Goal: Task Accomplishment & Management: Manage account settings

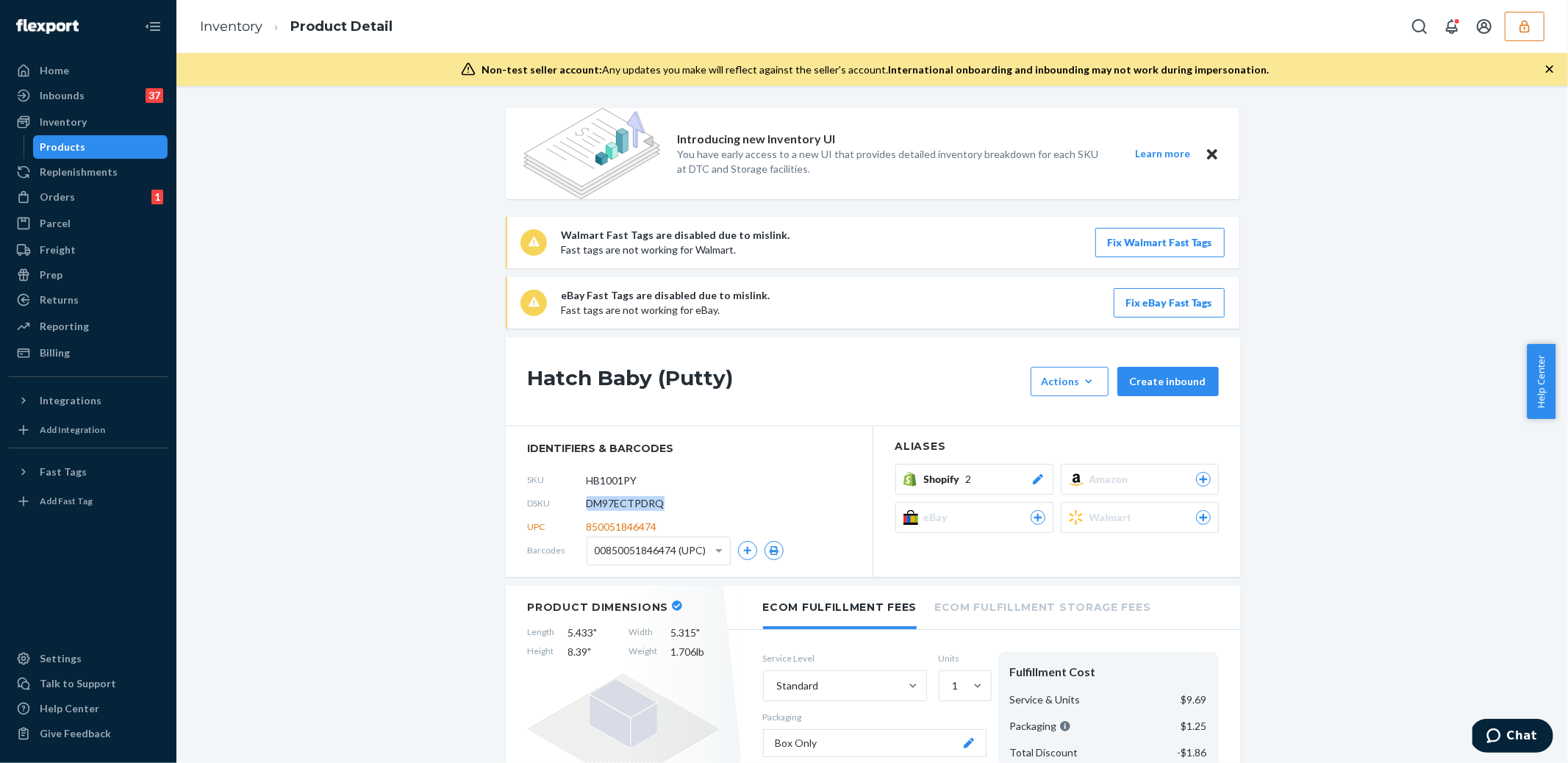
click at [1523, 22] on icon "button" at bounding box center [1524, 26] width 10 height 13
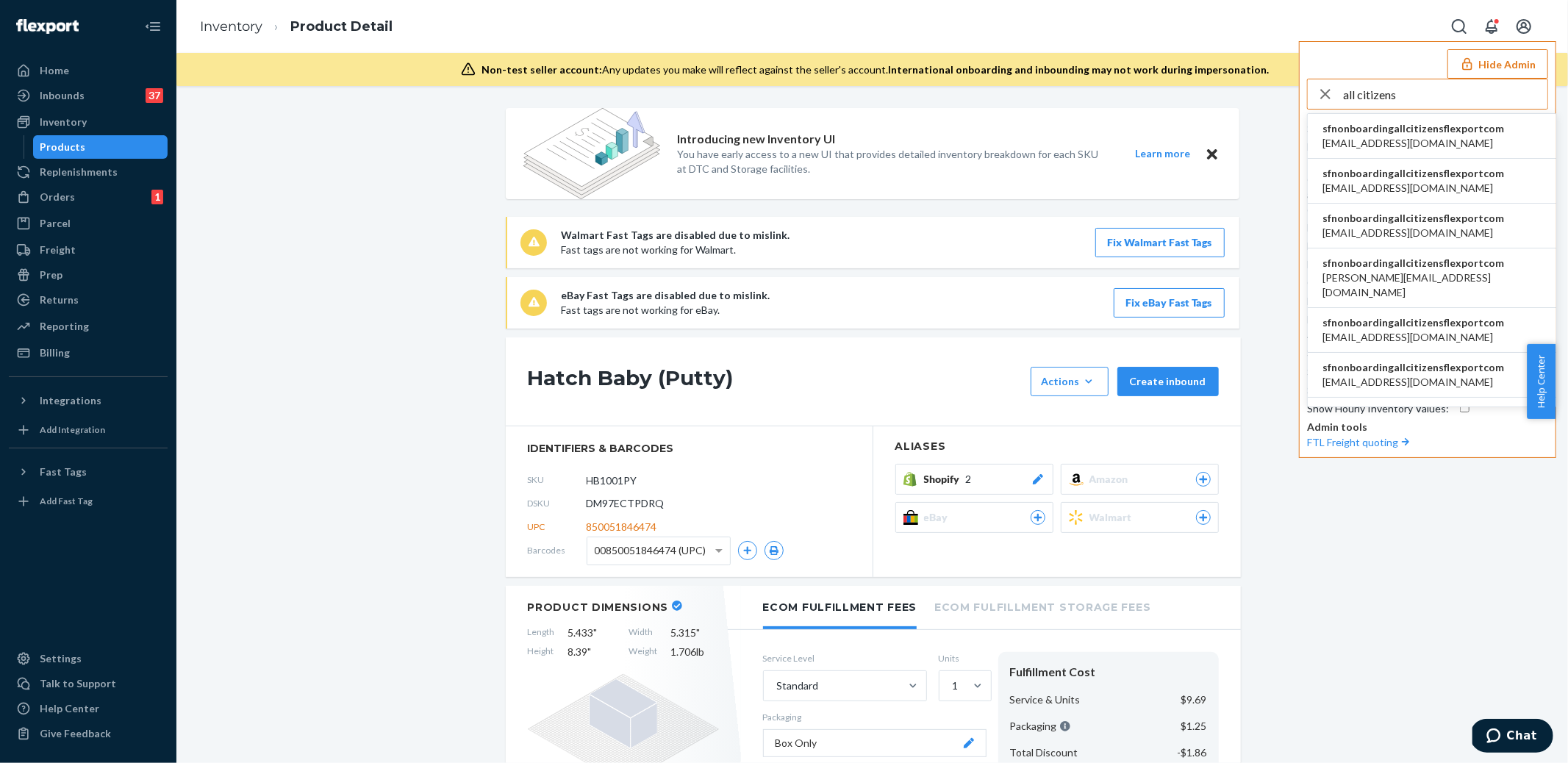
type input "all citizens"
click at [1379, 139] on span "[EMAIL_ADDRESS][DOMAIN_NAME]" at bounding box center [1413, 143] width 181 height 14
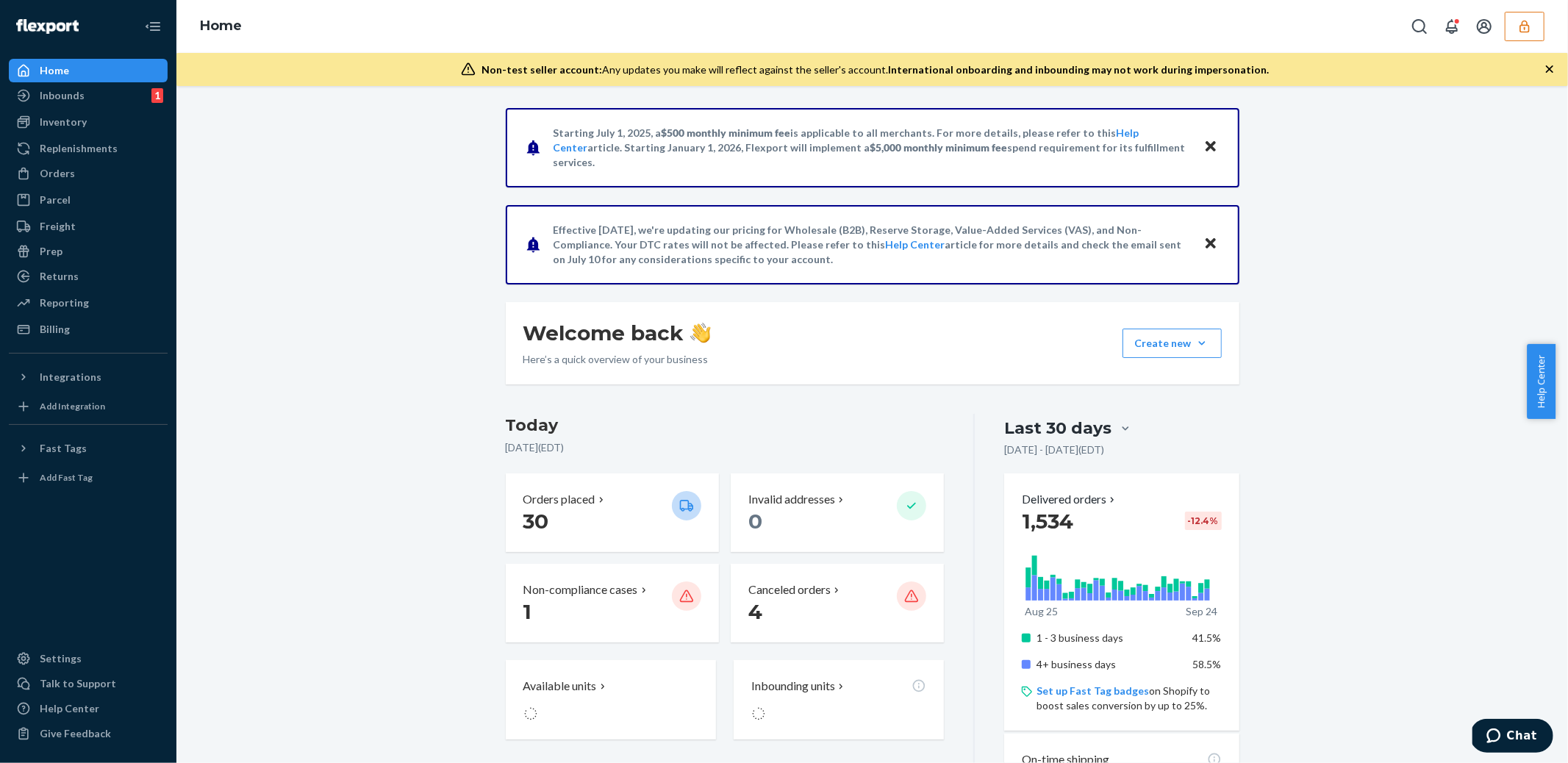
click at [1529, 17] on button "button" at bounding box center [1524, 26] width 40 height 29
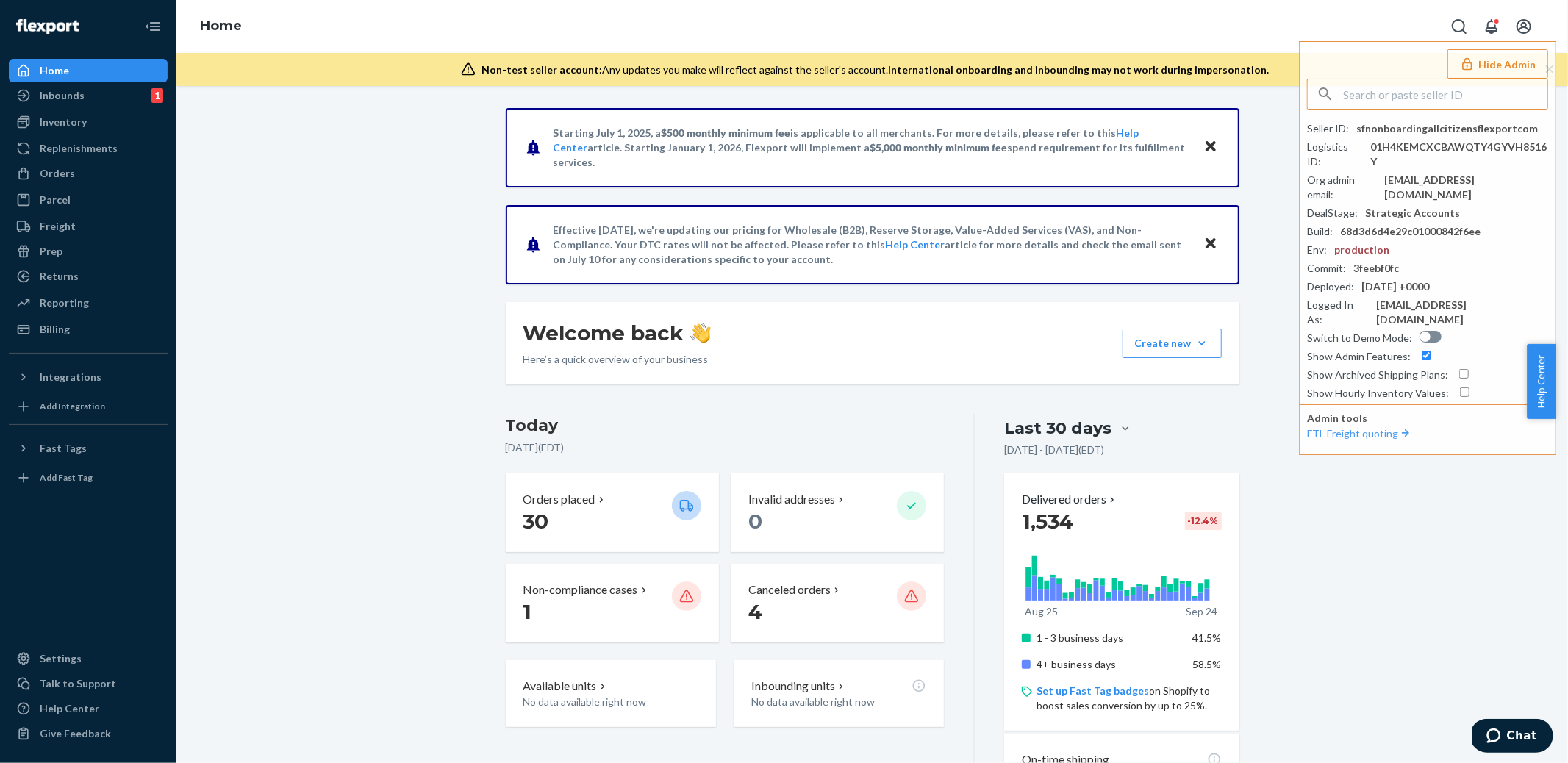
drag, startPoint x: 244, startPoint y: 246, endPoint x: 200, endPoint y: 238, distance: 44.7
click at [82, 178] on div "Orders" at bounding box center [88, 173] width 156 height 20
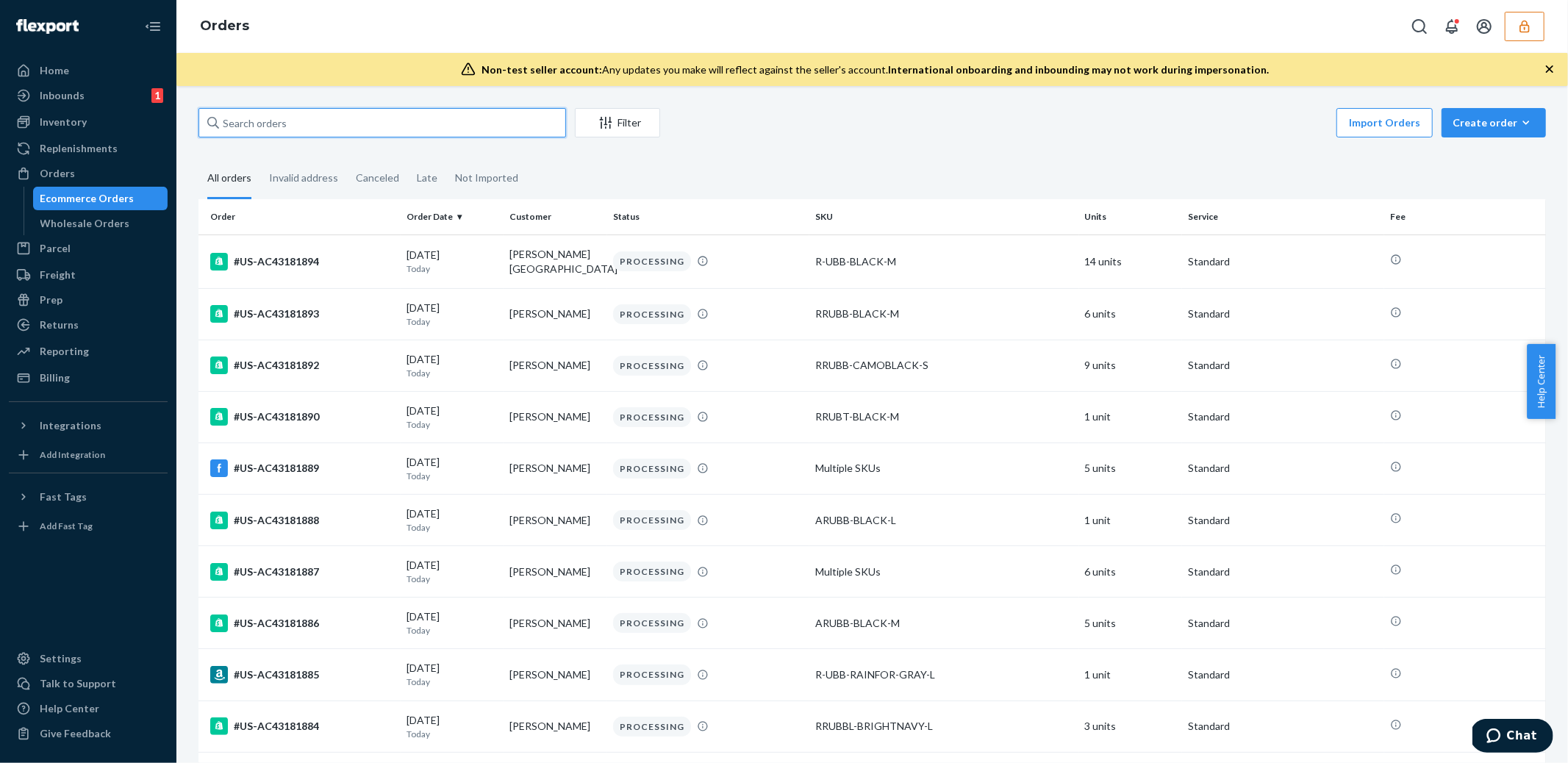
click at [332, 123] on input "text" at bounding box center [382, 122] width 367 height 29
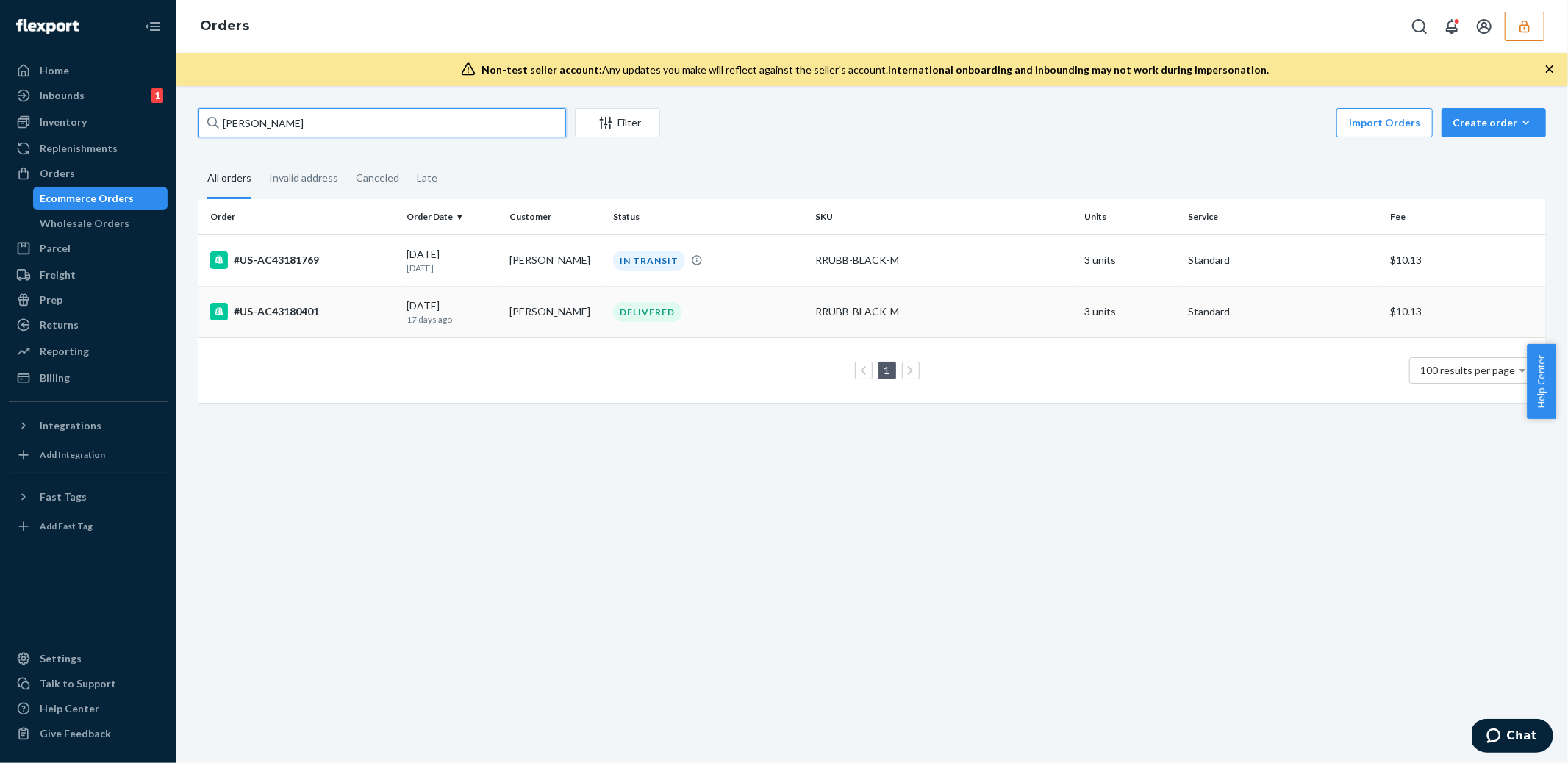
type input "Jeff Hageman"
click at [741, 322] on td "DELIVERED" at bounding box center [709, 311] width 203 height 51
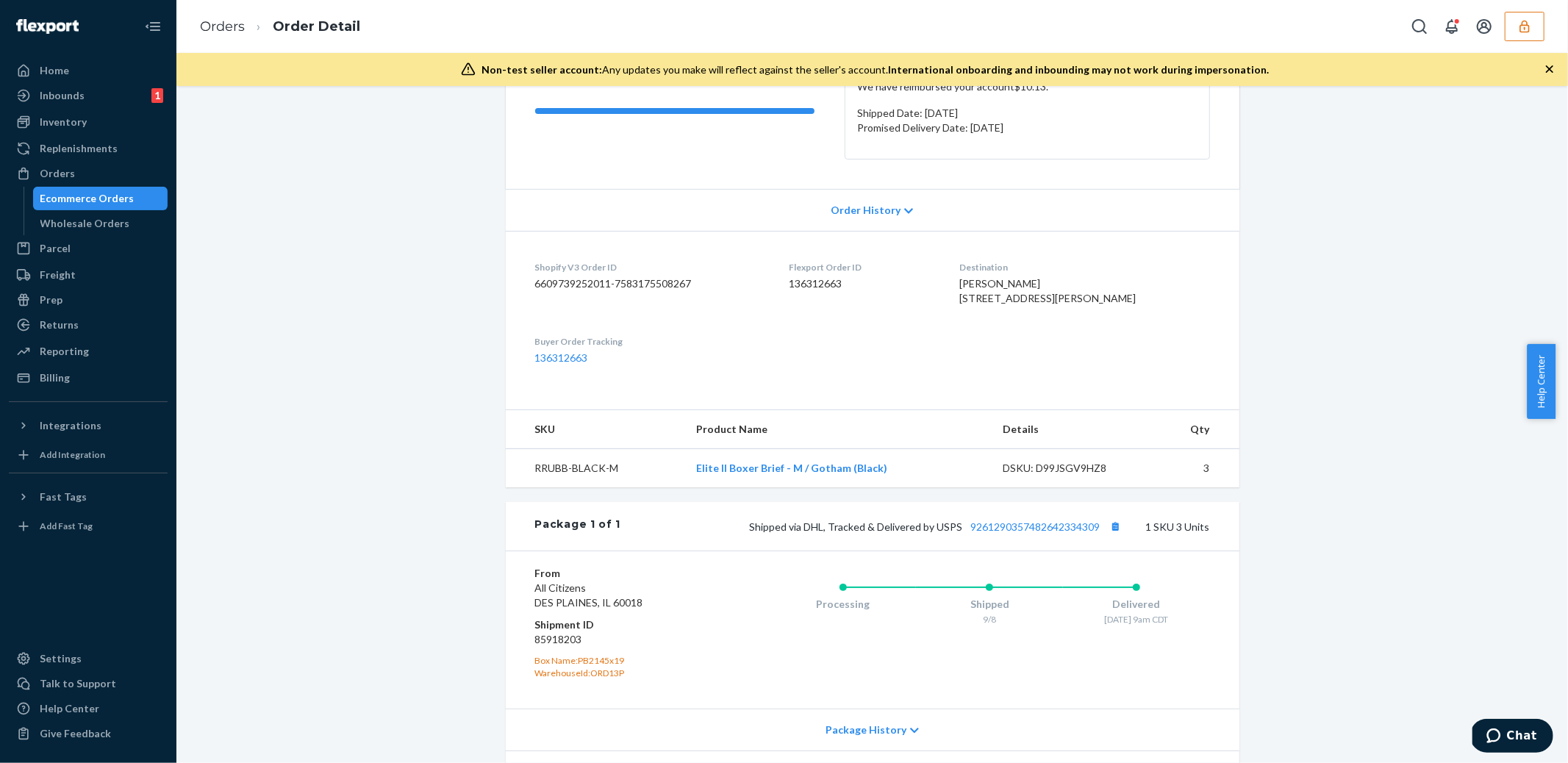
scroll to position [221, 0]
click at [558, 641] on dd "85918203" at bounding box center [623, 634] width 175 height 14
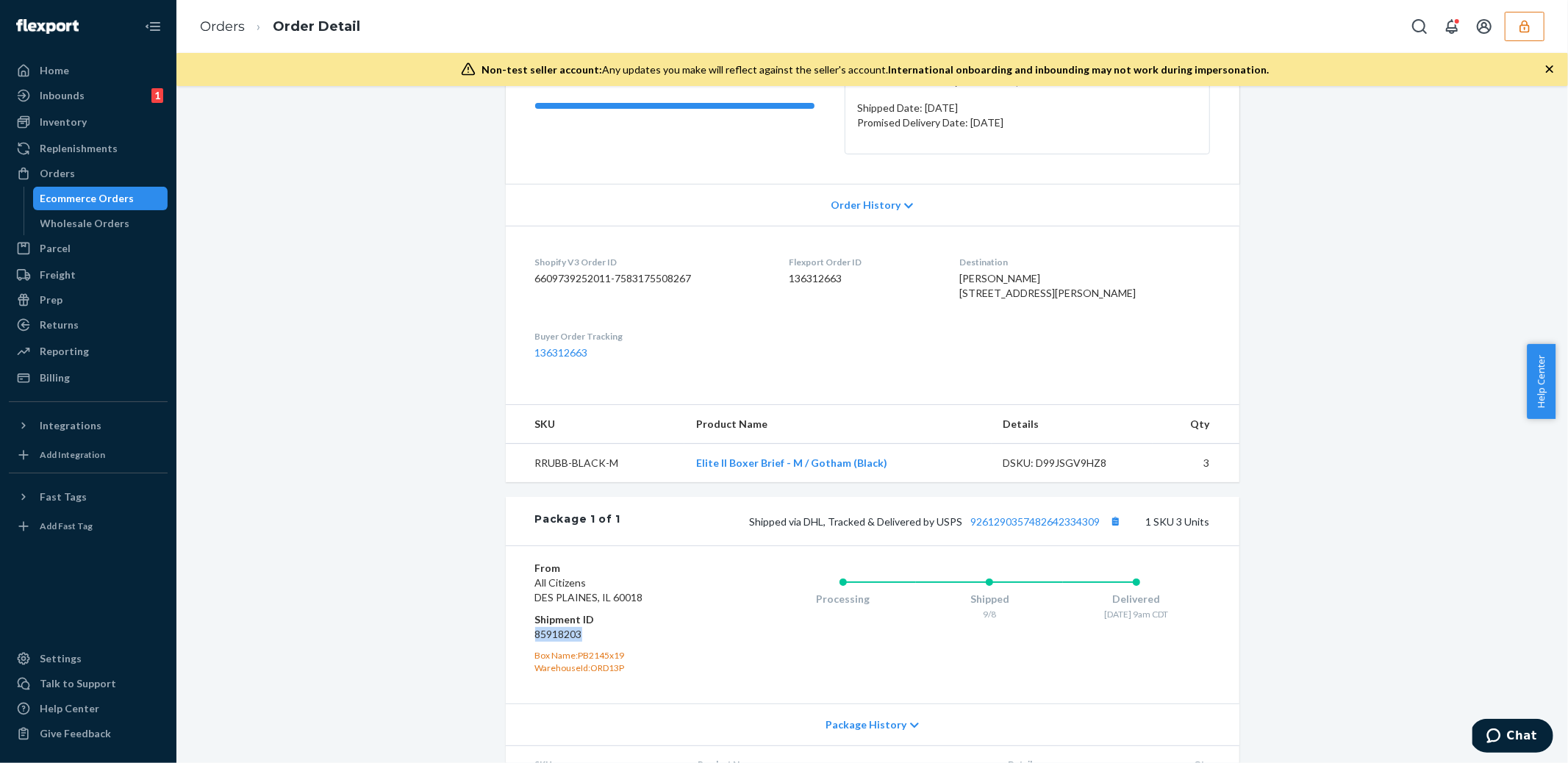
click at [558, 641] on dd "85918203" at bounding box center [623, 634] width 175 height 14
copy dd "85918203"
click at [71, 197] on div "Ecommerce Orders" at bounding box center [88, 198] width 94 height 14
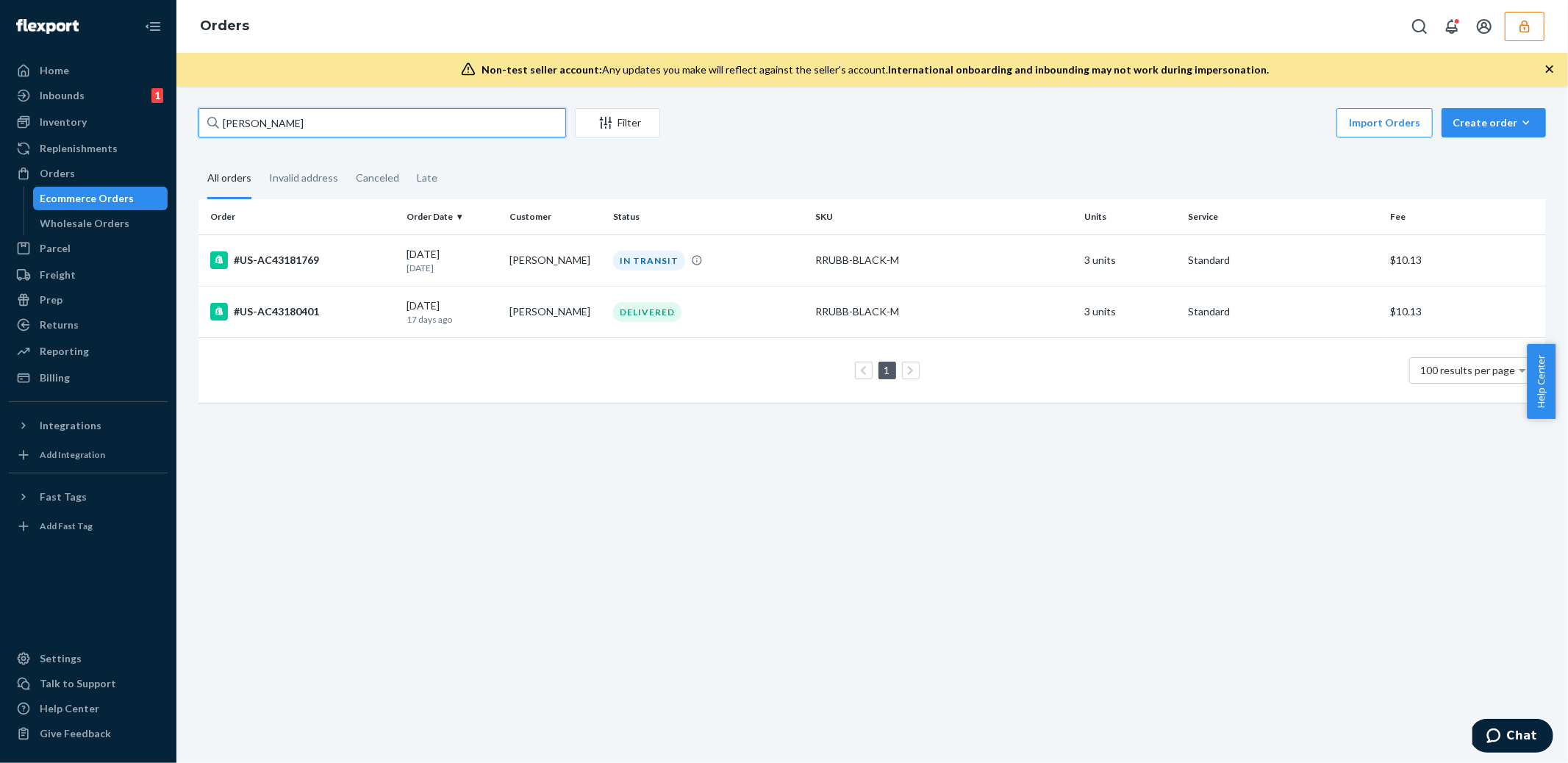
click at [361, 129] on input "Jeff Hageman" at bounding box center [382, 122] width 367 height 29
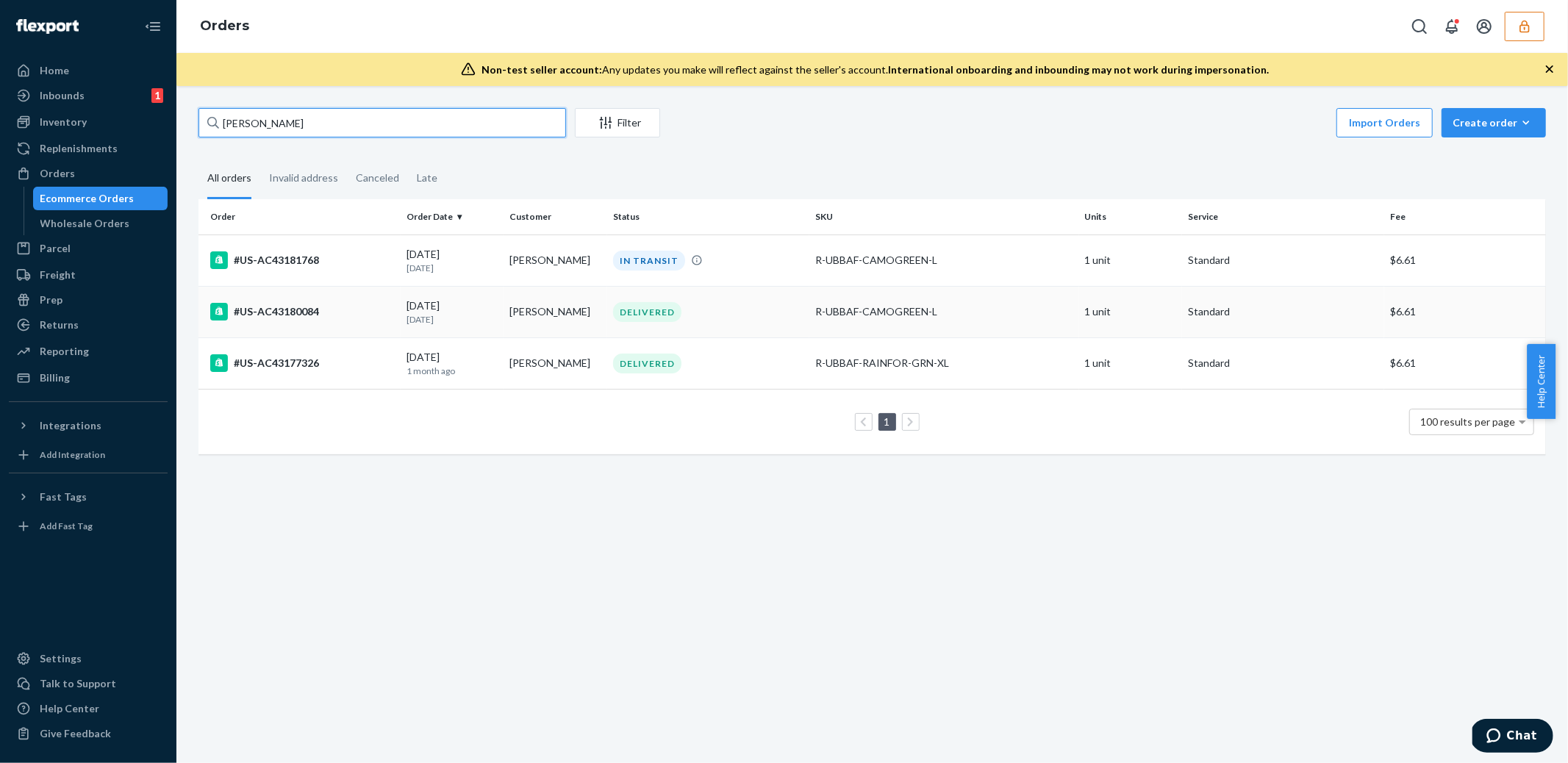
type input "Derek Aulicino"
click at [997, 307] on div "R-UBBAF-CAMOGREEN-L" at bounding box center [944, 311] width 258 height 14
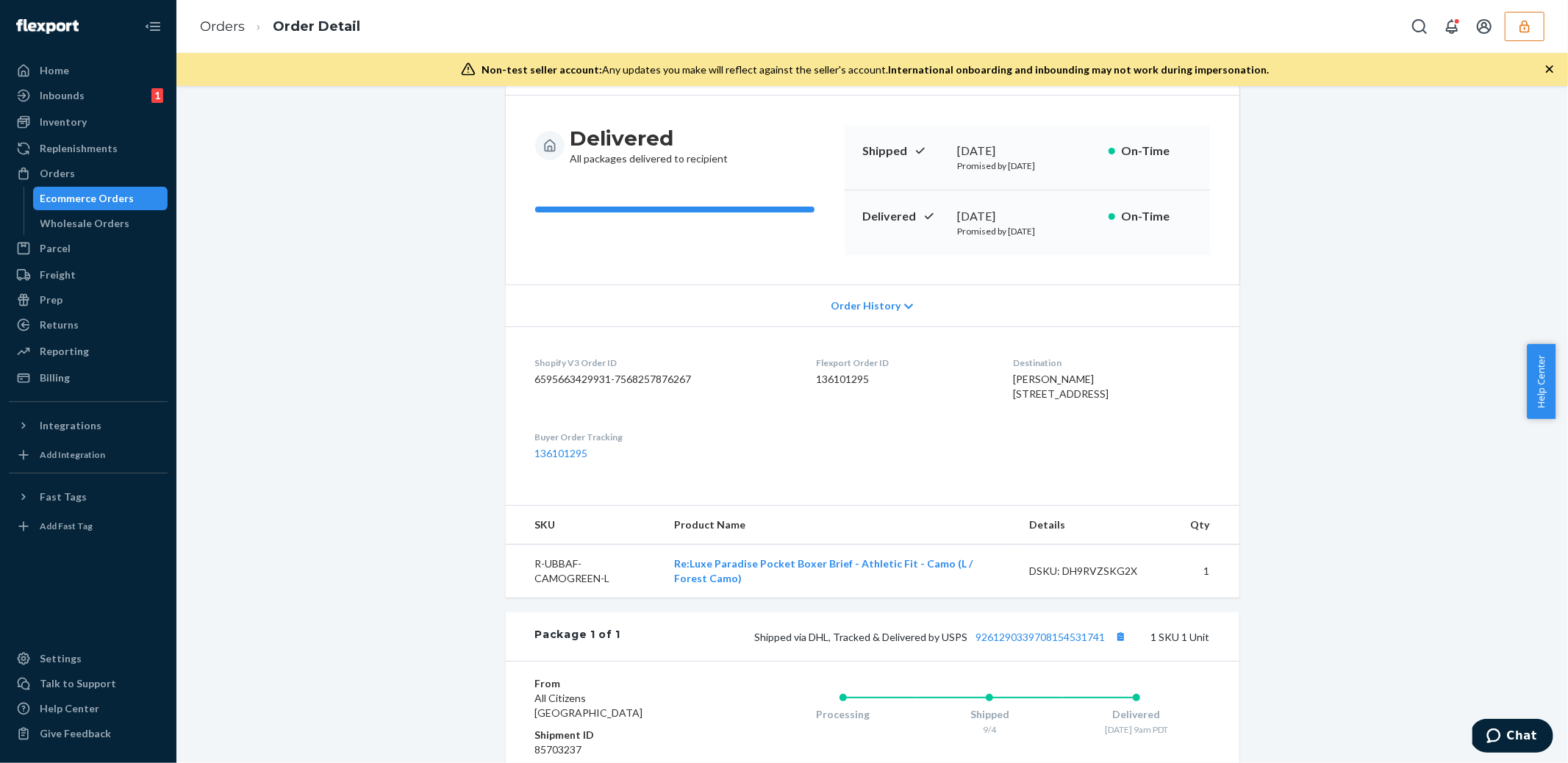
scroll to position [349, 0]
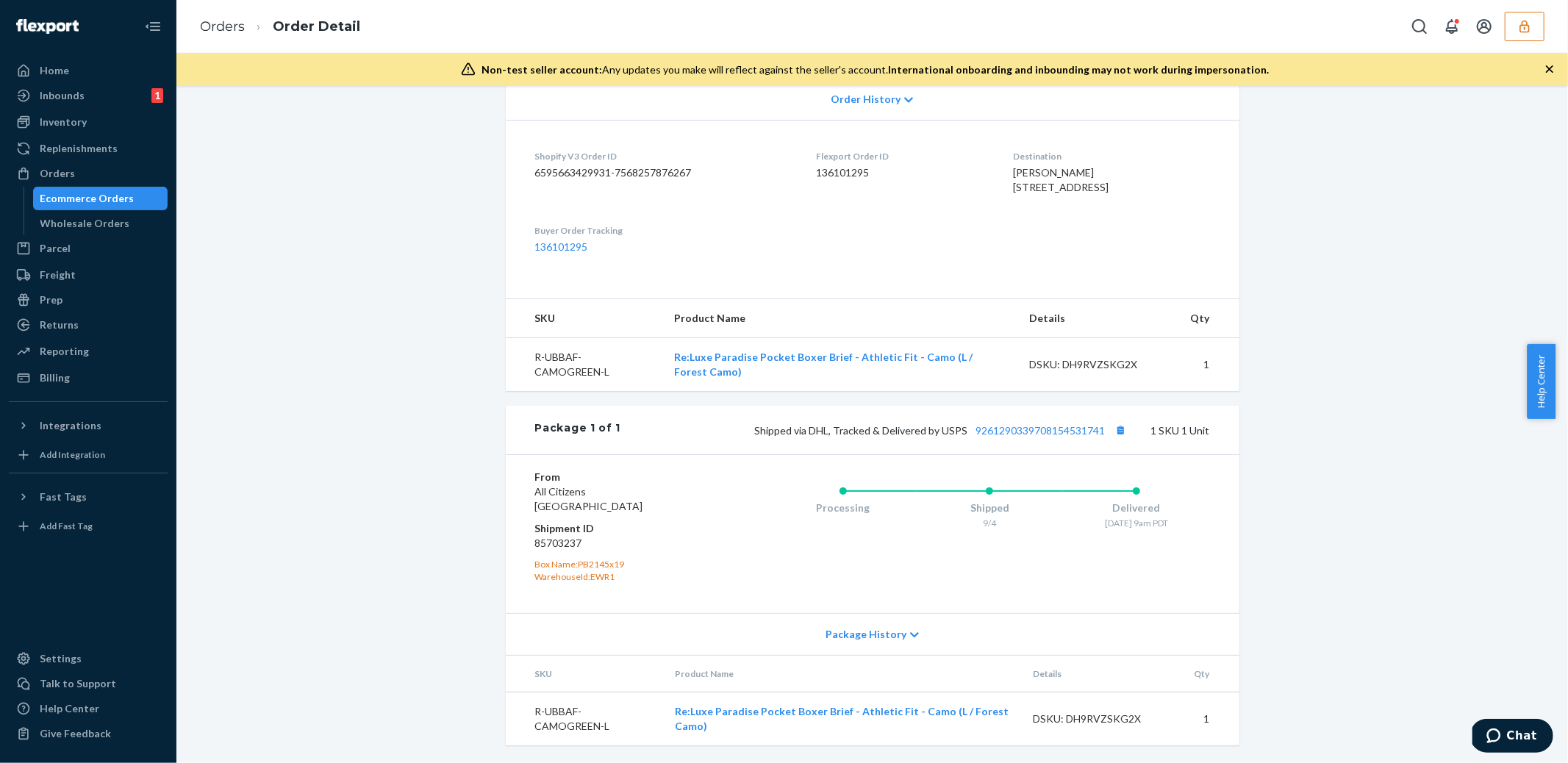
click at [560, 550] on dd "85703237" at bounding box center [623, 542] width 175 height 14
copy dd "85703237"
click at [1365, 228] on div "Shopify Order # #US-AC43180084 • Standard / $6.61 View Details Submit Claim Cre…" at bounding box center [872, 273] width 1369 height 979
click at [1525, 33] on button "button" at bounding box center [1524, 26] width 40 height 29
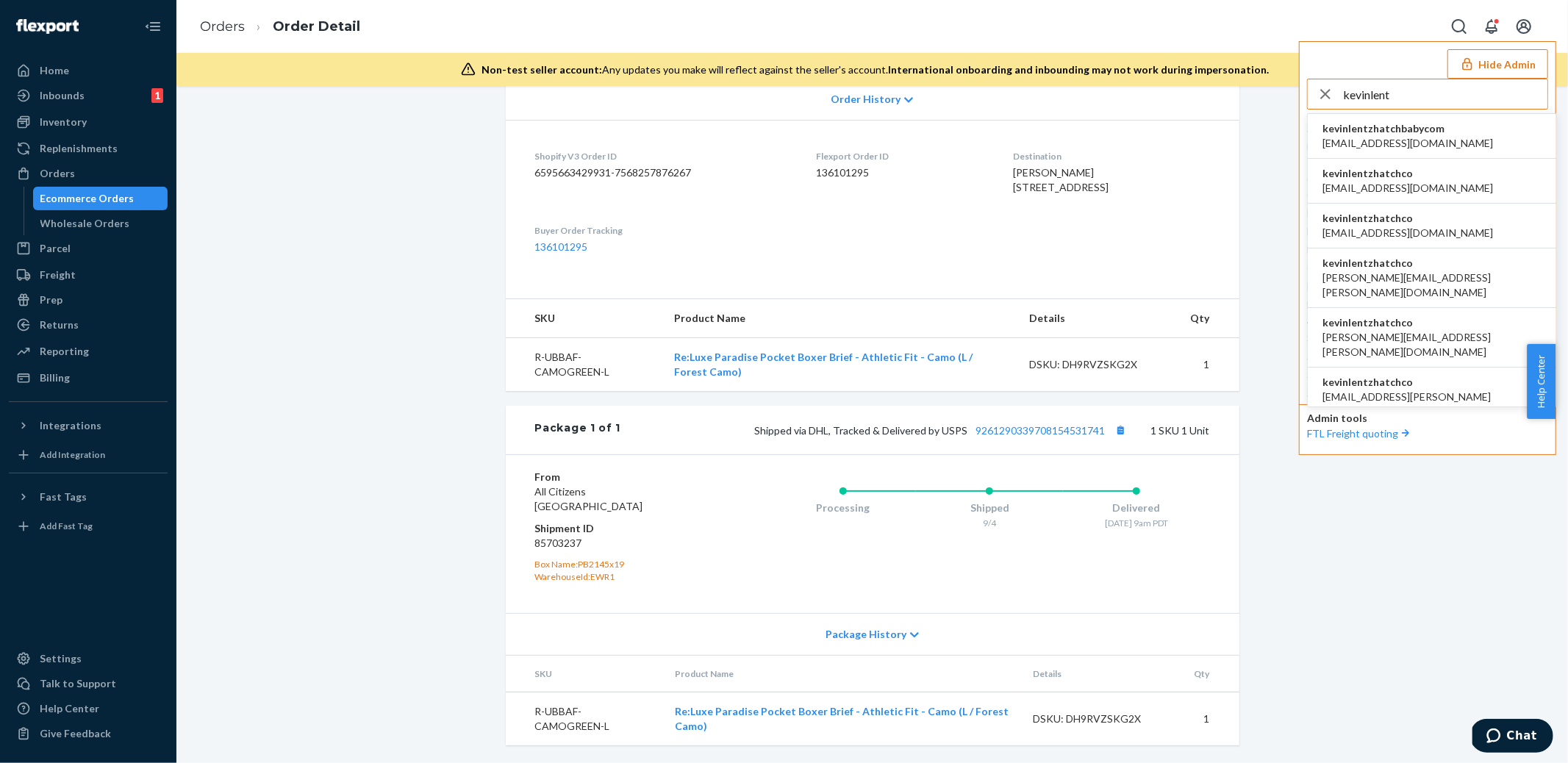
type input "kevinlent"
click at [1422, 136] on span "abhi@hatchbaby.com" at bounding box center [1408, 143] width 171 height 14
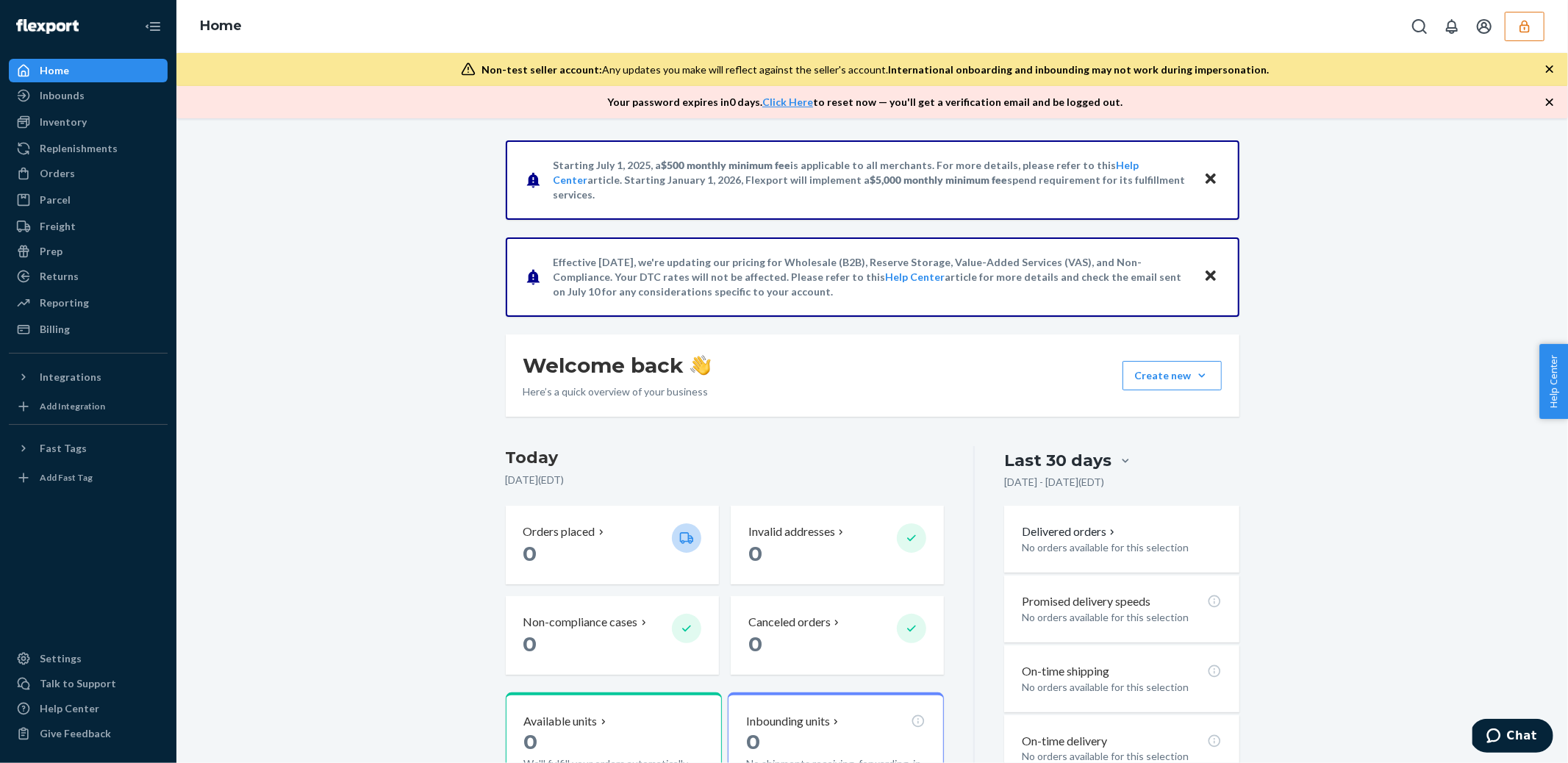
click at [1529, 27] on icon "button" at bounding box center [1524, 26] width 14 height 14
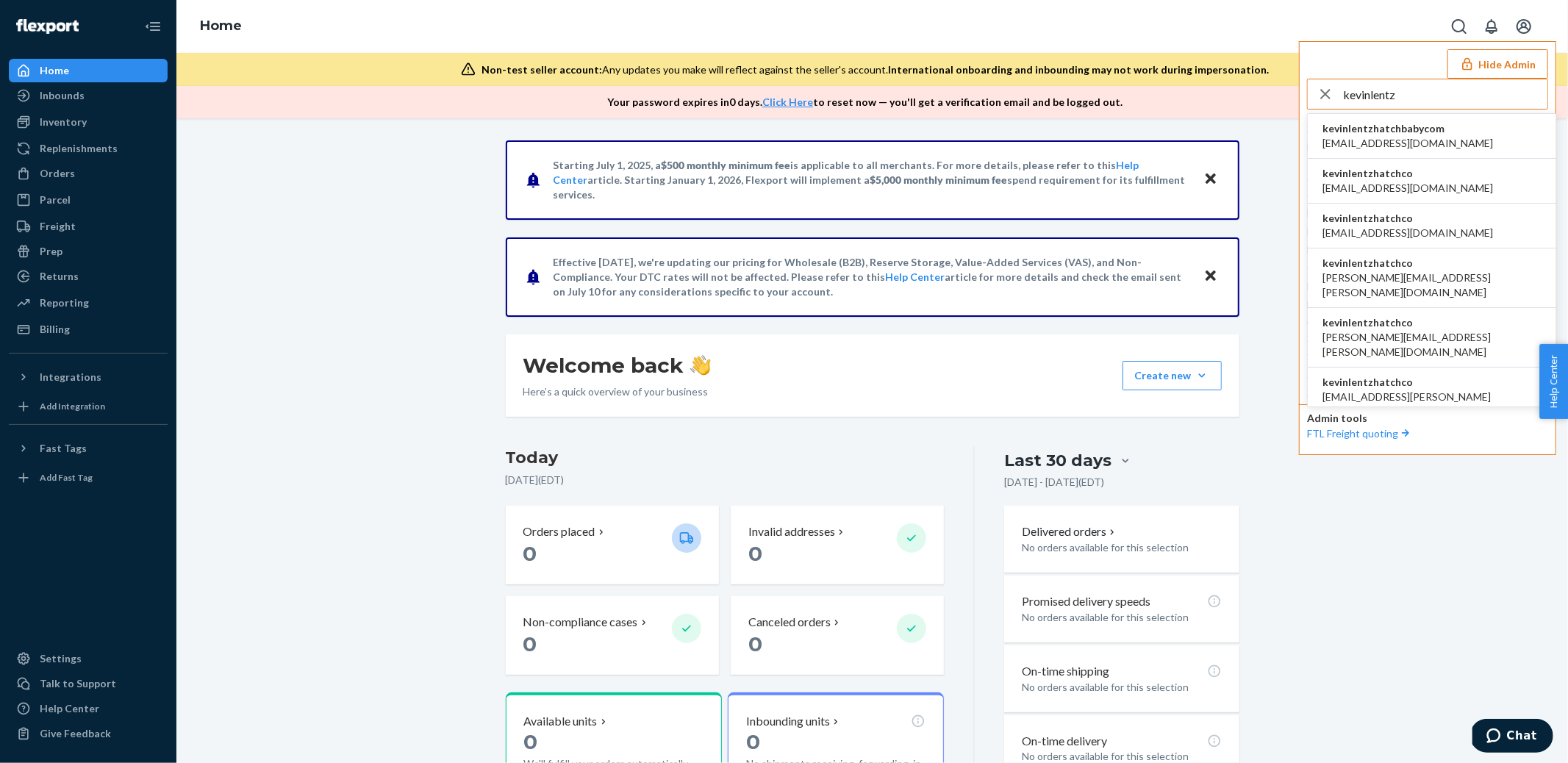
type input "kevinlentz"
click at [1381, 183] on span "[EMAIL_ADDRESS][DOMAIN_NAME]" at bounding box center [1408, 187] width 171 height 14
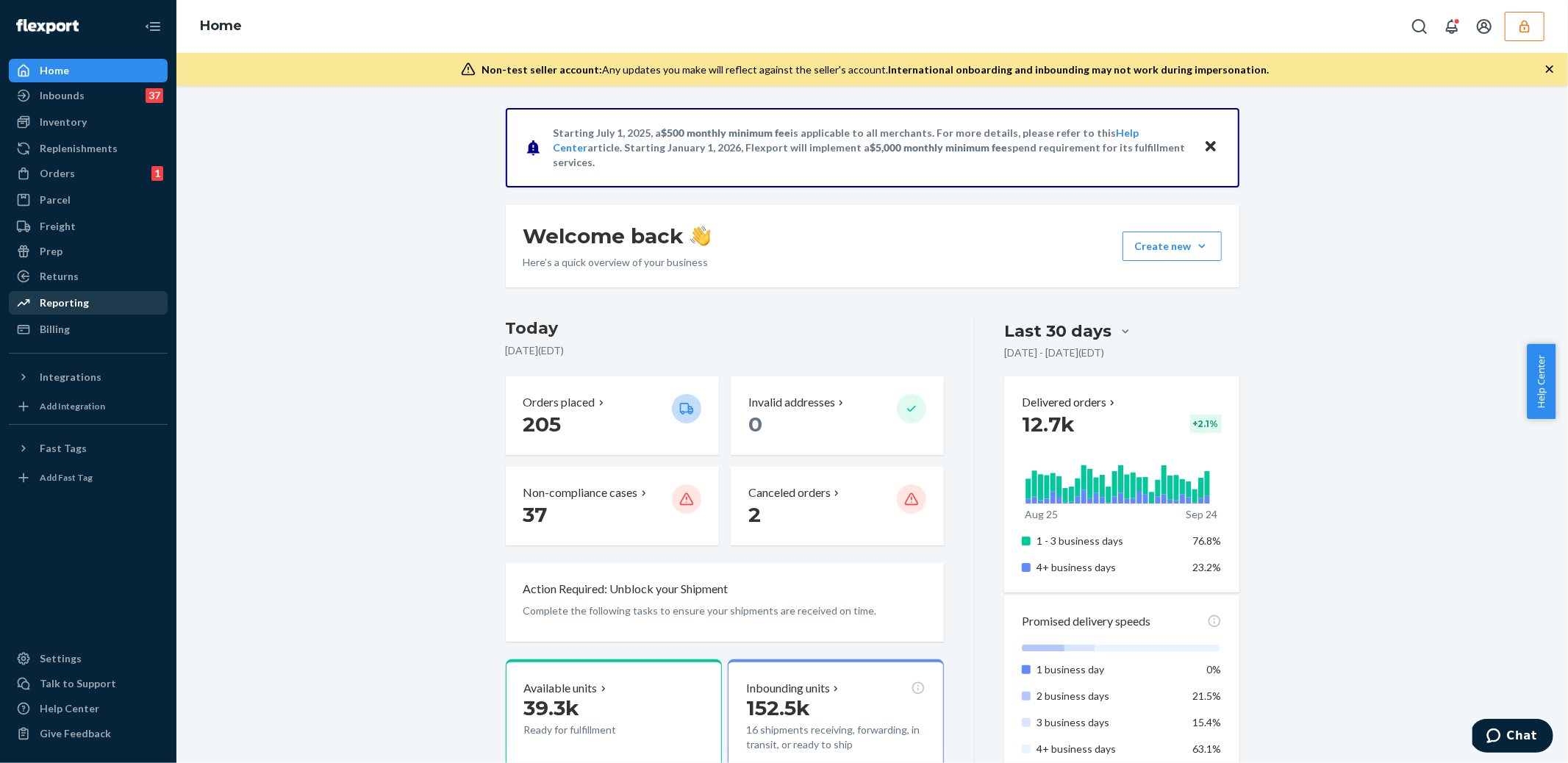
click at [54, 299] on div "Reporting" at bounding box center [64, 302] width 49 height 14
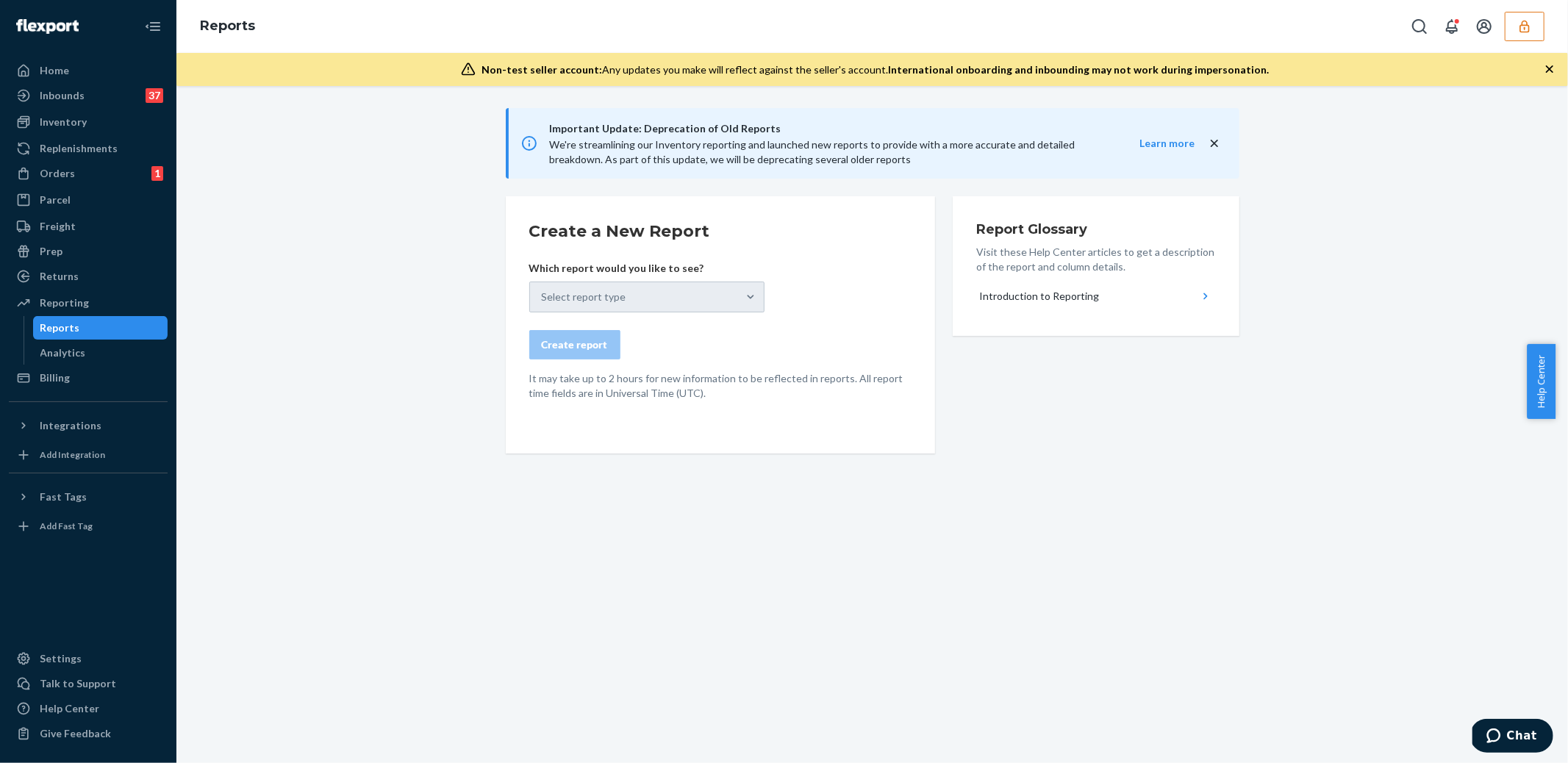
click at [635, 295] on div "Select report type" at bounding box center [646, 297] width 235 height 31
click at [632, 307] on div "Select report type" at bounding box center [646, 297] width 235 height 31
click at [702, 306] on div "Select report type" at bounding box center [646, 297] width 235 height 31
click at [748, 298] on div "Select report type" at bounding box center [646, 297] width 235 height 31
click at [741, 294] on div "Select report type" at bounding box center [646, 297] width 235 height 31
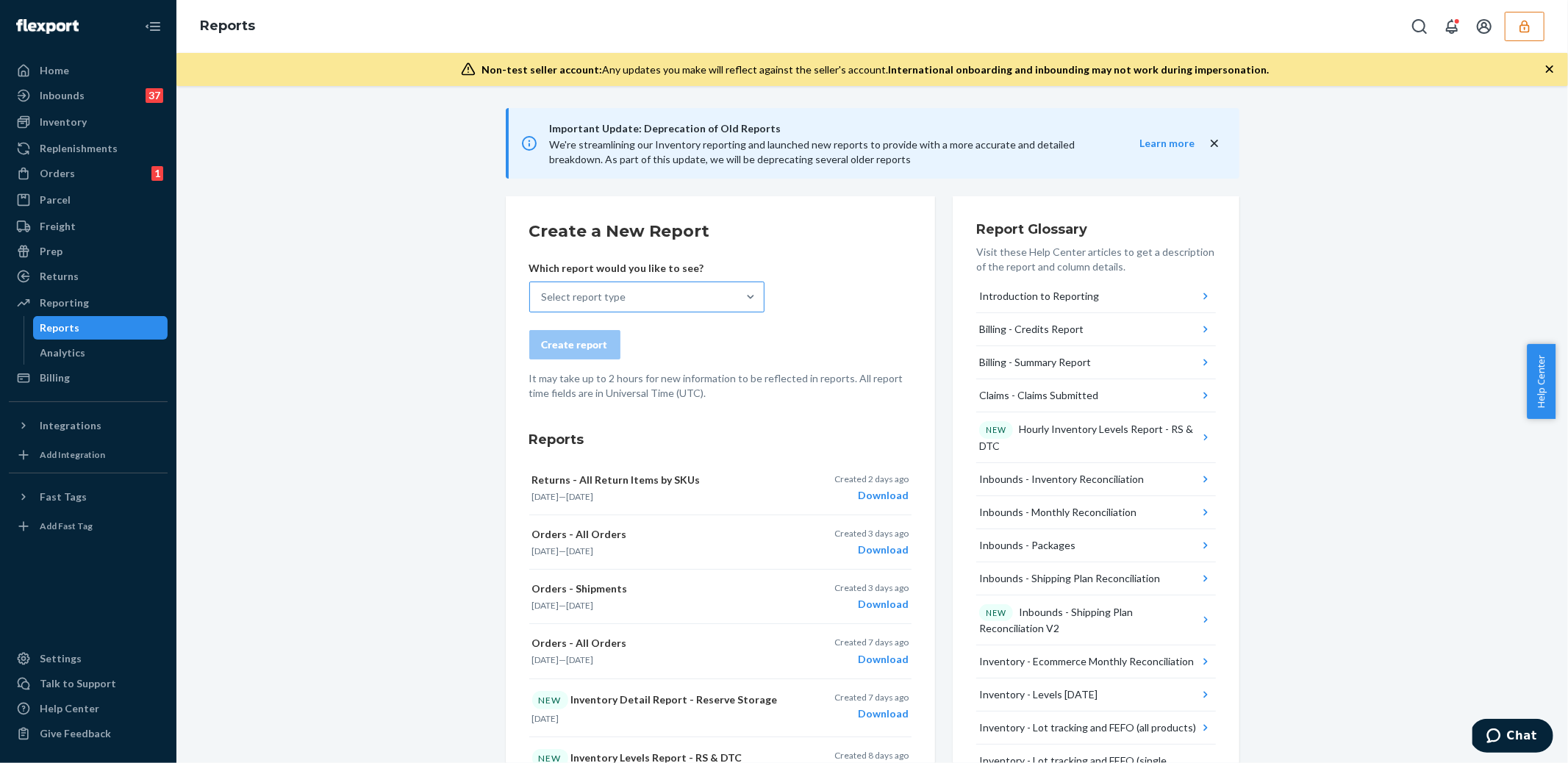
click at [662, 302] on div "Select report type" at bounding box center [633, 297] width 207 height 29
click at [543, 302] on input "Select report type" at bounding box center [543, 296] width 2 height 14
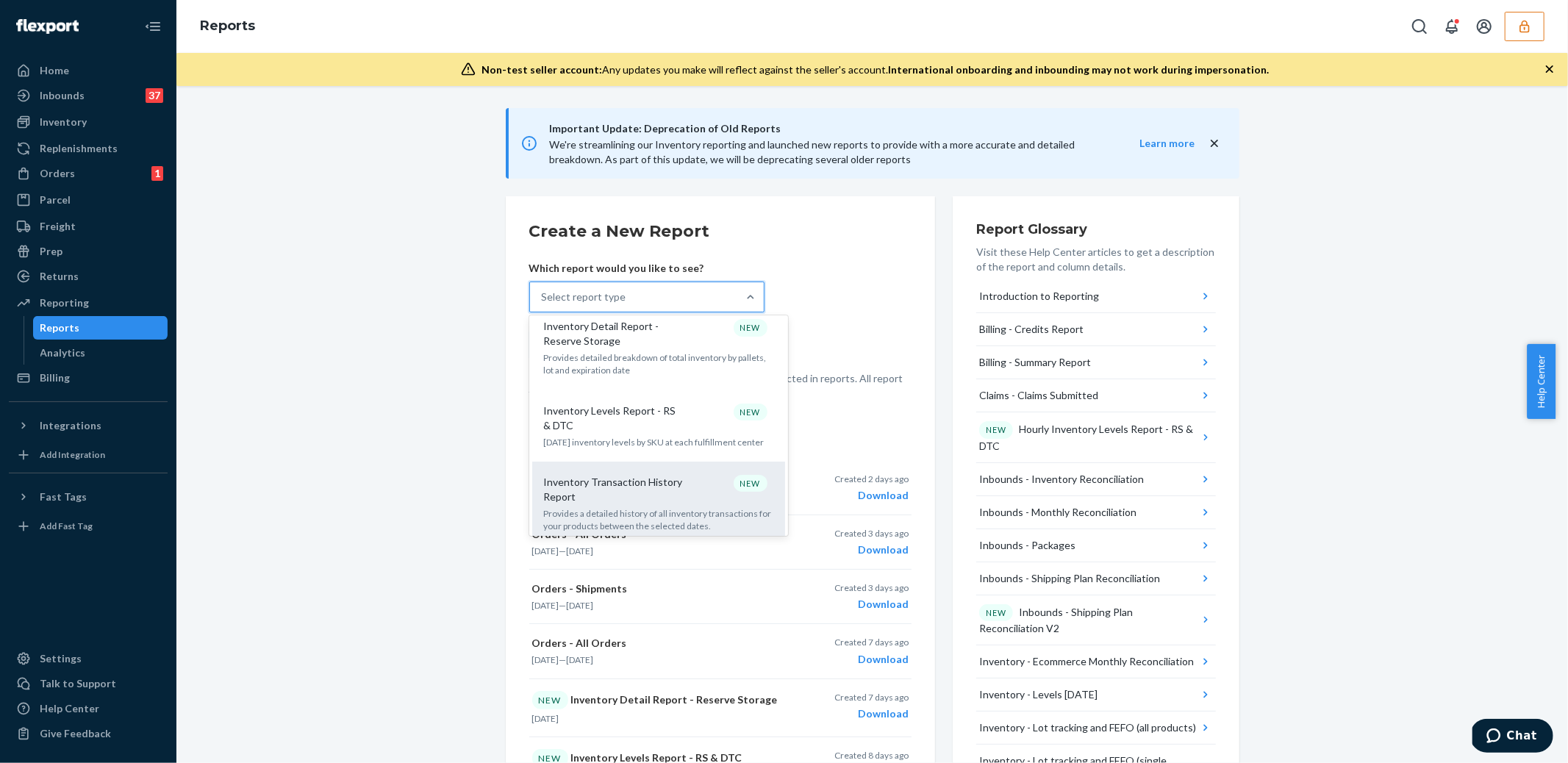
scroll to position [950, 0]
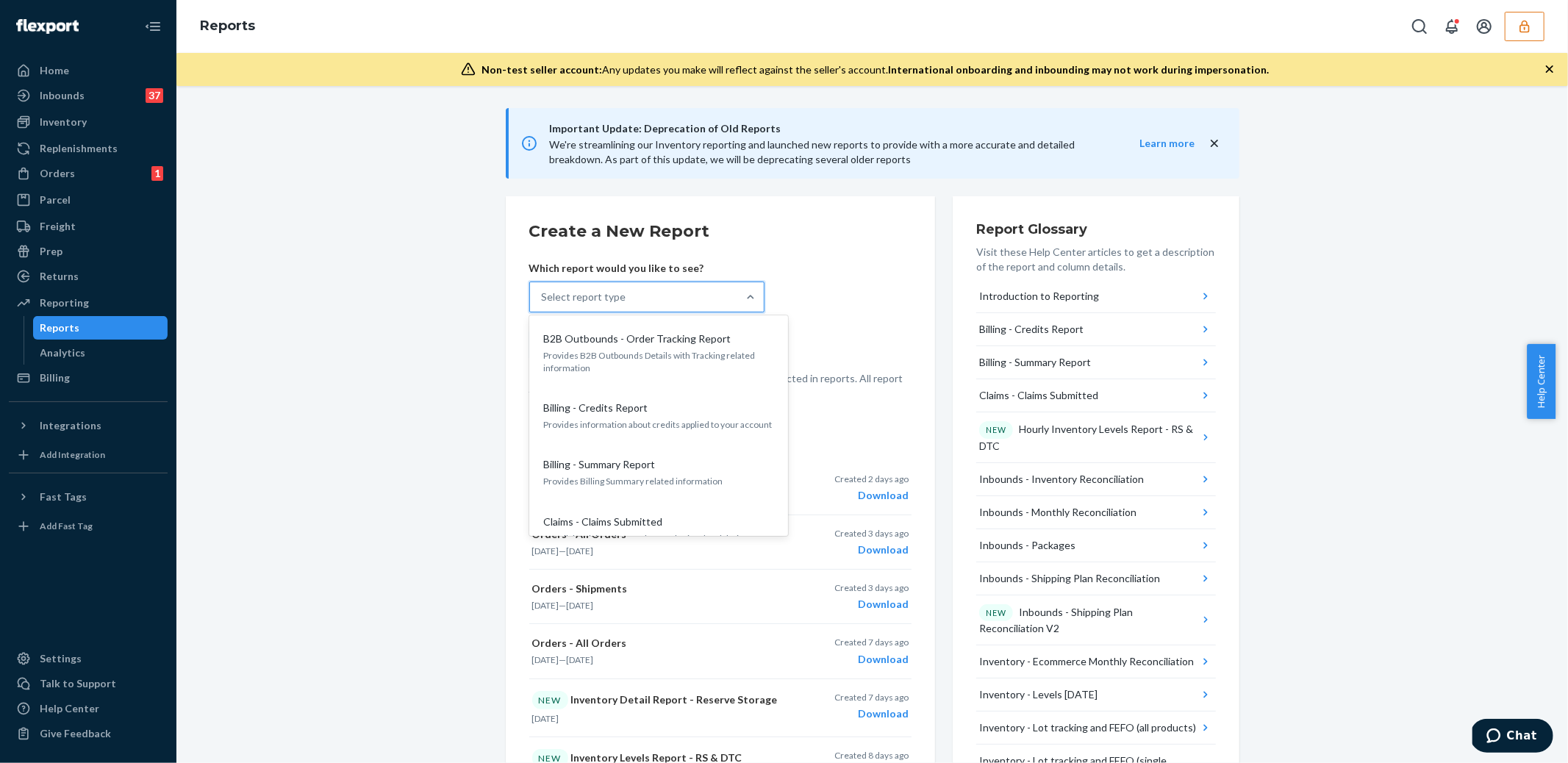
click at [594, 284] on div "Select report type" at bounding box center [633, 297] width 207 height 29
click at [543, 289] on input "option B2B Outbounds - Order Tracking Report focused, 1 of 35. 35 results avail…" at bounding box center [543, 296] width 2 height 14
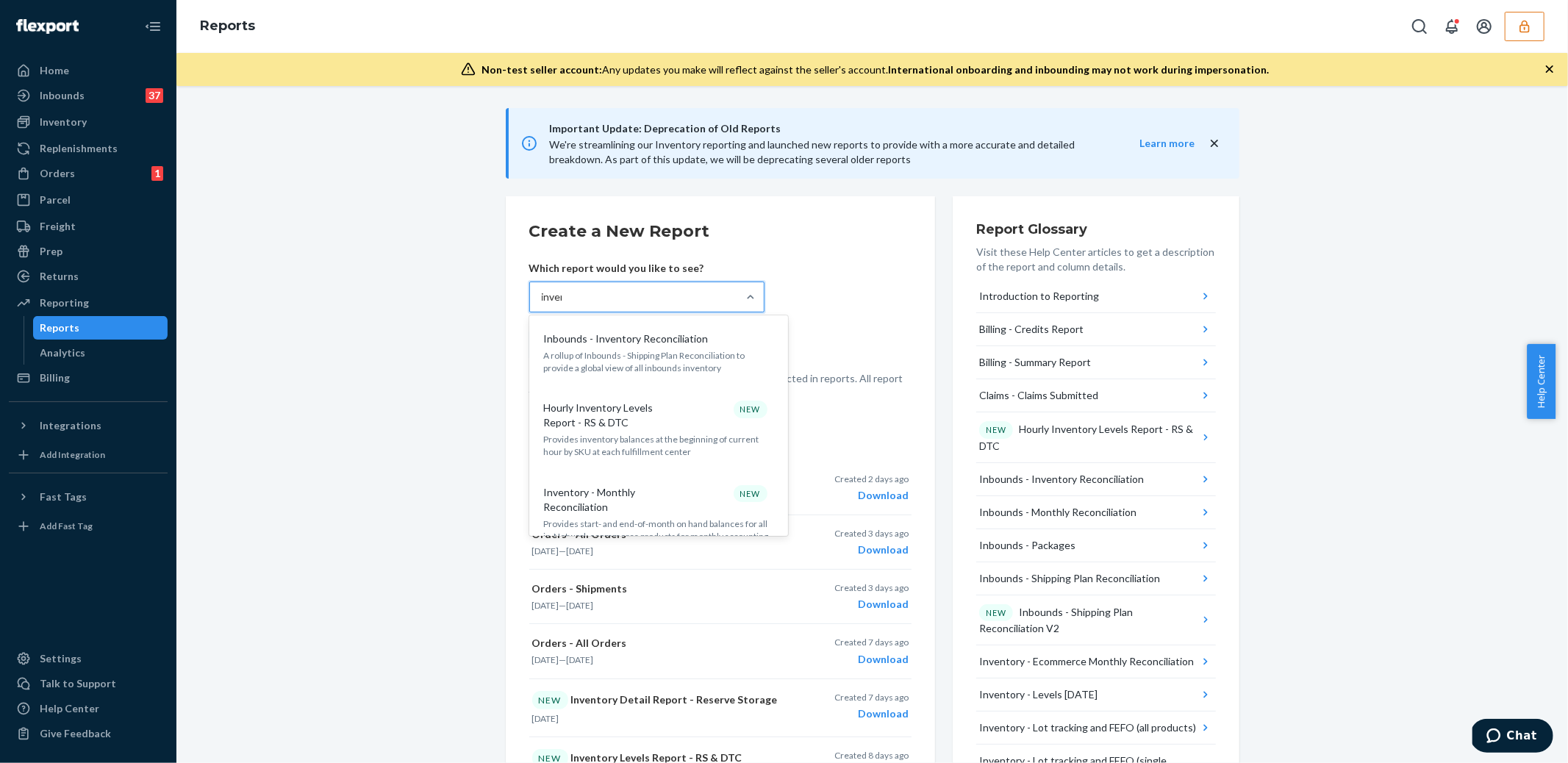
type input "invent"
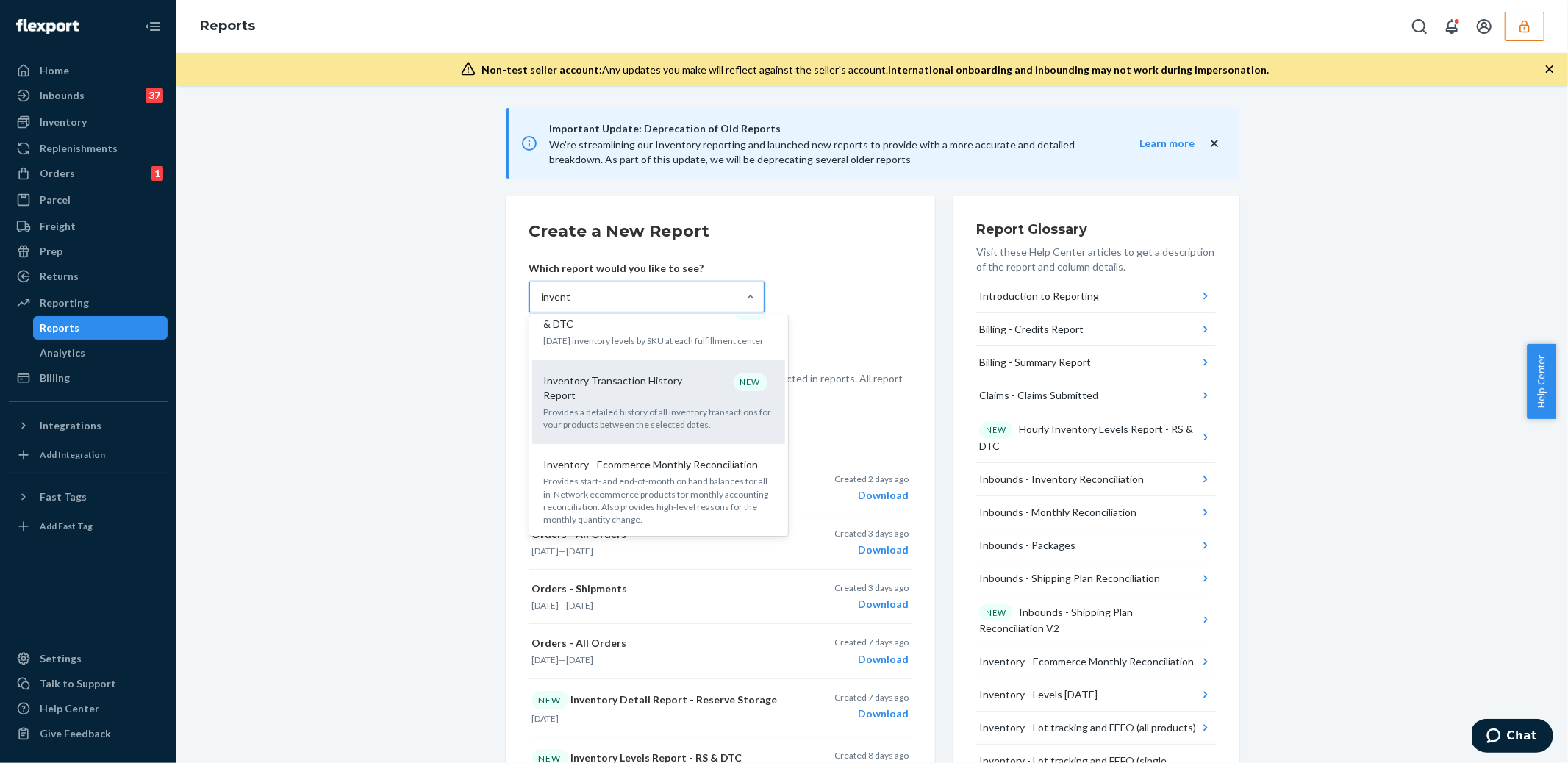
scroll to position [526, 0]
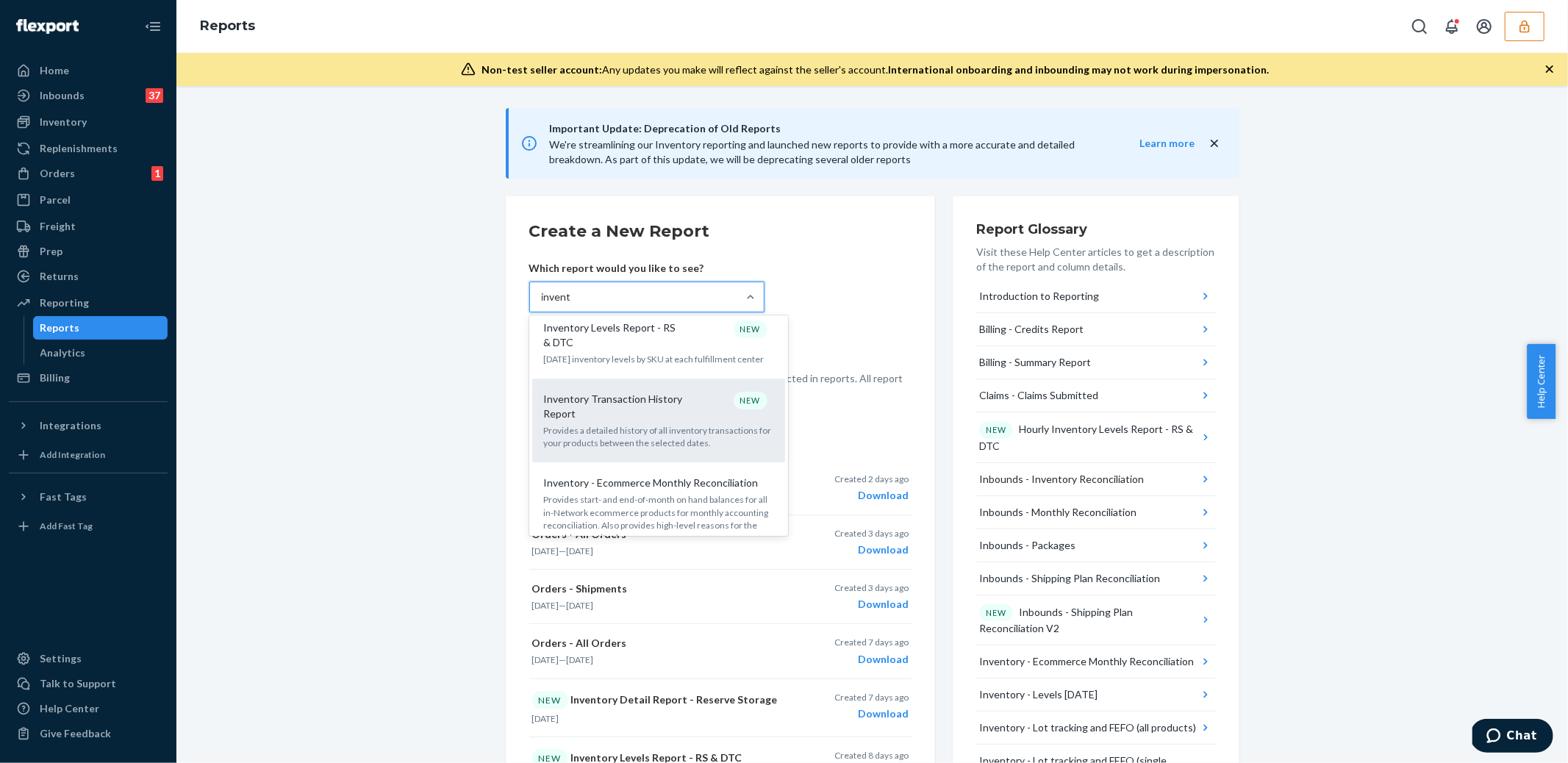
click at [632, 409] on p "Inventory Transaction History Report" at bounding box center [614, 406] width 141 height 29
click at [571, 304] on input "invent" at bounding box center [556, 296] width 29 height 14
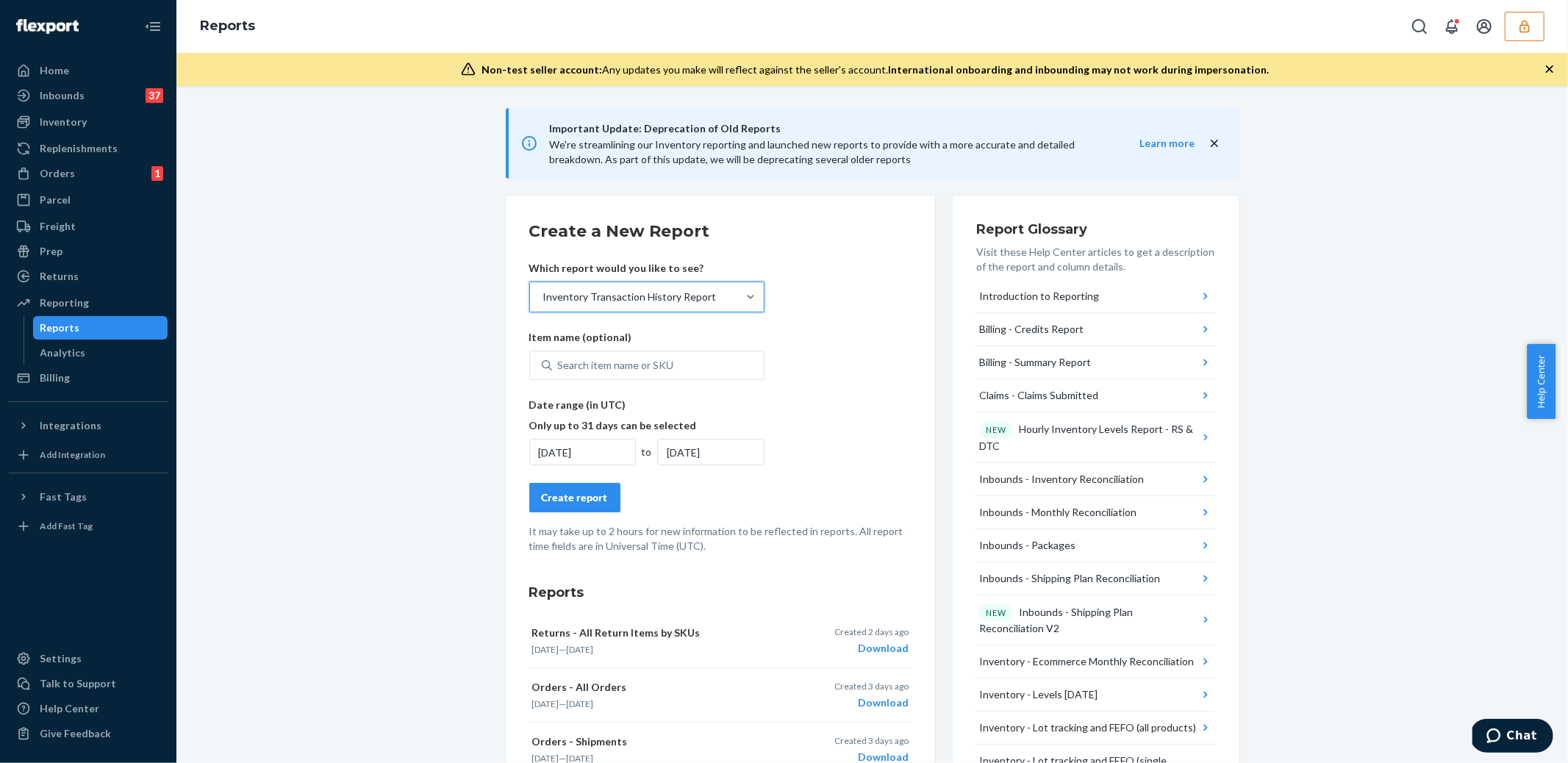
click at [579, 509] on button "Create report" at bounding box center [574, 497] width 91 height 29
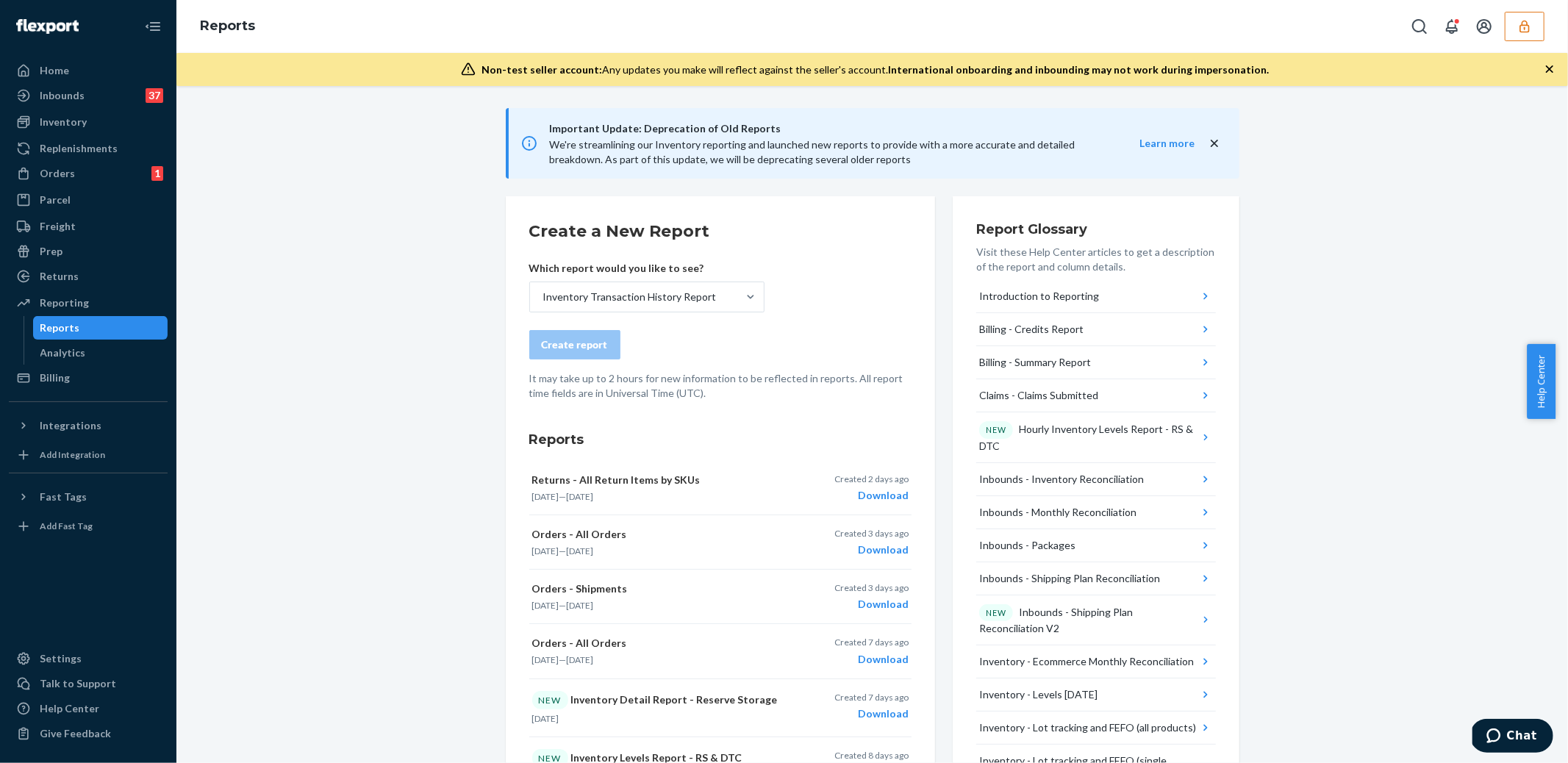
click at [665, 344] on div "Create report" at bounding box center [720, 344] width 382 height 29
click at [595, 311] on form "Create a New Report Which report would you like to see? Inventory Transaction H…" at bounding box center [720, 310] width 382 height 181
click at [598, 305] on div "Inventory Transaction History Report" at bounding box center [633, 297] width 207 height 29
click at [543, 304] on input "Inventory Transaction History Report" at bounding box center [543, 296] width 2 height 14
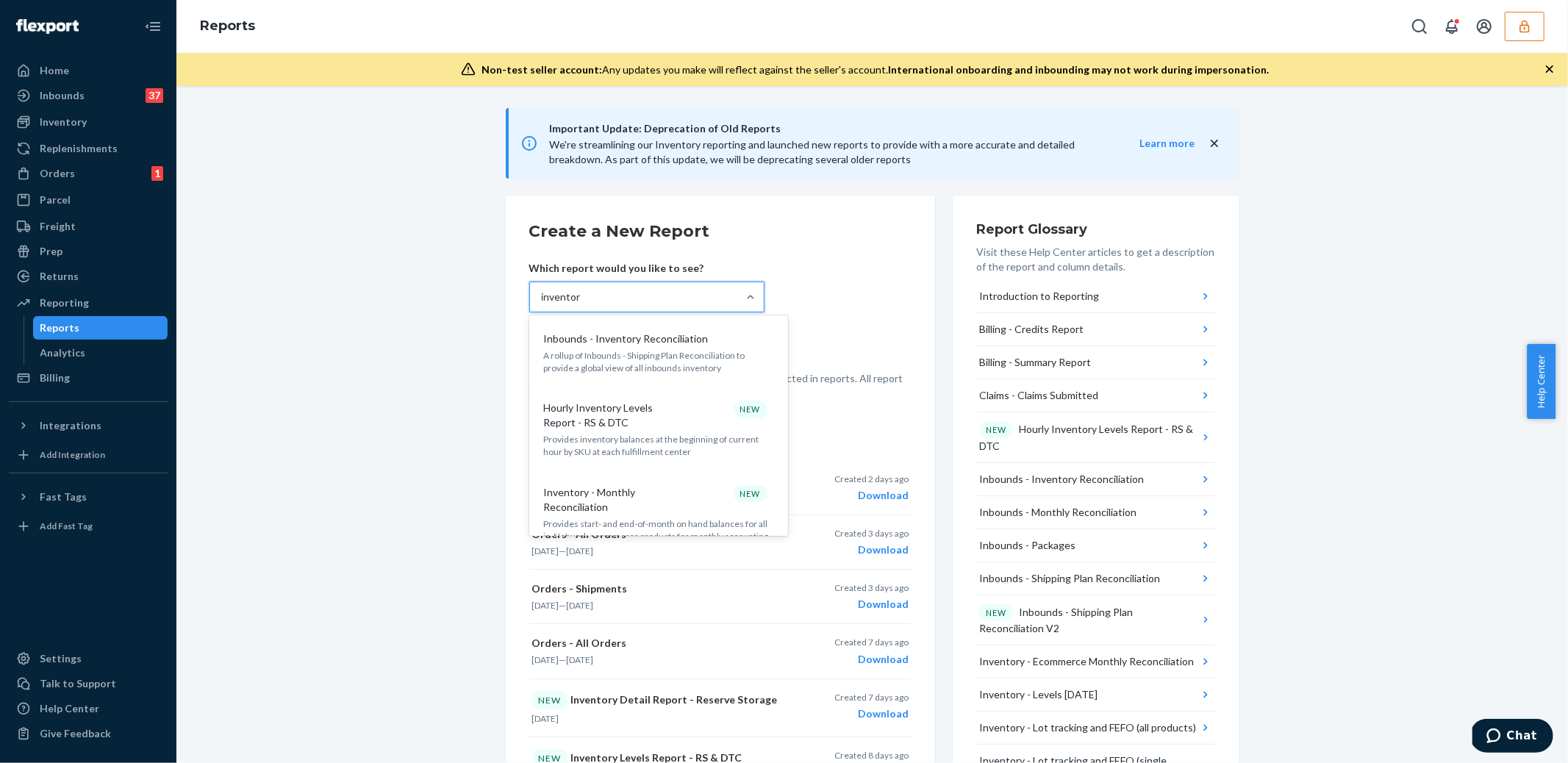
type input "inventory"
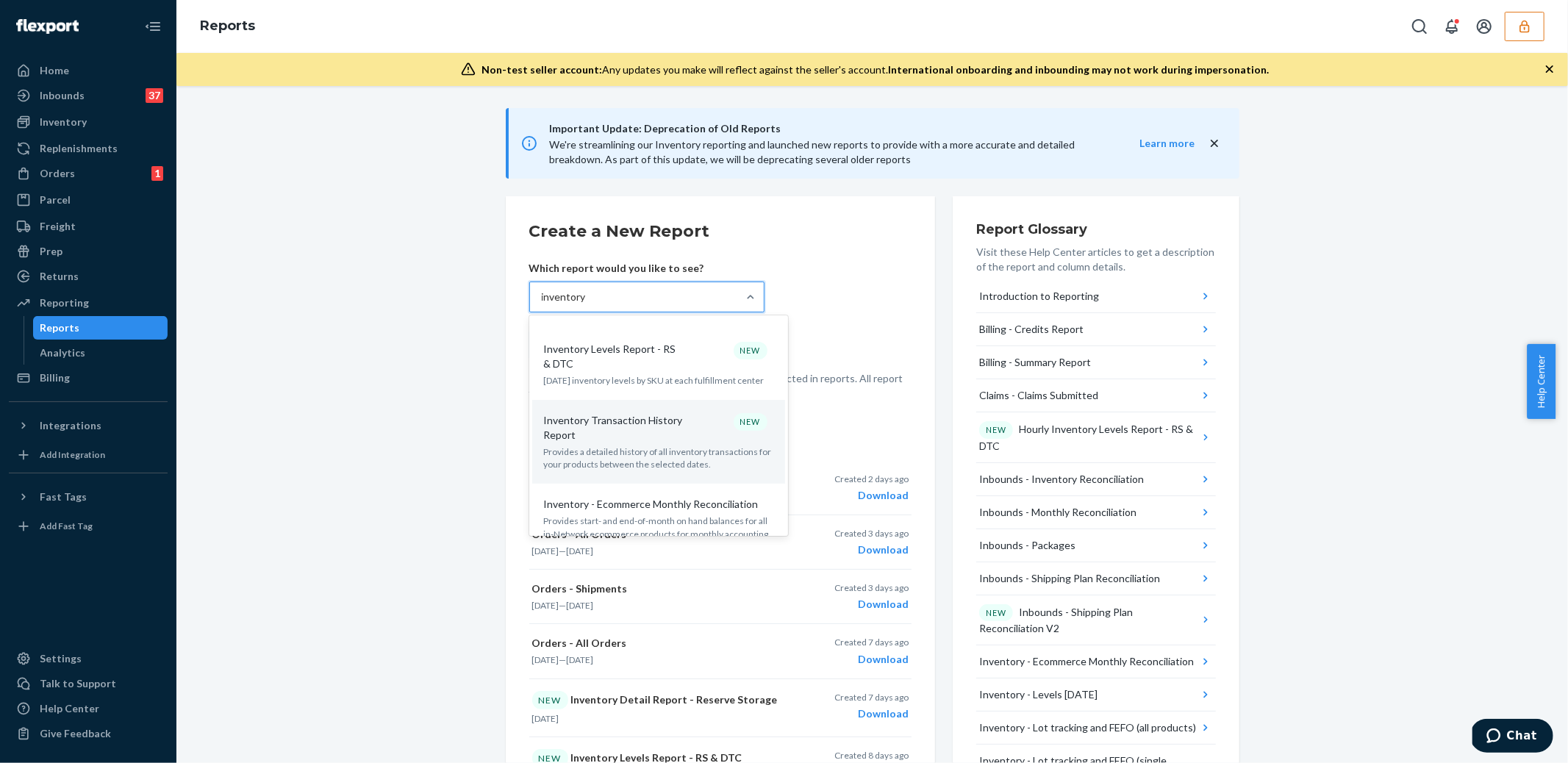
scroll to position [517, 0]
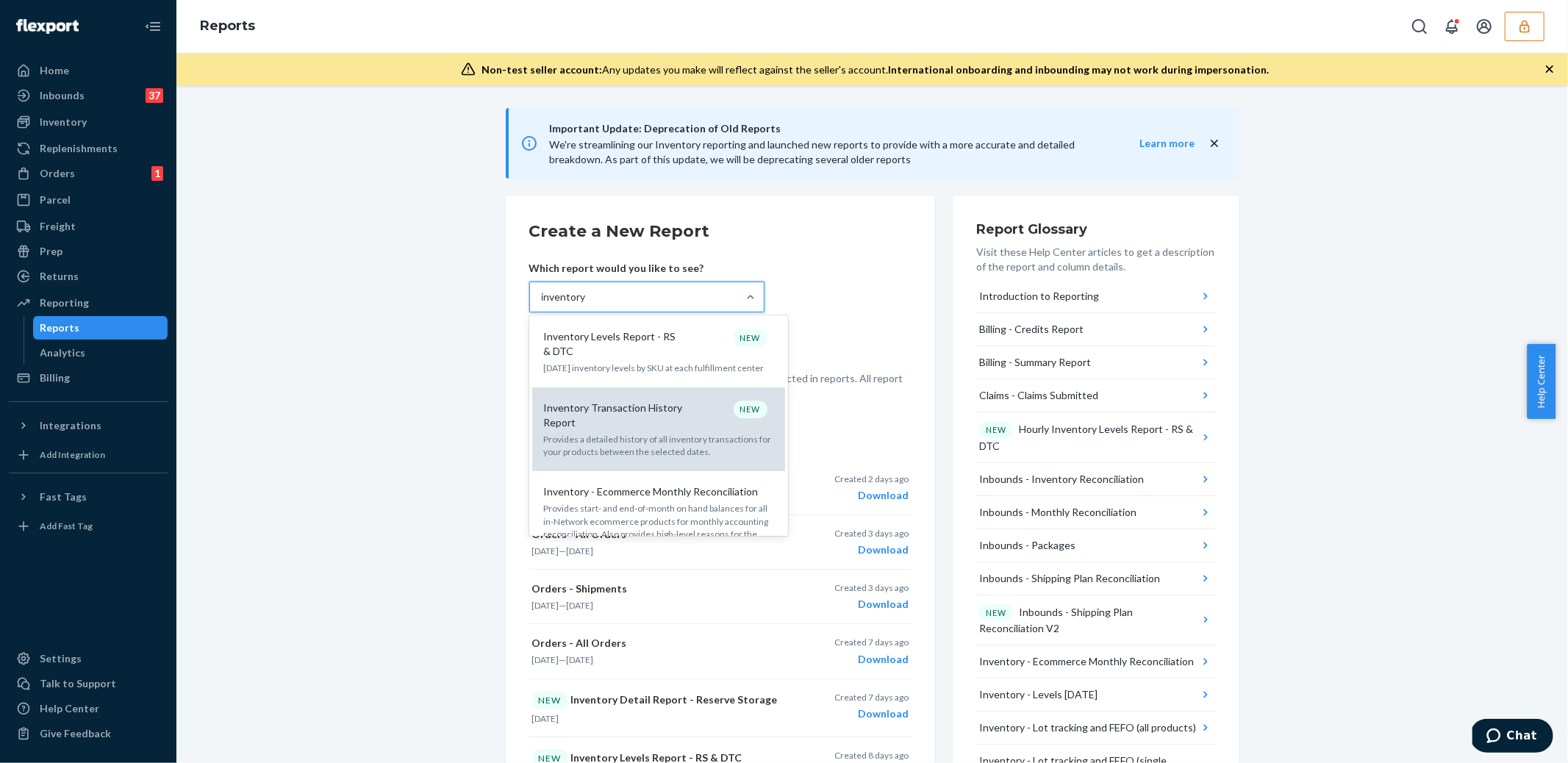
click at [592, 406] on p "Inventory Transaction History Report" at bounding box center [614, 415] width 141 height 29
click at [586, 304] on input "inventory" at bounding box center [564, 296] width 45 height 14
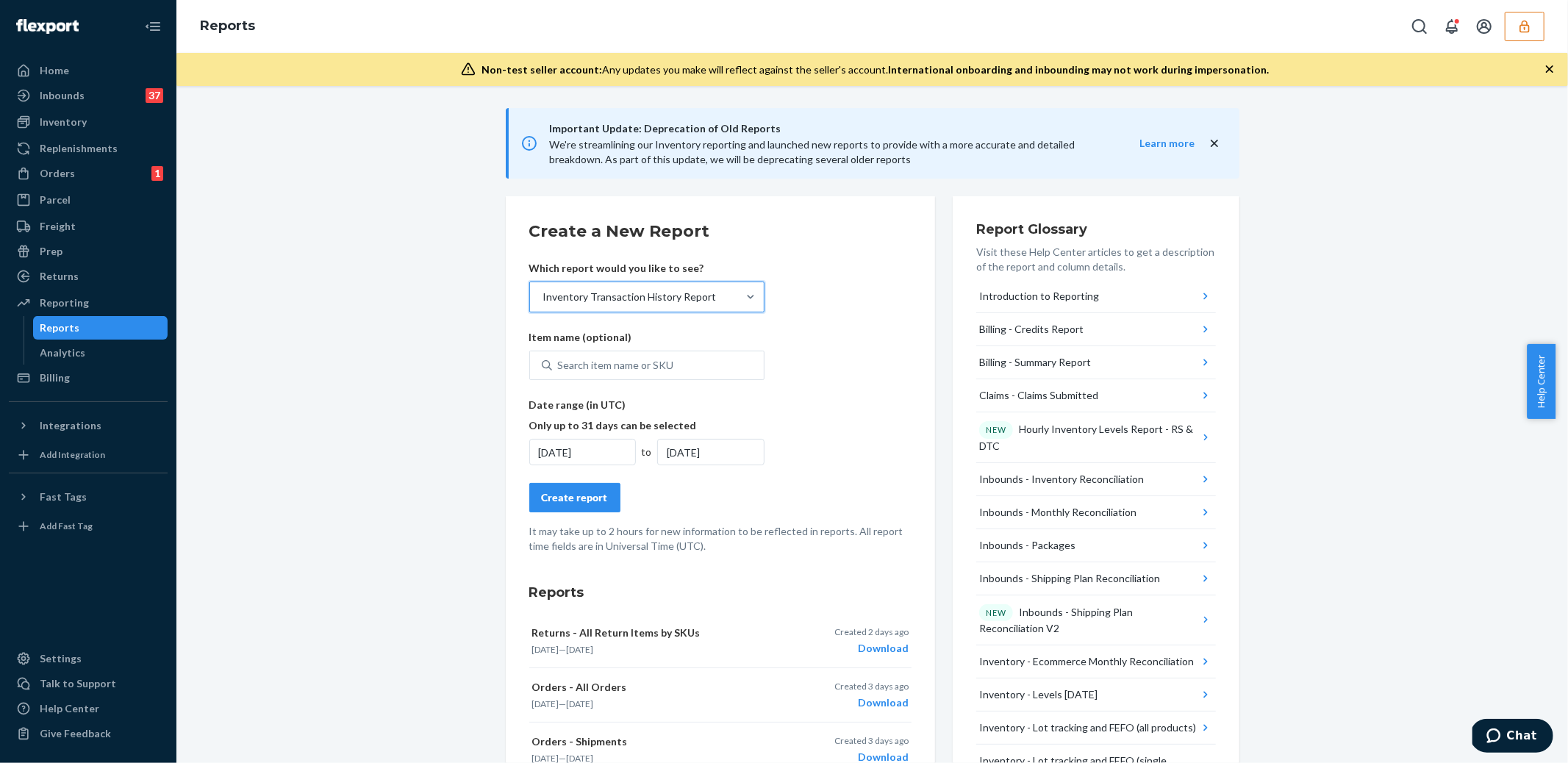
click at [562, 446] on div "9/24/2025" at bounding box center [583, 452] width 107 height 26
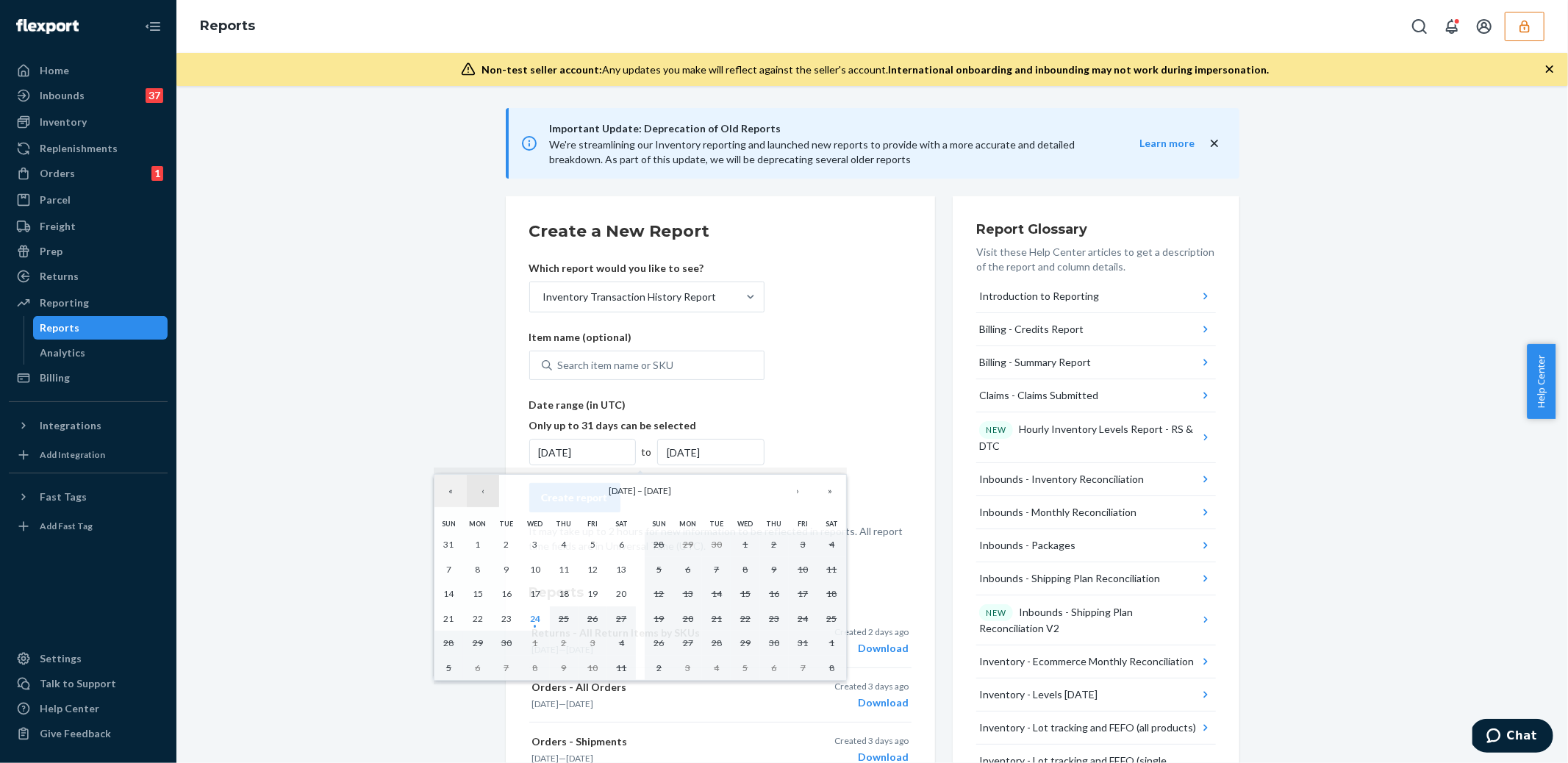
click at [485, 493] on button "‹" at bounding box center [483, 490] width 32 height 32
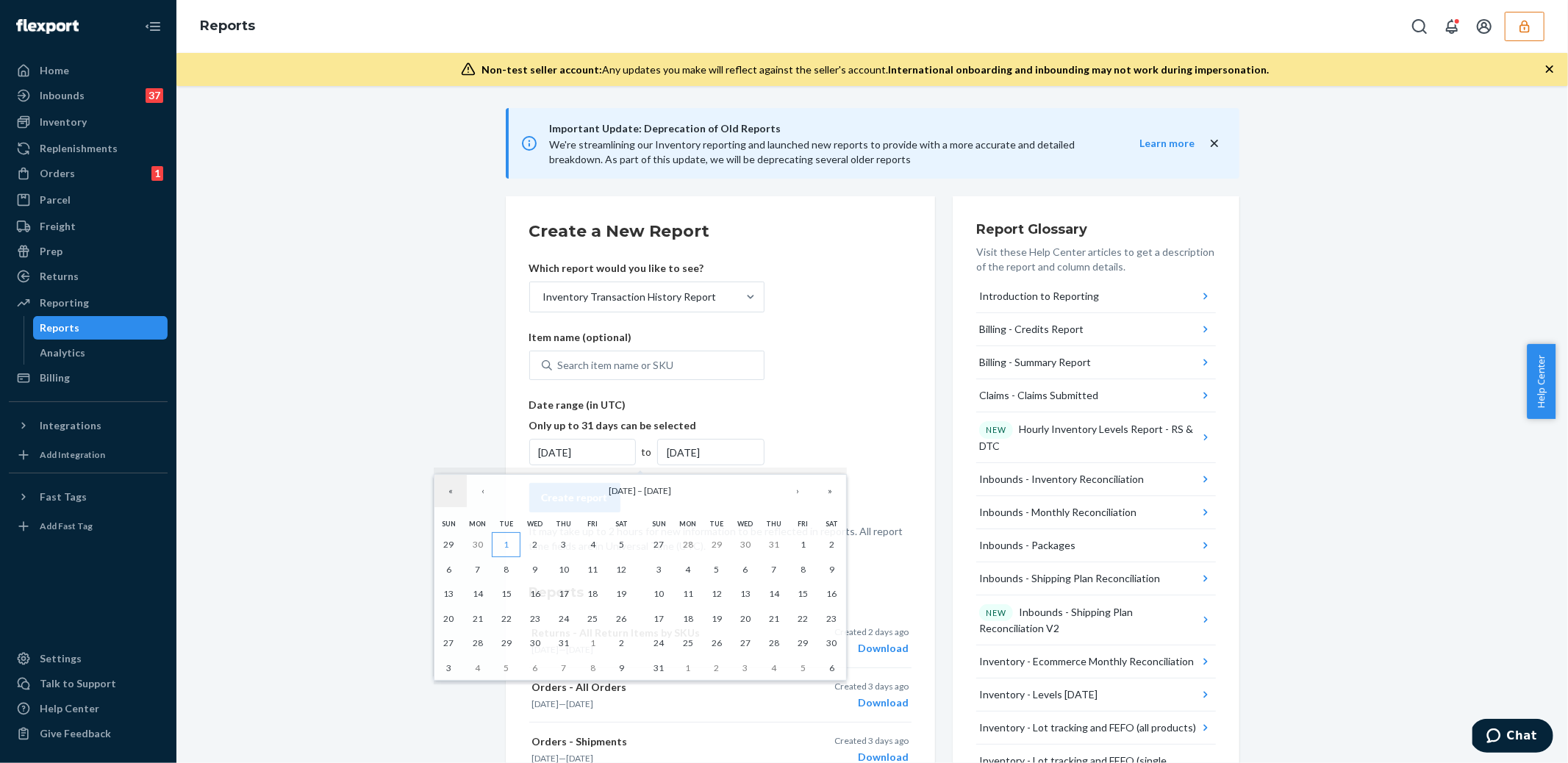
click at [506, 540] on abbr "1" at bounding box center [506, 544] width 5 height 11
click at [797, 419] on form "Create a New Report Which report would you like to see? Inventory Transaction H…" at bounding box center [720, 387] width 382 height 334
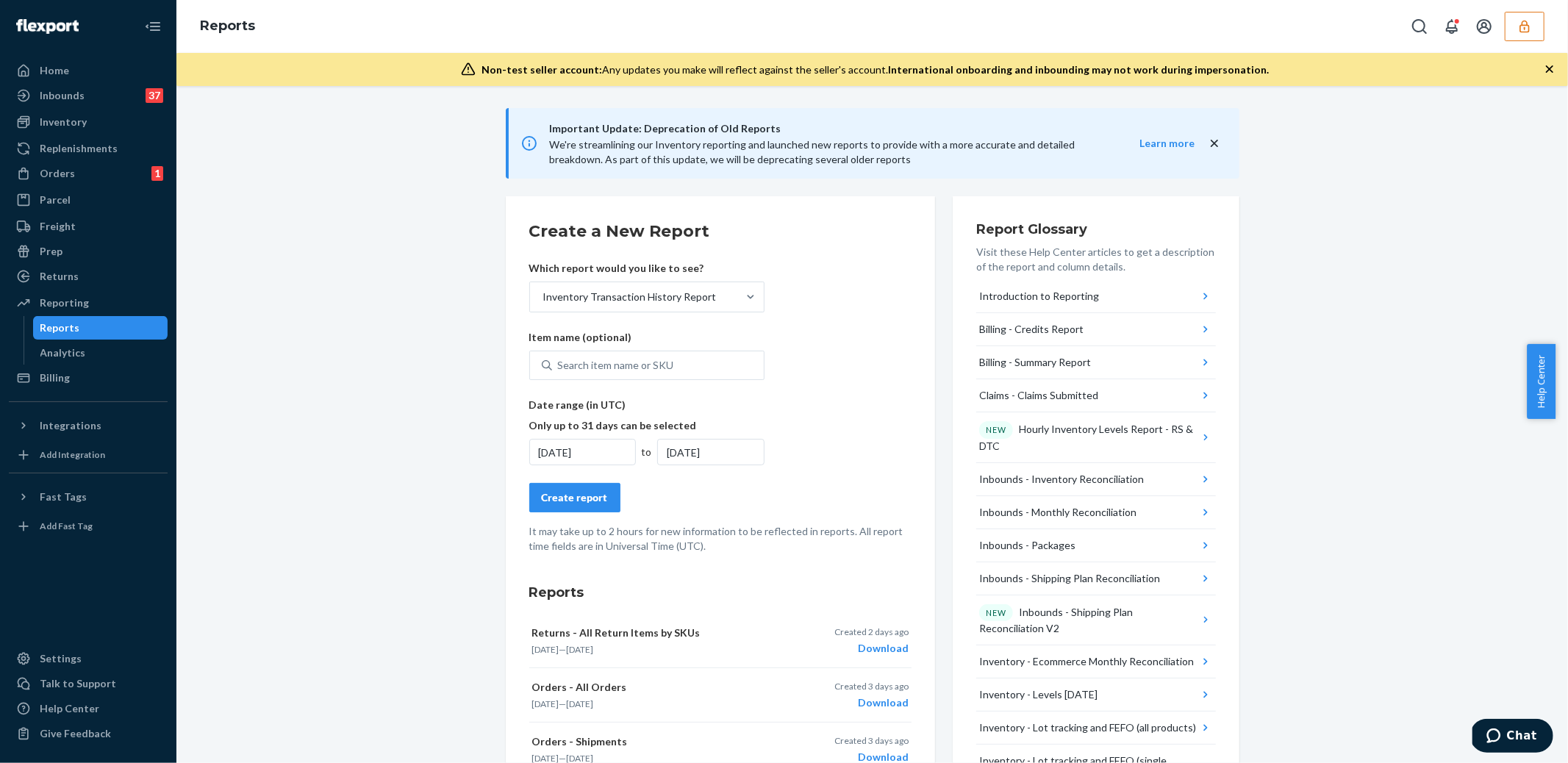
click at [548, 510] on button "Create report" at bounding box center [574, 497] width 91 height 29
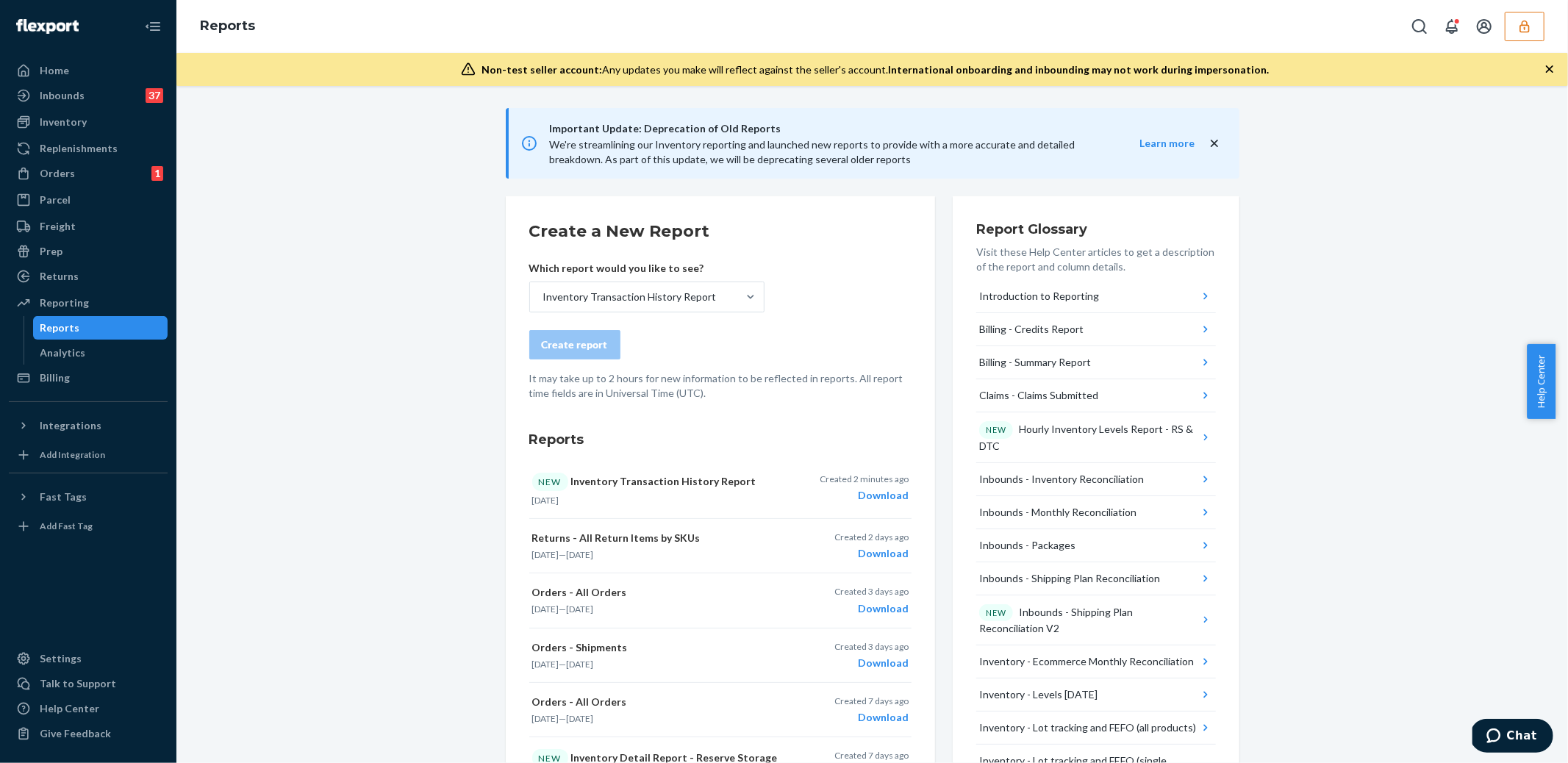
click at [1522, 23] on icon "button" at bounding box center [1524, 26] width 10 height 13
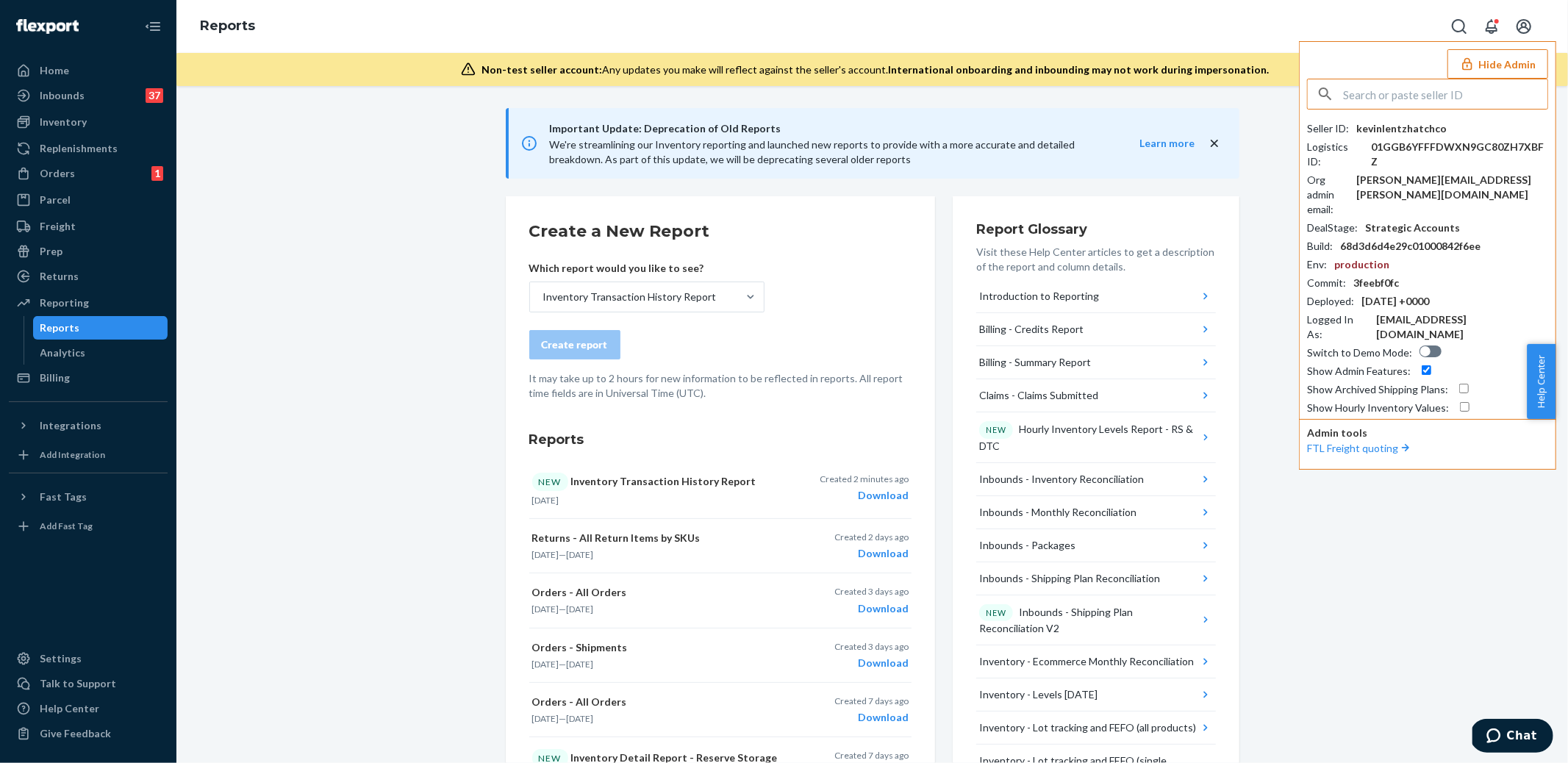
click at [56, 103] on div "Inbounds 37" at bounding box center [88, 95] width 156 height 20
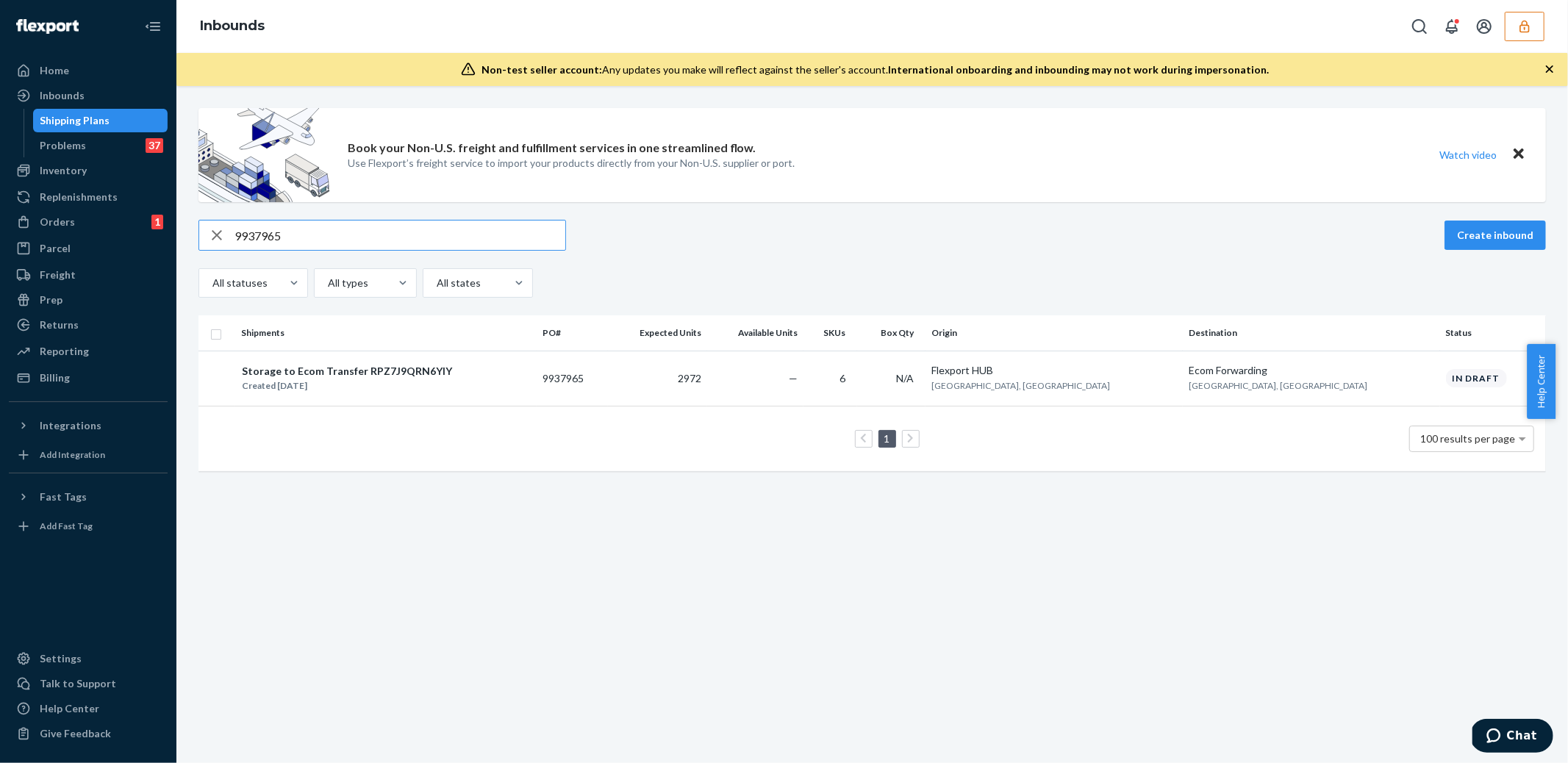
type input "9937965"
click at [80, 131] on link "Shipping Plans" at bounding box center [101, 120] width 135 height 23
click at [78, 113] on div "Shipping Plans" at bounding box center [76, 120] width 70 height 14
click at [218, 236] on icon "button" at bounding box center [217, 235] width 11 height 11
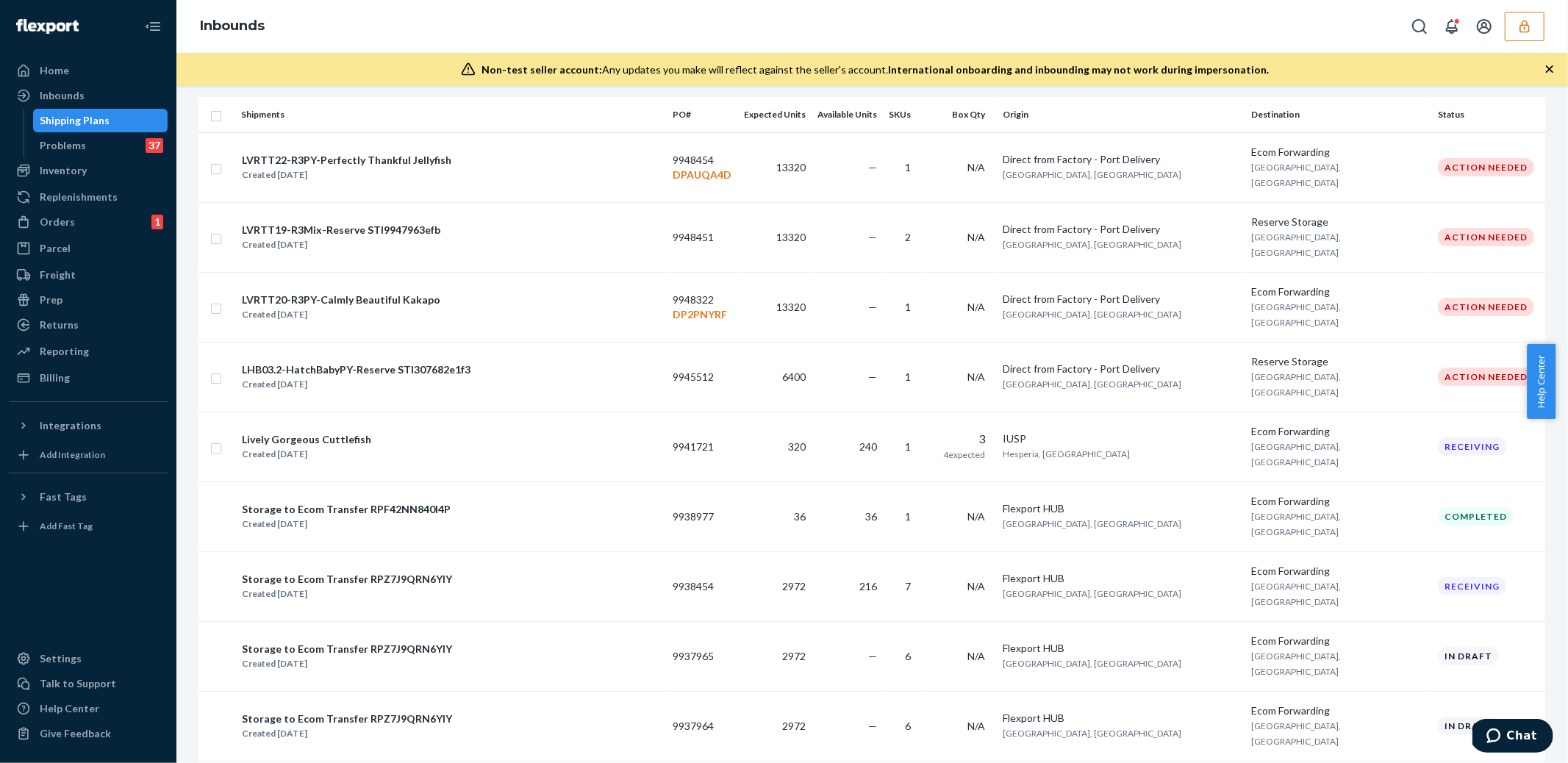
scroll to position [331, 0]
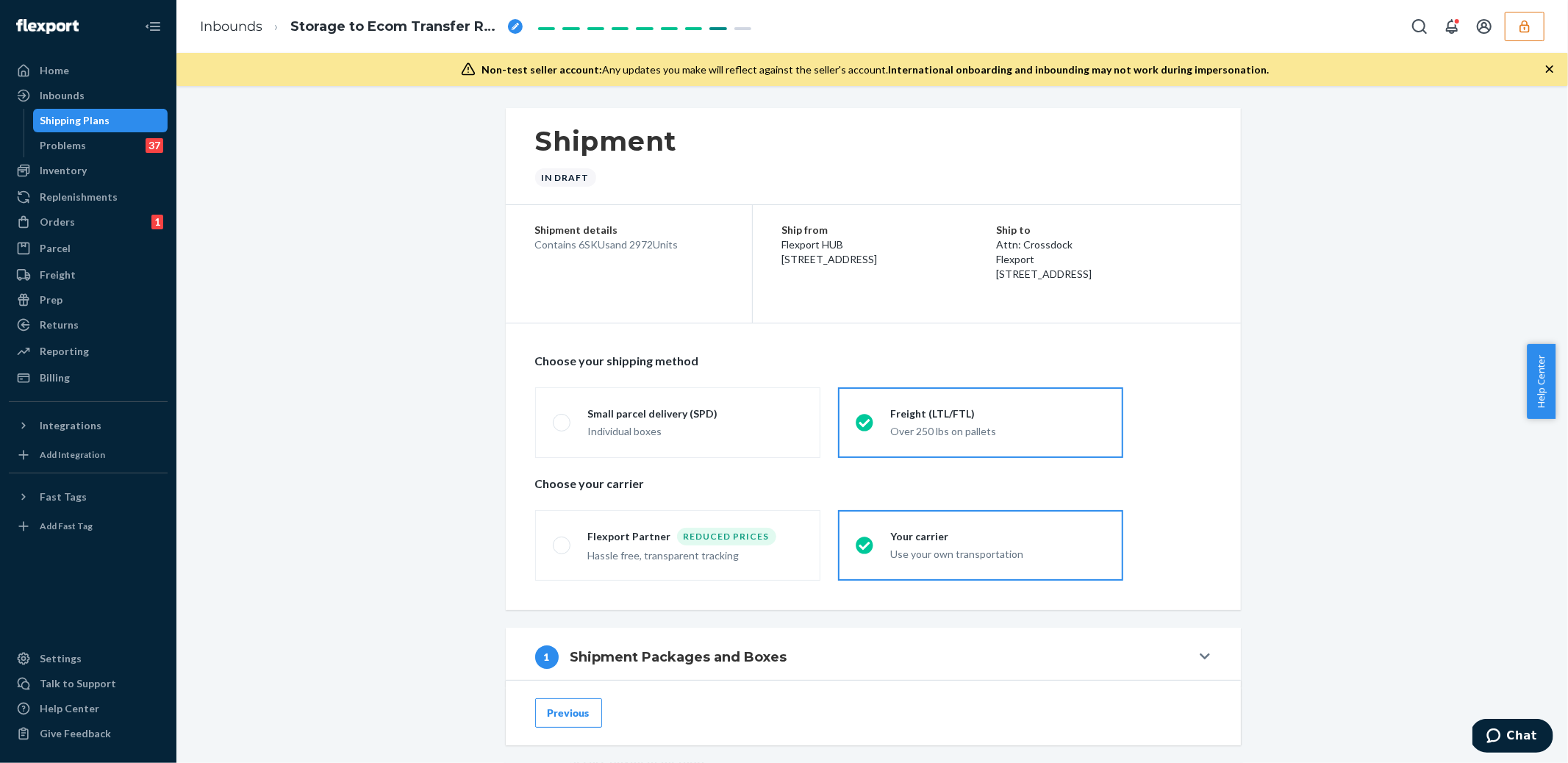
click at [333, 202] on div "Shipment In draft Shipment details Contains 6 SKUs and 2972 Units Ship from Fle…" at bounding box center [872, 723] width 1369 height 1231
click at [54, 123] on div "Shipping Plans" at bounding box center [76, 120] width 70 height 14
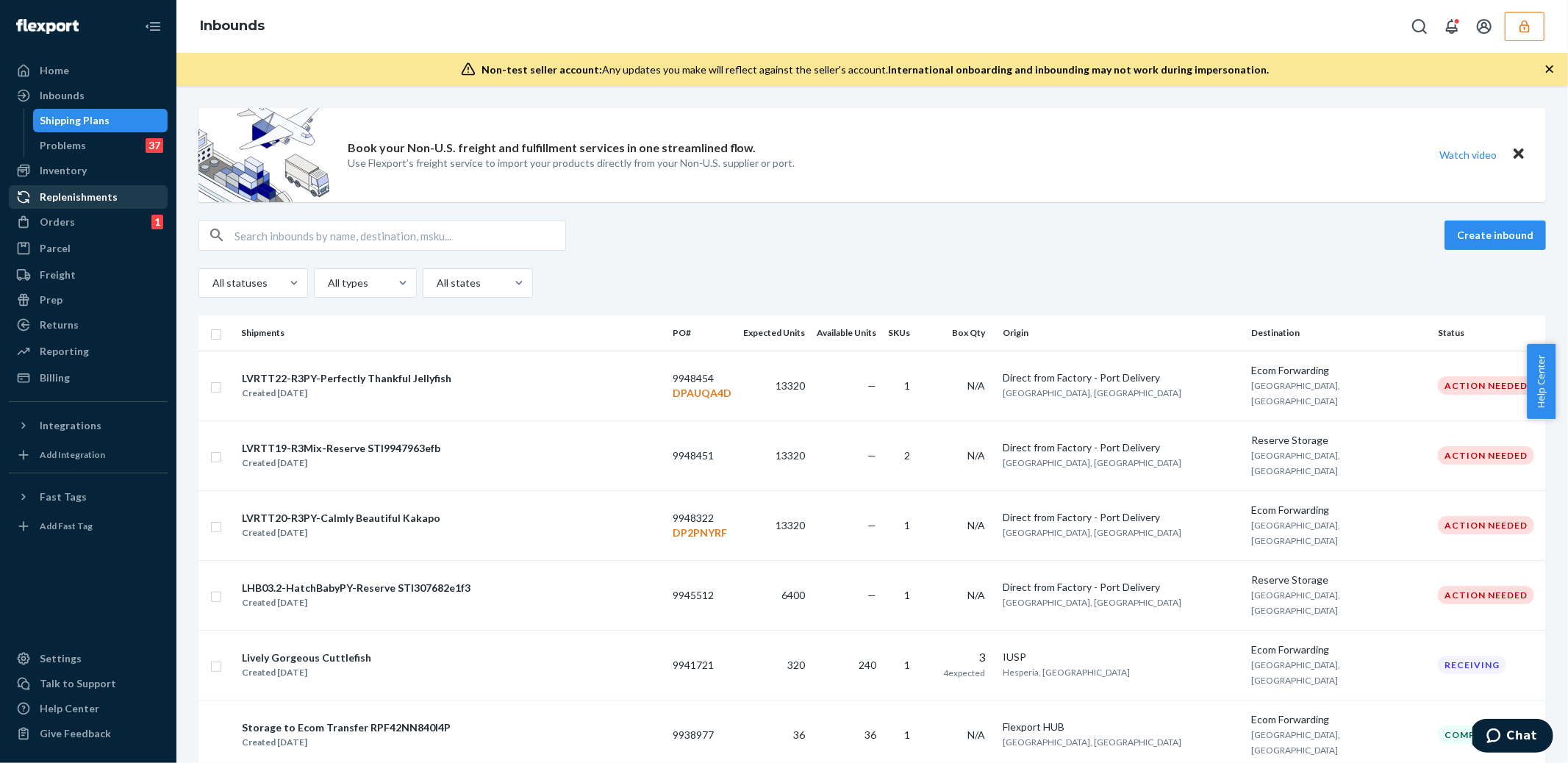
click at [82, 196] on div "Replenishments" at bounding box center [79, 196] width 78 height 14
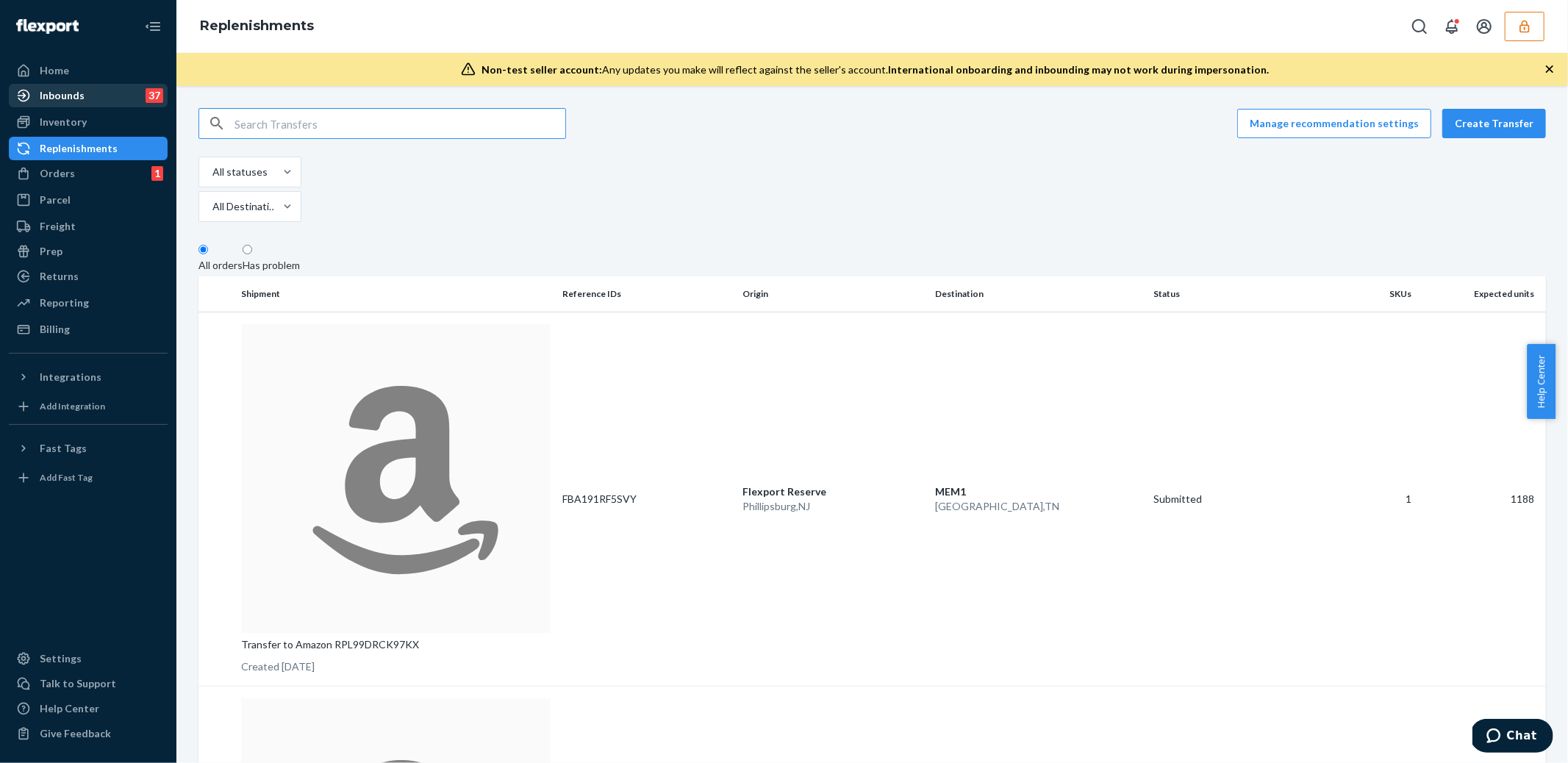
click at [52, 103] on div "Inbounds 37" at bounding box center [88, 95] width 156 height 20
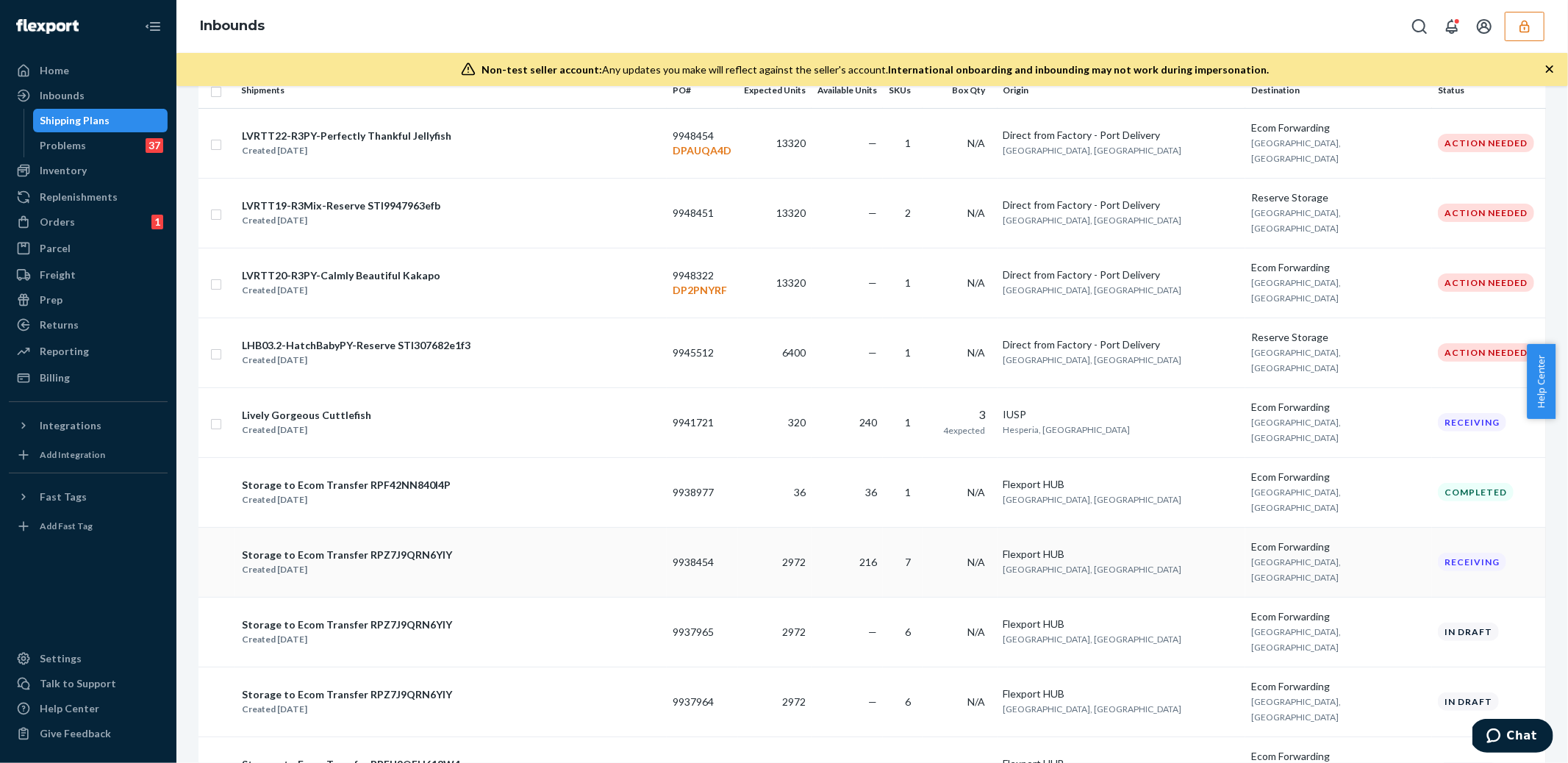
scroll to position [255, 0]
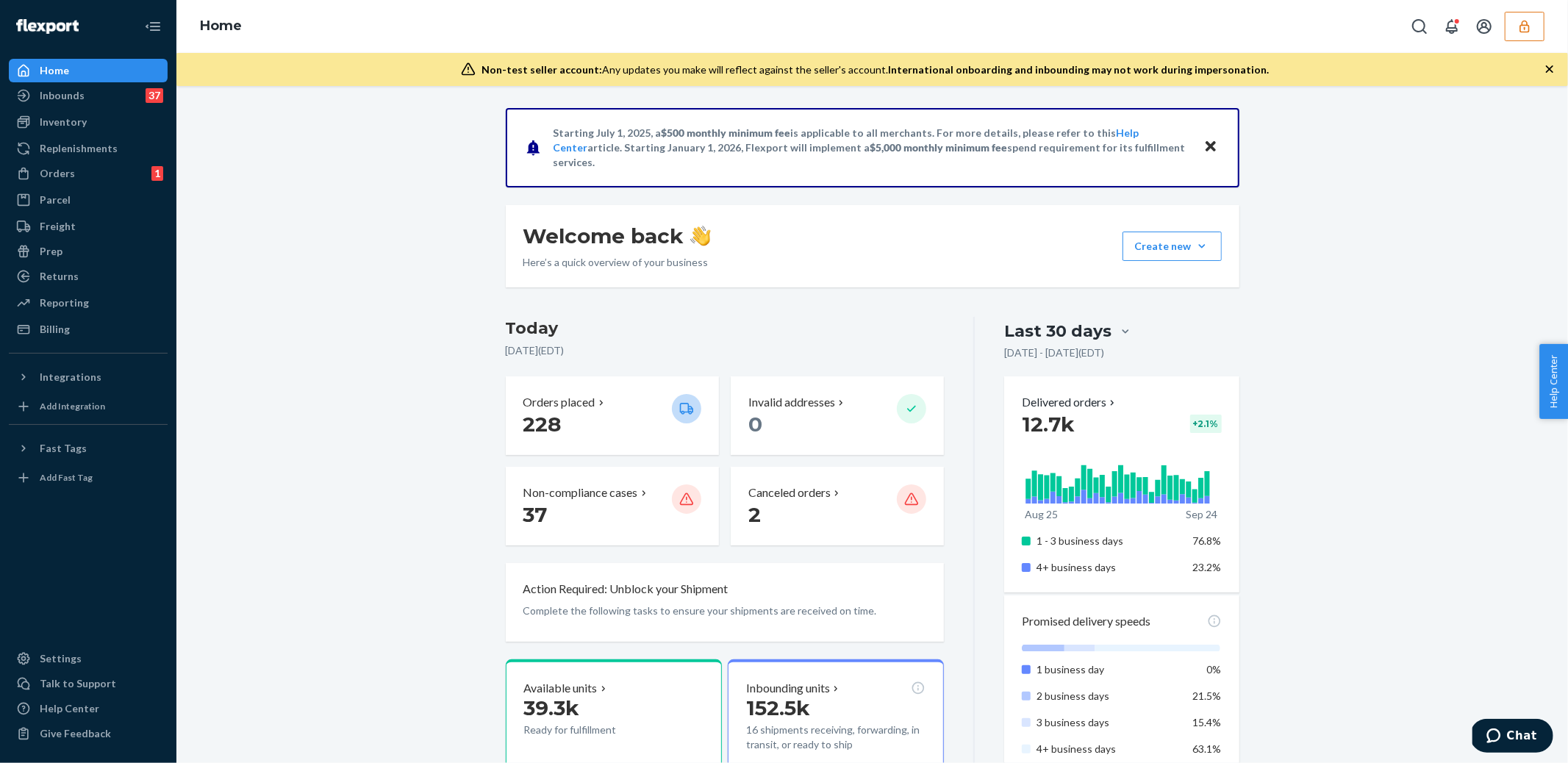
click at [1534, 29] on button "button" at bounding box center [1524, 26] width 40 height 29
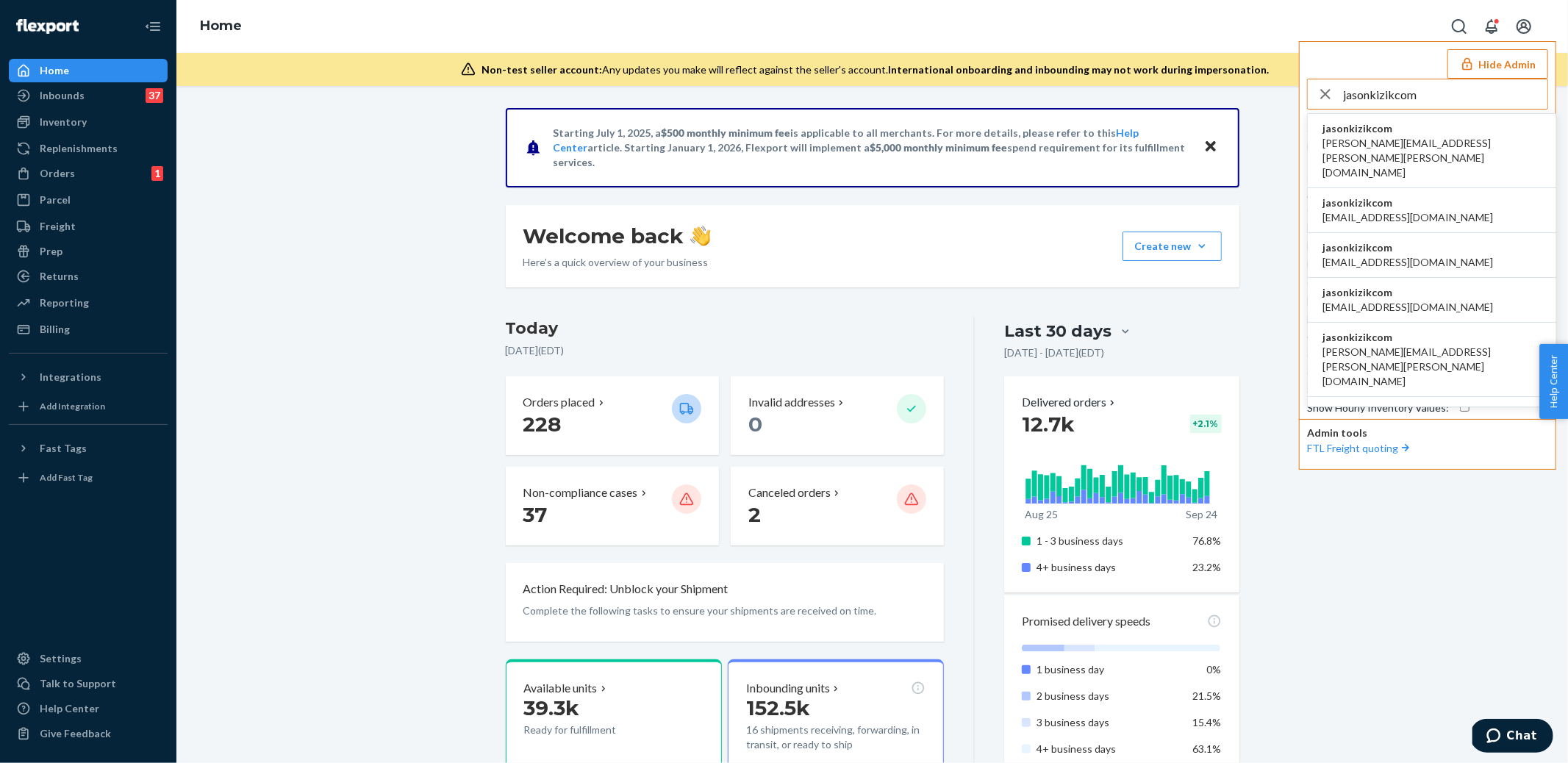
type input "jasonkizikcom"
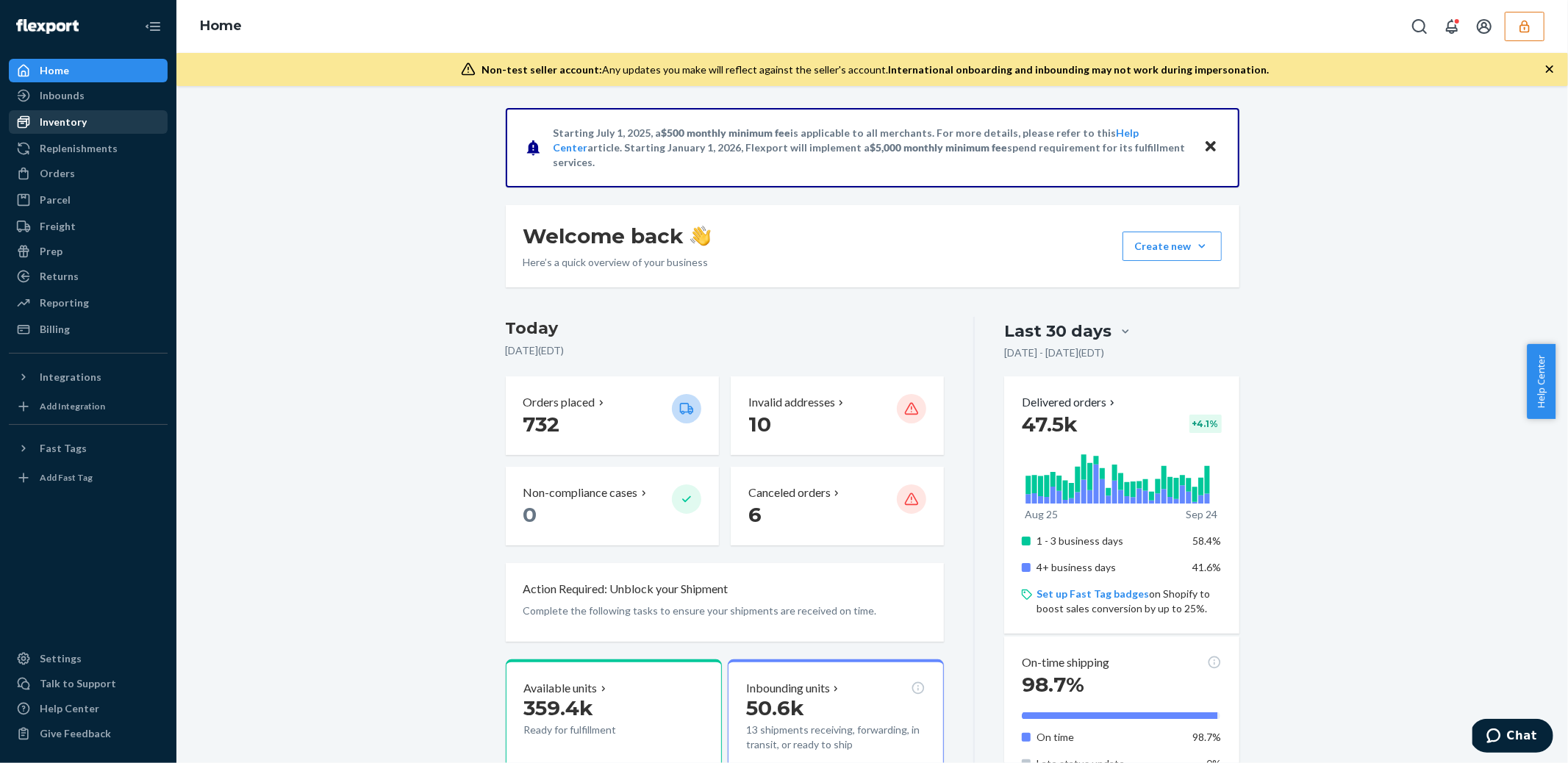
click at [68, 120] on div "Inventory" at bounding box center [63, 122] width 47 height 14
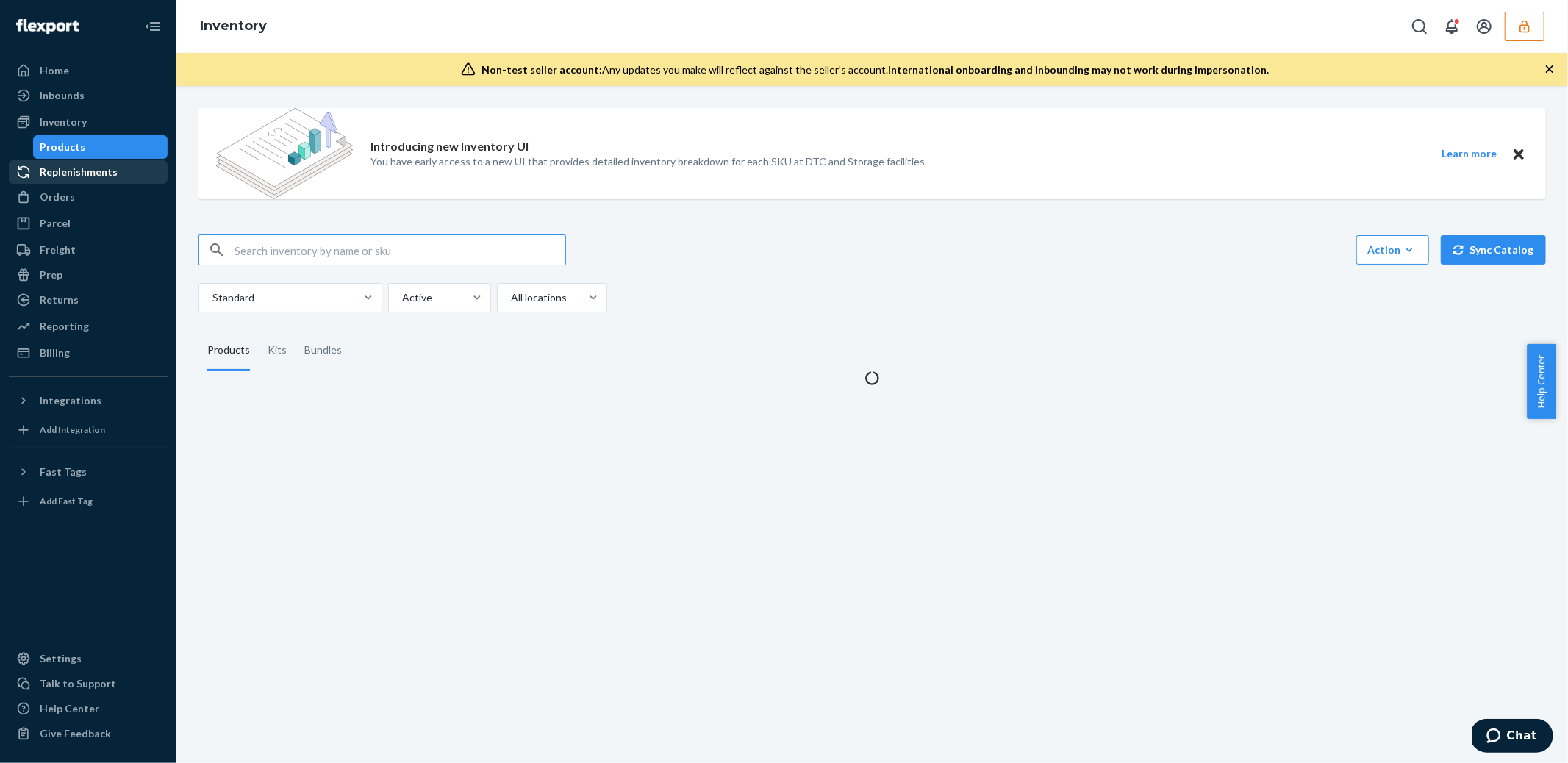
click at [64, 181] on div "Replenishments" at bounding box center [88, 171] width 156 height 20
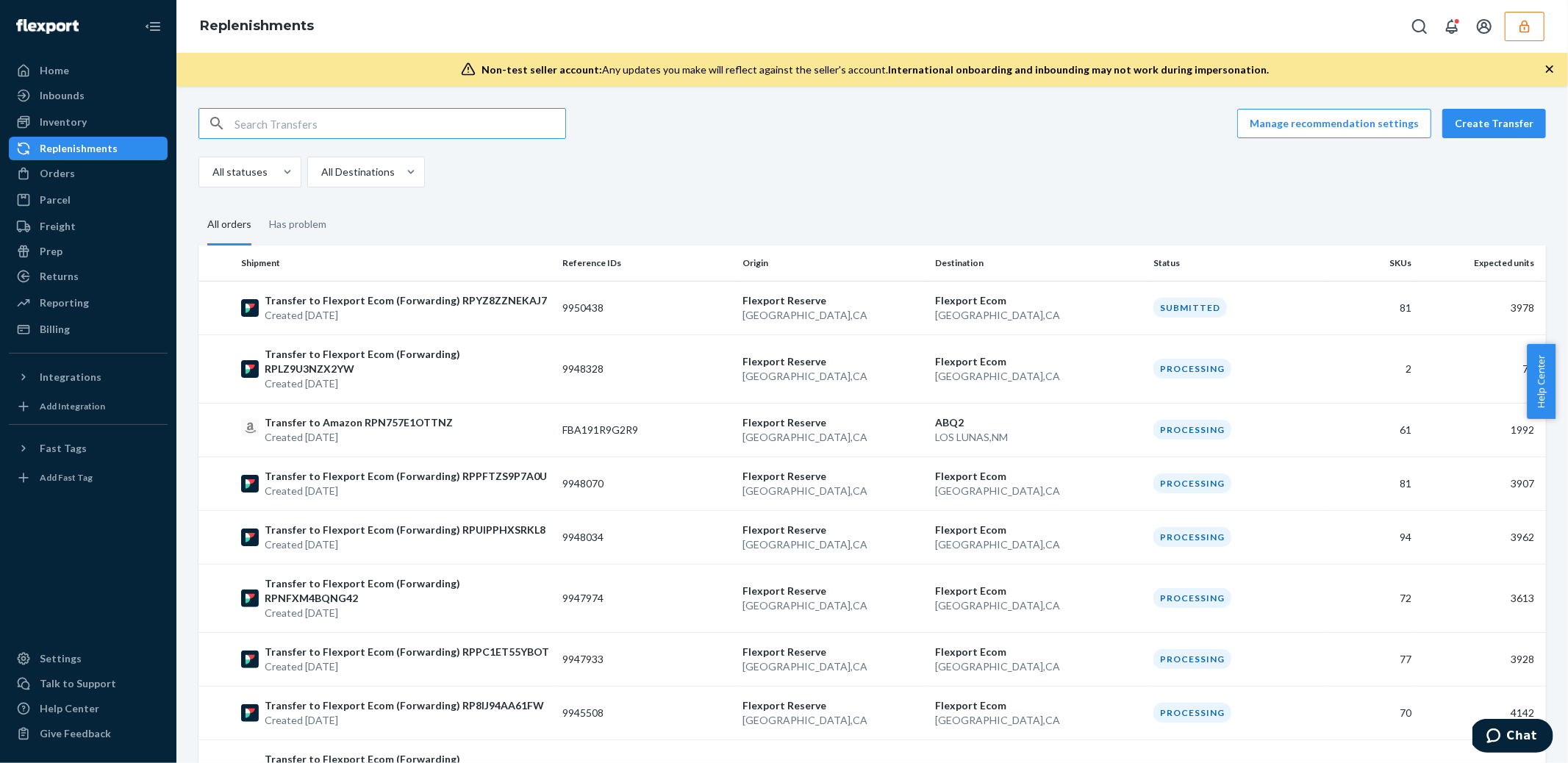
click at [73, 159] on div "Replenishments" at bounding box center [88, 148] width 156 height 20
click at [1465, 132] on button "Create Transfer" at bounding box center [1494, 123] width 104 height 29
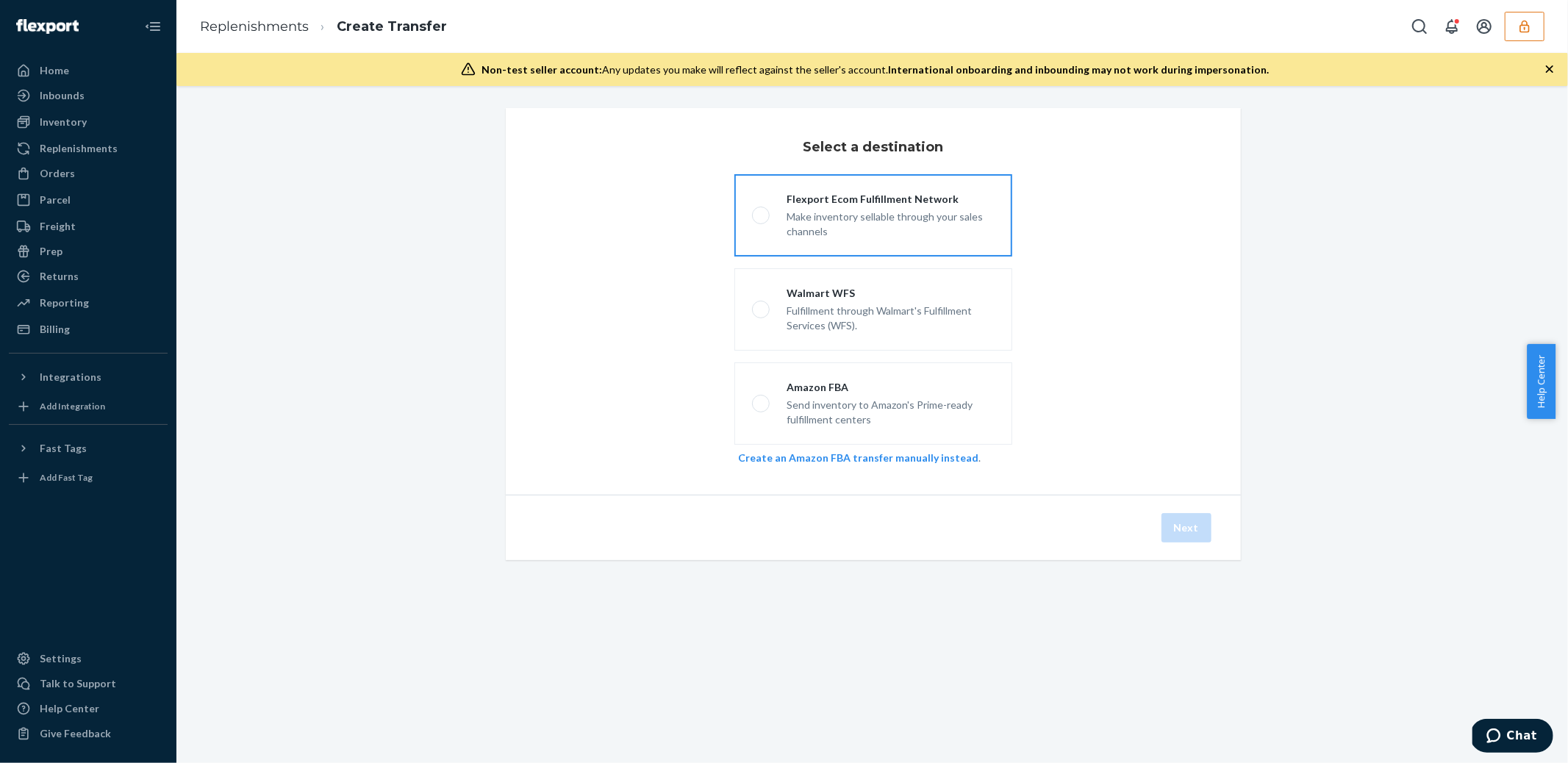
click at [882, 206] on div "Make inventory sellable through your sales channels" at bounding box center [891, 222] width 207 height 32
click at [762, 211] on input "Flexport Ecom Fulfillment Network Make inventory sellable through your sales ch…" at bounding box center [756, 215] width 10 height 10
radio input "true"
click at [1180, 524] on button "Next" at bounding box center [1186, 527] width 50 height 29
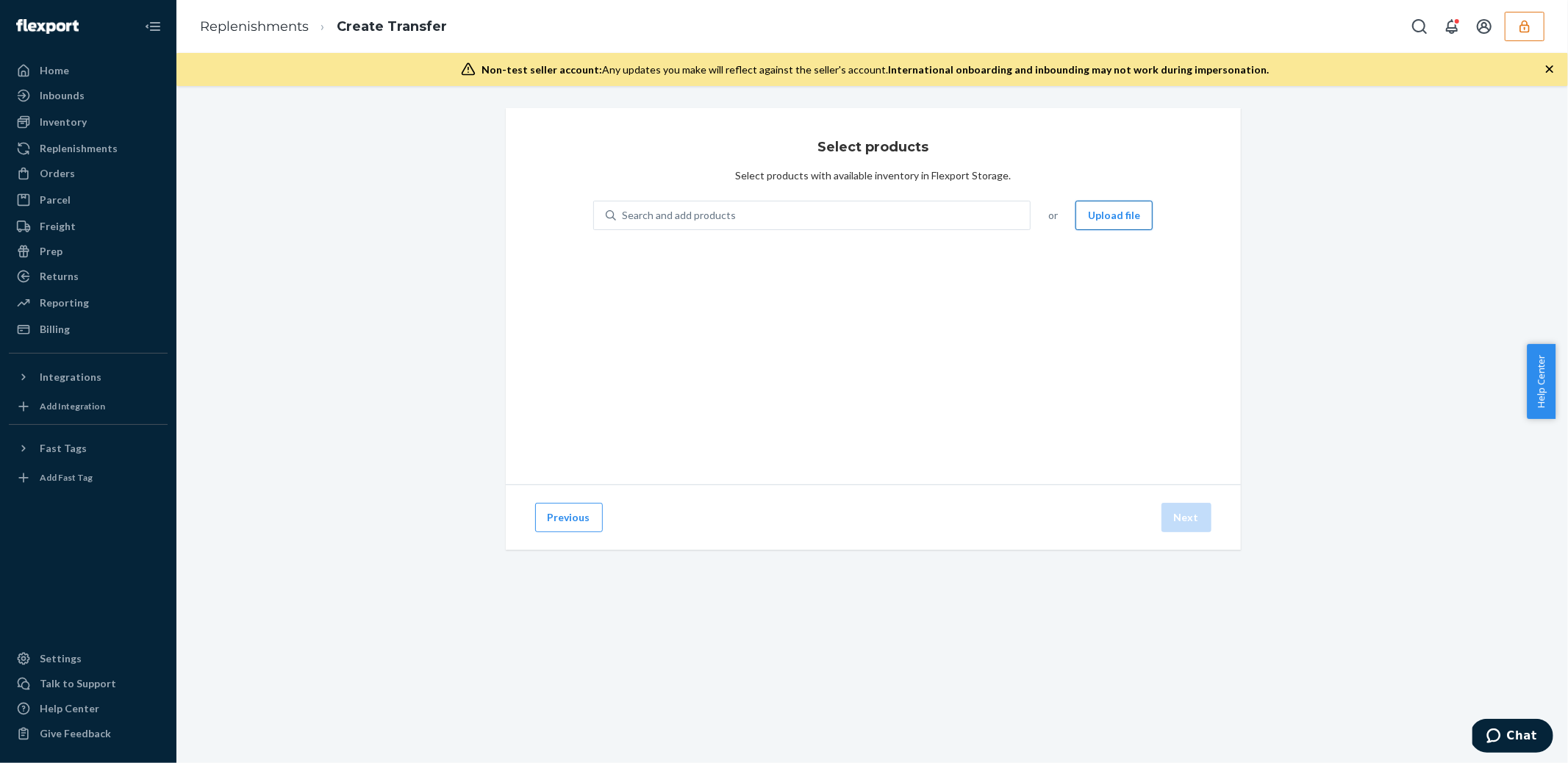
click at [1098, 213] on button "Upload file" at bounding box center [1114, 215] width 77 height 29
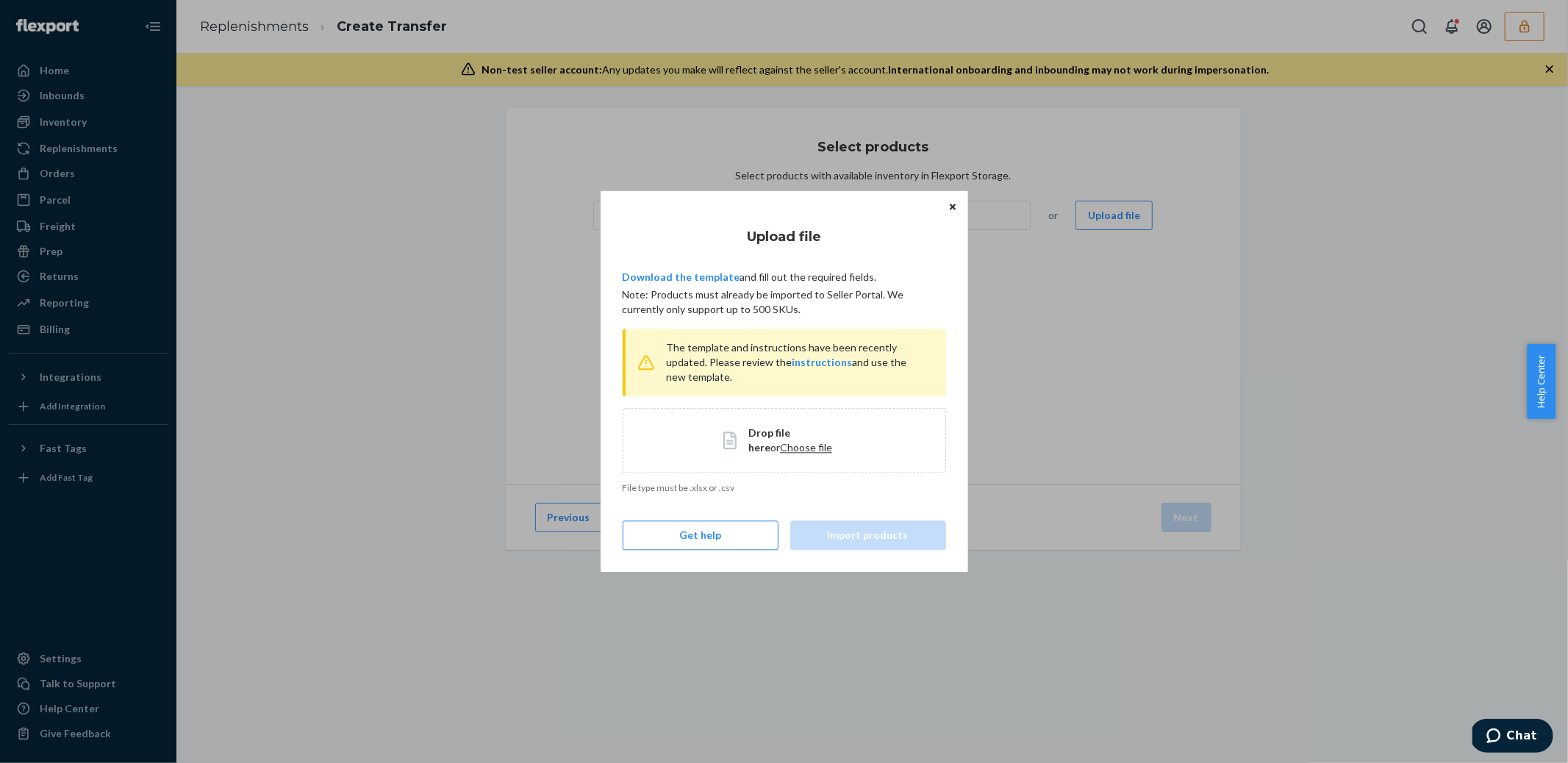
click at [683, 285] on div "Upload file Download the template and fill out the required fields. Note: Produ…" at bounding box center [784, 381] width 323 height 338
click at [688, 278] on link "Download the template" at bounding box center [682, 276] width 118 height 13
click at [780, 445] on span "Choose file" at bounding box center [806, 447] width 52 height 13
click at [871, 554] on div "Upload file Download the template and fill out the required fields. Note: Produ…" at bounding box center [784, 381] width 367 height 382
click at [871, 547] on button "Import products" at bounding box center [868, 536] width 156 height 29
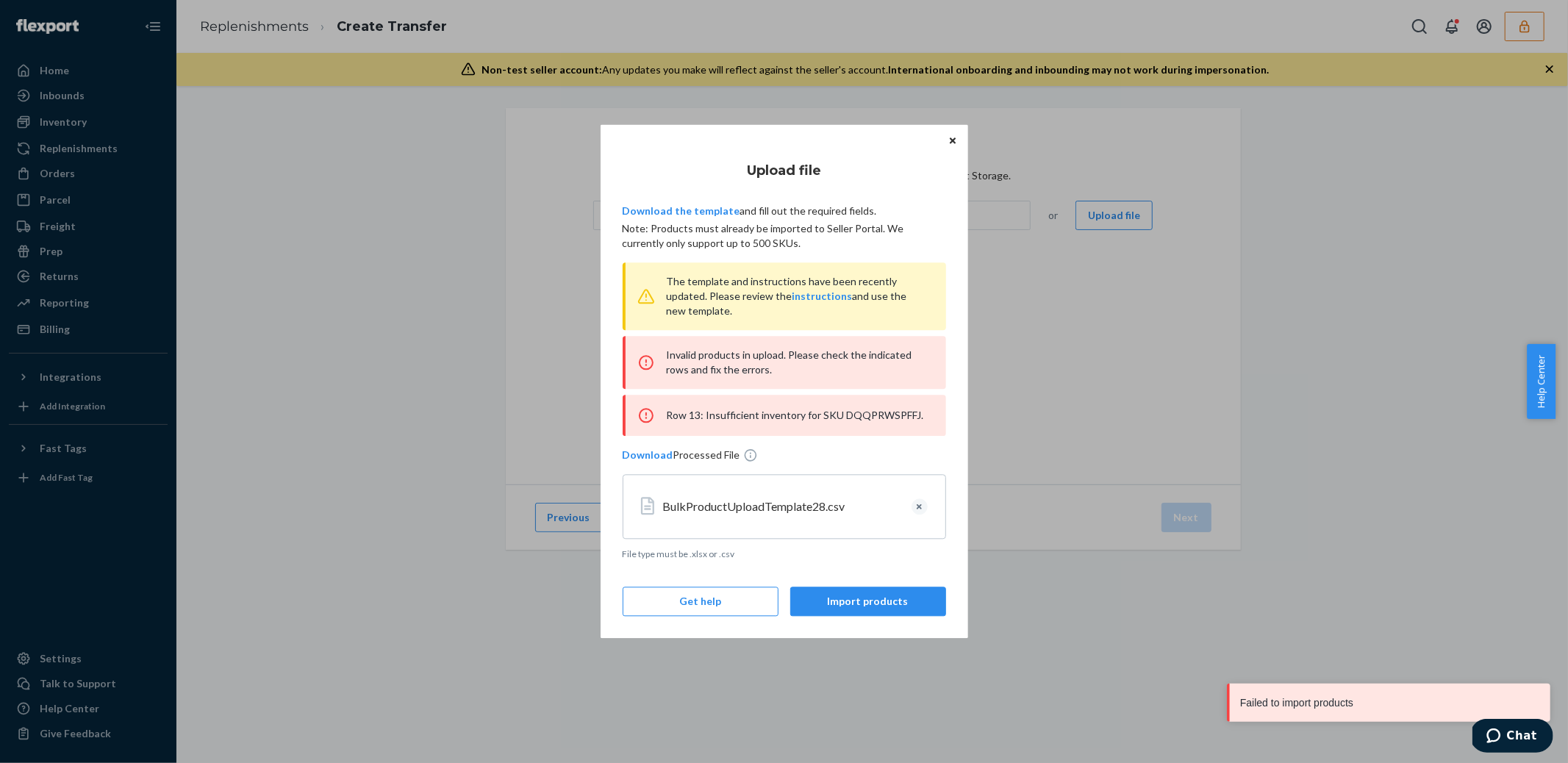
click at [854, 417] on div "Row 13: Insufficient inventory for SKU DQQPRWSPFFJ." at bounding box center [784, 415] width 323 height 41
copy div "DQQPRWSPFFJ"
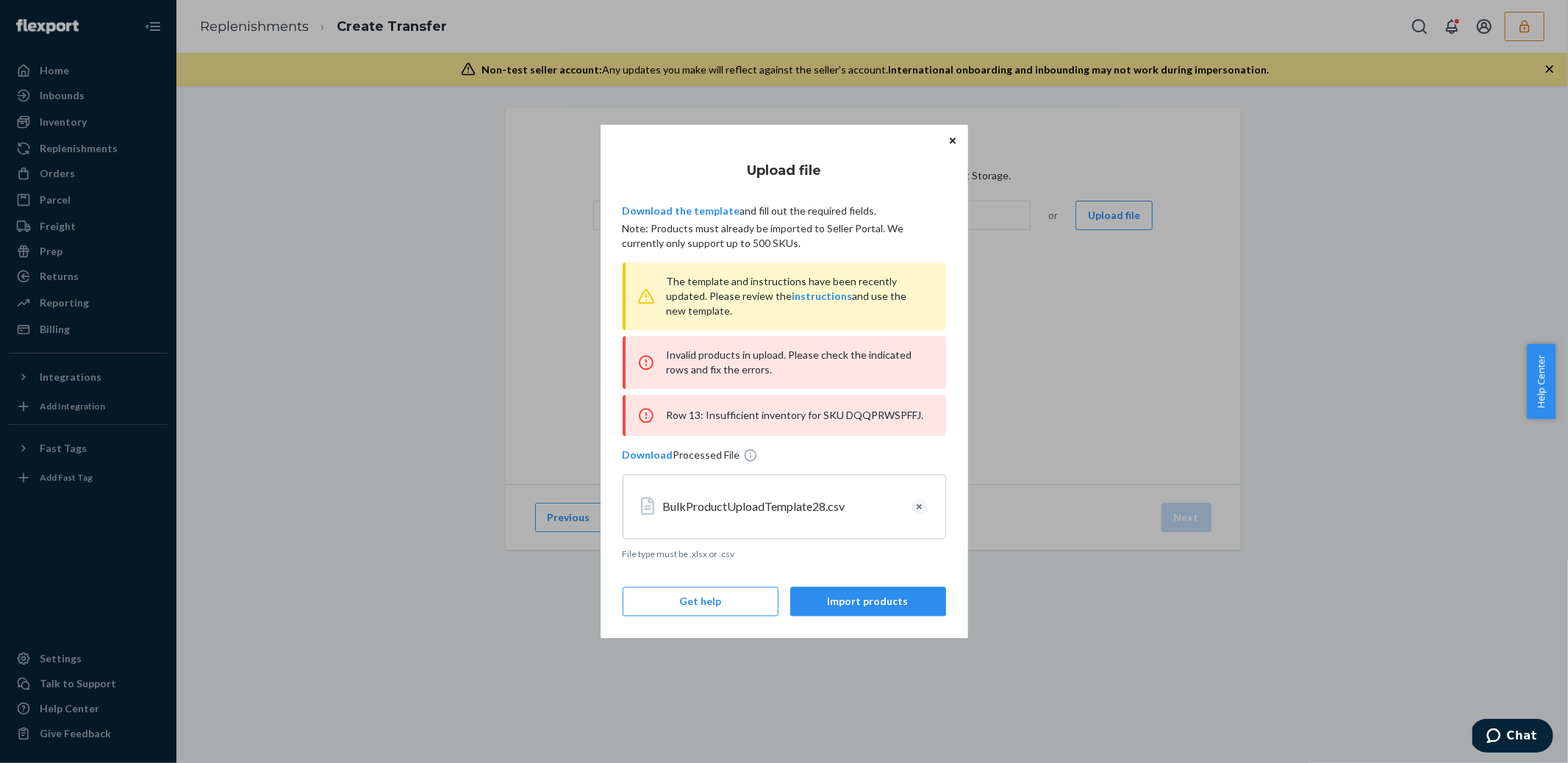
click at [790, 520] on div "BulkProductUploadTemplate28.csv" at bounding box center [804, 506] width 283 height 52
click at [923, 507] on button "Clear" at bounding box center [919, 506] width 16 height 16
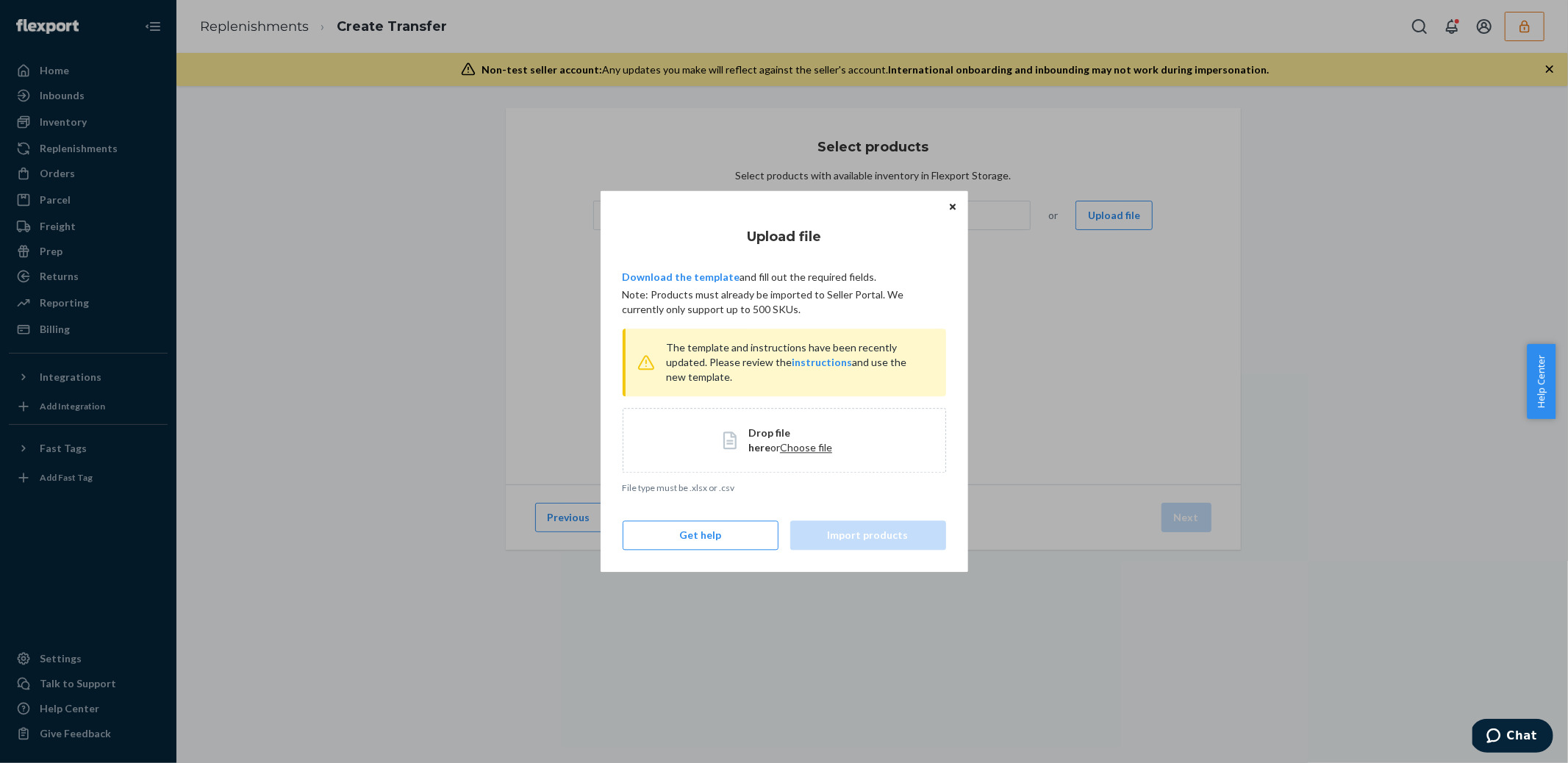
click at [786, 449] on span "Choose file" at bounding box center [806, 447] width 52 height 13
click at [837, 540] on button "Import products" at bounding box center [868, 536] width 156 height 29
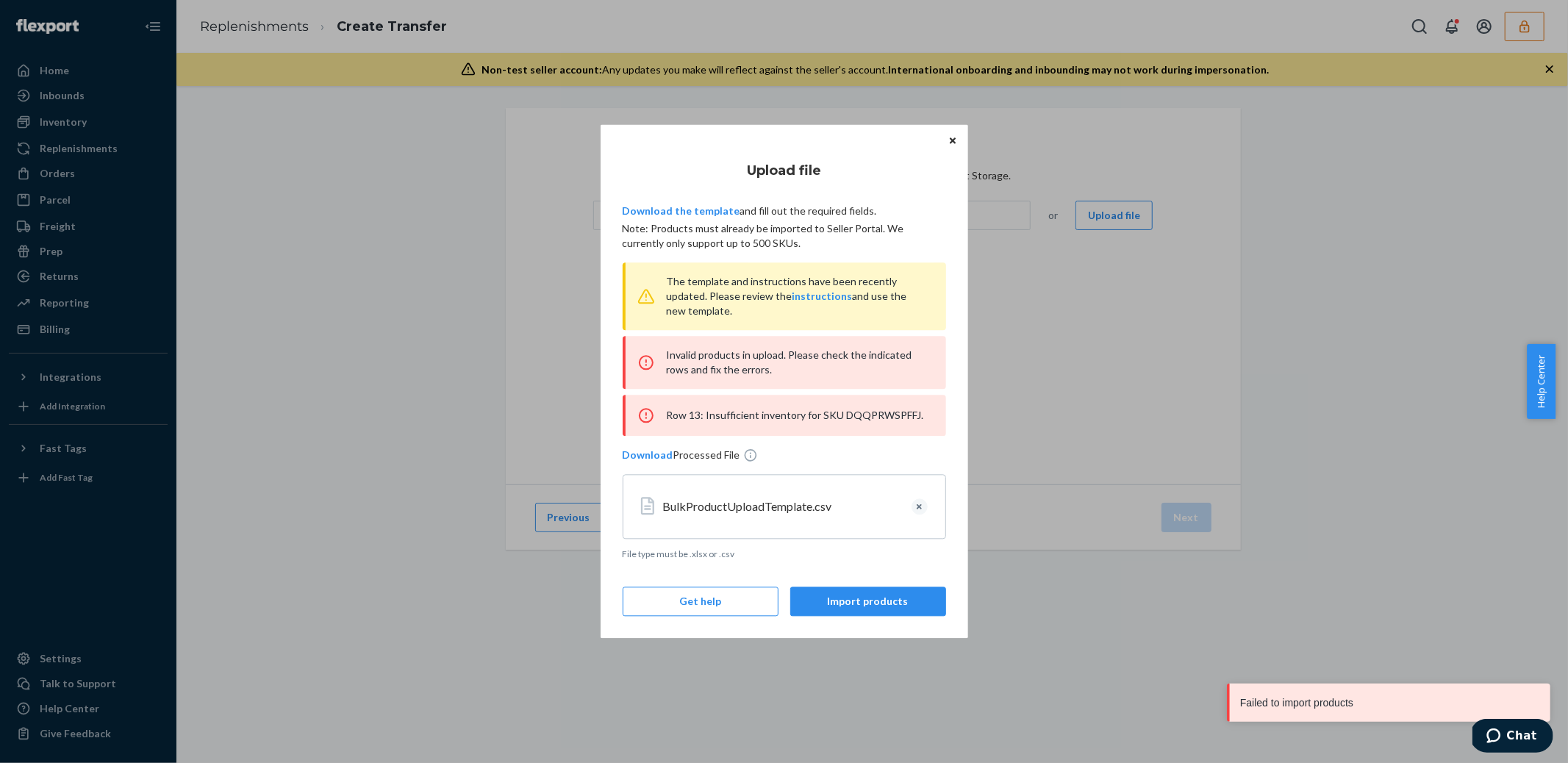
click at [874, 405] on div "Row 13: Insufficient inventory for SKU DQQPRWSPFFJ." at bounding box center [784, 415] width 323 height 41
click at [874, 411] on div "Row 13: Insufficient inventory for SKU DQQPRWSPFFJ." at bounding box center [784, 415] width 323 height 41
copy div "DQQPRWSPFFJ"
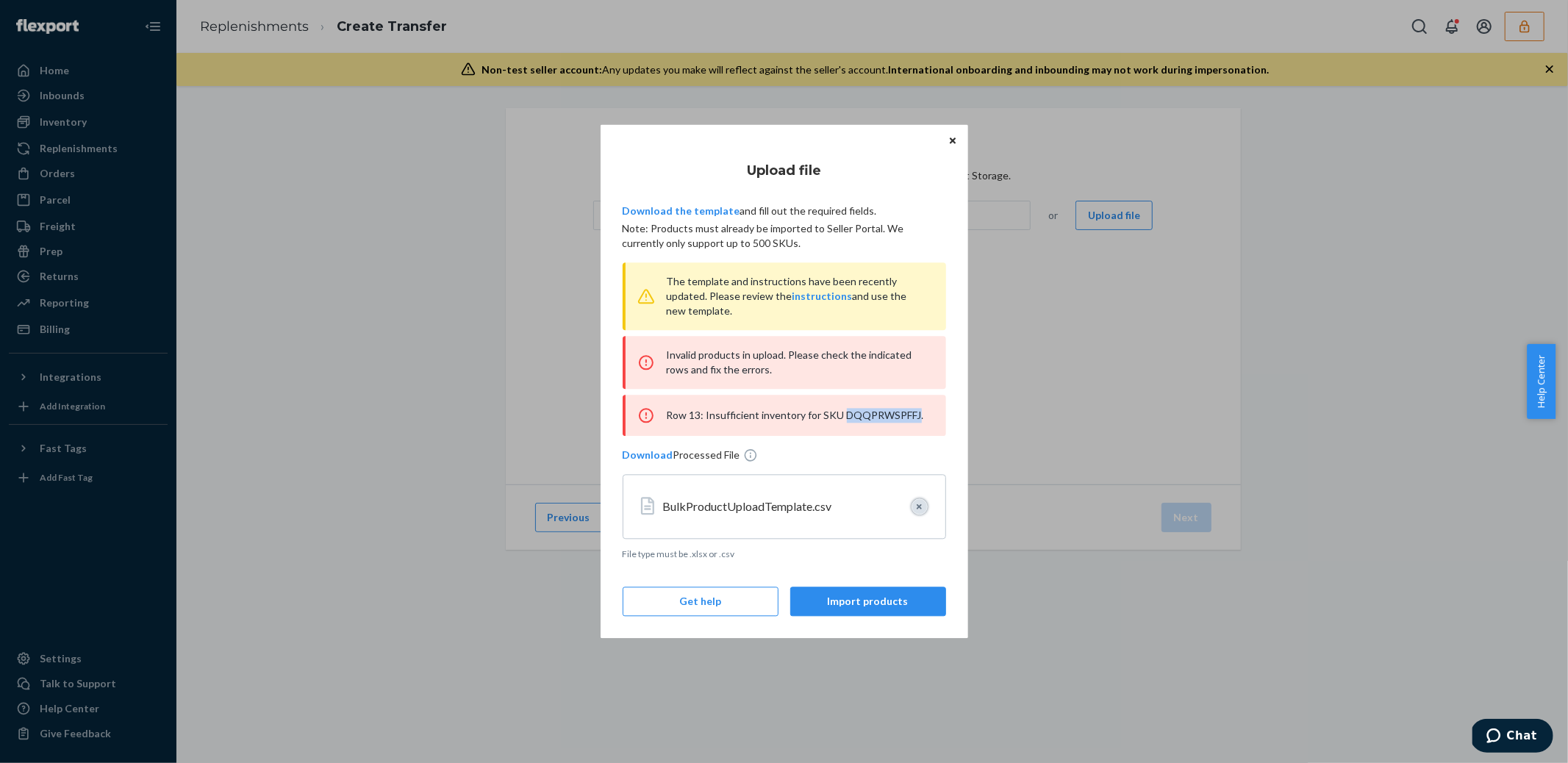
click at [920, 509] on button "Clear" at bounding box center [919, 506] width 16 height 16
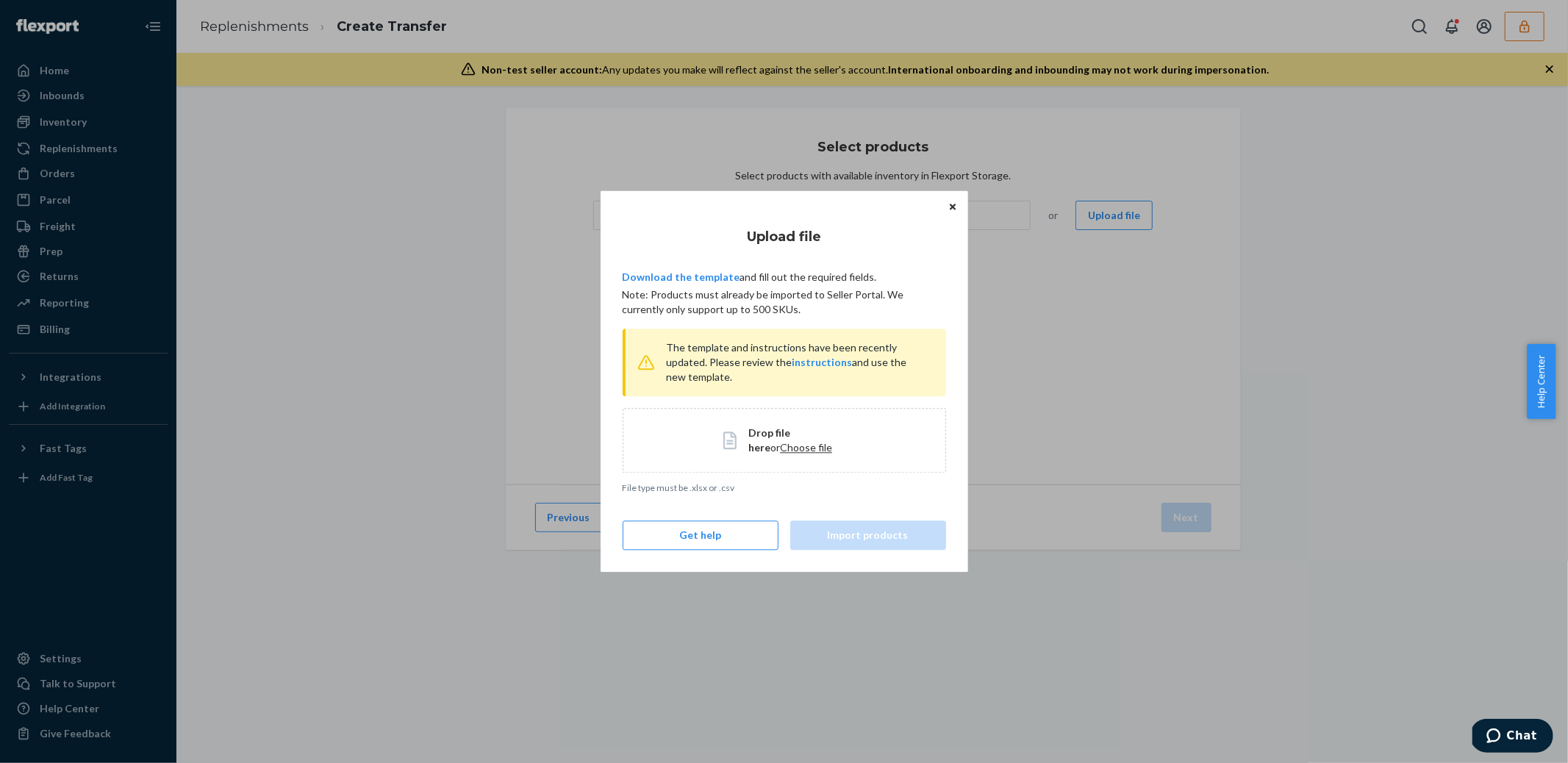
click at [774, 455] on div "Drop file here or Choose file" at bounding box center [784, 440] width 323 height 65
click at [861, 542] on button "Import products" at bounding box center [868, 536] width 156 height 29
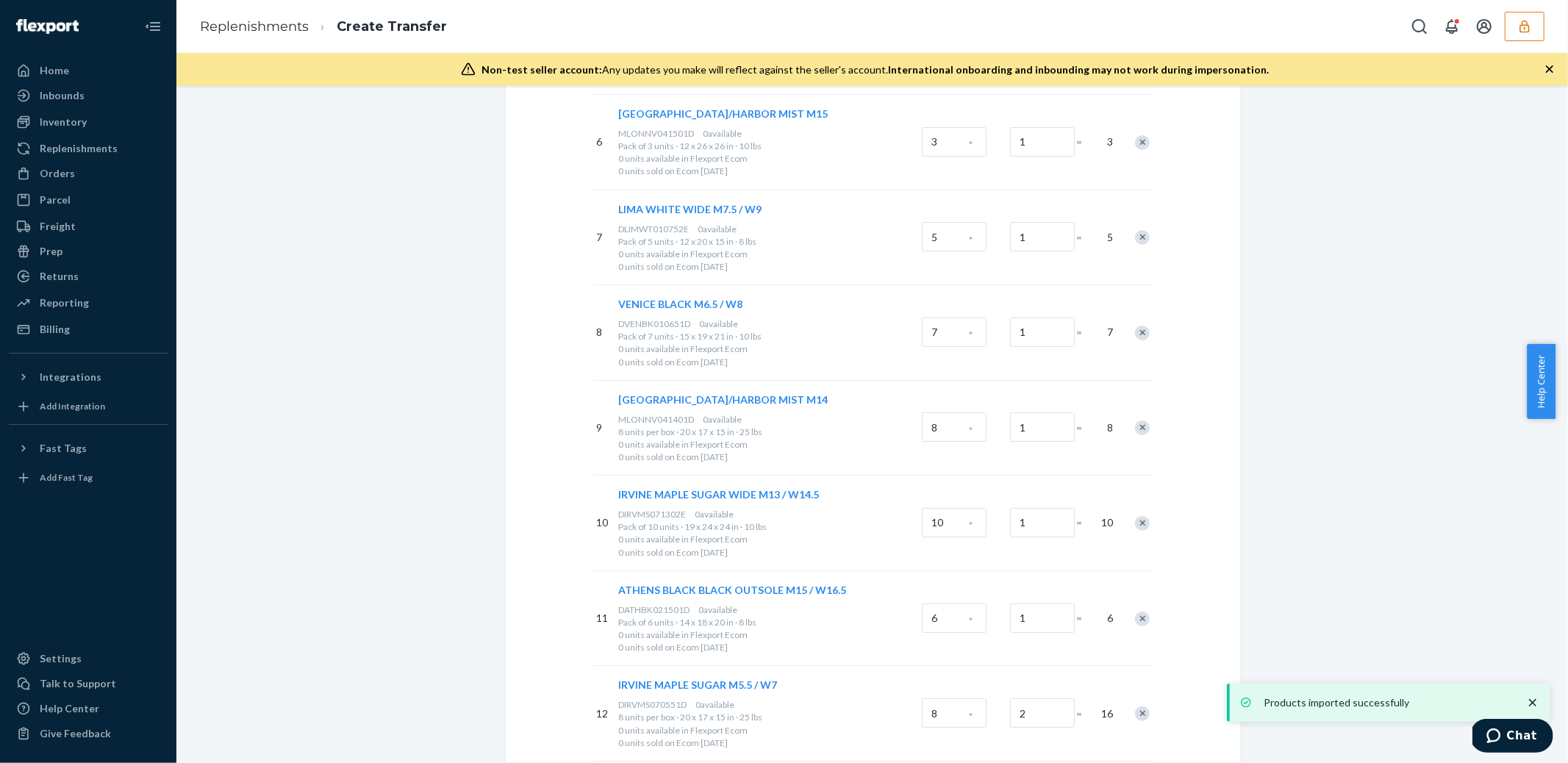
scroll to position [5595, 0]
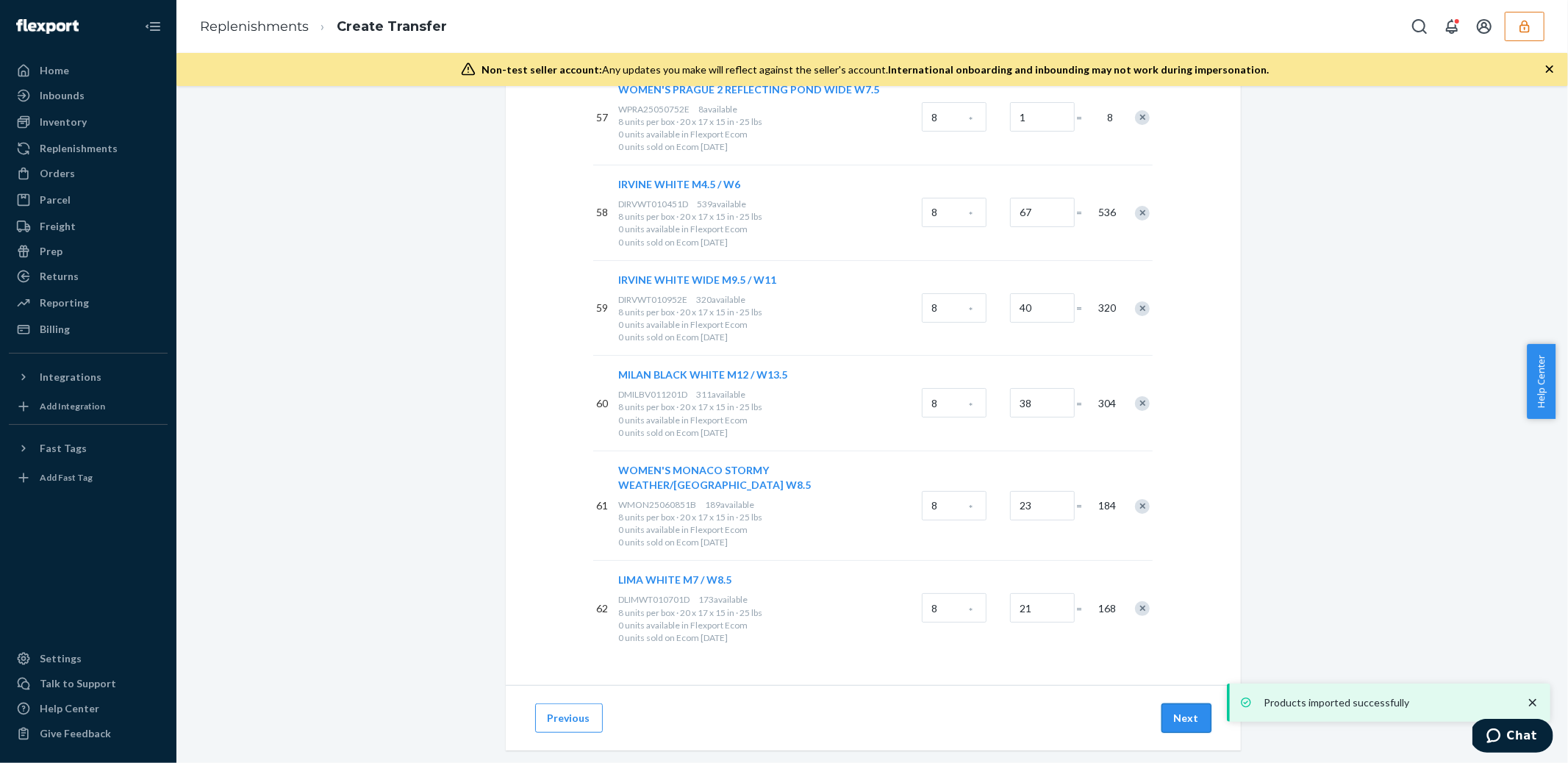
click at [1167, 703] on button "Next" at bounding box center [1186, 718] width 50 height 29
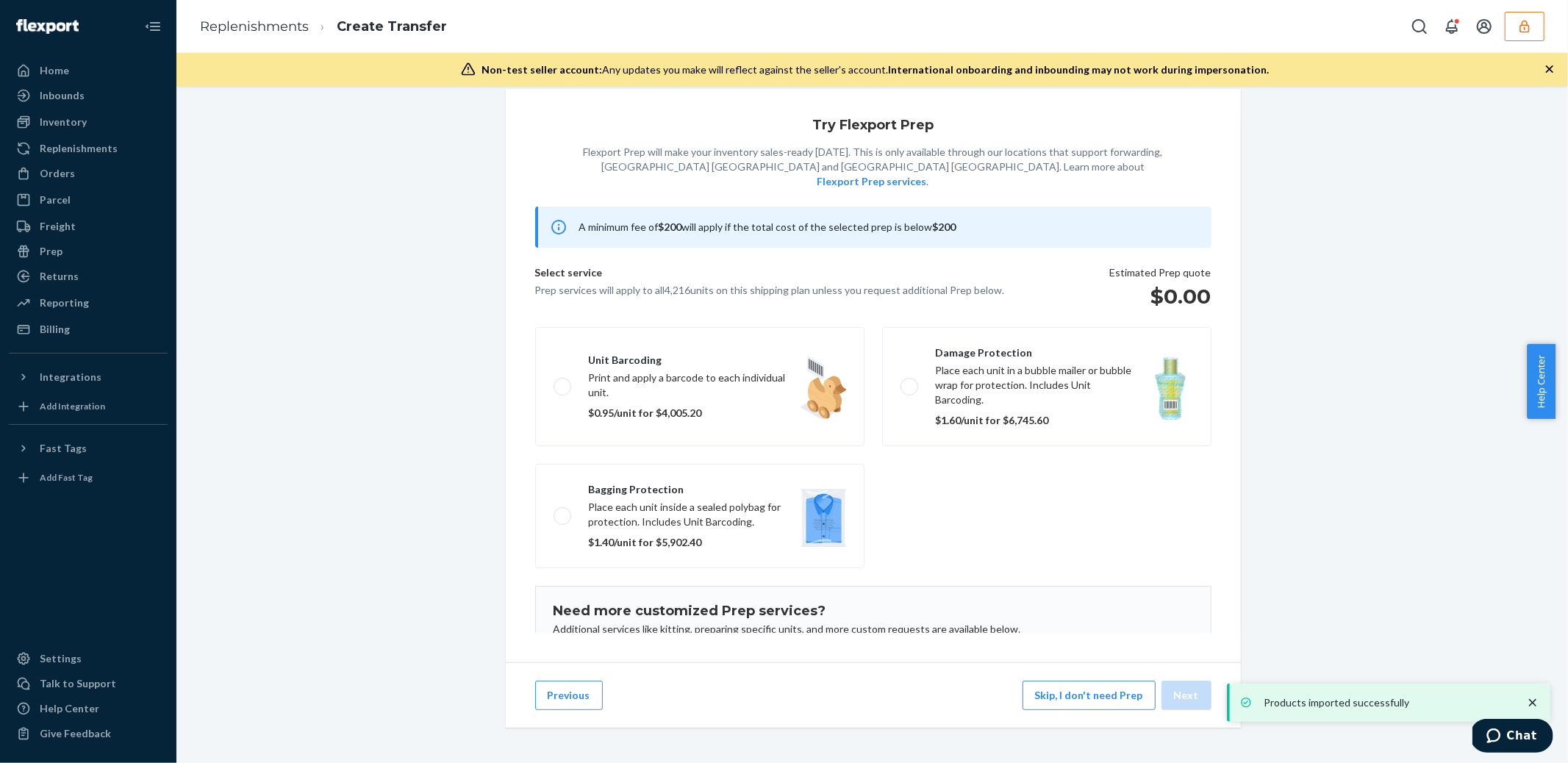
scroll to position [31, 0]
click at [1078, 690] on button "Skip, I don't need Prep" at bounding box center [1089, 695] width 133 height 29
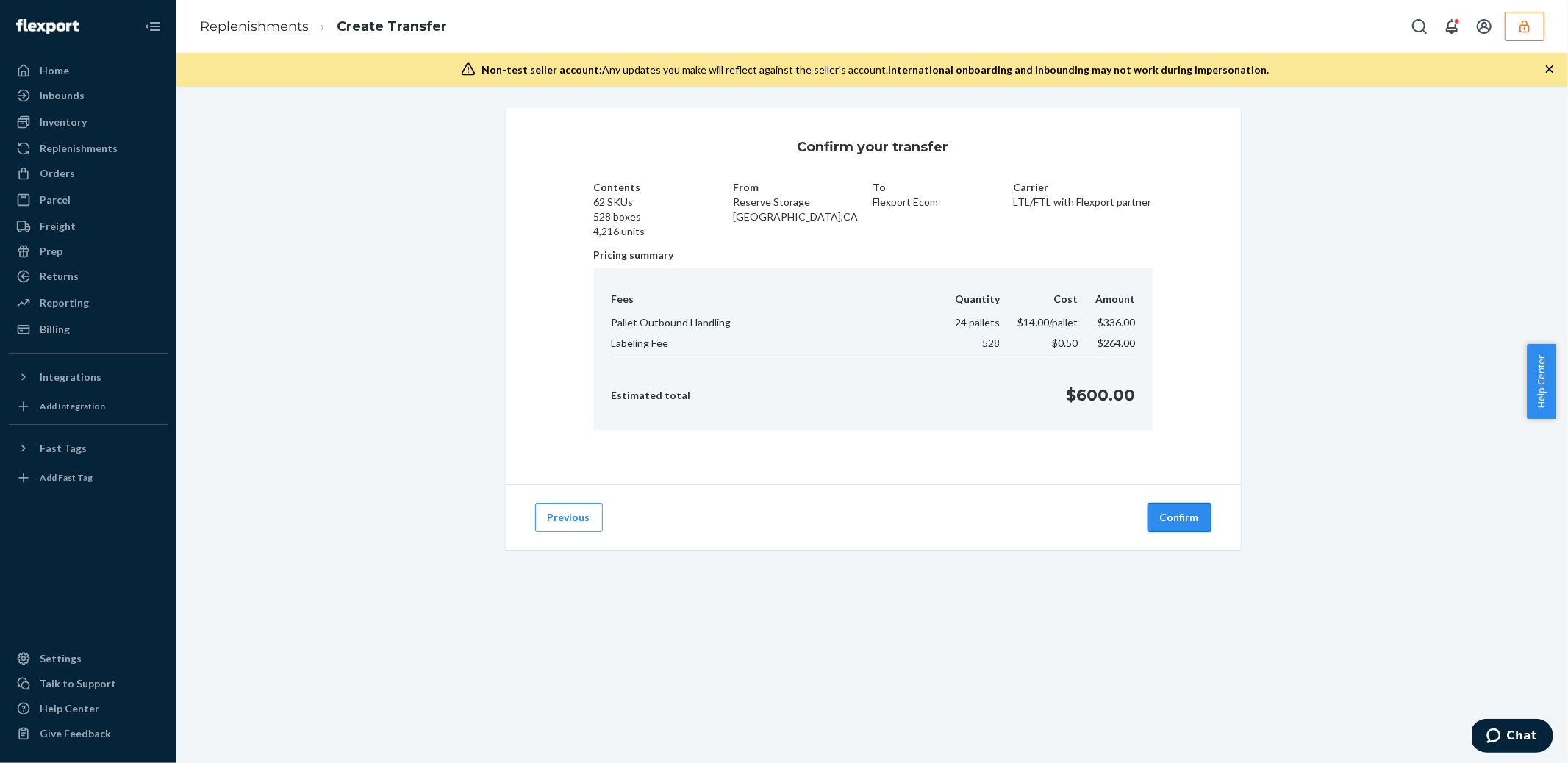
click at [1192, 519] on button "Confirm" at bounding box center [1180, 517] width 64 height 29
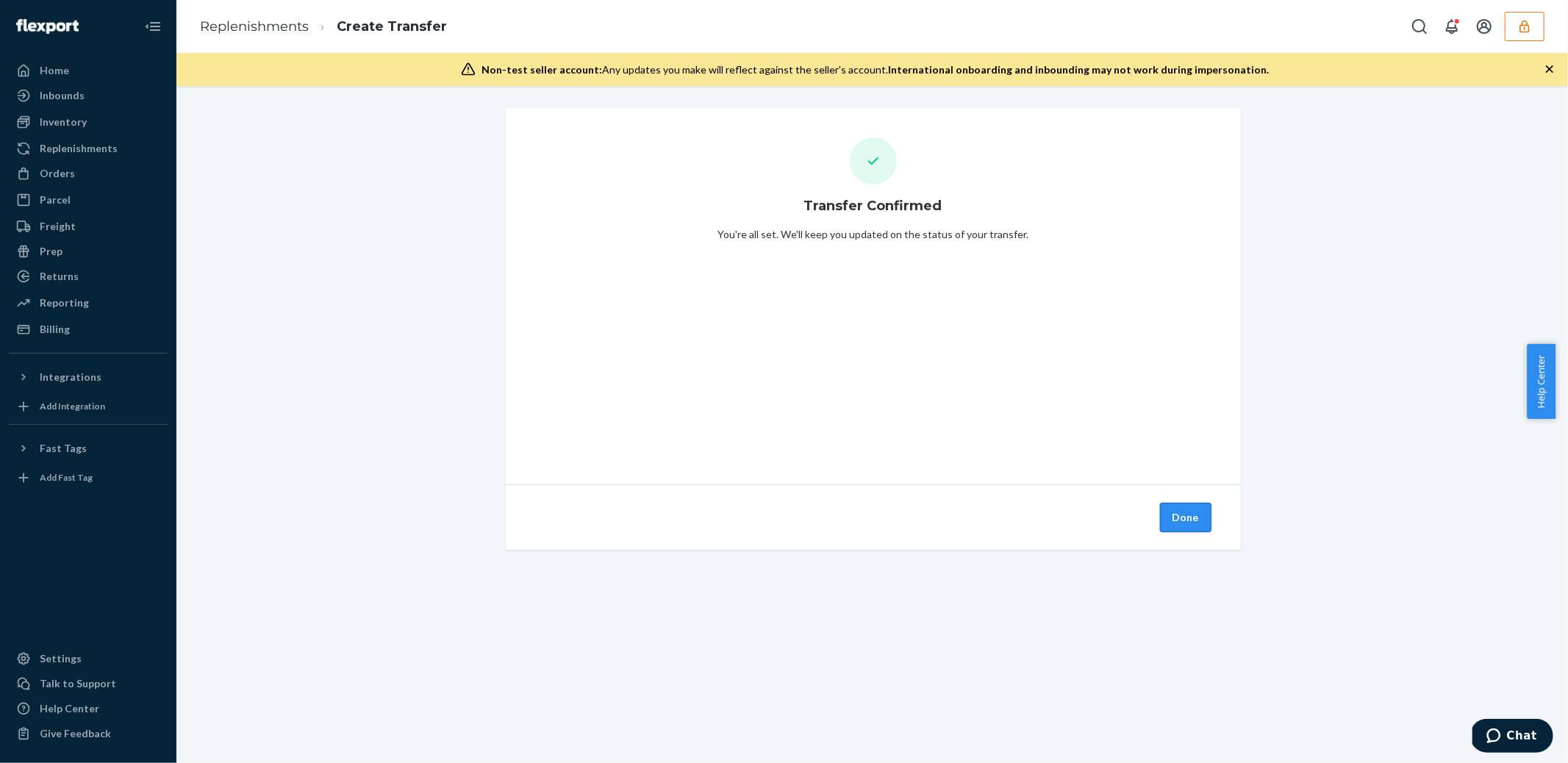
click at [1168, 517] on button "Done" at bounding box center [1186, 517] width 51 height 29
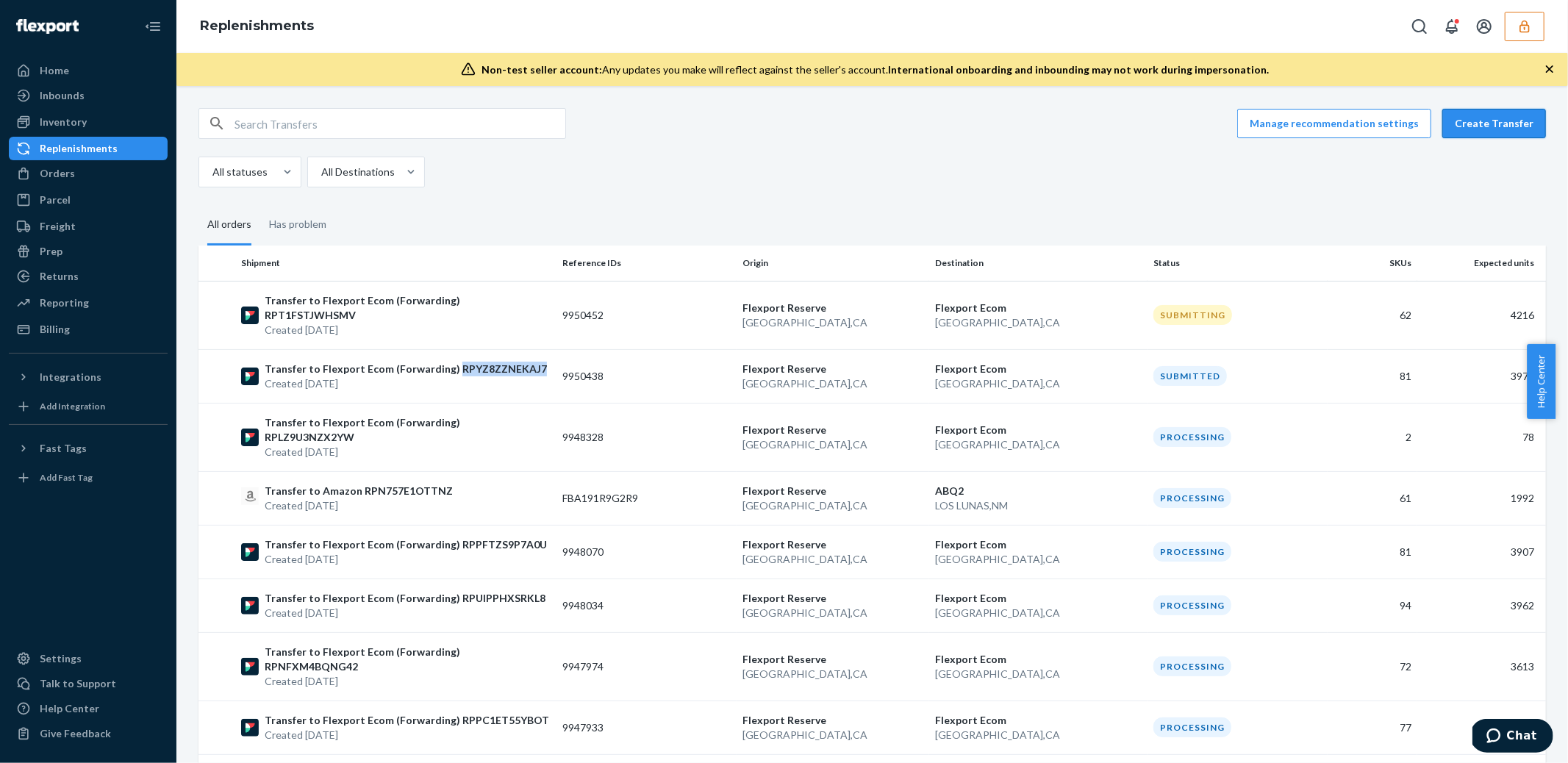
click at [1475, 129] on button "Create Transfer" at bounding box center [1494, 123] width 104 height 29
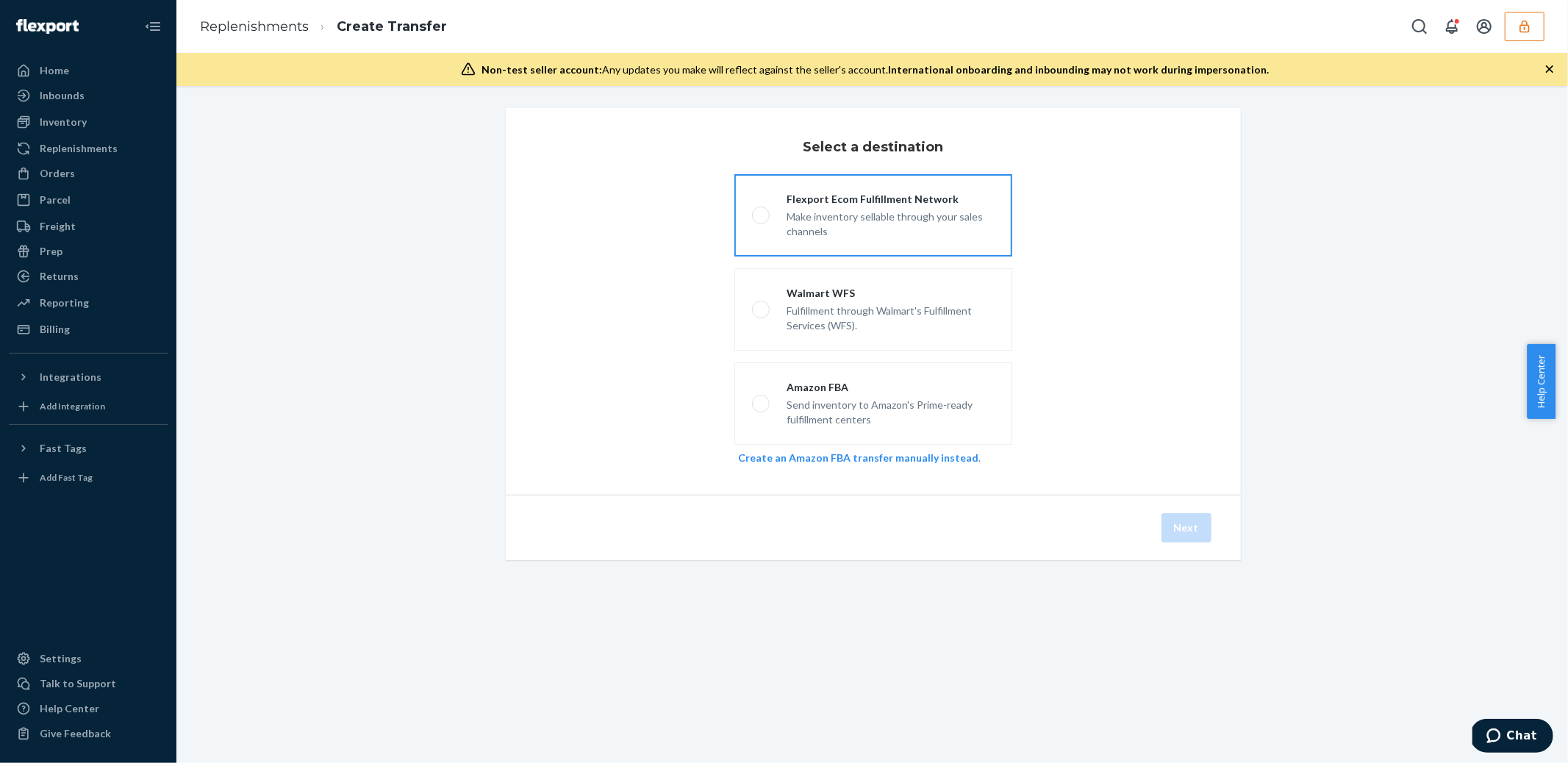
click at [770, 210] on div "Flexport Ecom Fulfillment Network Make inventory sellable through your sales ch…" at bounding box center [883, 215] width 225 height 47
click at [762, 211] on input "Flexport Ecom Fulfillment Network Make inventory sellable through your sales ch…" at bounding box center [756, 215] width 10 height 10
radio input "true"
click at [1195, 532] on button "Next" at bounding box center [1186, 527] width 50 height 29
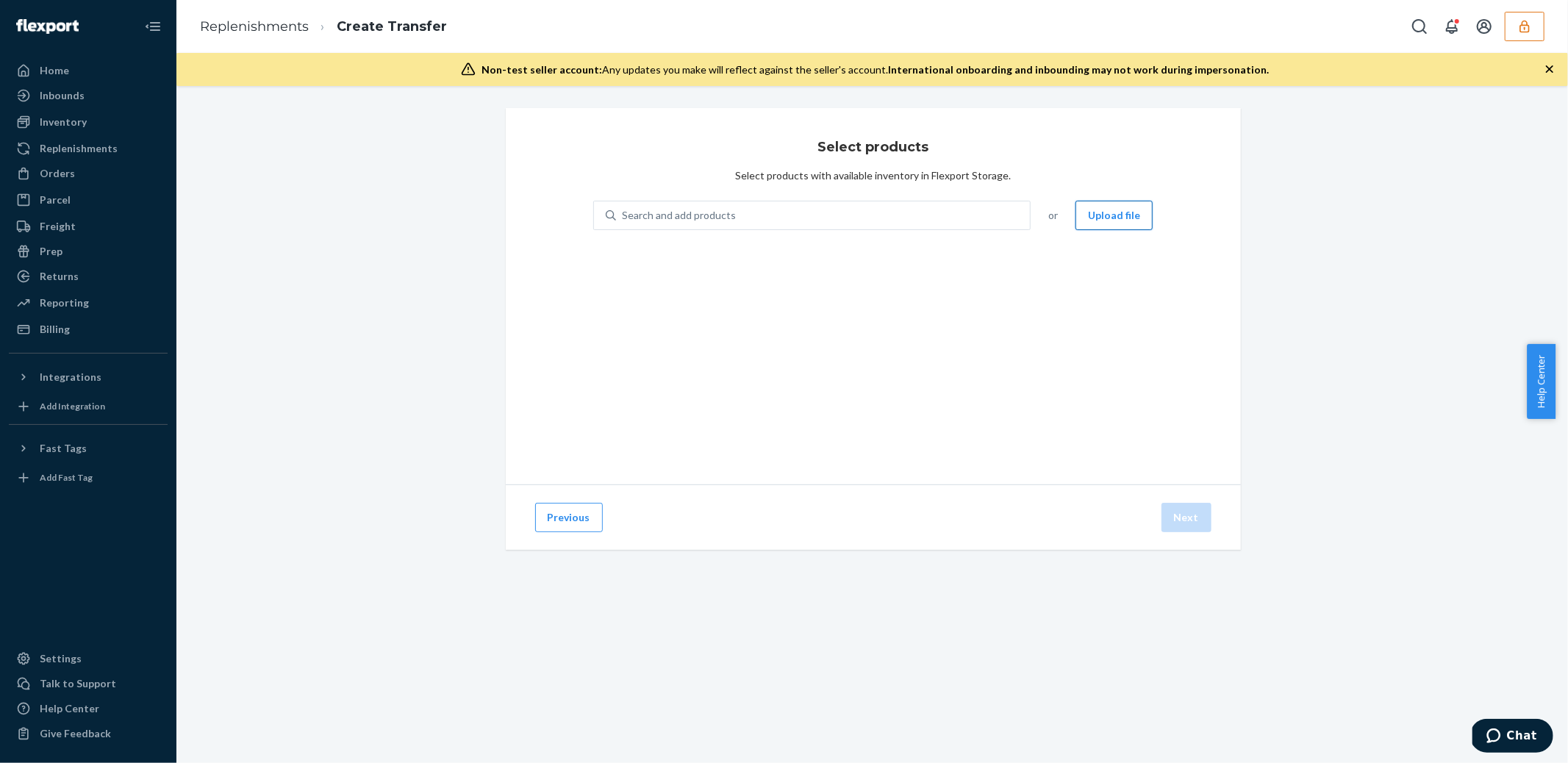
click at [1118, 215] on button "Upload file" at bounding box center [1114, 215] width 77 height 29
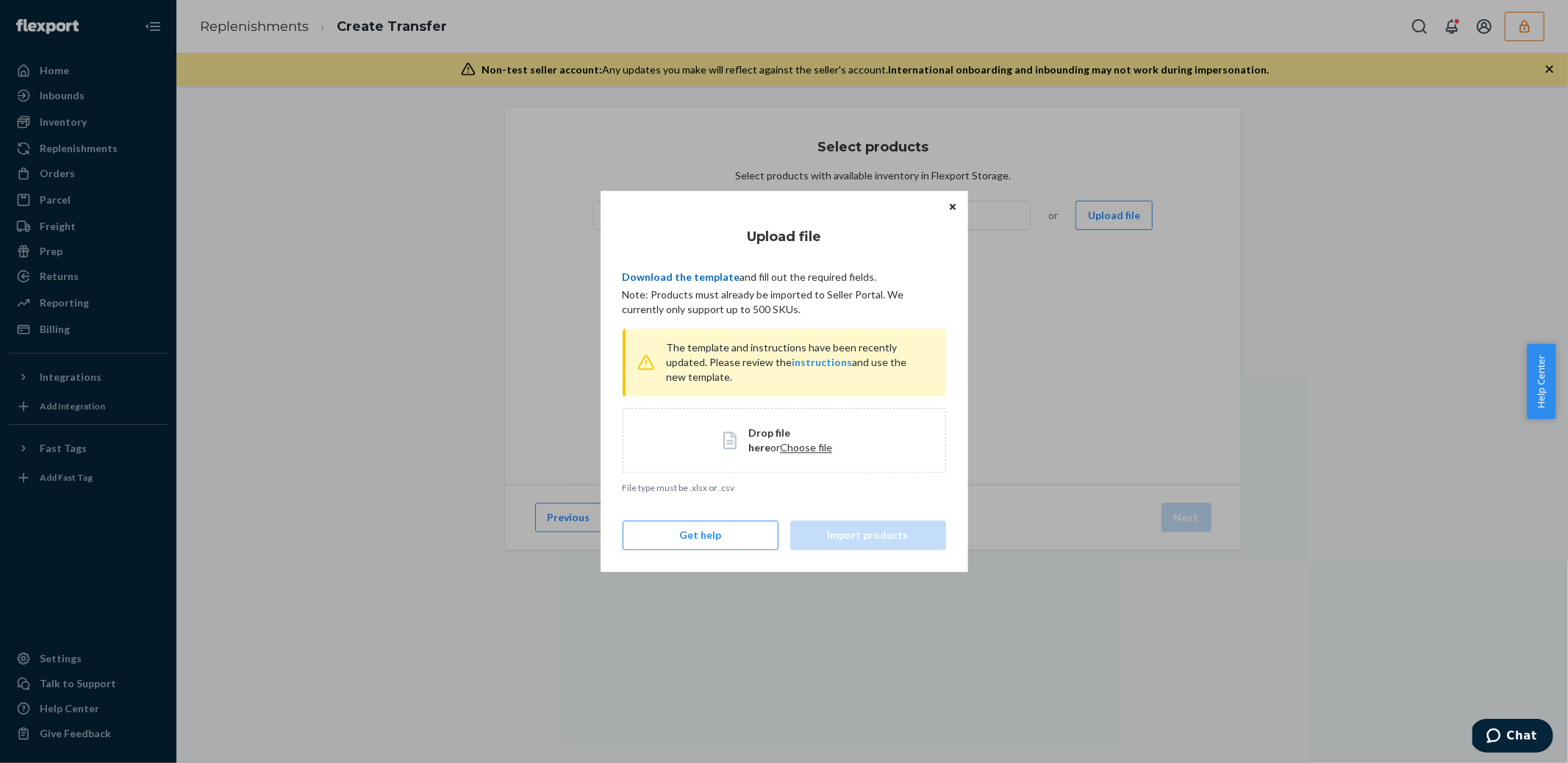
click at [684, 282] on link "Download the template" at bounding box center [682, 276] width 118 height 13
click at [665, 261] on div "Upload file Download the template and fill out the required fields. Note: Produ…" at bounding box center [784, 381] width 323 height 338
click at [812, 440] on span "Drop file here or Choose file" at bounding box center [796, 440] width 96 height 29
click at [661, 278] on link "Download the template" at bounding box center [682, 276] width 118 height 13
click at [954, 205] on icon "Close" at bounding box center [953, 206] width 6 height 6
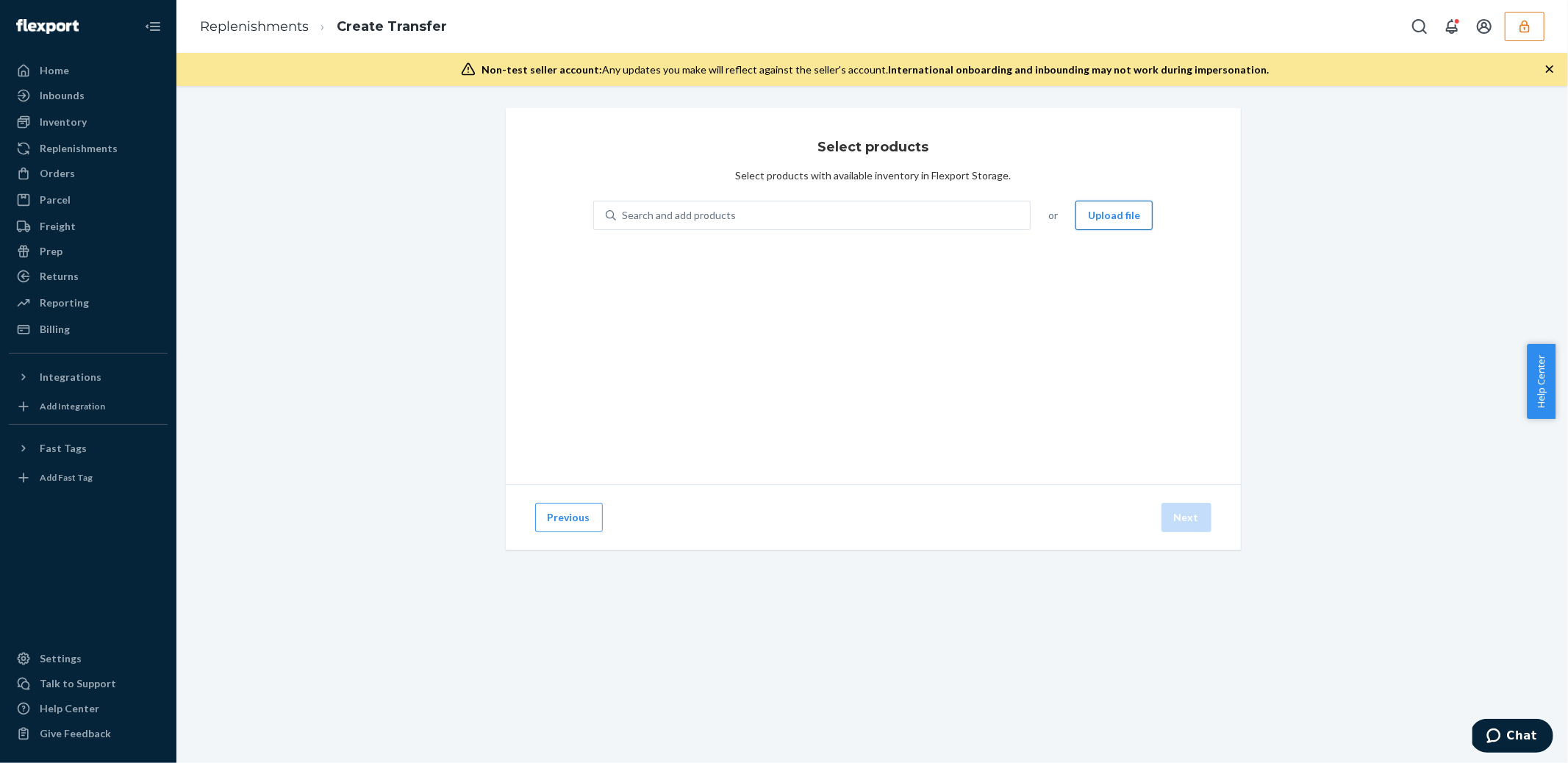
click at [1103, 208] on button "Upload file" at bounding box center [1114, 215] width 77 height 29
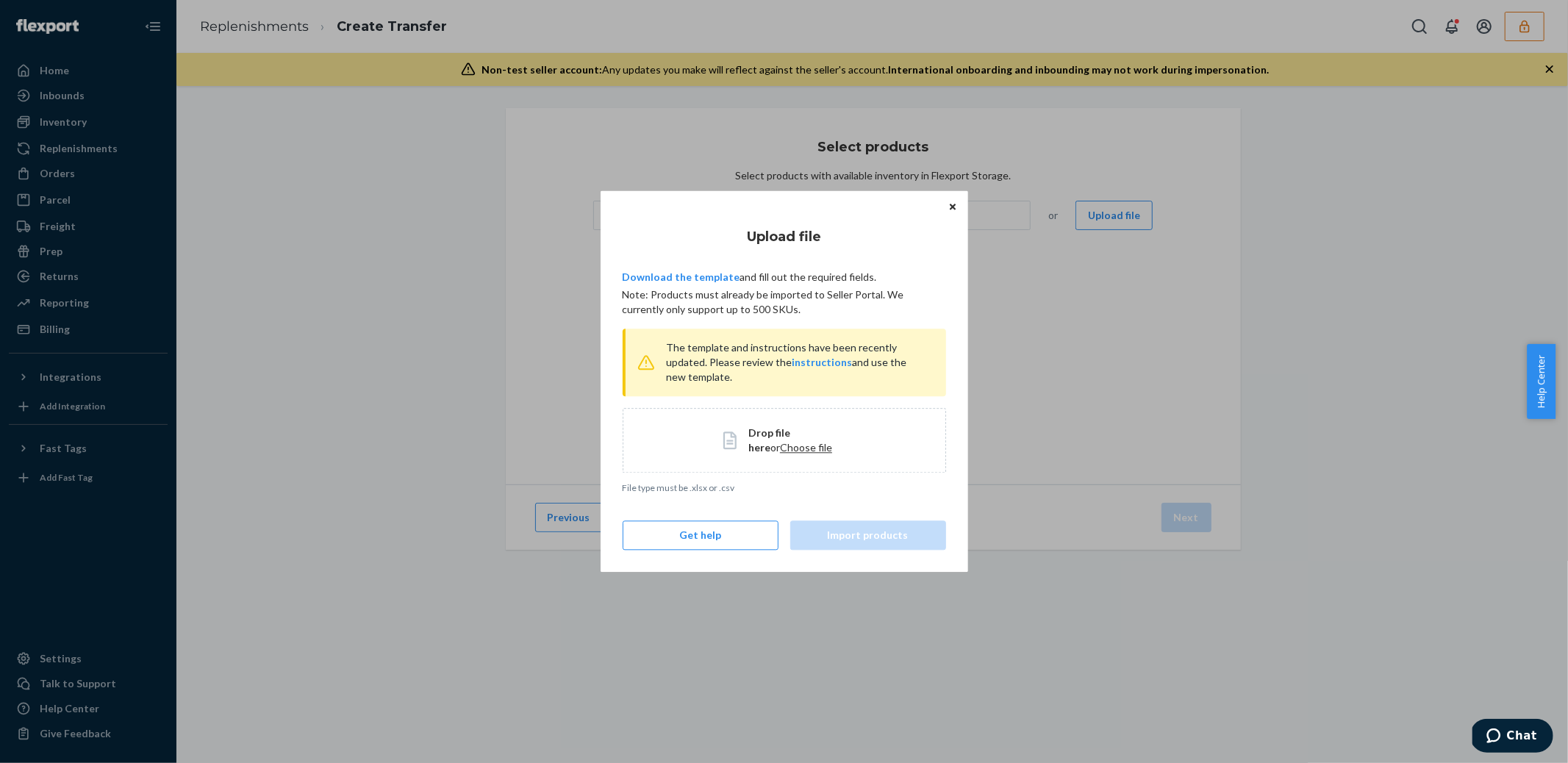
click at [780, 446] on span "Choose file" at bounding box center [806, 447] width 52 height 13
click at [886, 542] on button "Import products" at bounding box center [868, 536] width 156 height 29
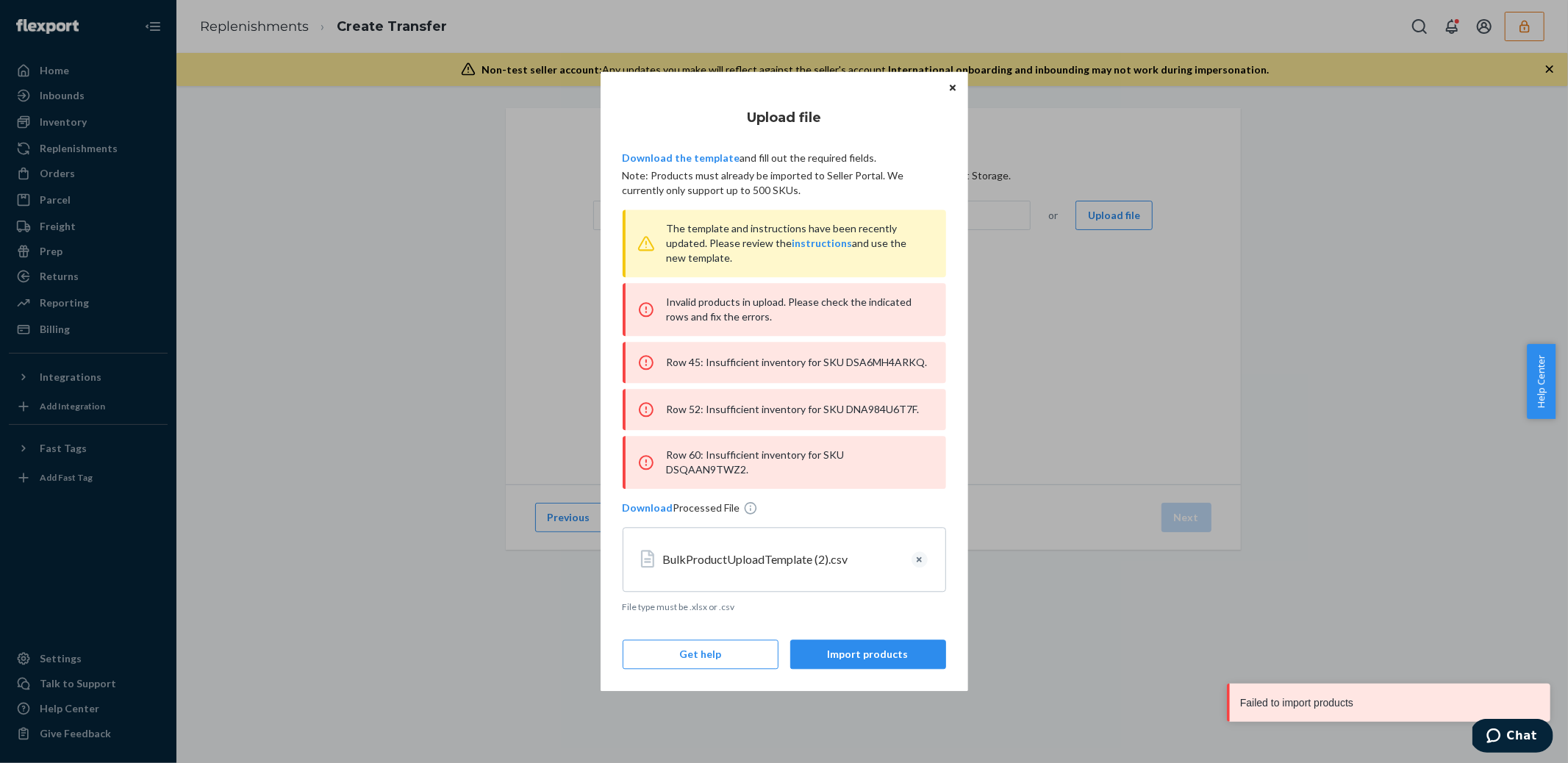
click at [853, 365] on div "Row 45: Insufficient inventory for SKU DSA6MH4ARKQ." at bounding box center [784, 362] width 323 height 41
copy div "DSA6MH4ARKQ"
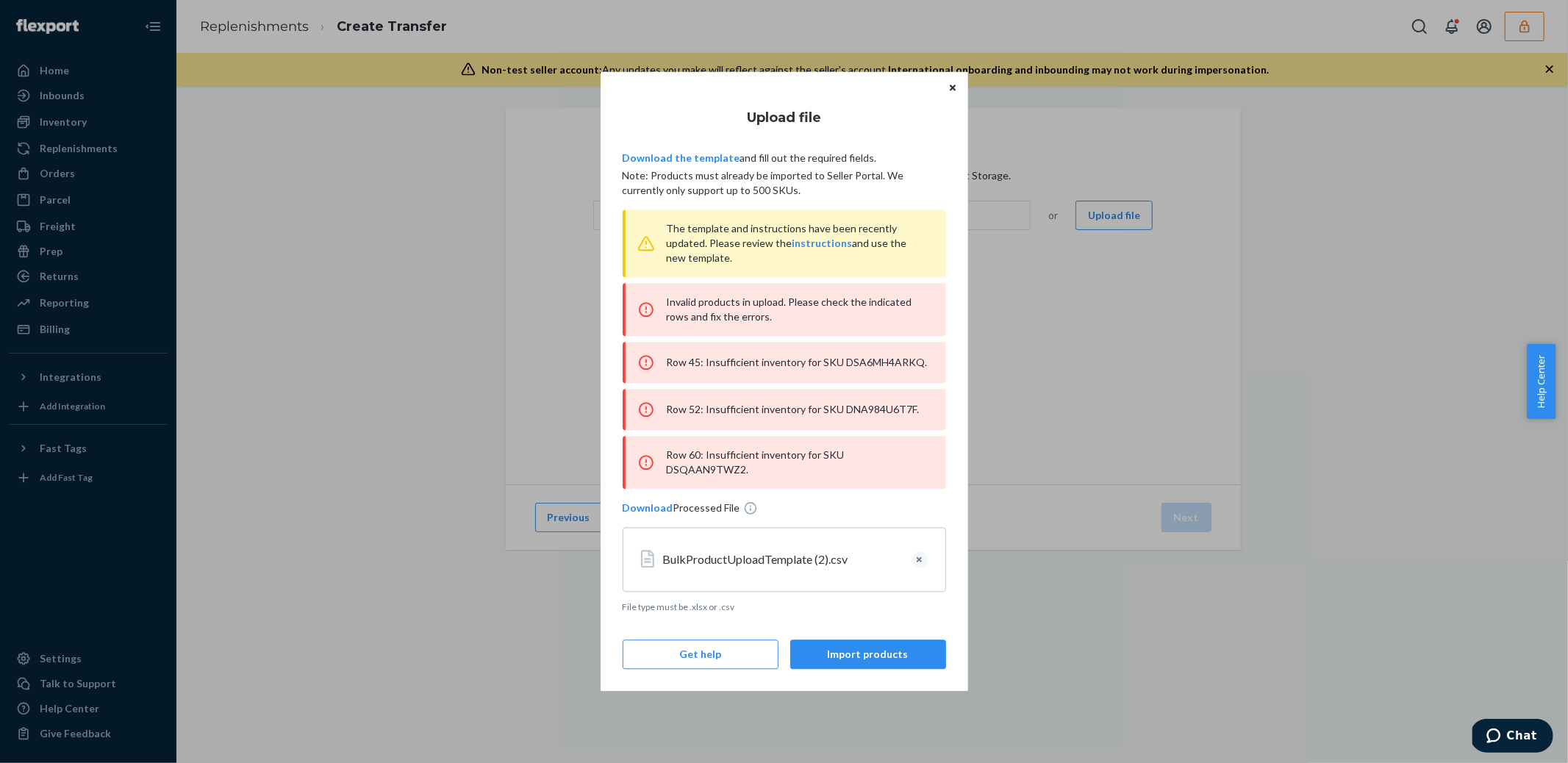
click at [881, 419] on div "Row 52: Insufficient inventory for SKU DNA984U6T7F." at bounding box center [784, 409] width 323 height 41
copy div "DNA984U6T7F"
click at [870, 459] on div "Row 60: Insufficient inventory for SKU DSQAAN9TWZ2." at bounding box center [784, 462] width 323 height 53
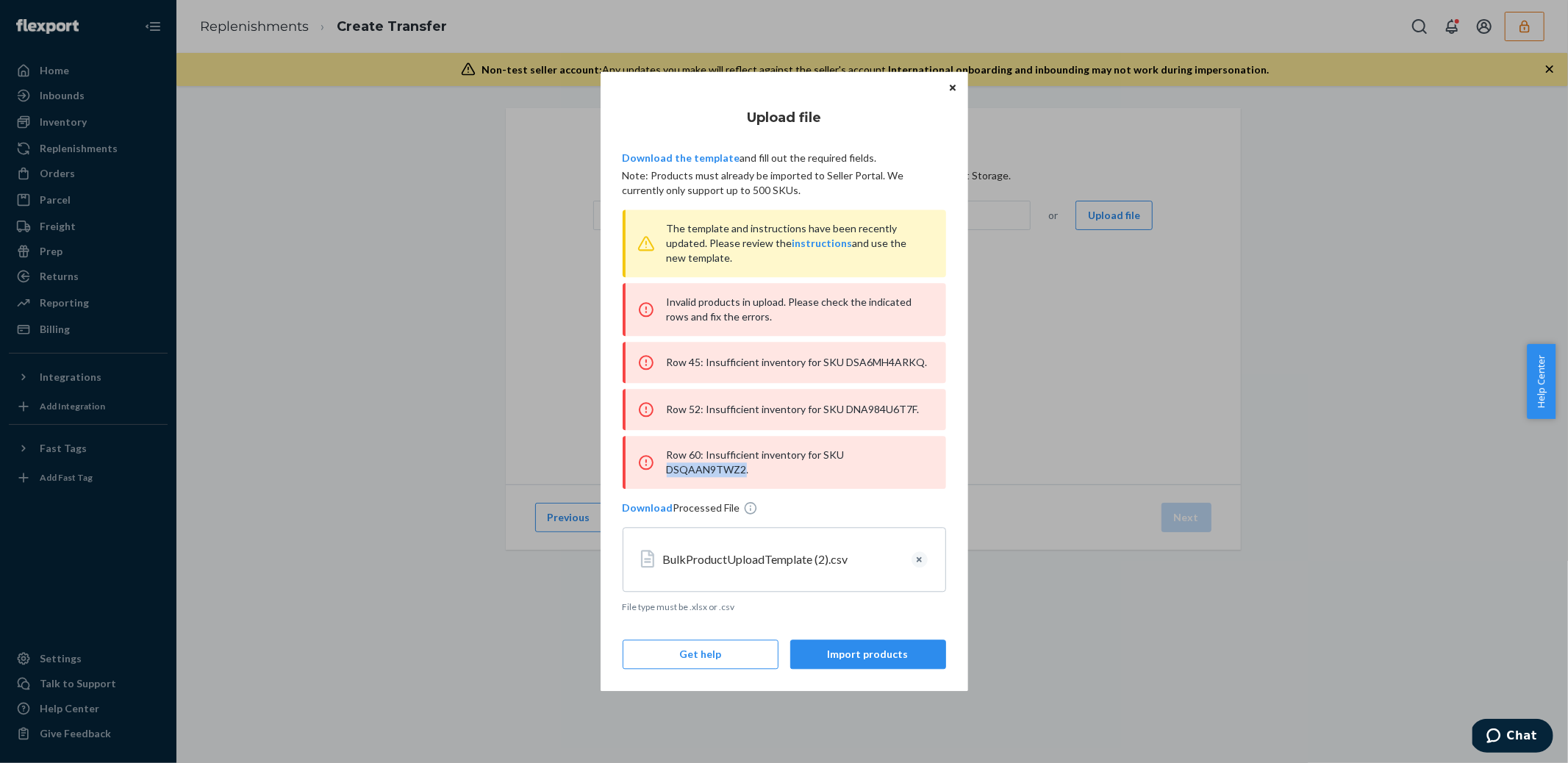
copy div "DSQAAN9TWZ2"
click at [867, 463] on div "Row 60: Insufficient inventory for SKU DSQAAN9TWZ2." at bounding box center [784, 462] width 323 height 53
click at [868, 462] on div "Row 60: Insufficient inventory for SKU DSQAAN9TWZ2." at bounding box center [784, 462] width 323 height 53
click at [519, 365] on div "Upload file Download the template and fill out the required fields. Note: Produ…" at bounding box center [784, 382] width 1568 height 763
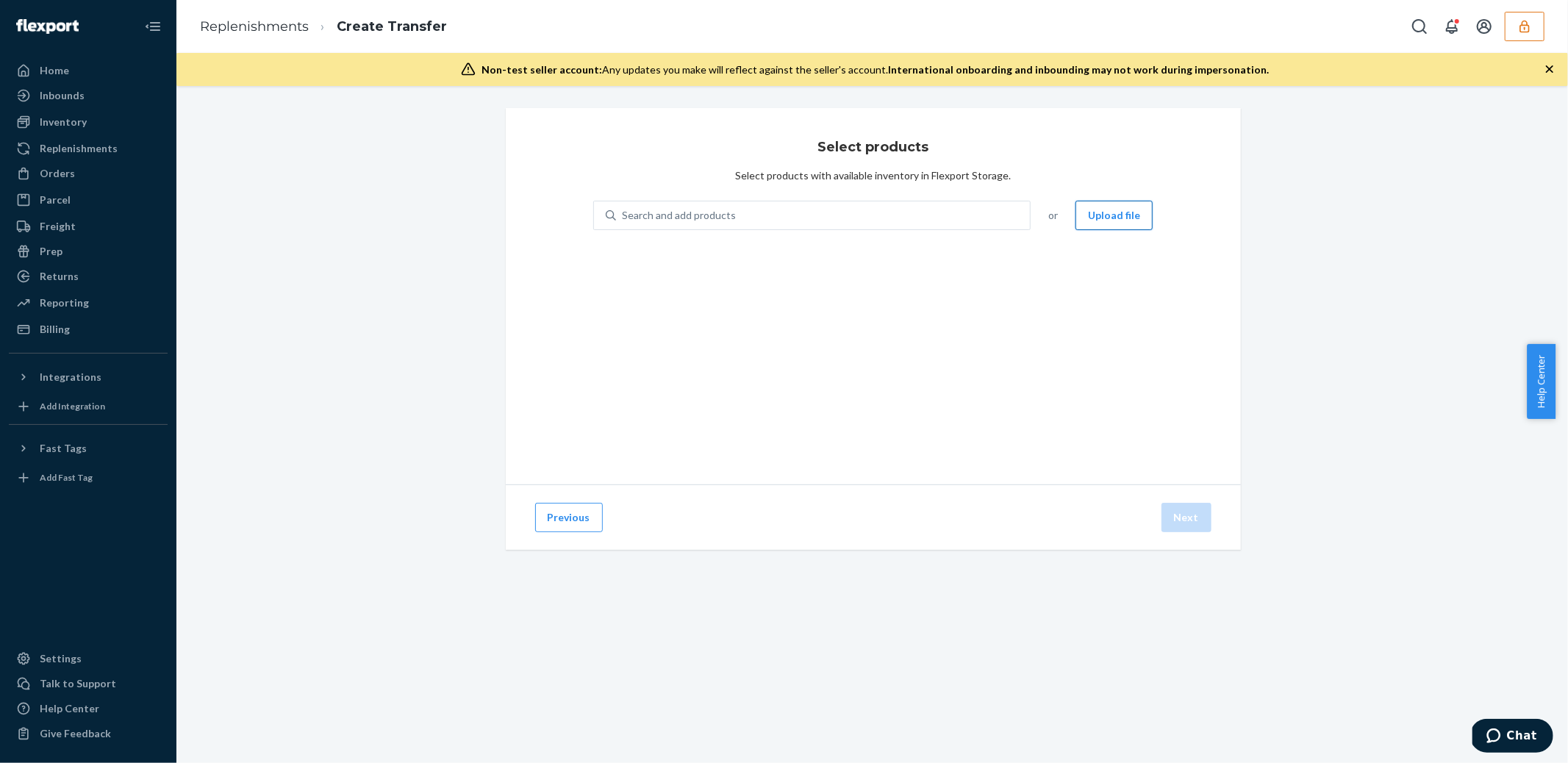
click at [1075, 213] on button "Upload file" at bounding box center [1114, 215] width 77 height 29
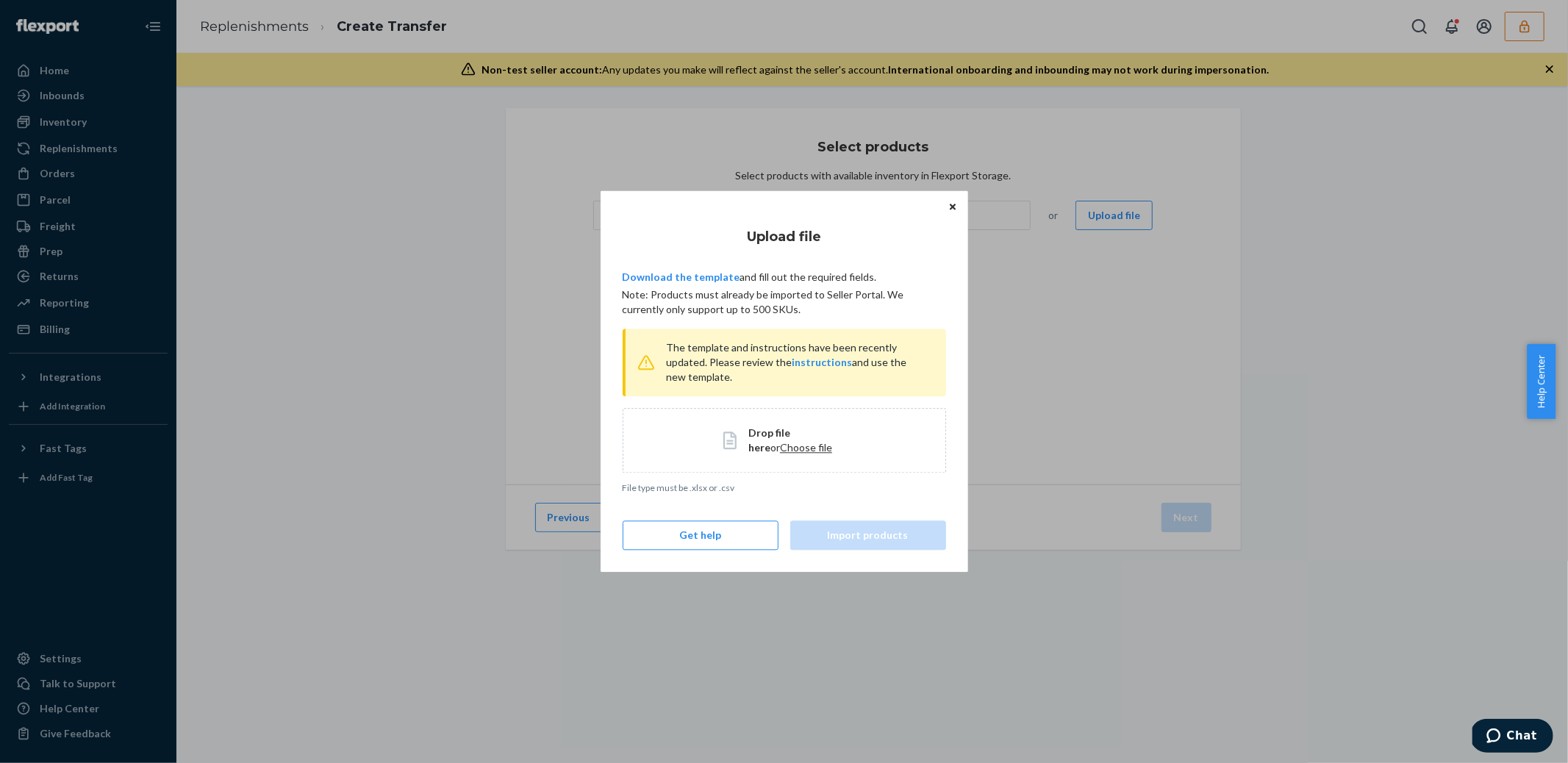
click at [759, 468] on div "Drop file here or Choose file" at bounding box center [784, 440] width 323 height 65
click at [846, 533] on button "Import products" at bounding box center [868, 536] width 156 height 29
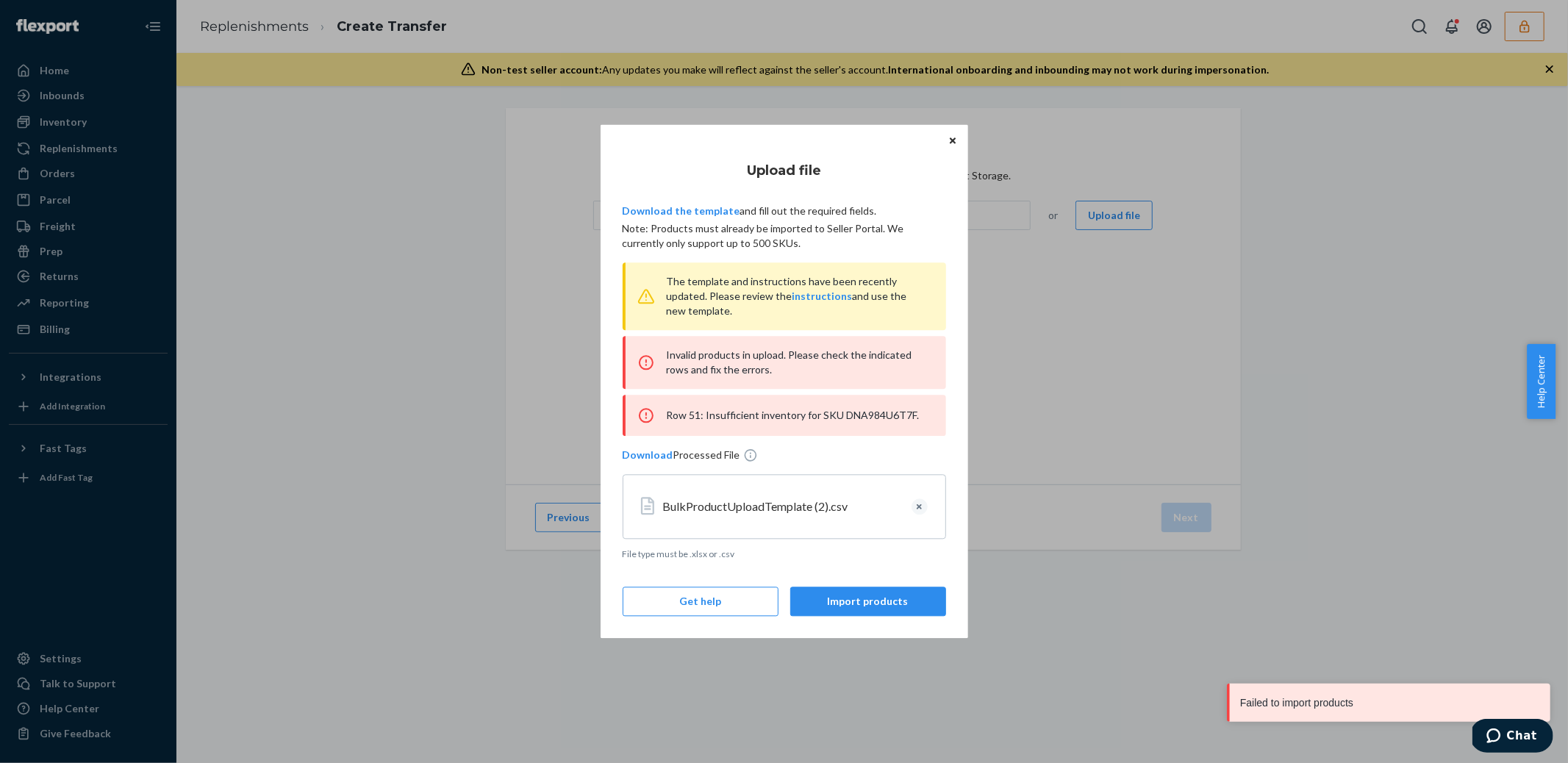
click at [885, 417] on div "Row 51: Insufficient inventory for SKU DNA984U6T7F." at bounding box center [784, 415] width 323 height 41
copy div "DNA984U6T7F"
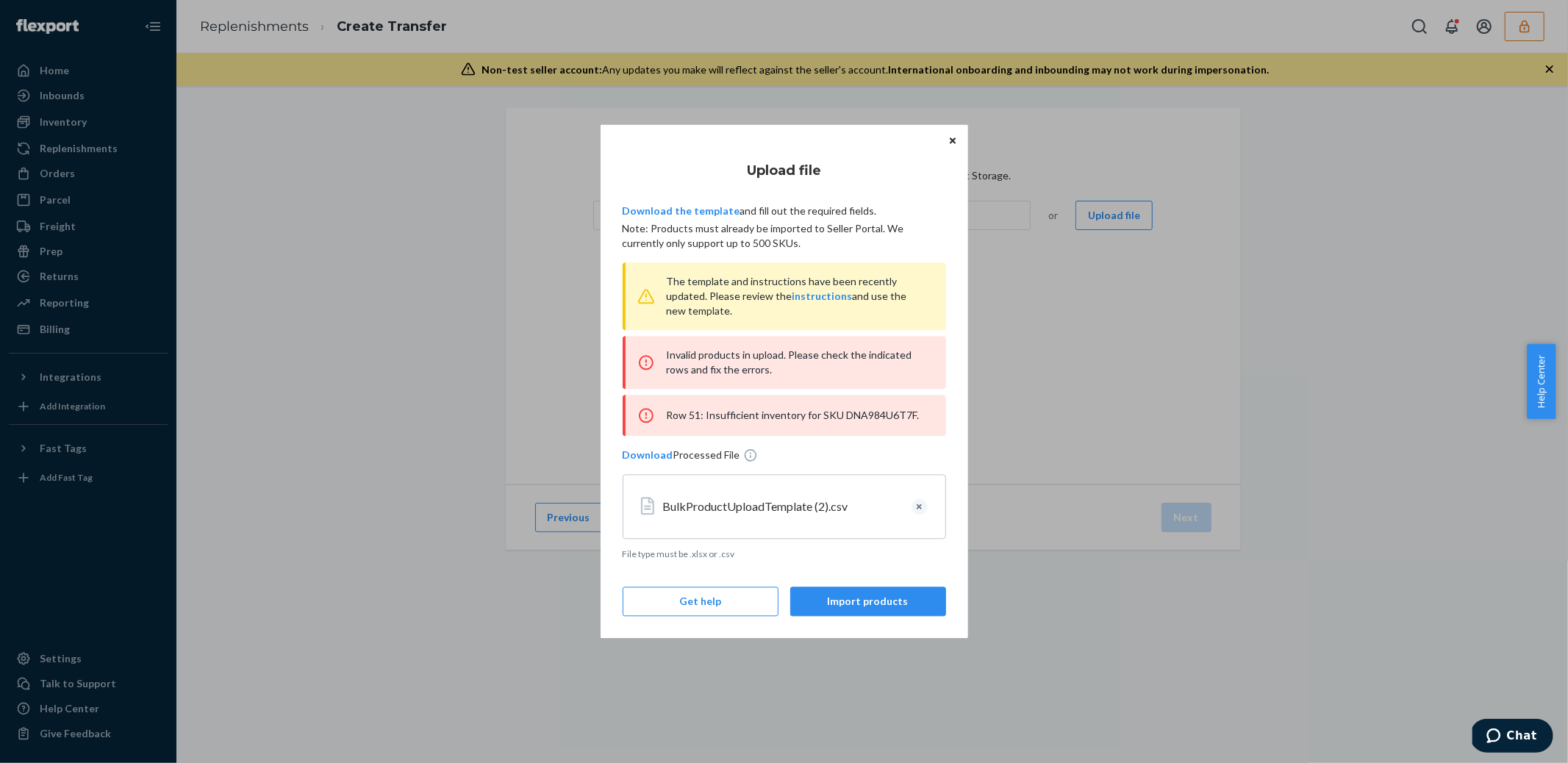
click at [858, 407] on div "Row 51: Insufficient inventory for SKU DNA984U6T7F." at bounding box center [784, 415] width 323 height 41
click at [857, 409] on div "Row 51: Insufficient inventory for SKU DNA984U6T7F." at bounding box center [784, 415] width 323 height 41
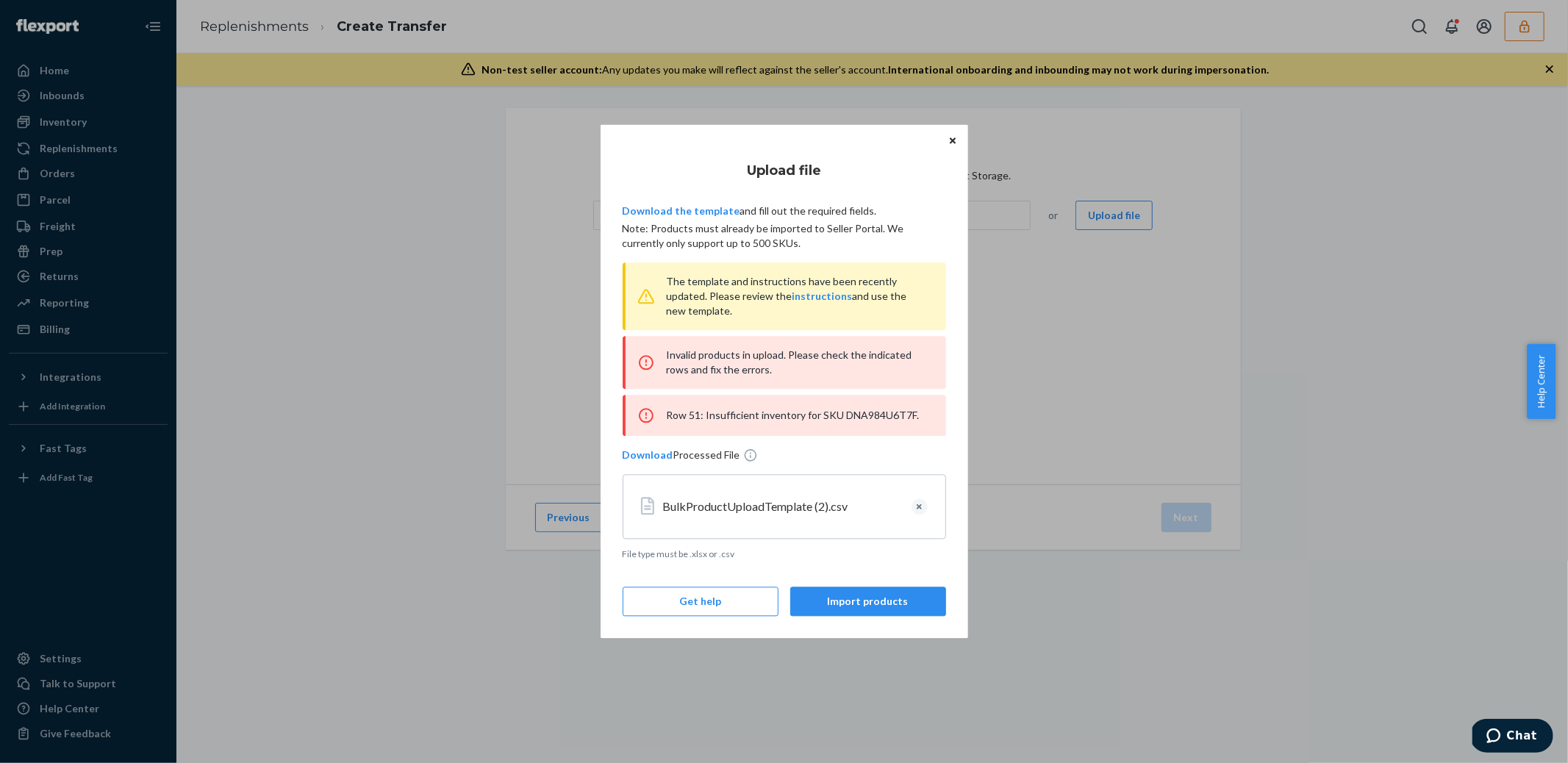
click at [861, 415] on div "Row 51: Insufficient inventory for SKU DNA984U6T7F." at bounding box center [784, 415] width 323 height 41
copy div "DNA984U6T7F"
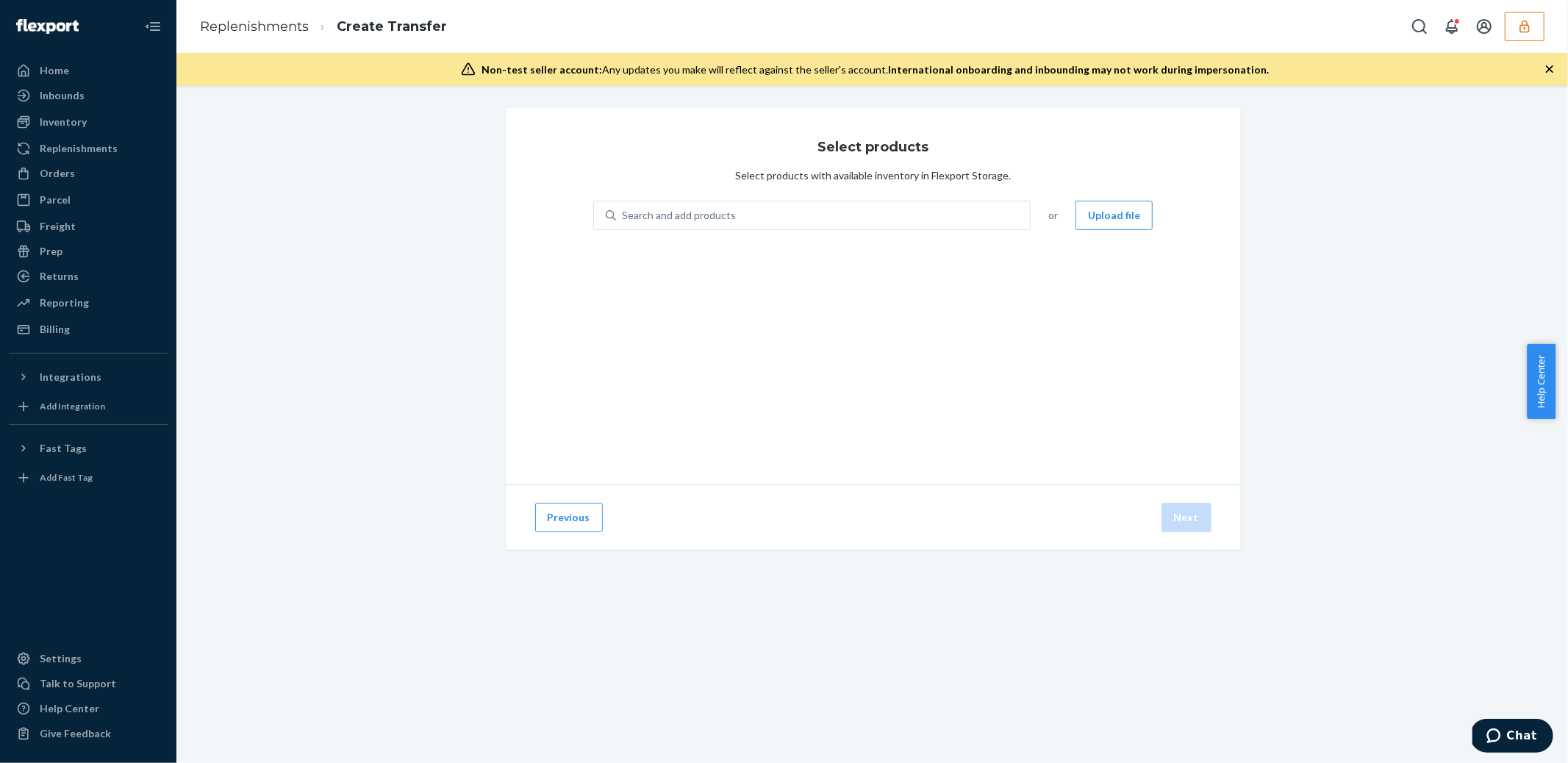
click at [1067, 365] on div "Home Inbounds Shipping Plans Problems Inventory Products Replenishments Orders …" at bounding box center [784, 382] width 1568 height 763
click at [1103, 212] on button "Upload file" at bounding box center [1114, 215] width 77 height 29
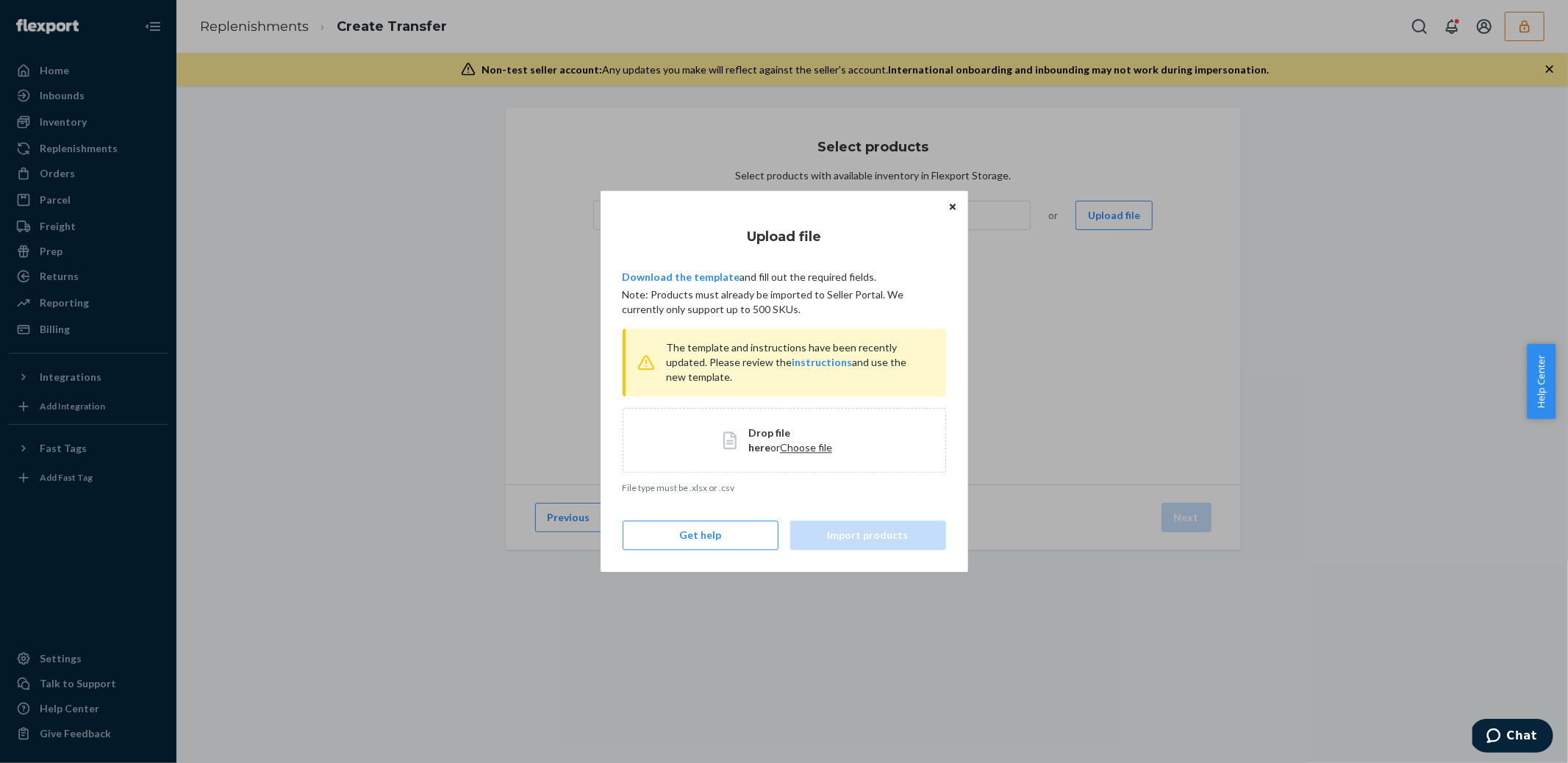
click at [767, 454] on span "Drop file here or Choose file" at bounding box center [796, 440] width 96 height 29
click at [784, 449] on span "Choose file" at bounding box center [806, 447] width 52 height 13
click at [867, 533] on button "Import products" at bounding box center [868, 536] width 156 height 29
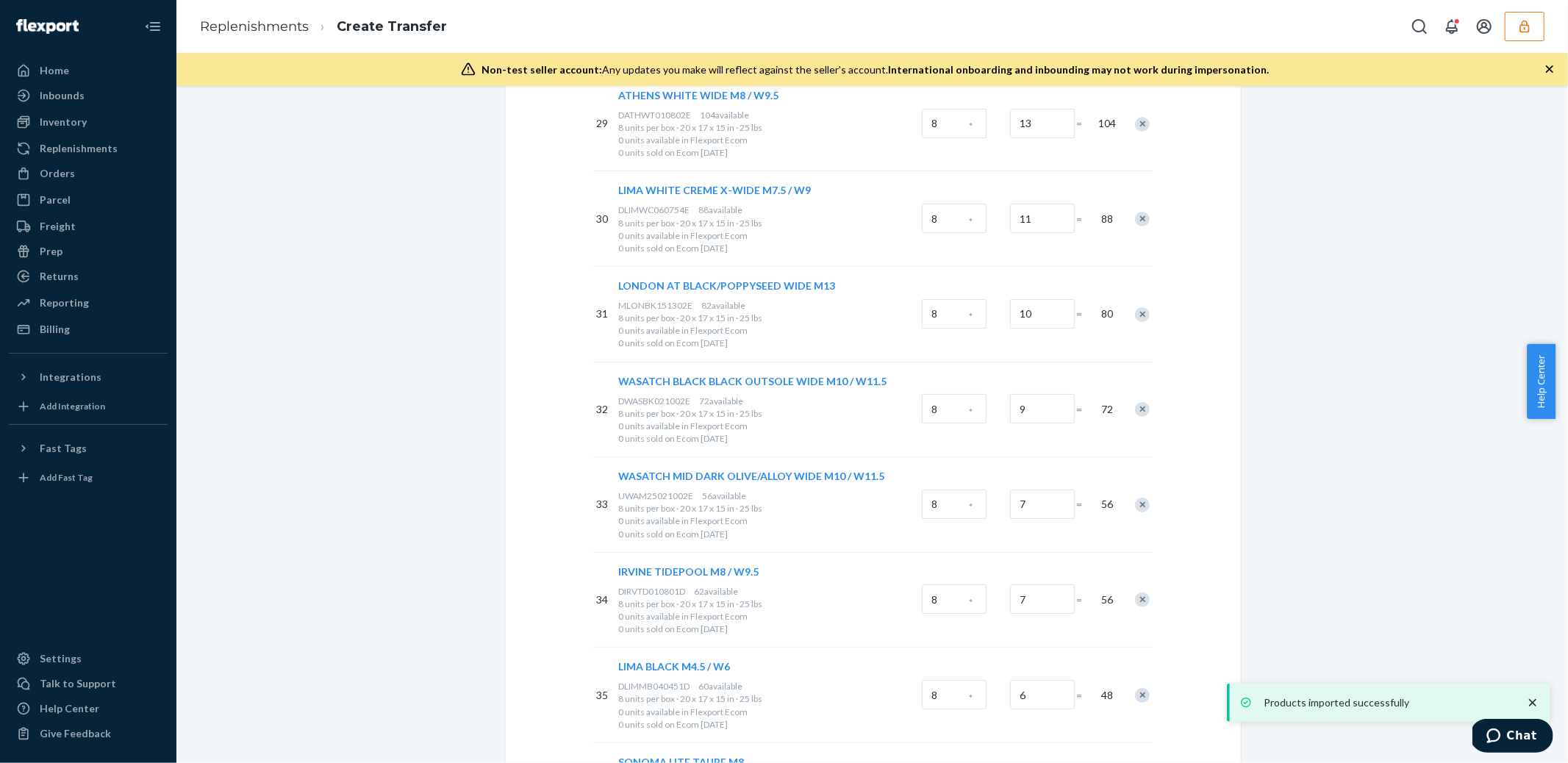
scroll to position [5230, 0]
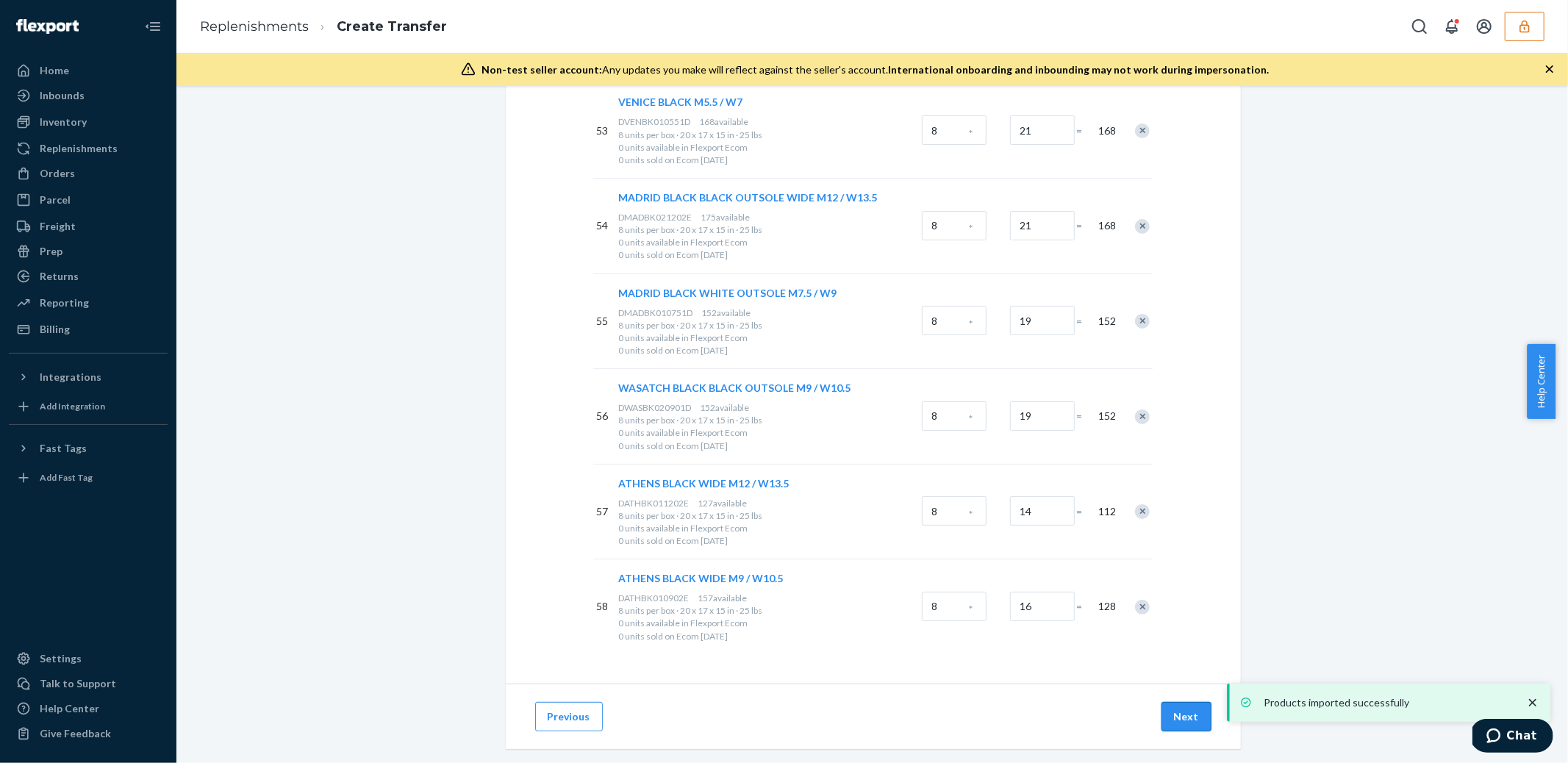
click at [1174, 702] on button "Next" at bounding box center [1186, 716] width 50 height 29
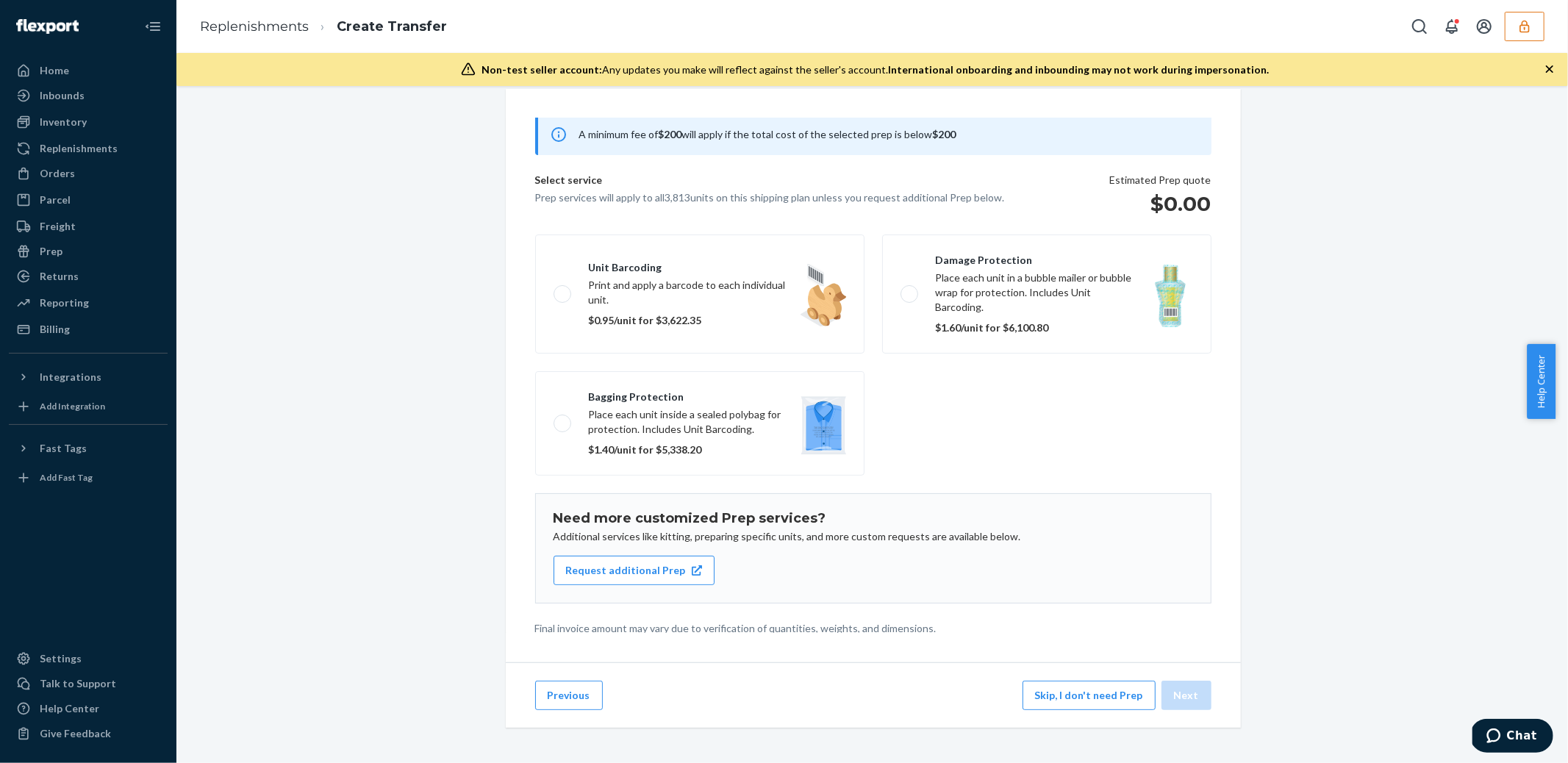
scroll to position [30, 0]
click at [1088, 710] on div "Previous Skip, I don't need Prep Next" at bounding box center [873, 694] width 735 height 66
click at [1084, 697] on button "Skip, I don't need Prep" at bounding box center [1089, 695] width 133 height 29
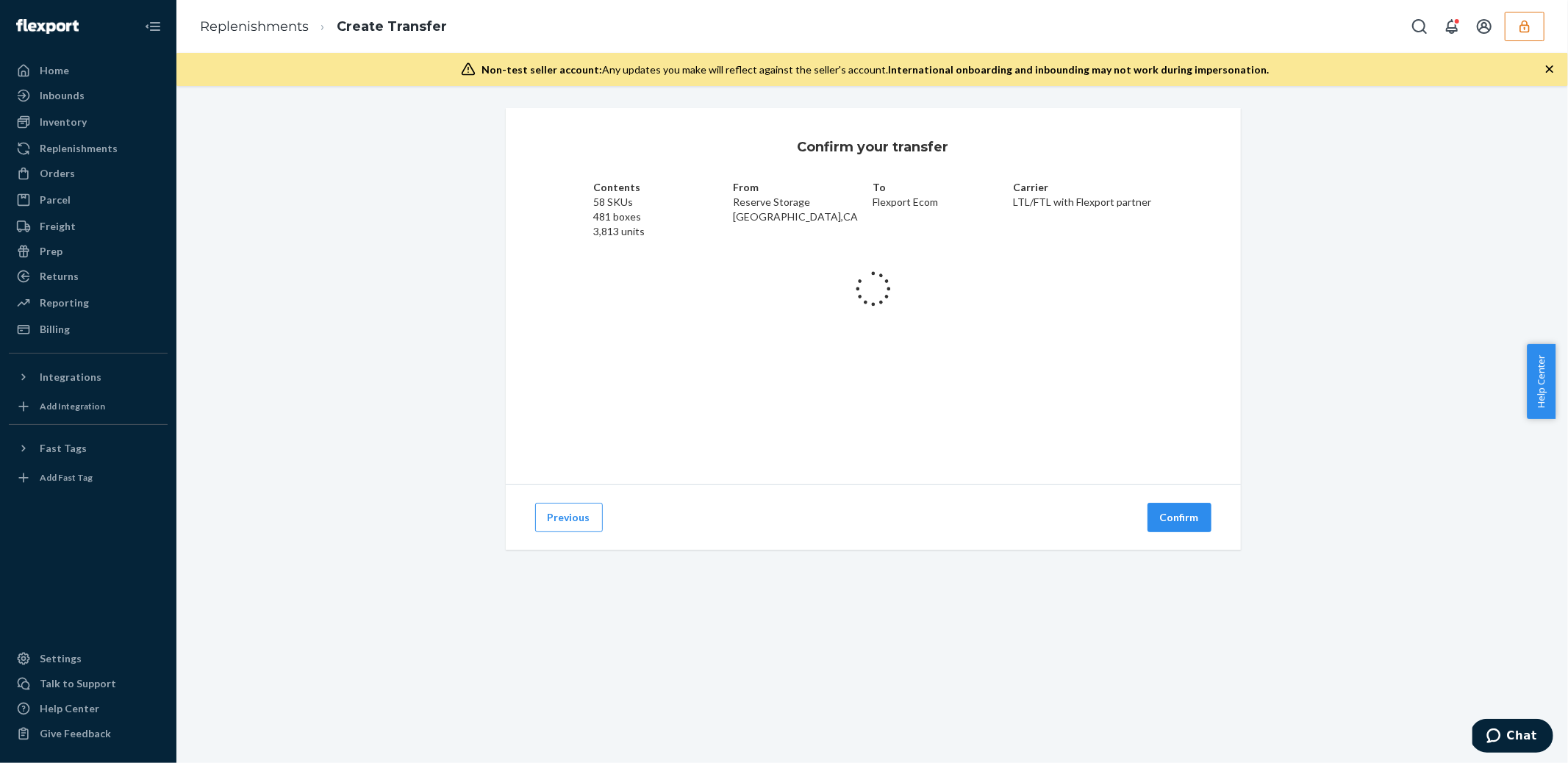
scroll to position [0, 0]
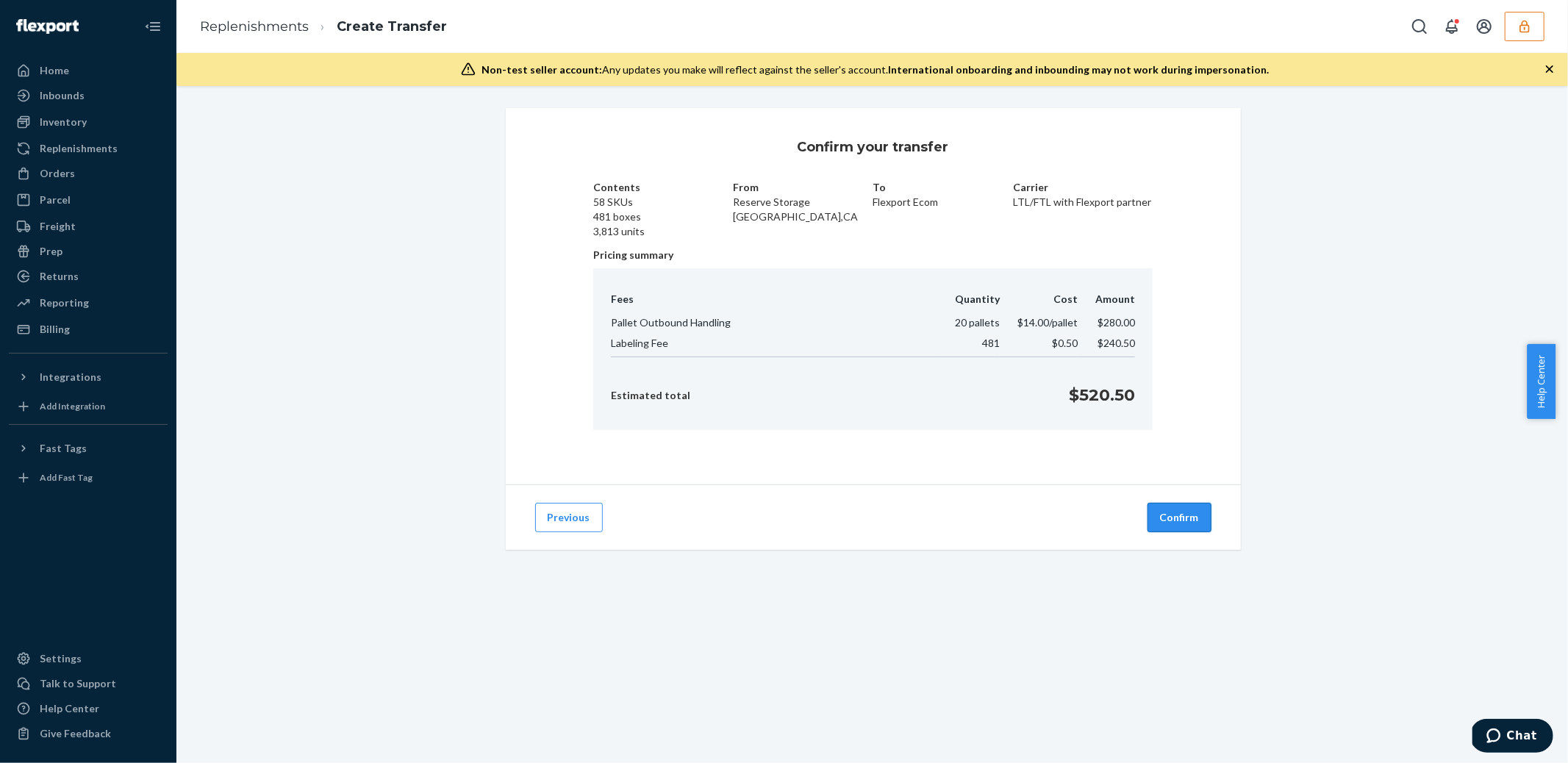
click at [1183, 524] on button "Confirm" at bounding box center [1180, 517] width 64 height 29
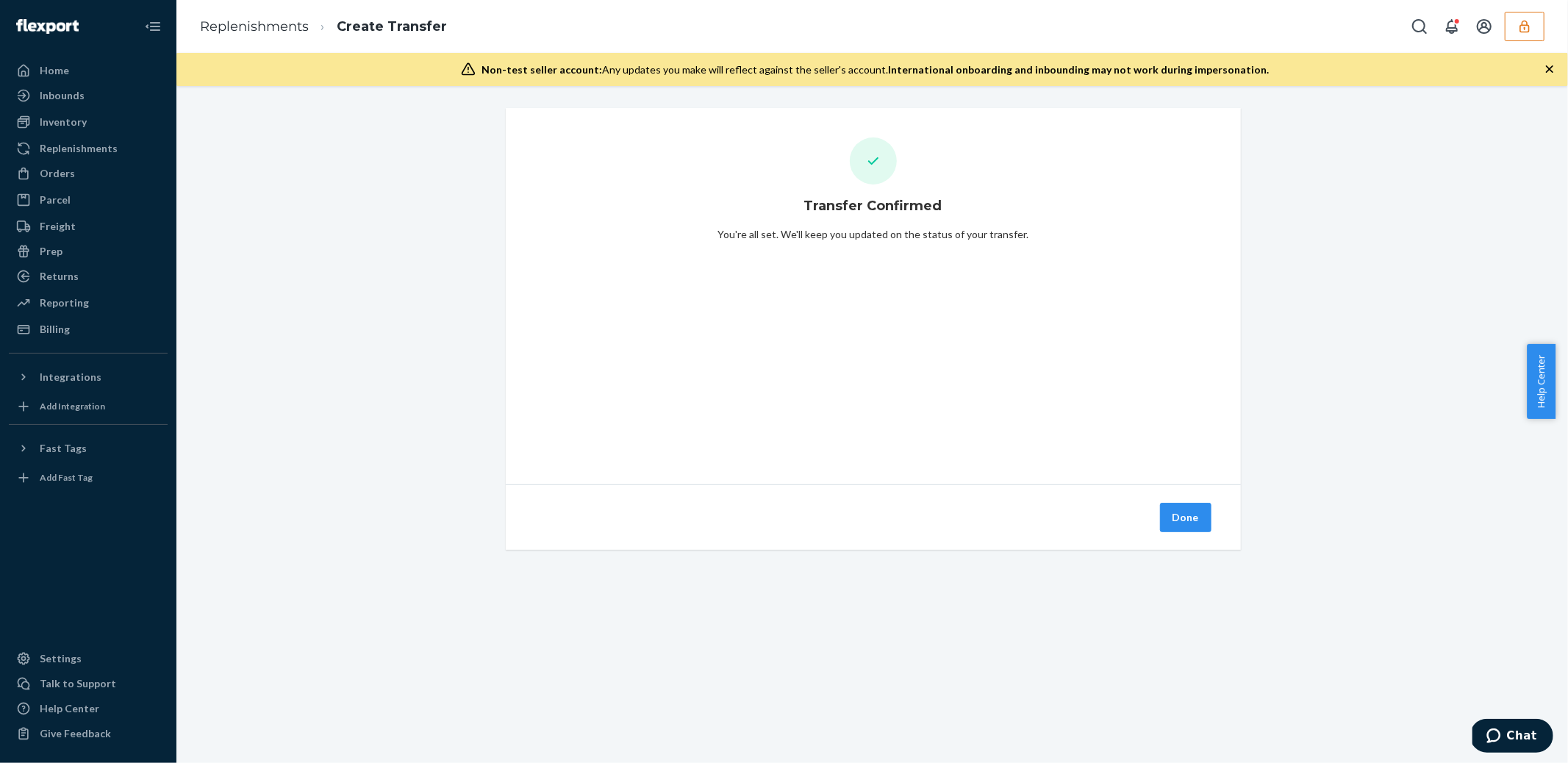
click at [1187, 518] on button "Done" at bounding box center [1186, 517] width 51 height 29
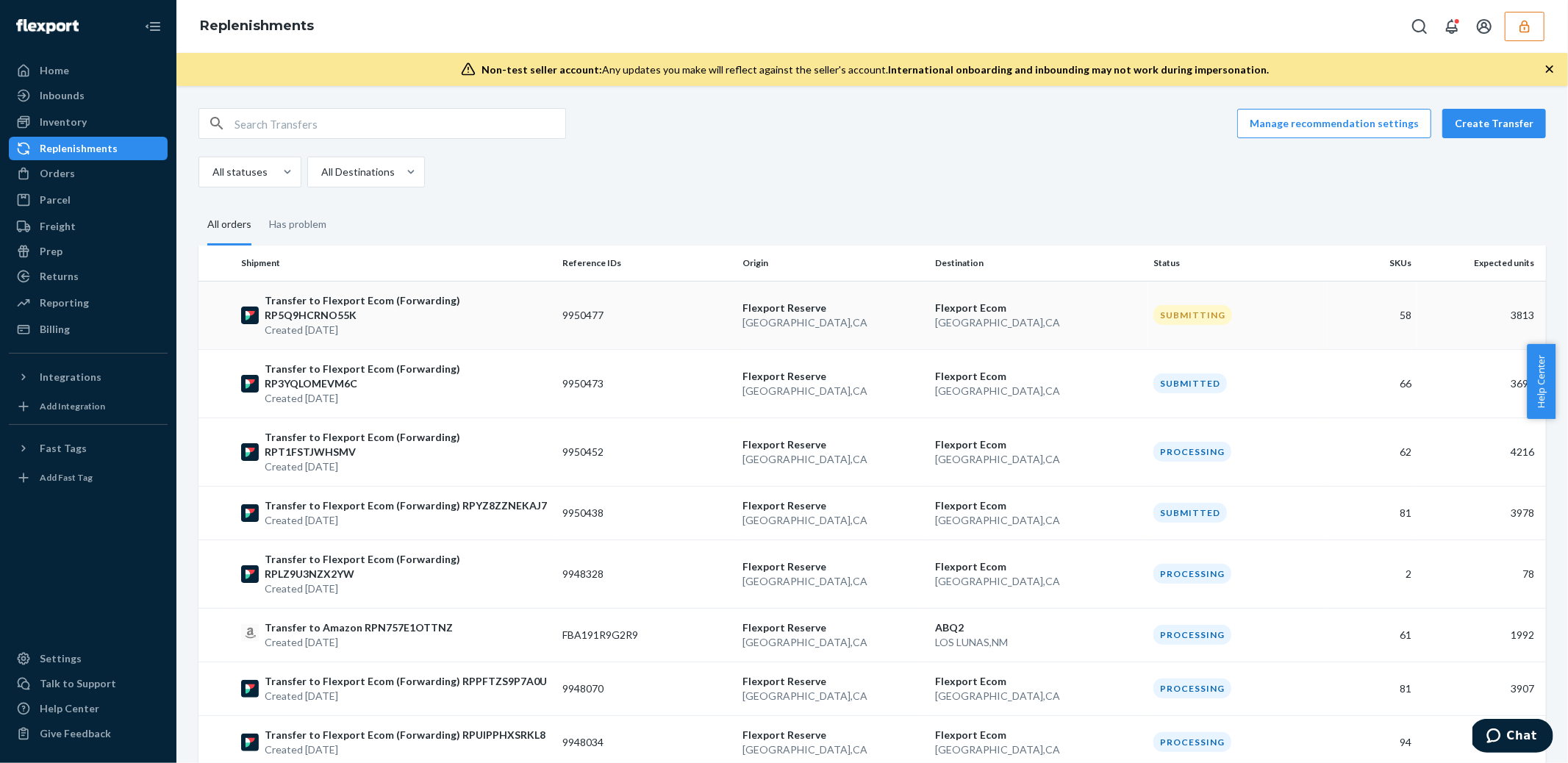
click at [629, 320] on td "9950477" at bounding box center [646, 315] width 180 height 68
click at [654, 314] on td "9950477" at bounding box center [646, 315] width 180 height 68
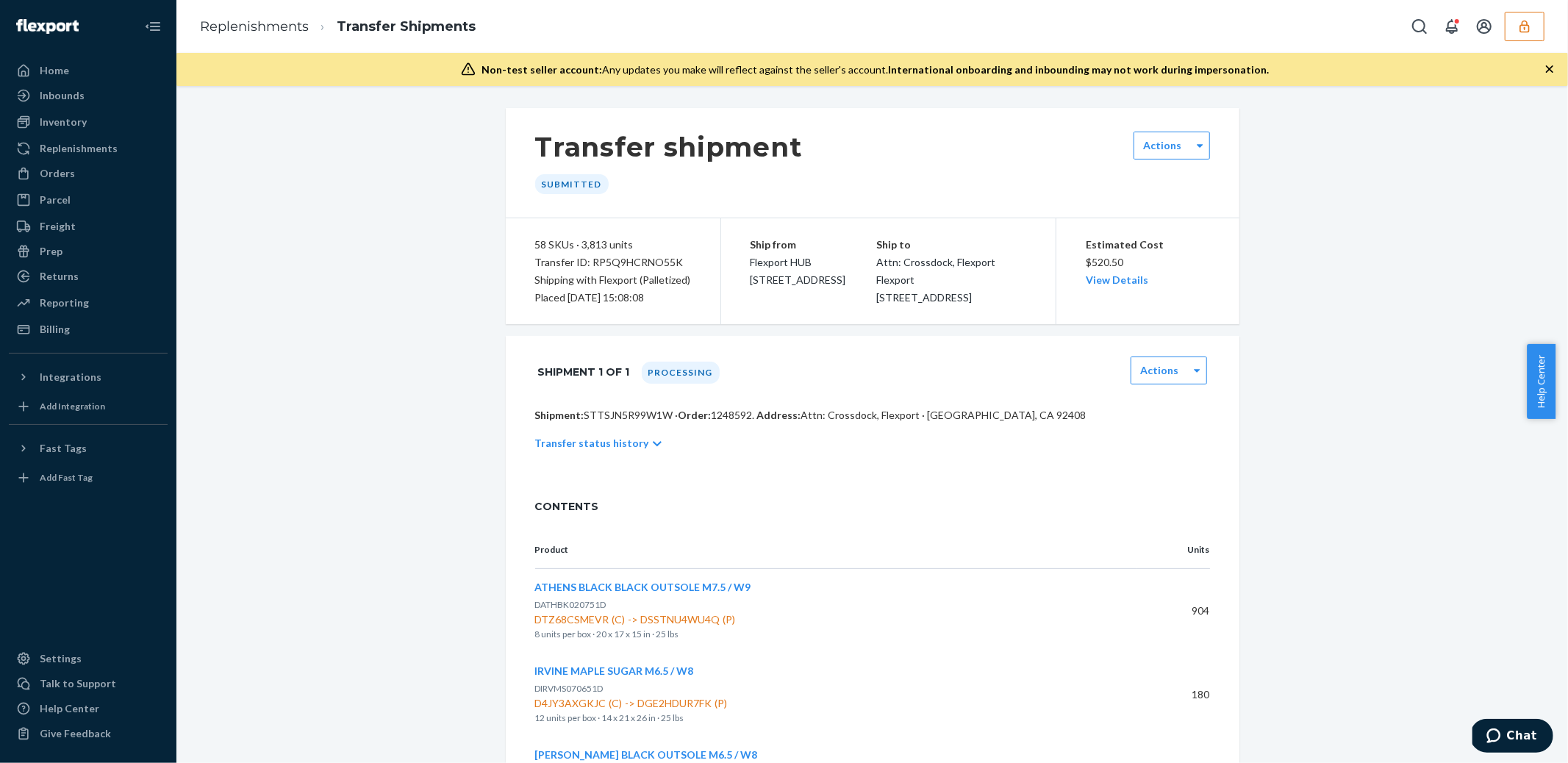
click at [619, 422] on p "Shipment: STTSJN5R99W1W · Order: 1248592 . Address: Attn: Crossdock, Flexport ·…" at bounding box center [872, 415] width 675 height 14
copy p "STTSJN5R99W1W"
click at [57, 98] on div "Inbounds" at bounding box center [62, 95] width 45 height 14
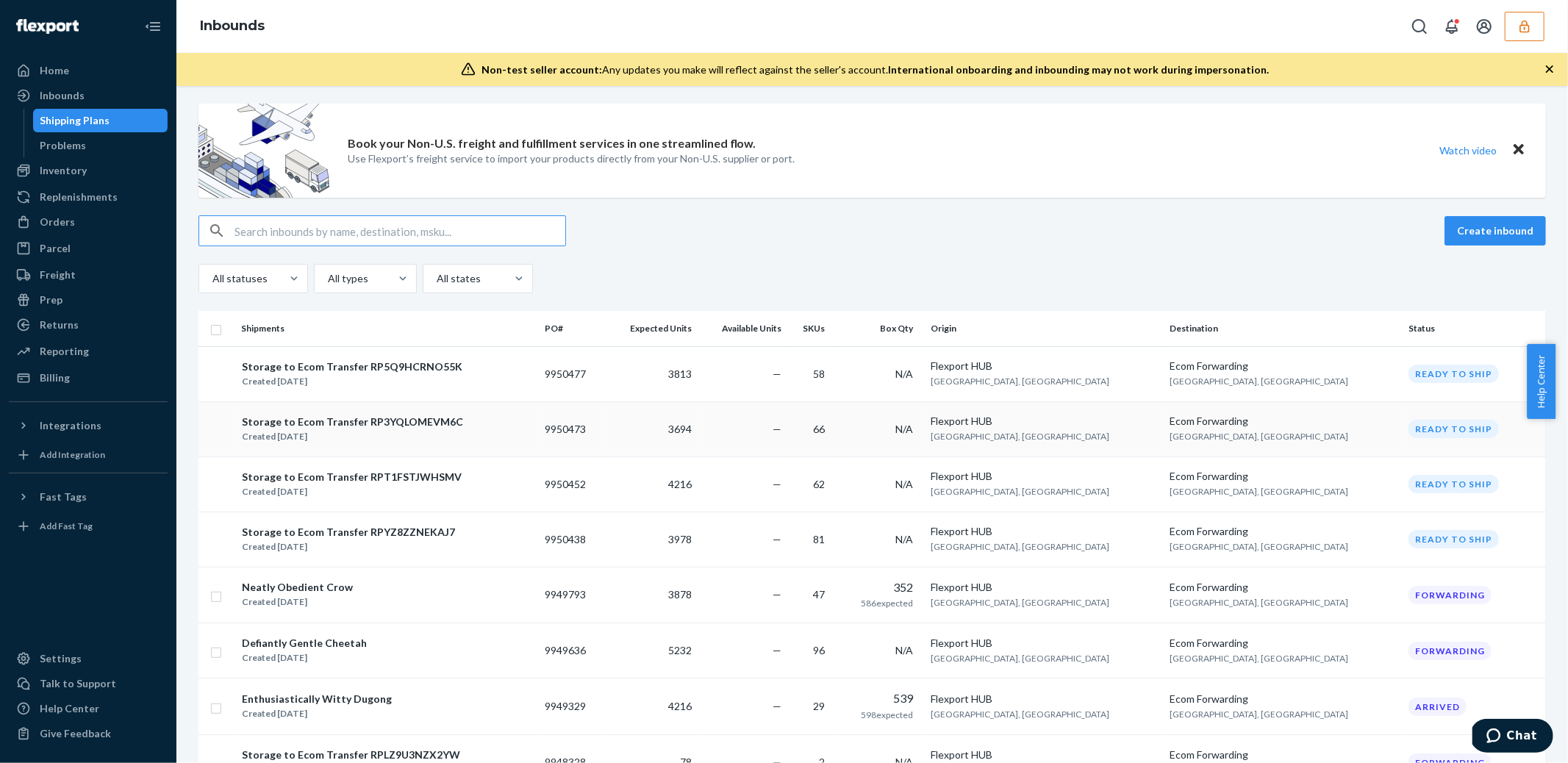
scroll to position [16, 0]
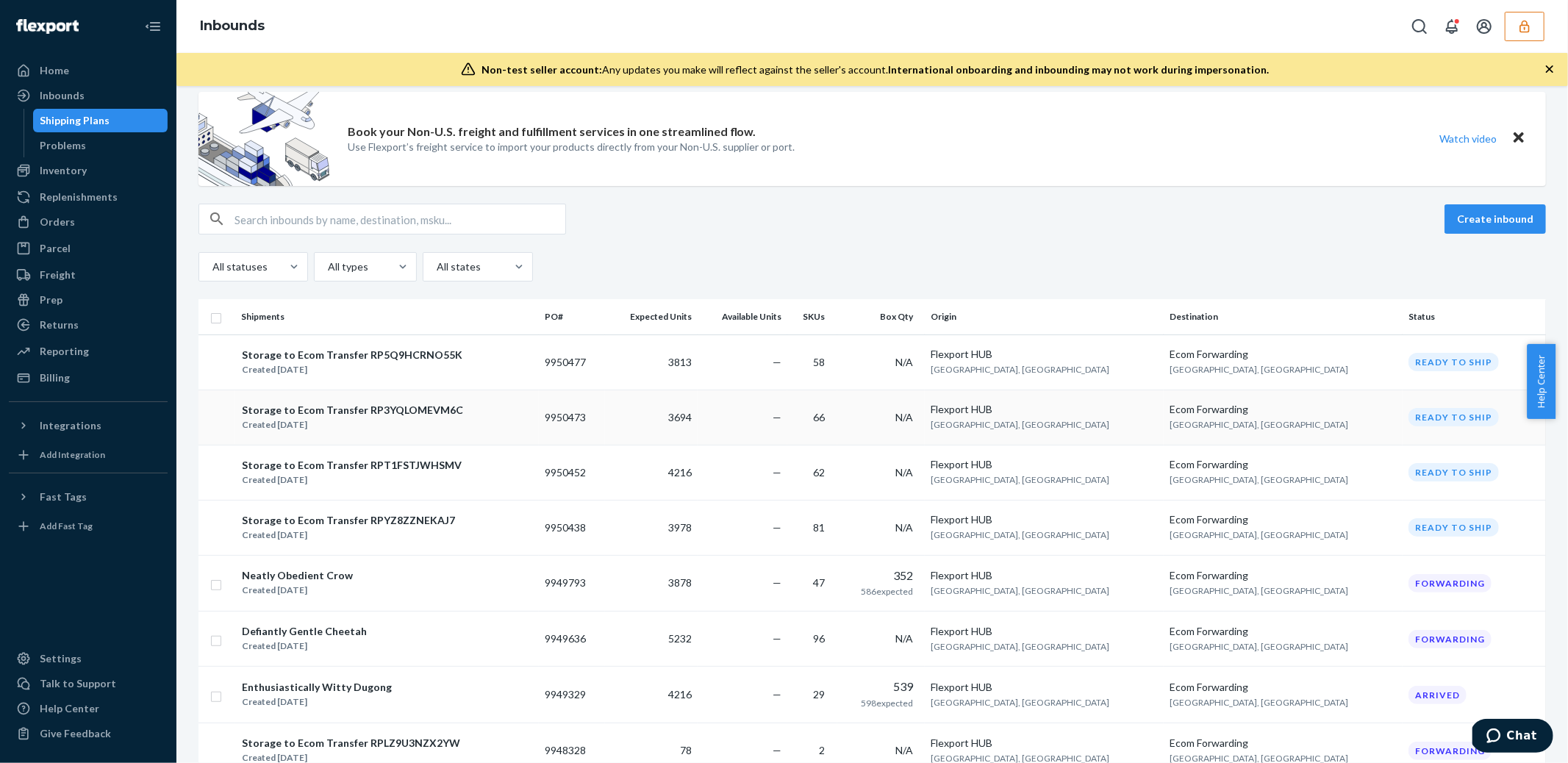
click at [697, 419] on td "3694" at bounding box center [651, 417] width 93 height 55
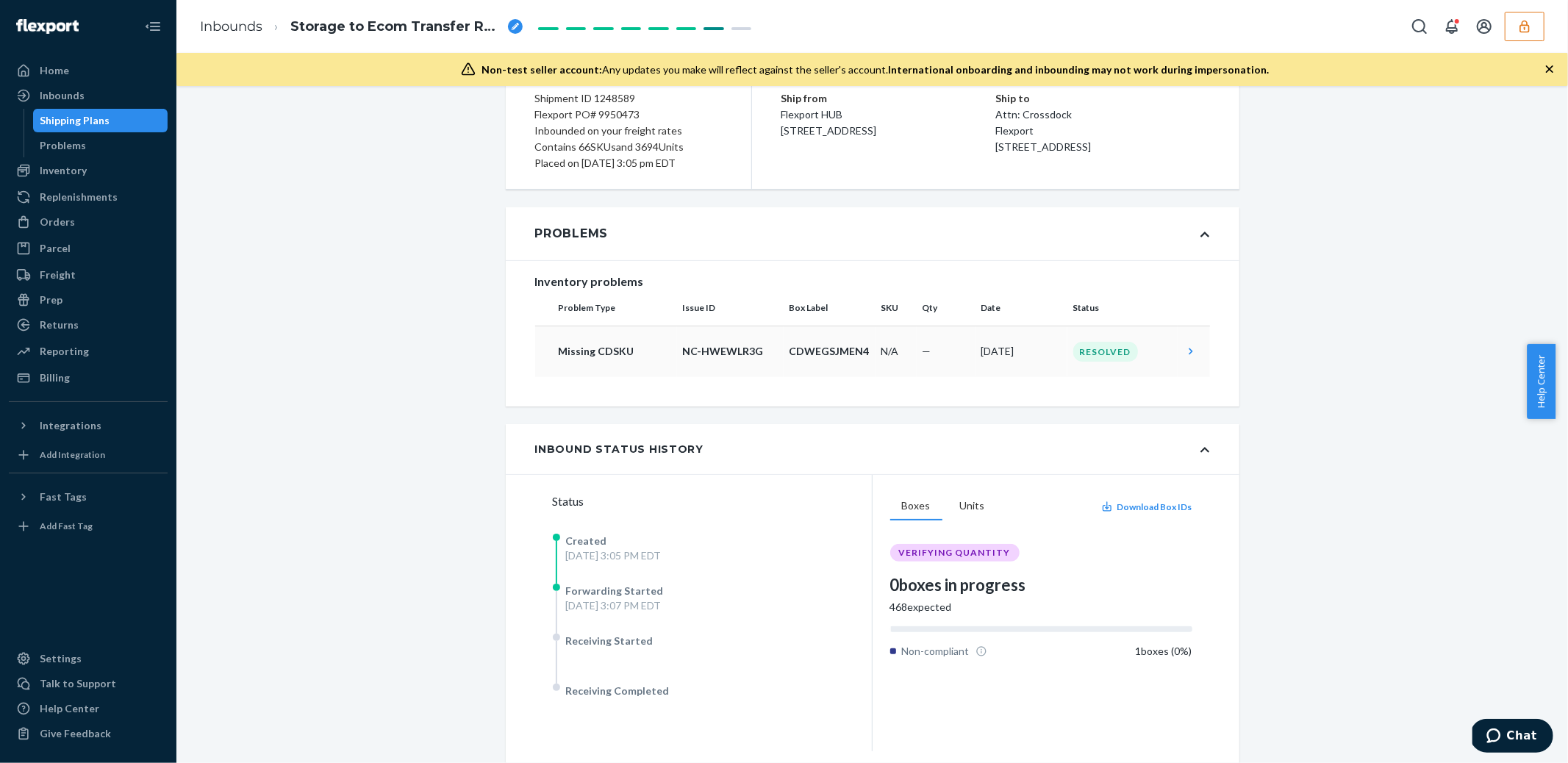
scroll to position [149, 0]
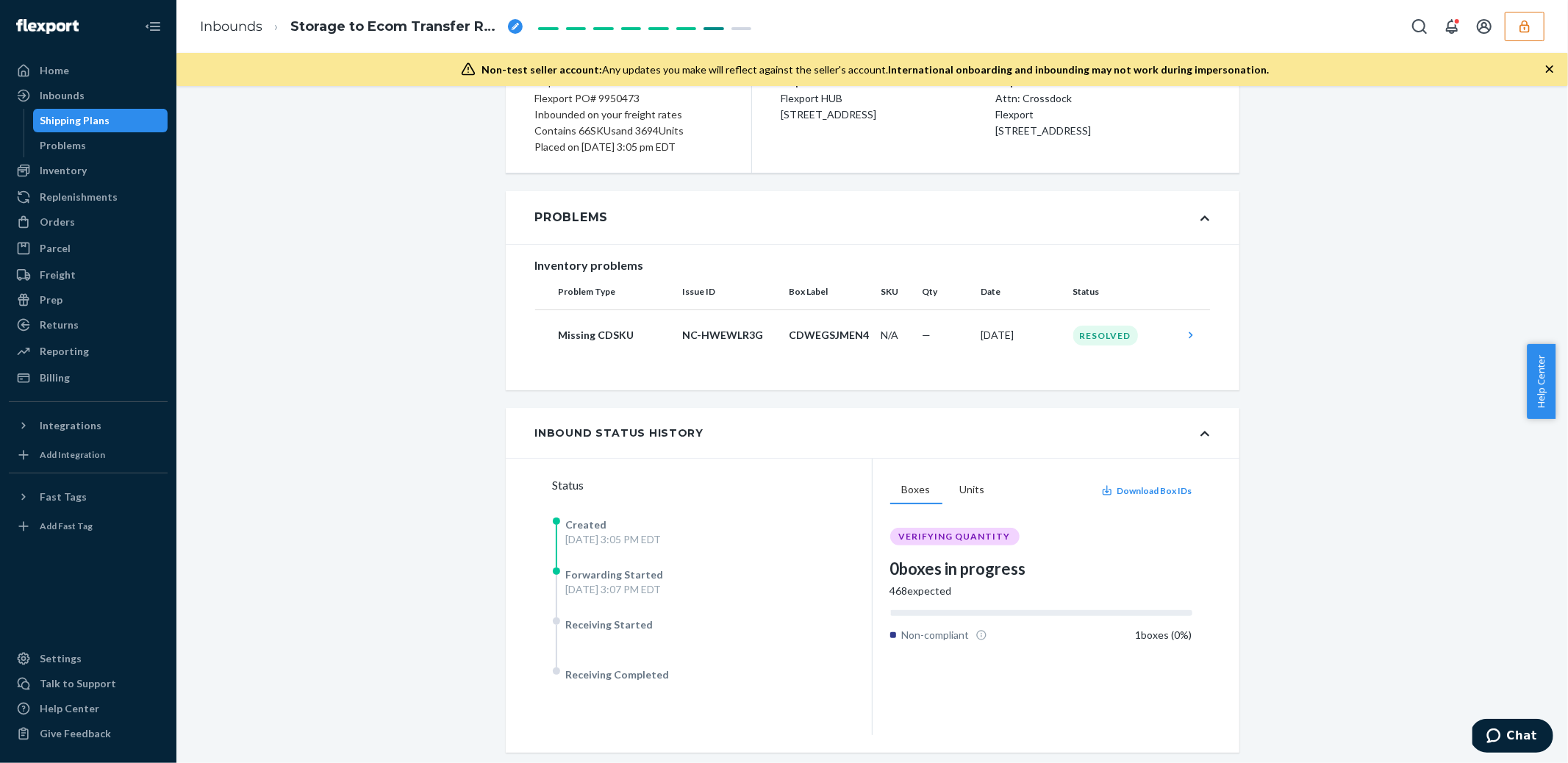
click at [722, 570] on div "Forwarding Started Wed, Sep 24 at 3:07 PM EDT" at bounding box center [700, 592] width 294 height 50
click at [737, 564] on div "Created Wed, Sep 24 at 3:05 PM EDT" at bounding box center [700, 542] width 294 height 50
click at [1183, 329] on icon at bounding box center [1190, 335] width 14 height 14
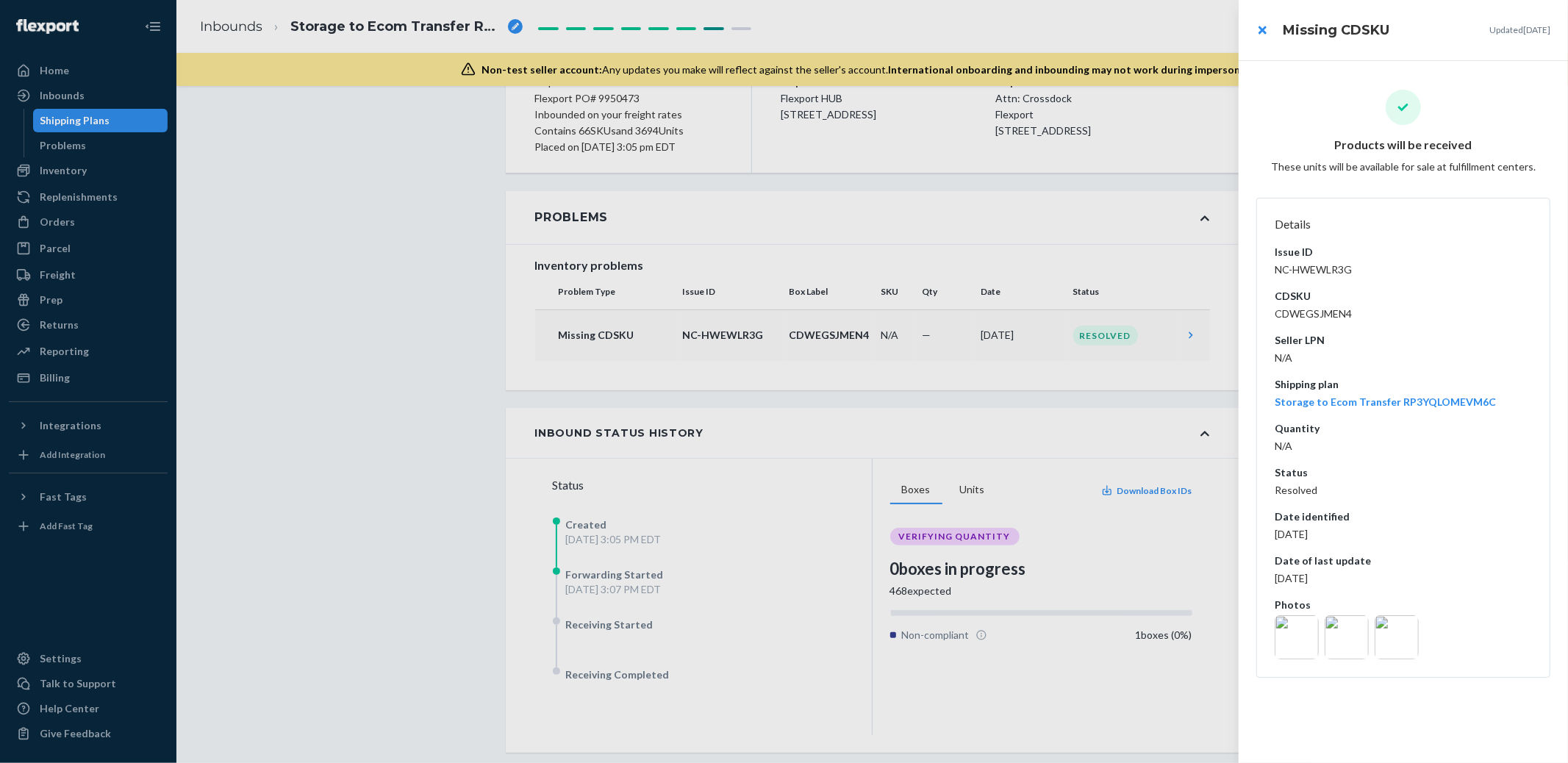
click at [1291, 653] on img at bounding box center [1297, 637] width 44 height 44
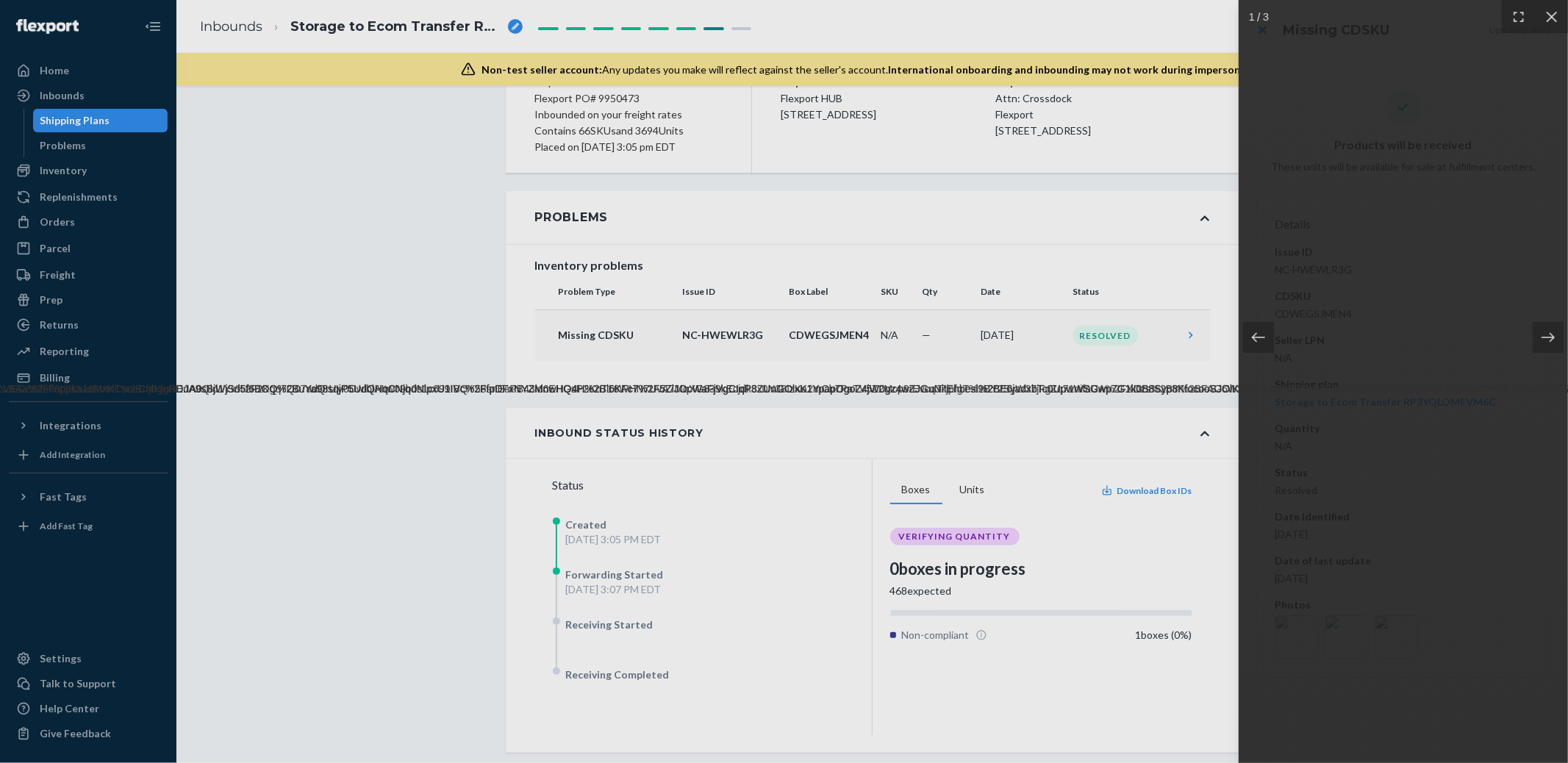
click at [1189, 647] on div at bounding box center [784, 382] width 1568 height 763
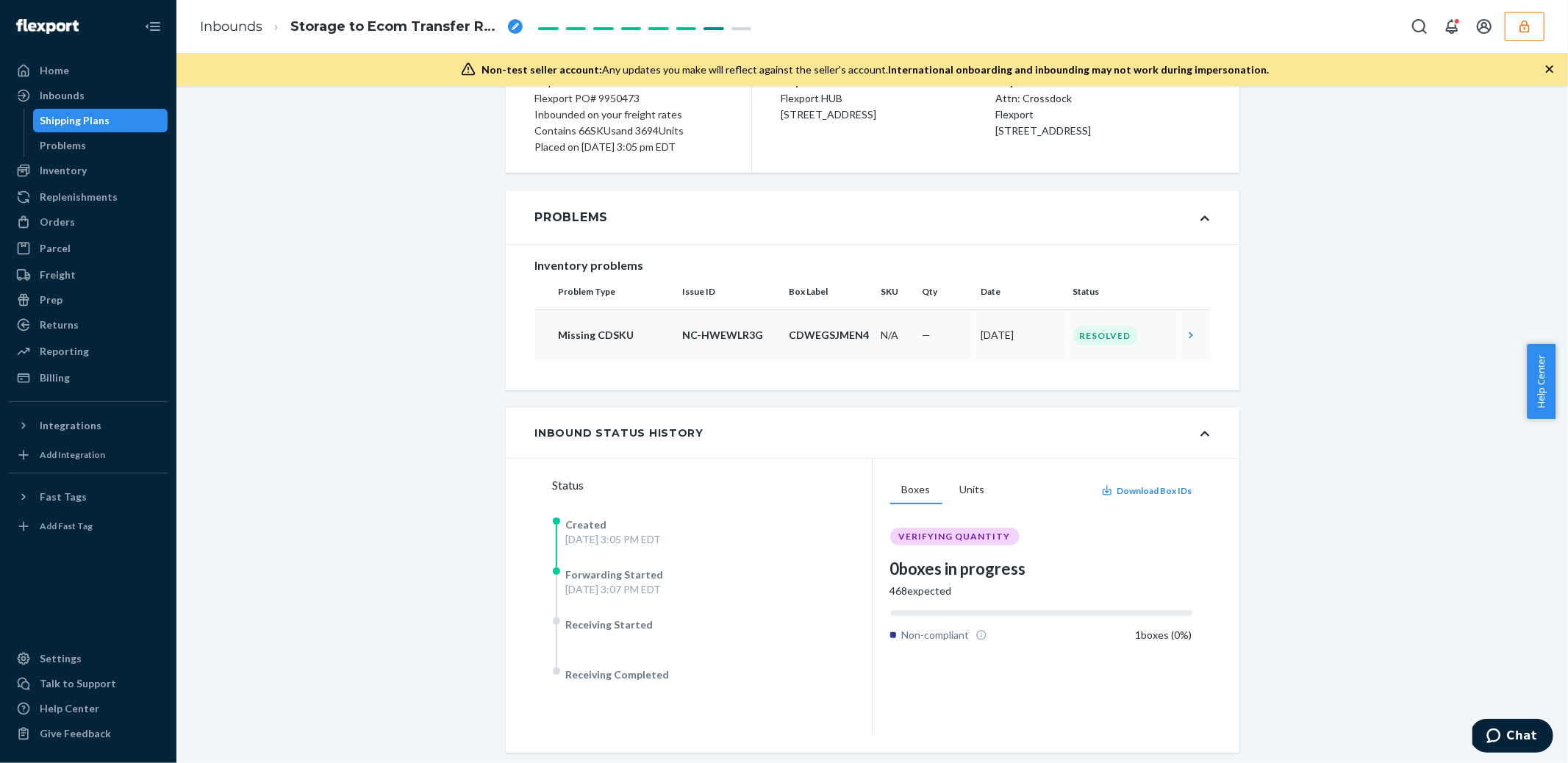
click at [1192, 325] on td at bounding box center [1193, 335] width 32 height 51
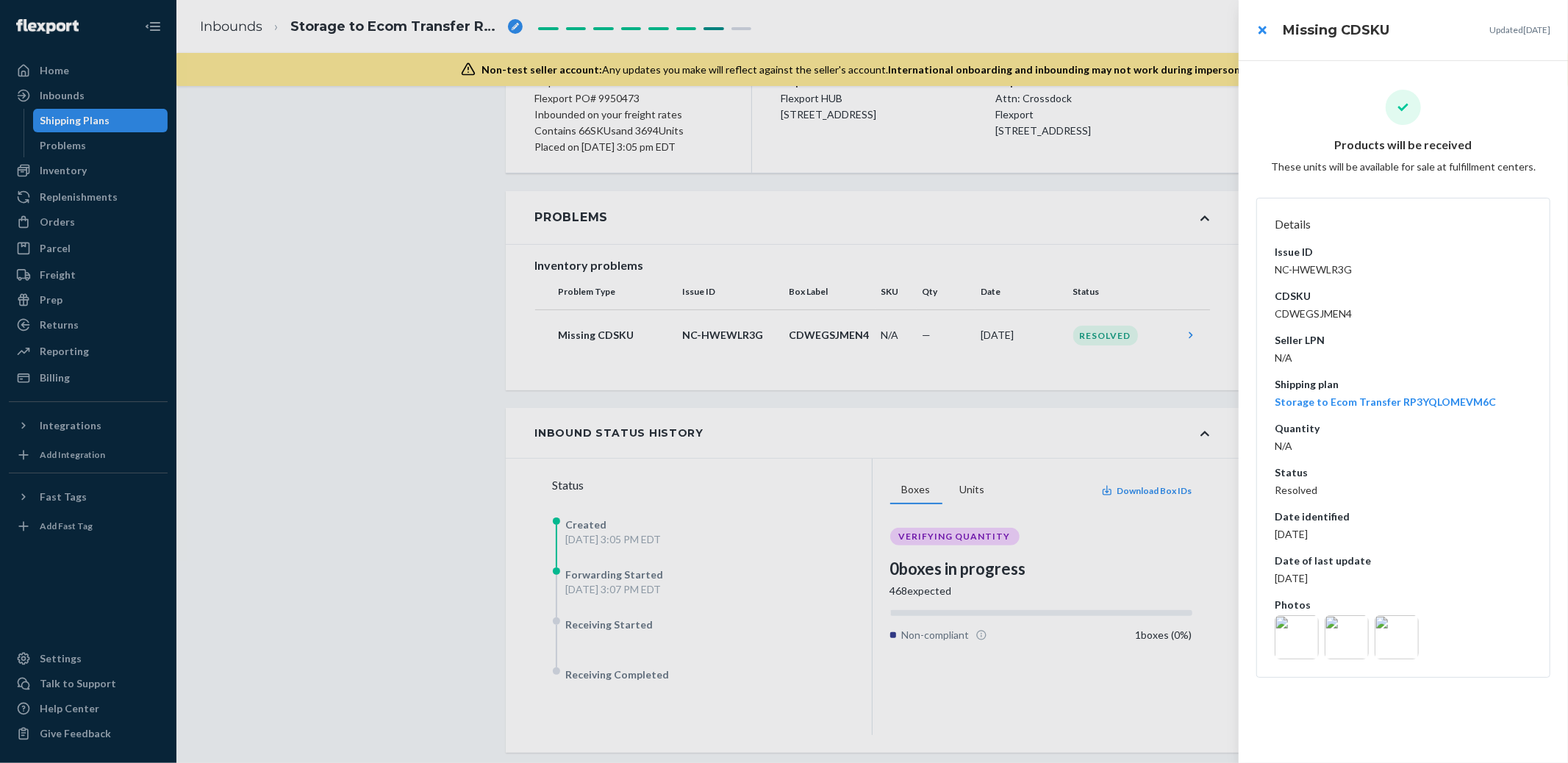
click at [1406, 650] on img at bounding box center [1396, 637] width 44 height 44
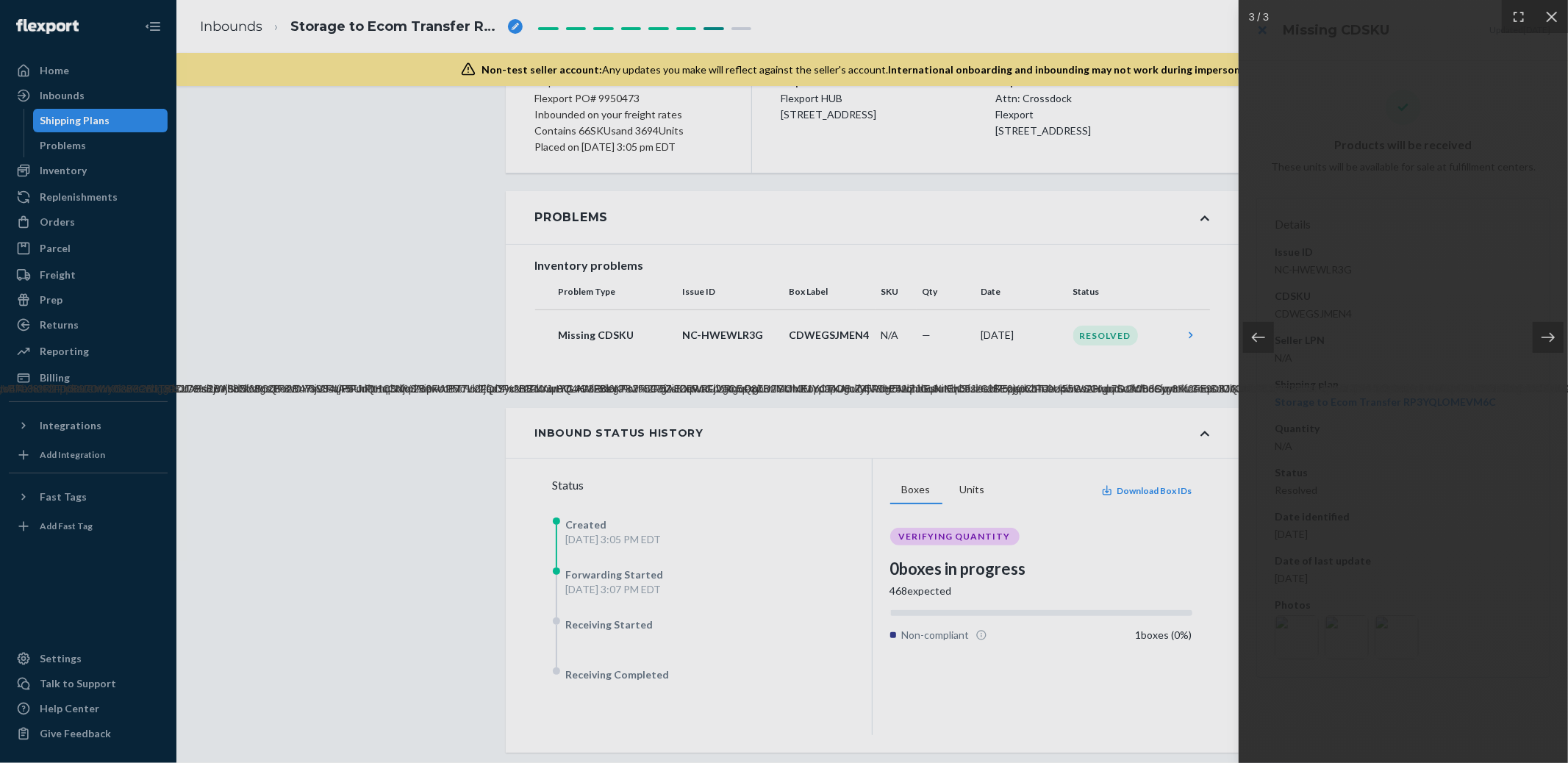
click at [1393, 396] on img at bounding box center [1403, 381] width 8705 height 29
click at [1211, 525] on div at bounding box center [784, 382] width 1568 height 763
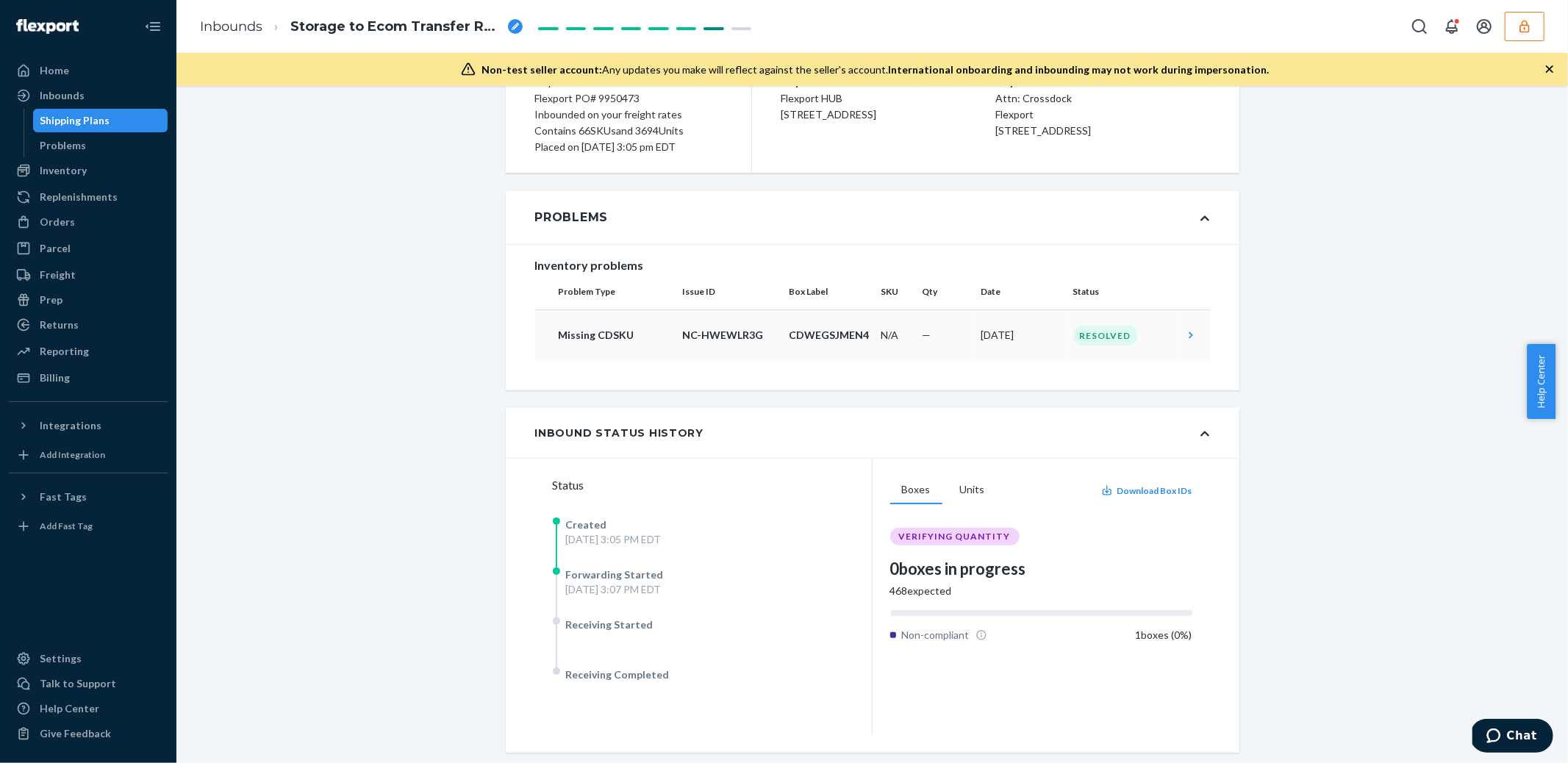
click at [1186, 329] on icon at bounding box center [1190, 335] width 14 height 14
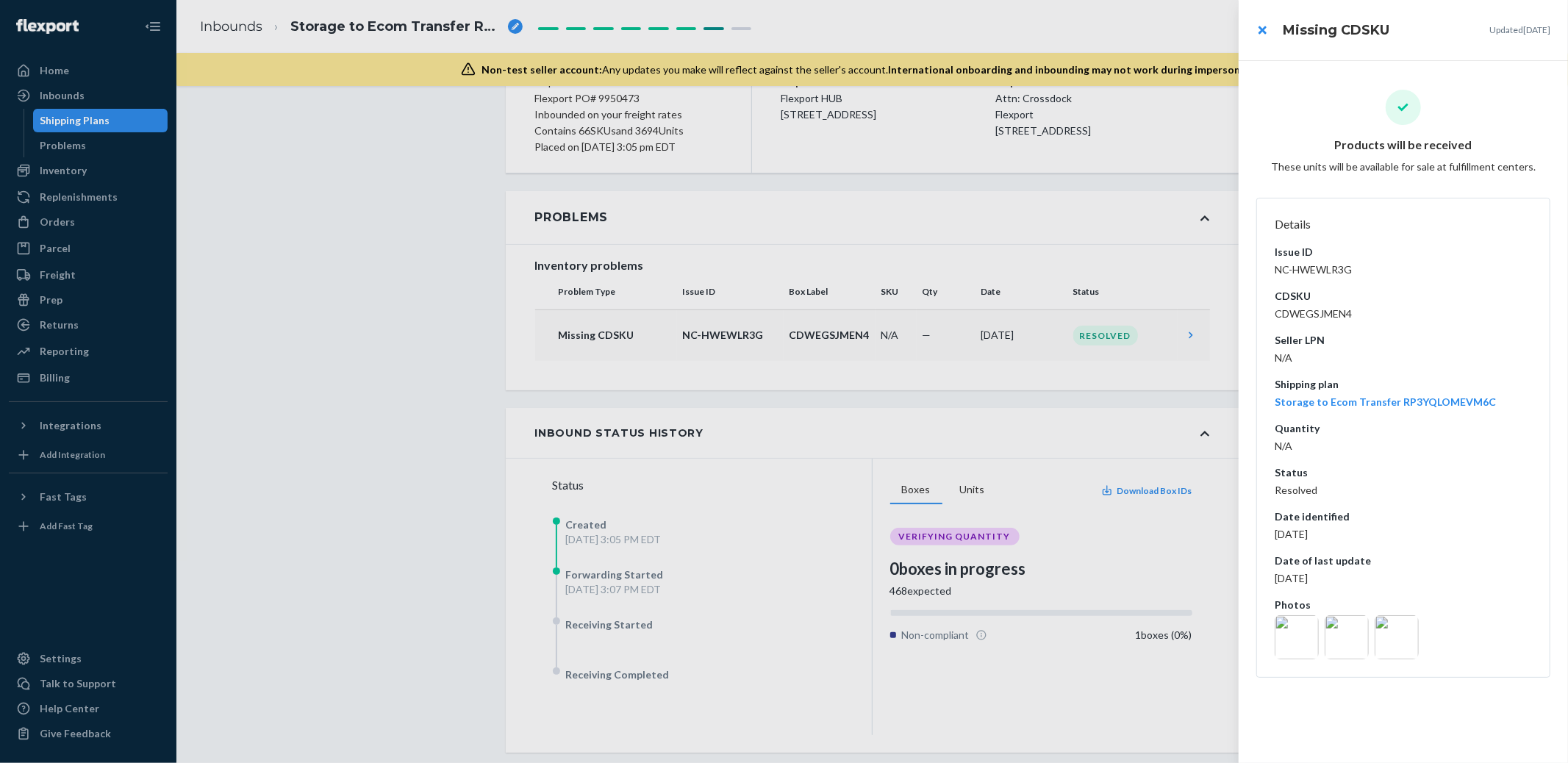
click at [1338, 641] on img at bounding box center [1347, 637] width 44 height 44
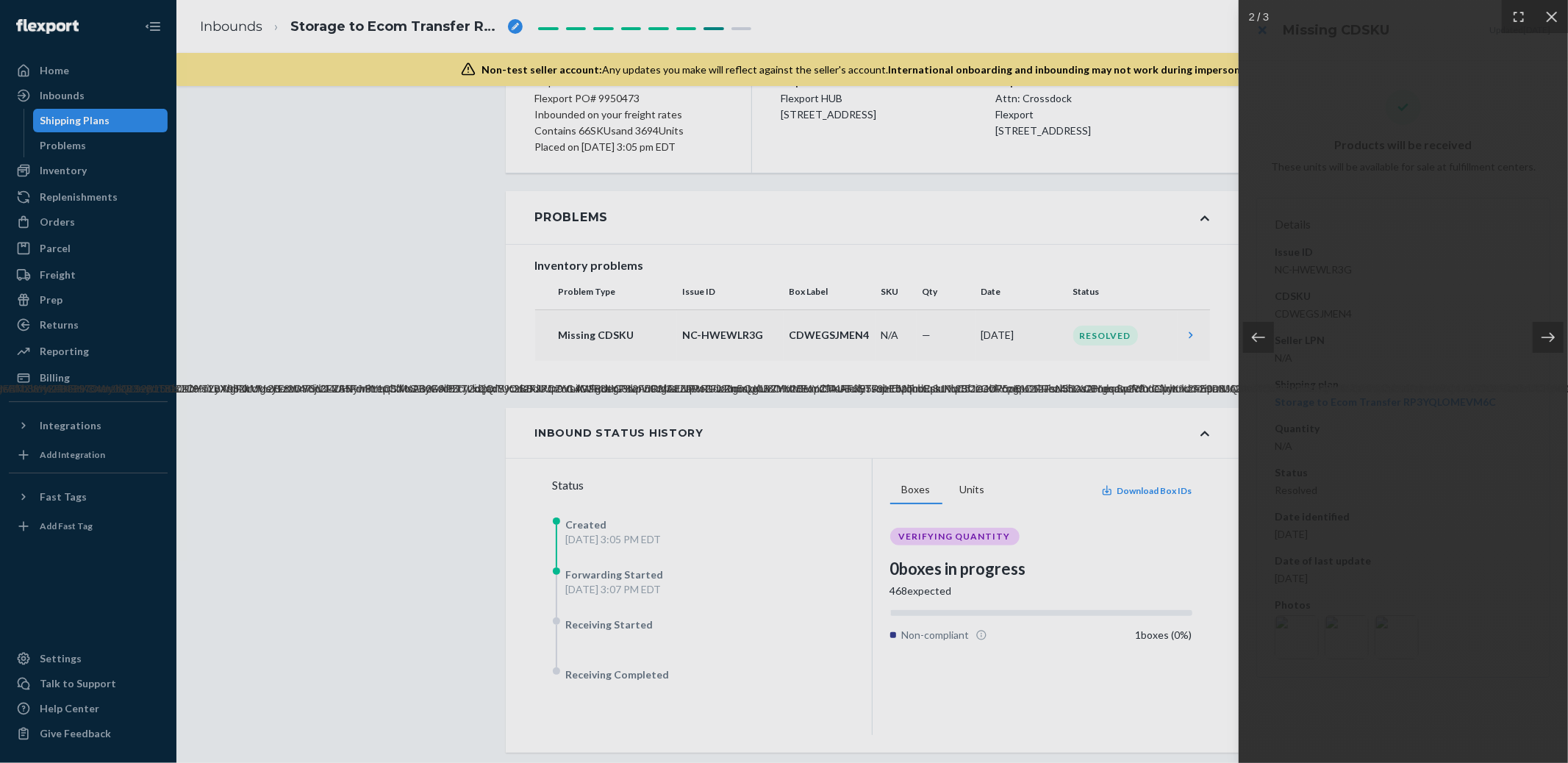
click at [1338, 366] on img at bounding box center [1403, 381] width 8705 height 29
click at [1523, 8] on div at bounding box center [1518, 17] width 33 height 33
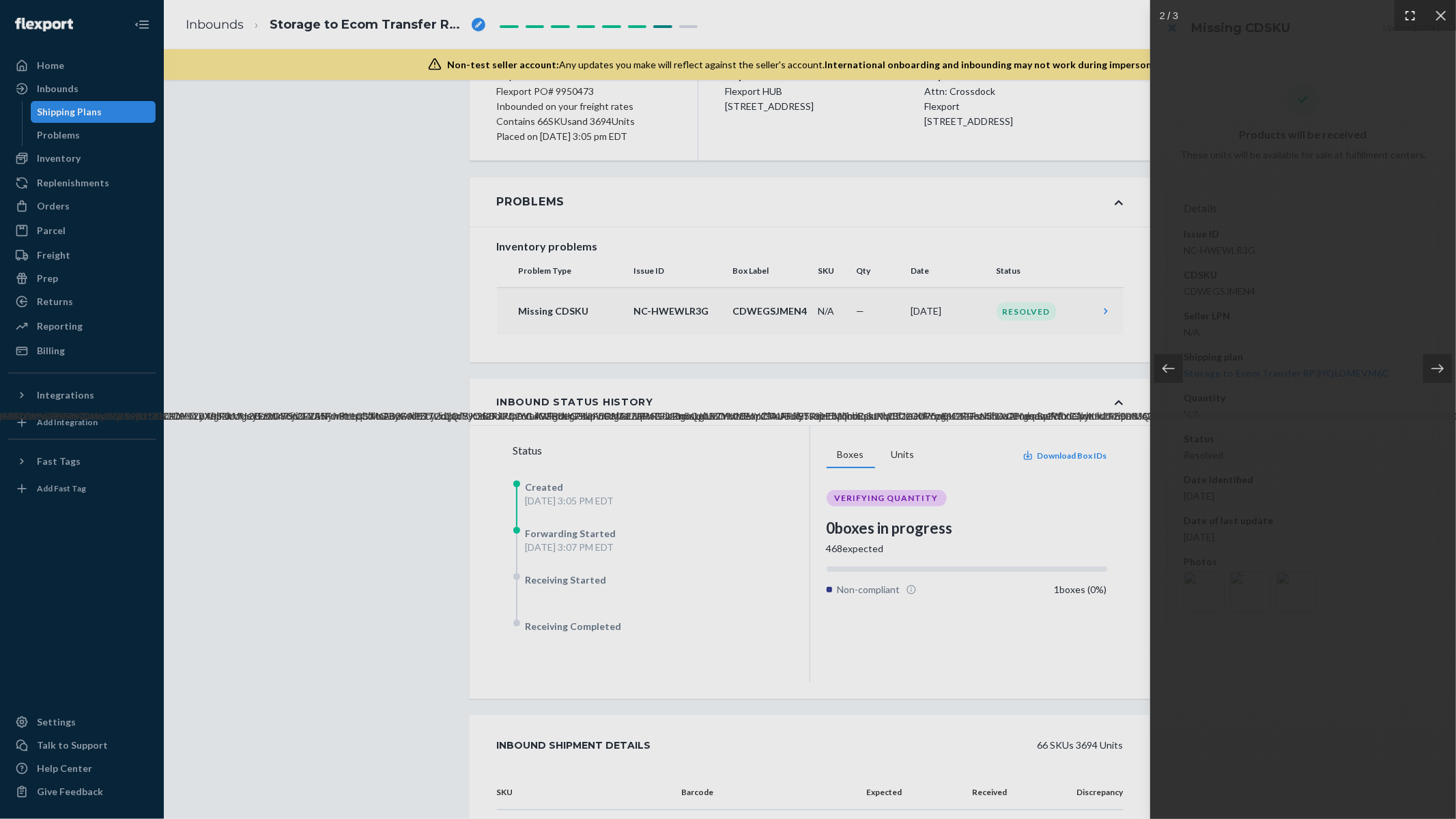
click at [1403, 15] on icon at bounding box center [1410, 15] width 13 height 13
click at [1443, 13] on icon at bounding box center [1441, 15] width 11 height 11
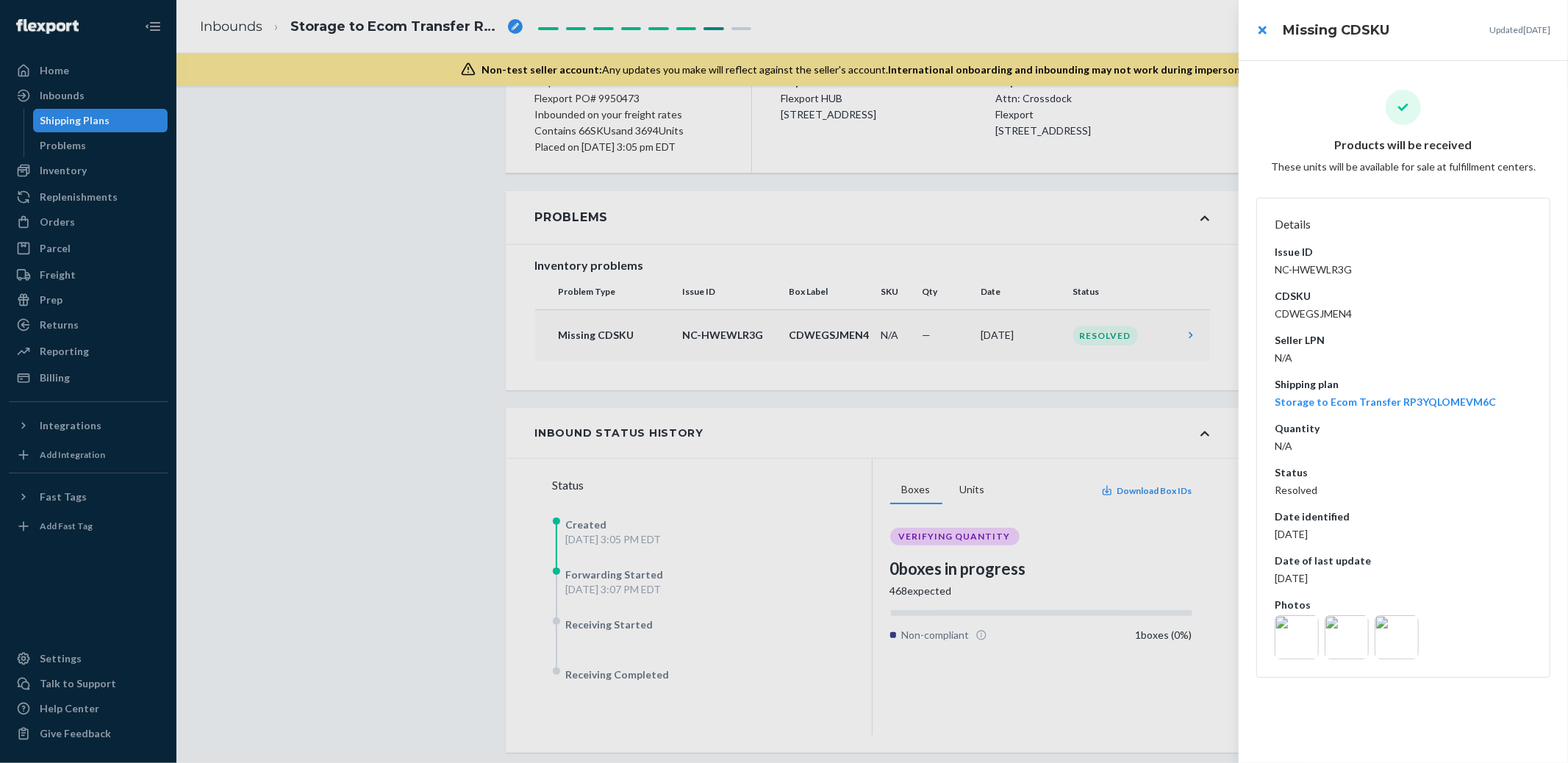
click at [1304, 635] on img at bounding box center [1297, 637] width 44 height 44
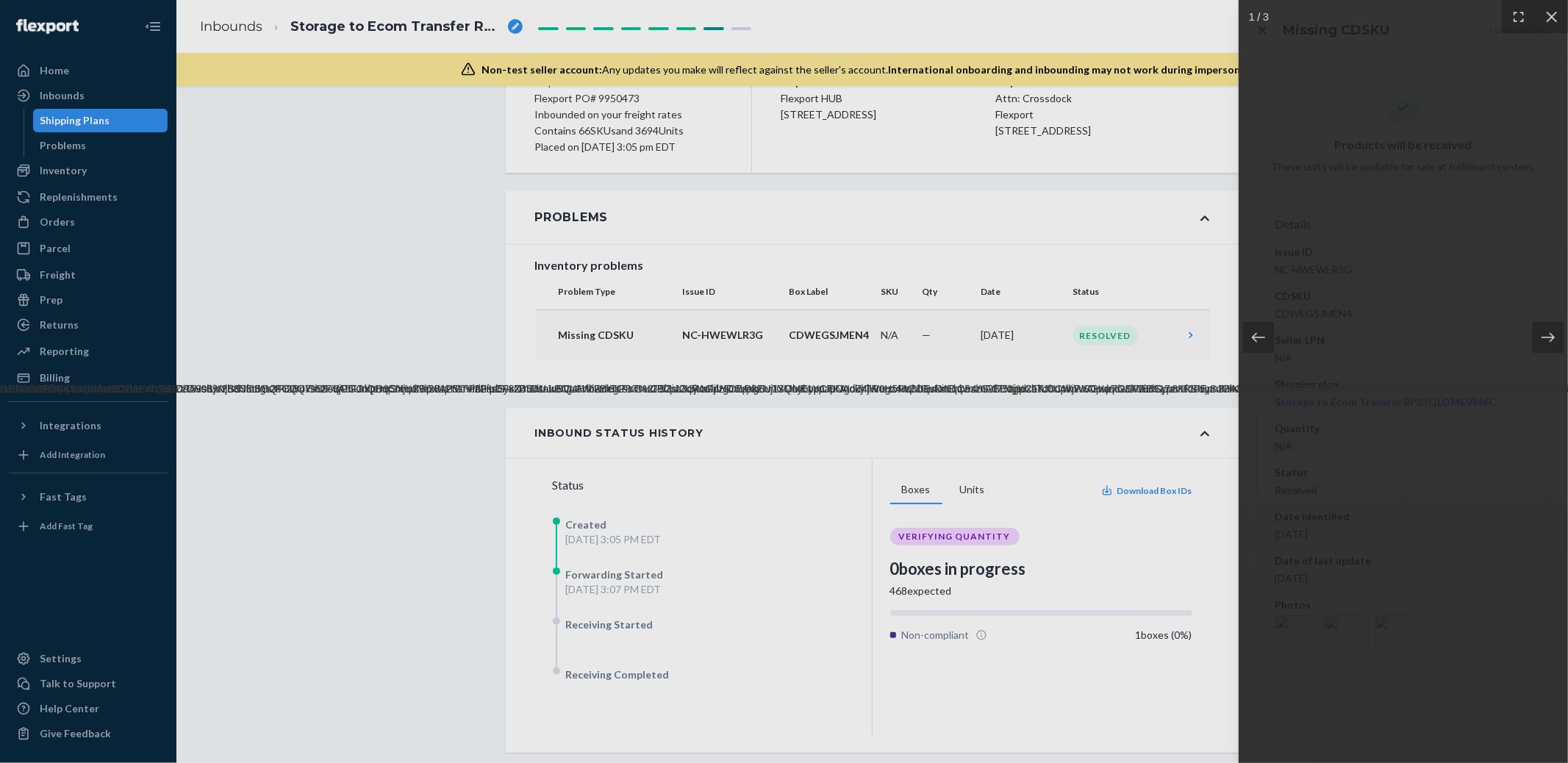
click at [1356, 638] on div at bounding box center [1403, 382] width 329 height 763
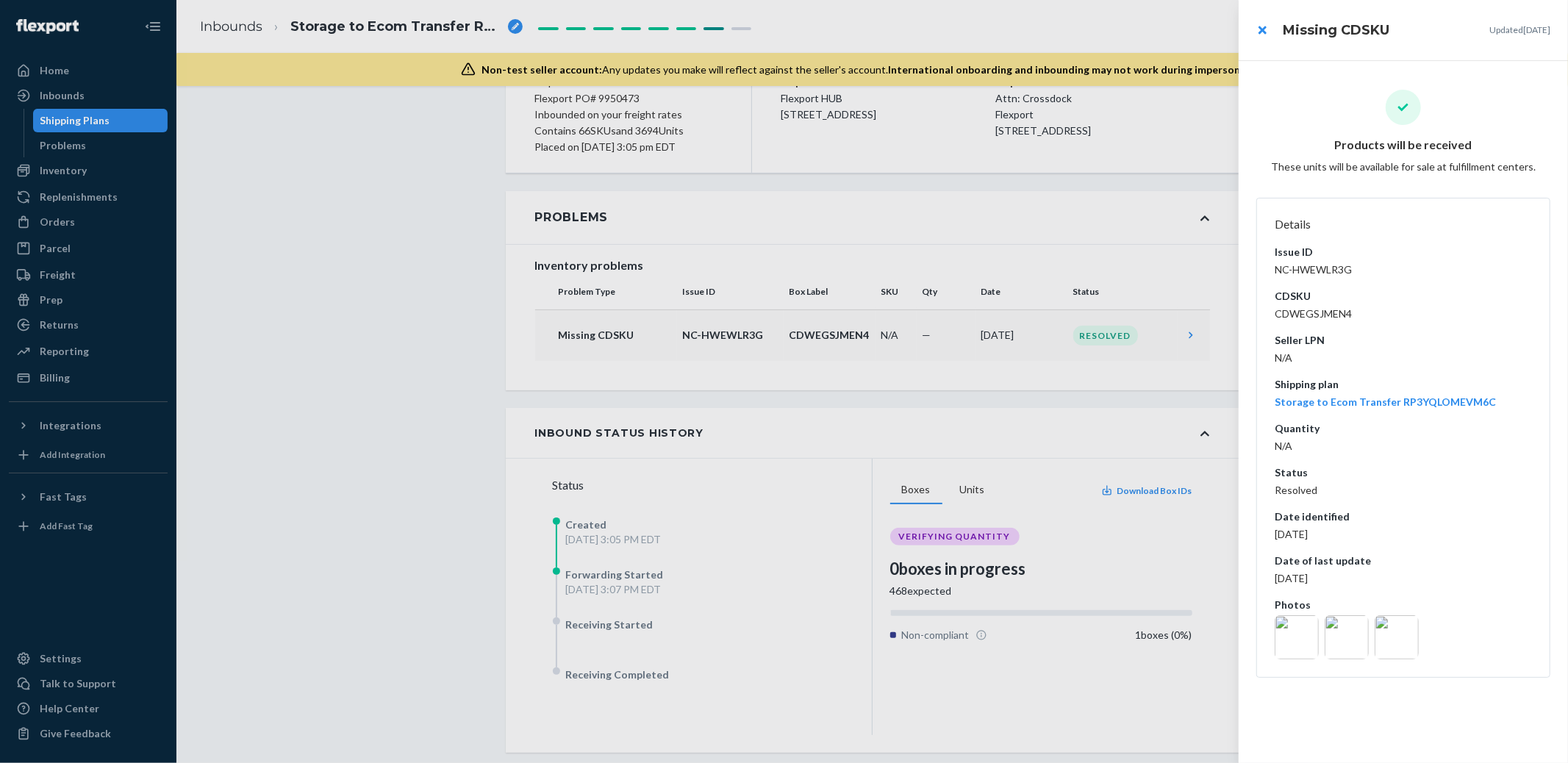
click at [1350, 634] on img at bounding box center [1347, 637] width 44 height 44
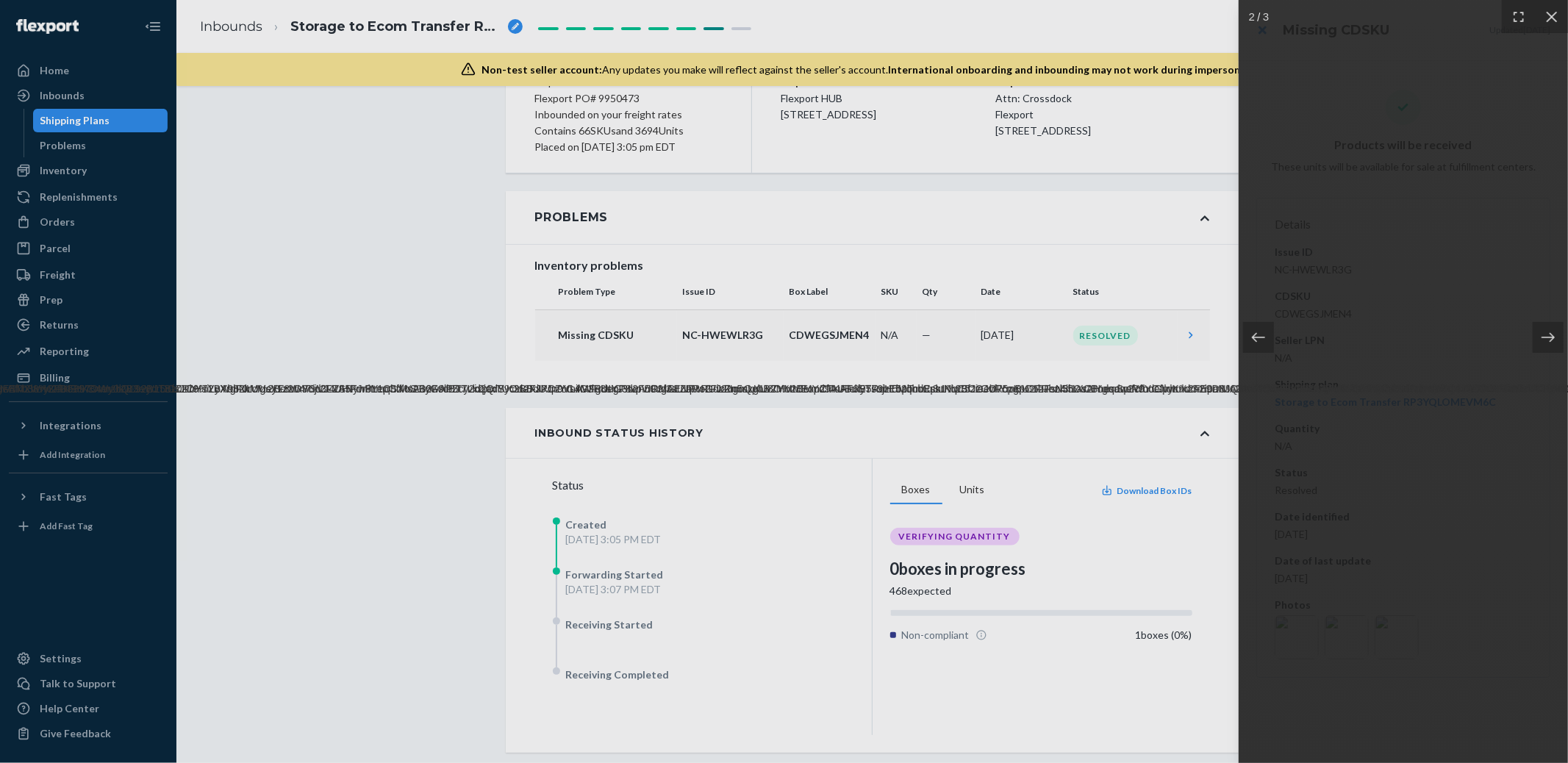
click at [527, 257] on div at bounding box center [784, 382] width 1568 height 763
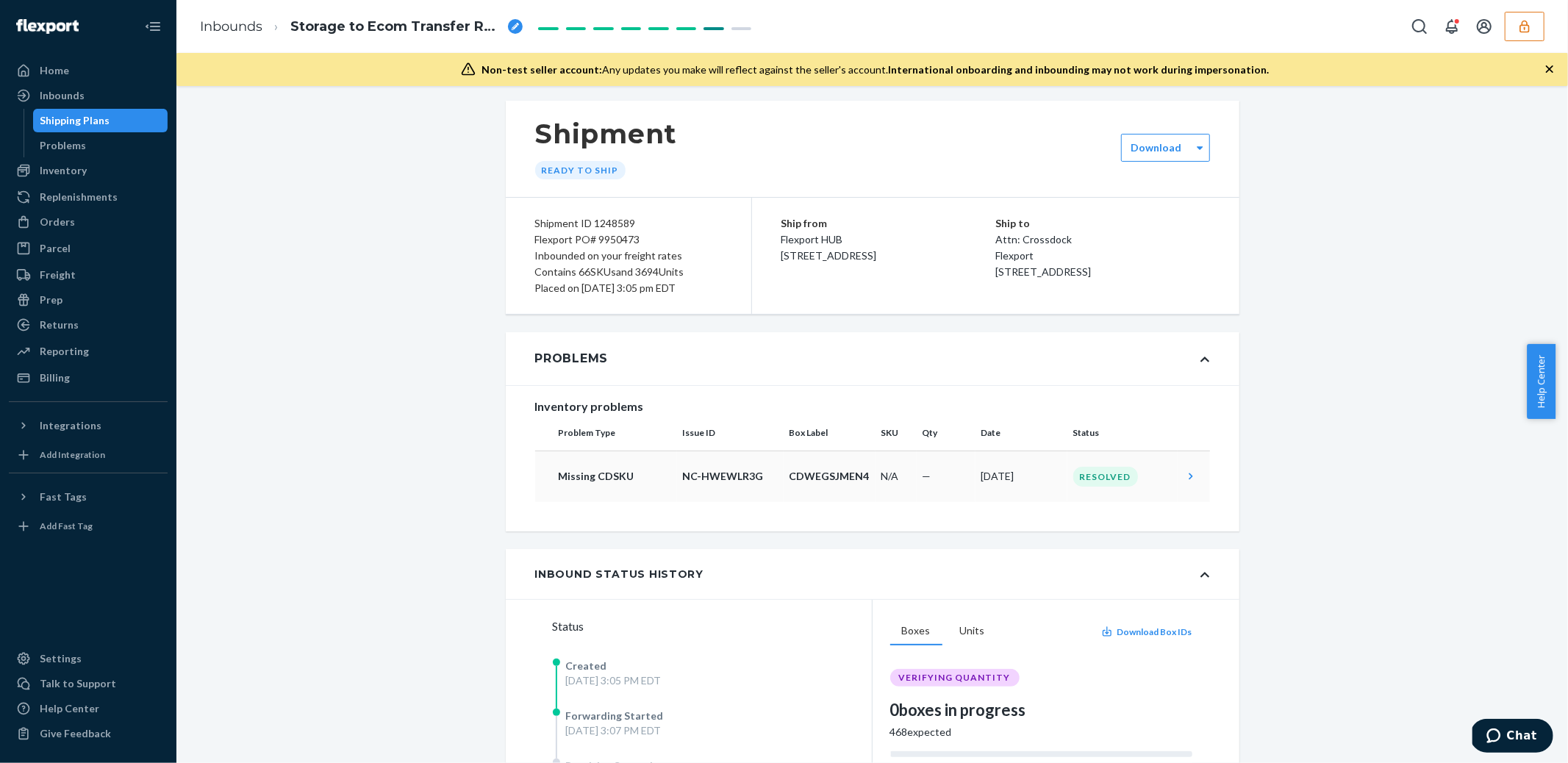
scroll to position [5, 0]
click at [1177, 476] on td at bounding box center [1193, 478] width 32 height 51
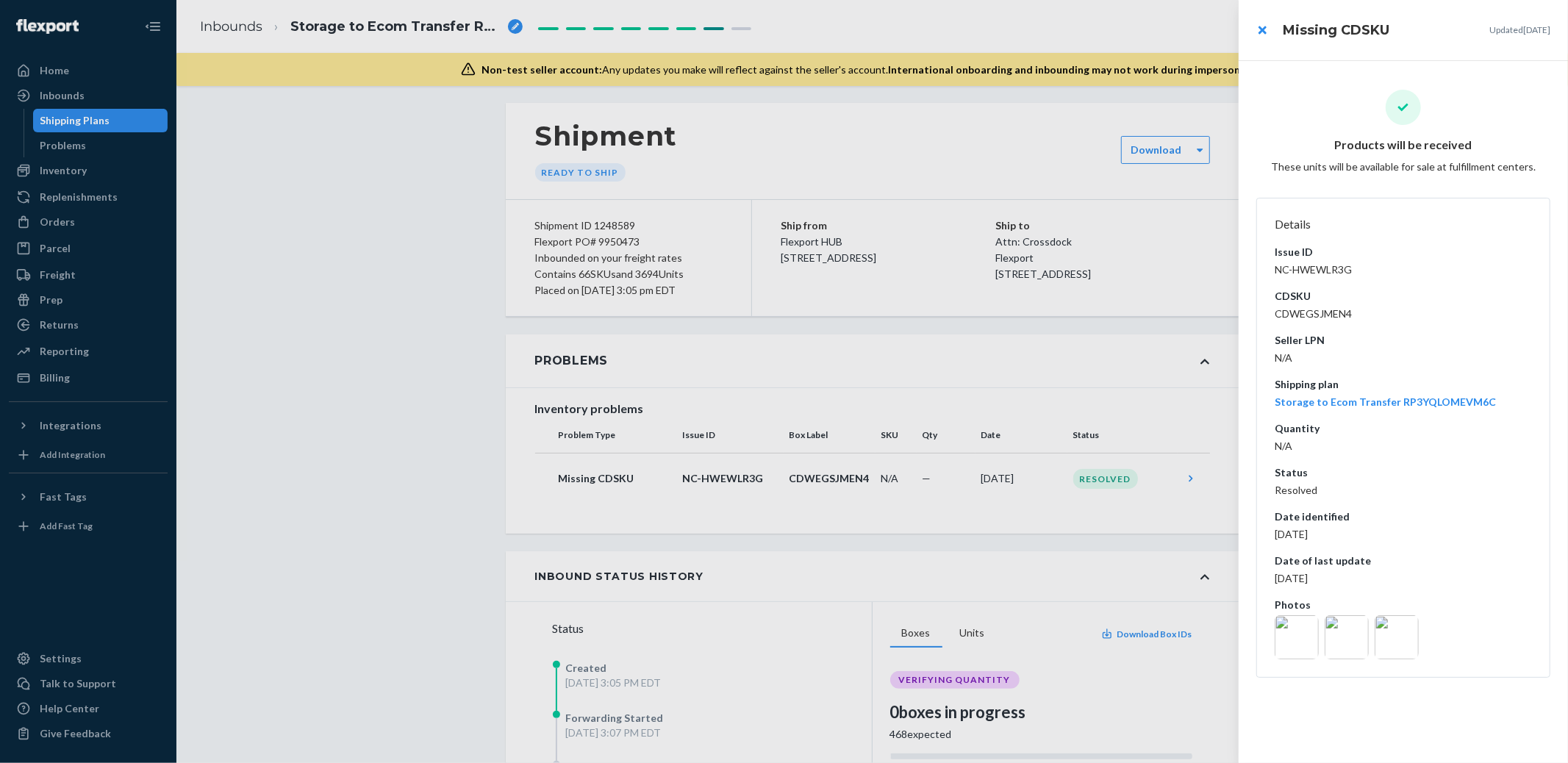
click at [1349, 646] on img at bounding box center [1347, 637] width 44 height 44
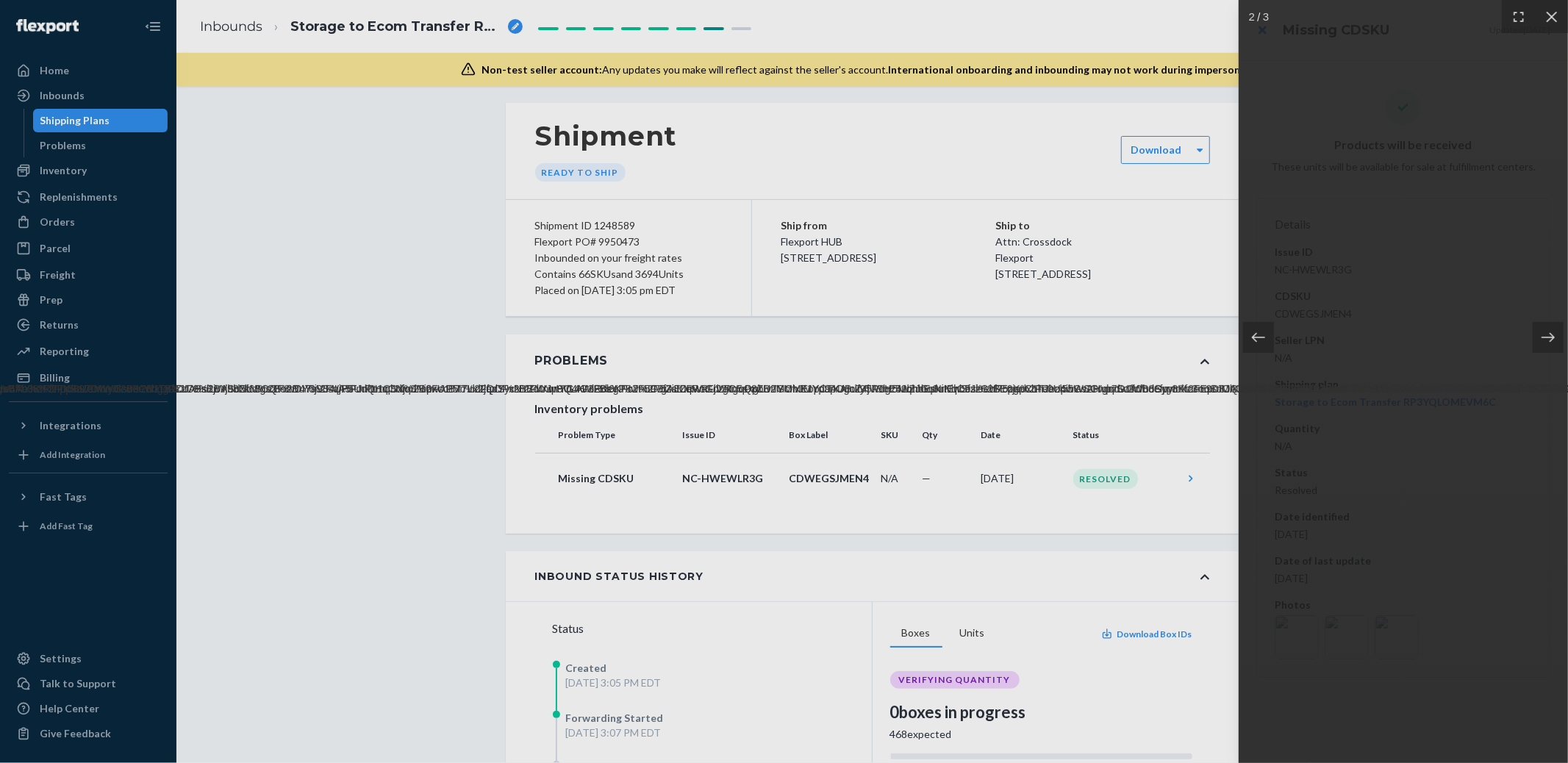
click at [744, 445] on div at bounding box center [784, 382] width 1568 height 763
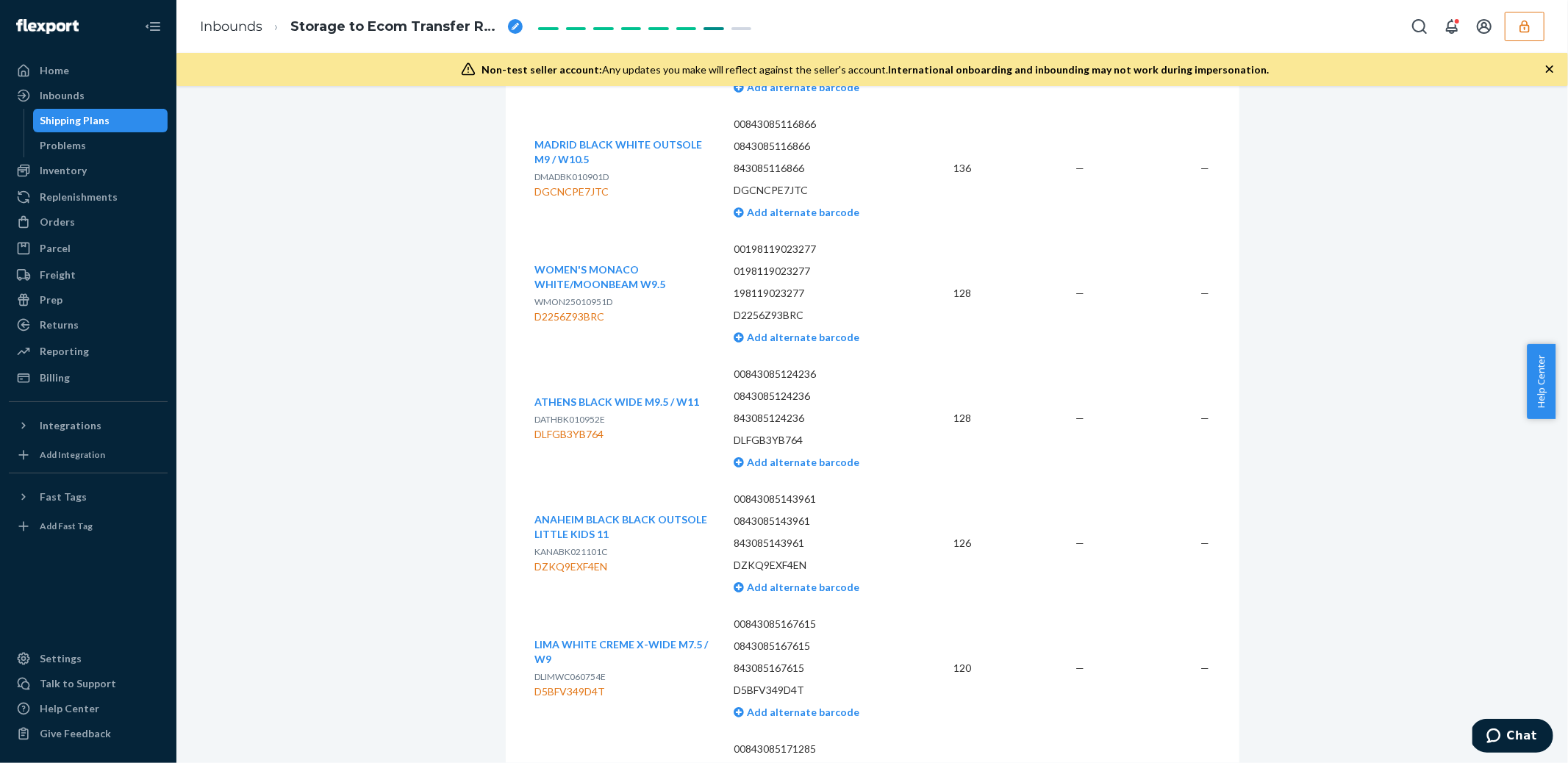
scroll to position [0, 0]
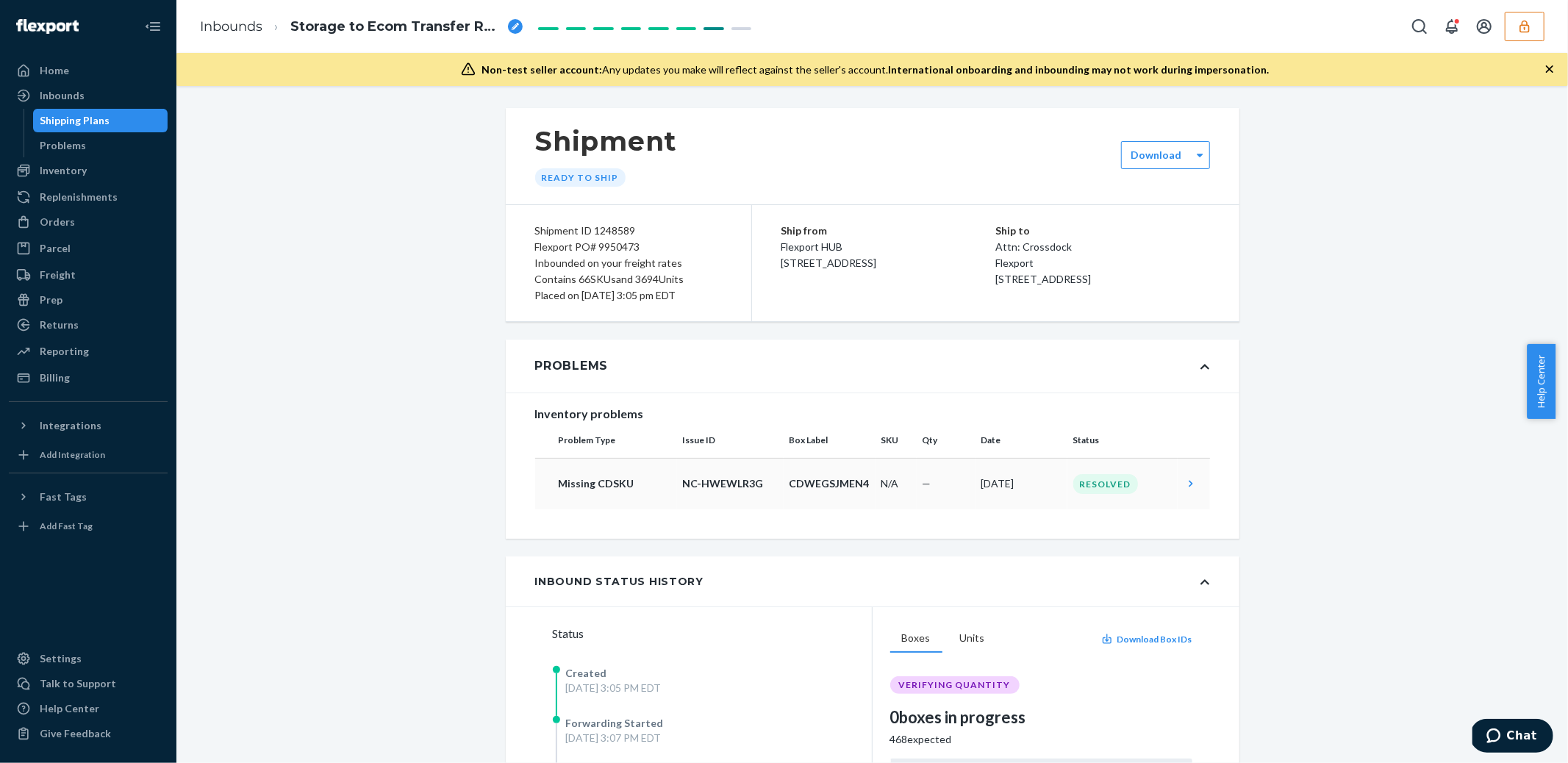
click at [1189, 484] on icon at bounding box center [1190, 483] width 14 height 14
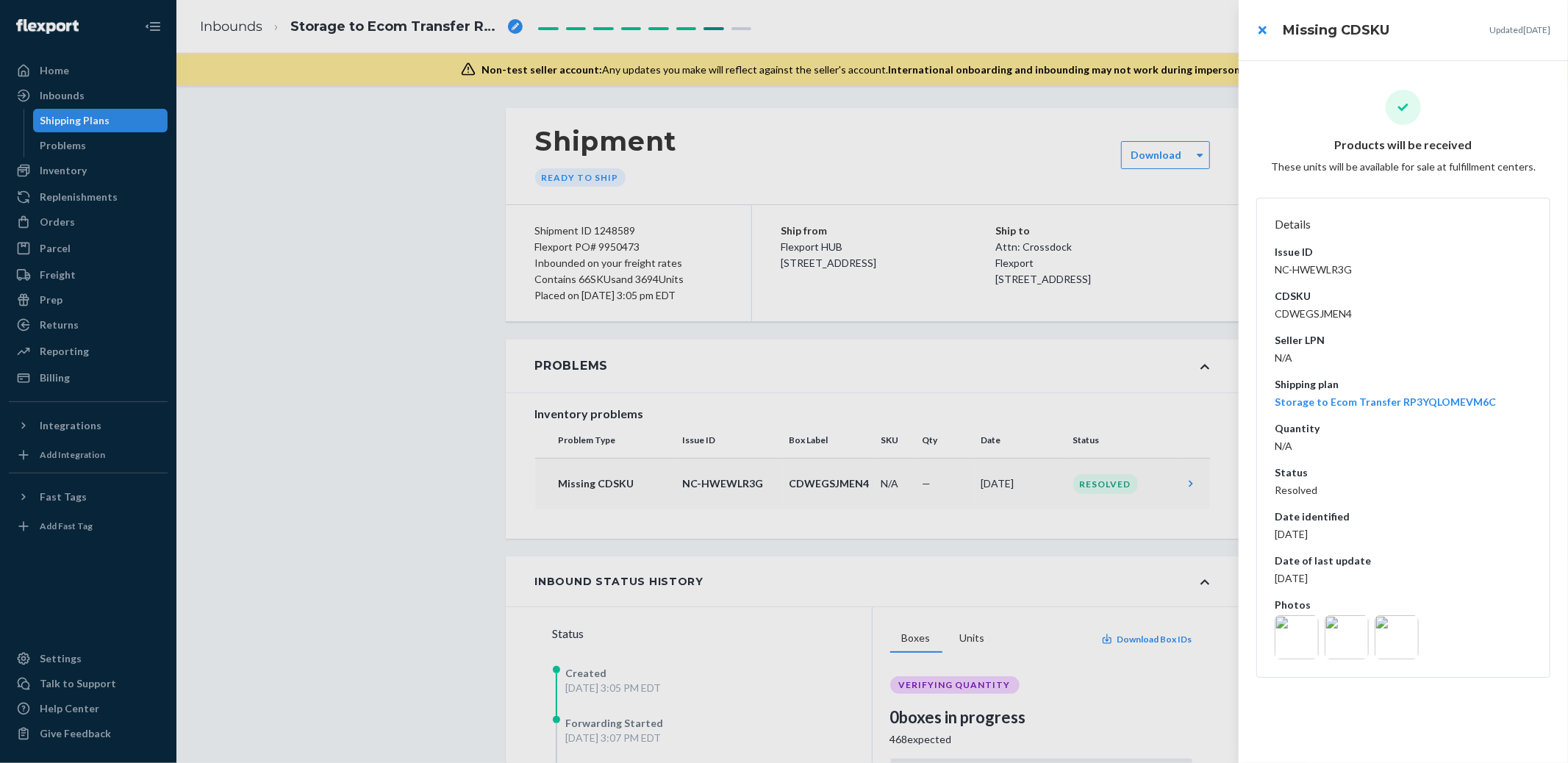
click at [1322, 634] on div at bounding box center [1403, 637] width 263 height 44
click at [1347, 632] on img at bounding box center [1347, 637] width 44 height 44
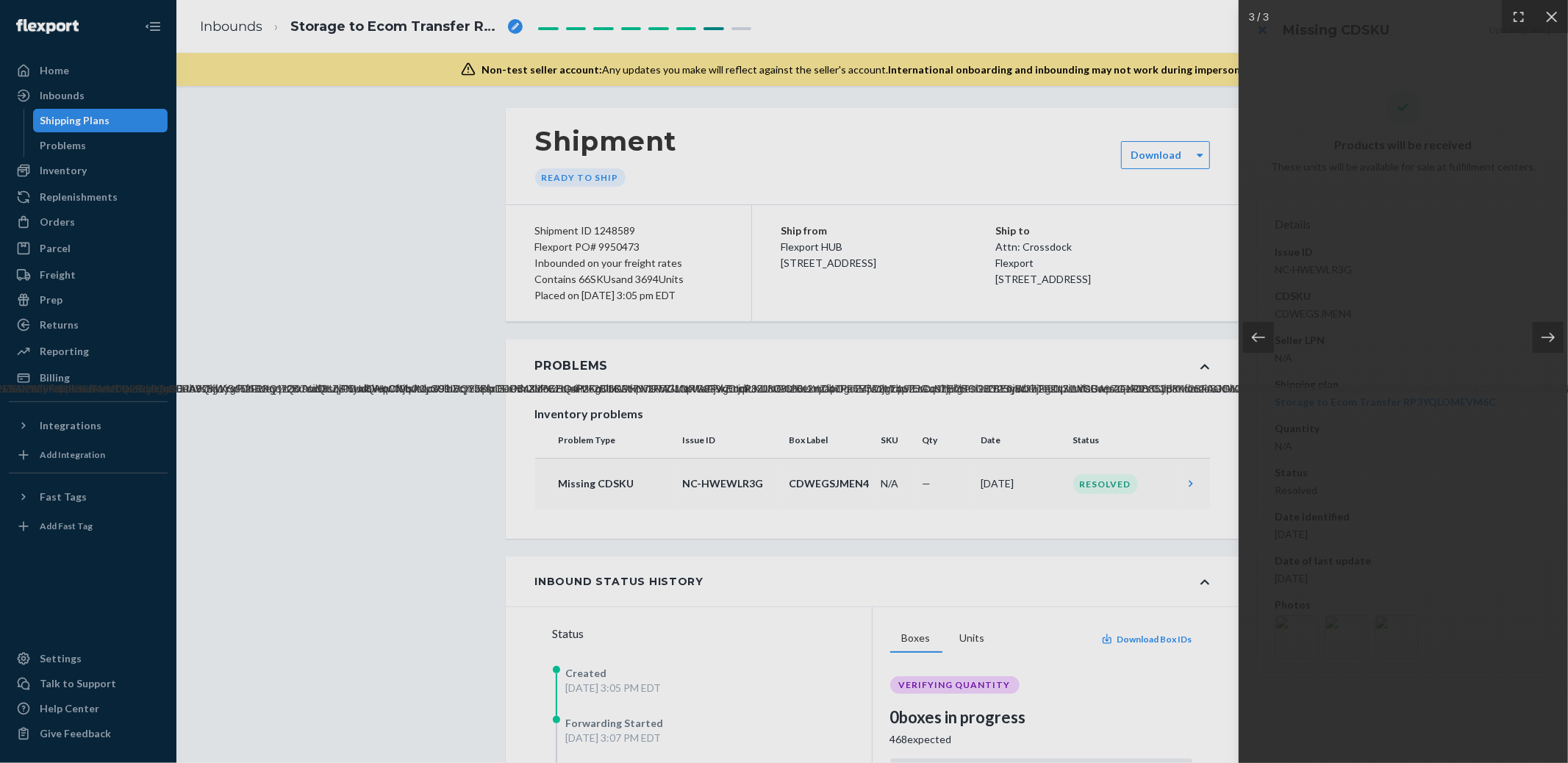
click at [1314, 396] on img at bounding box center [1403, 381] width 8619 height 29
click at [1270, 341] on div at bounding box center [1258, 337] width 31 height 31
click at [1329, 377] on img at bounding box center [1403, 381] width 8424 height 29
click at [1542, 335] on icon at bounding box center [1548, 337] width 14 height 14
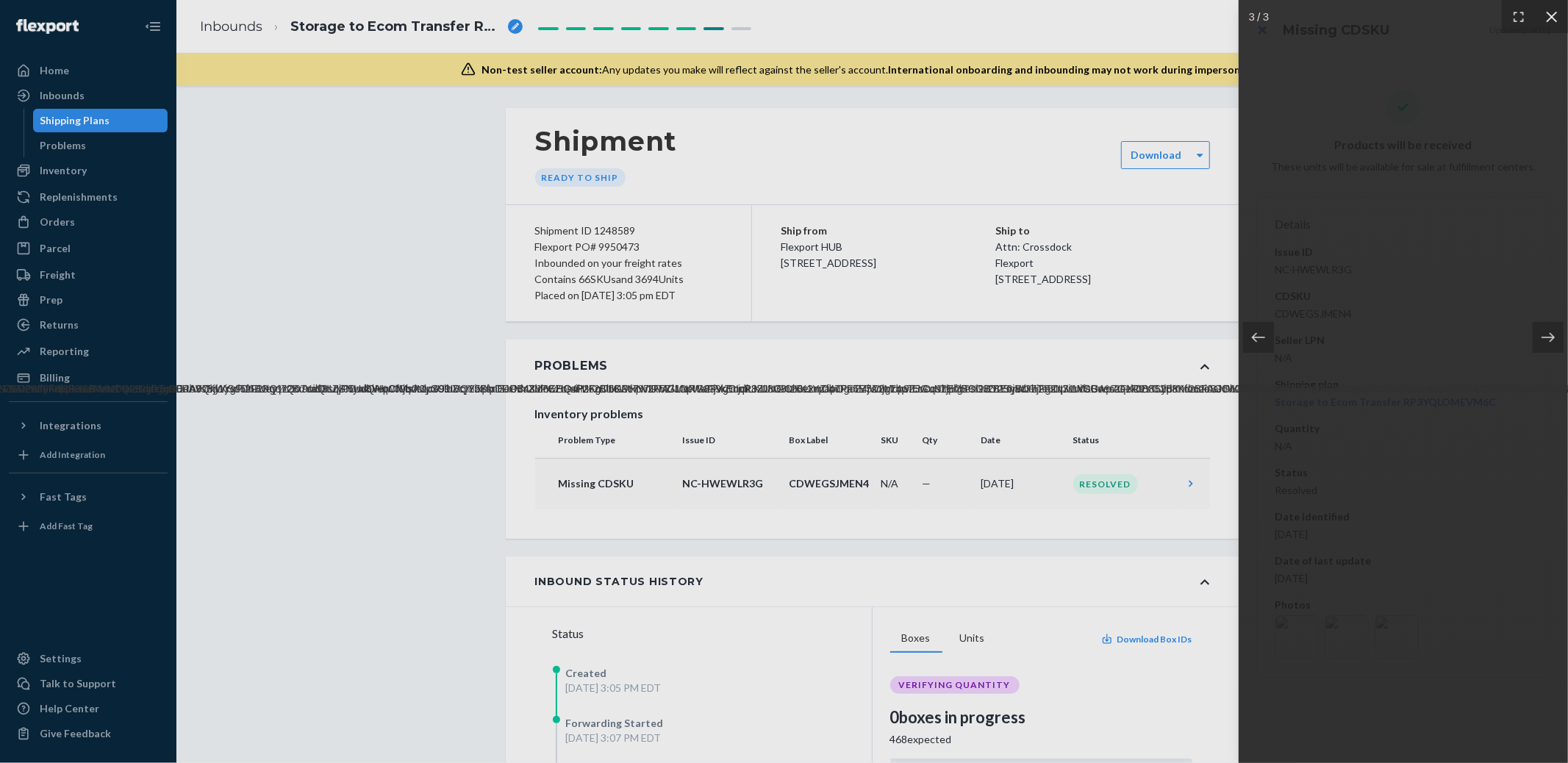
click at [1554, 27] on div at bounding box center [1551, 17] width 33 height 33
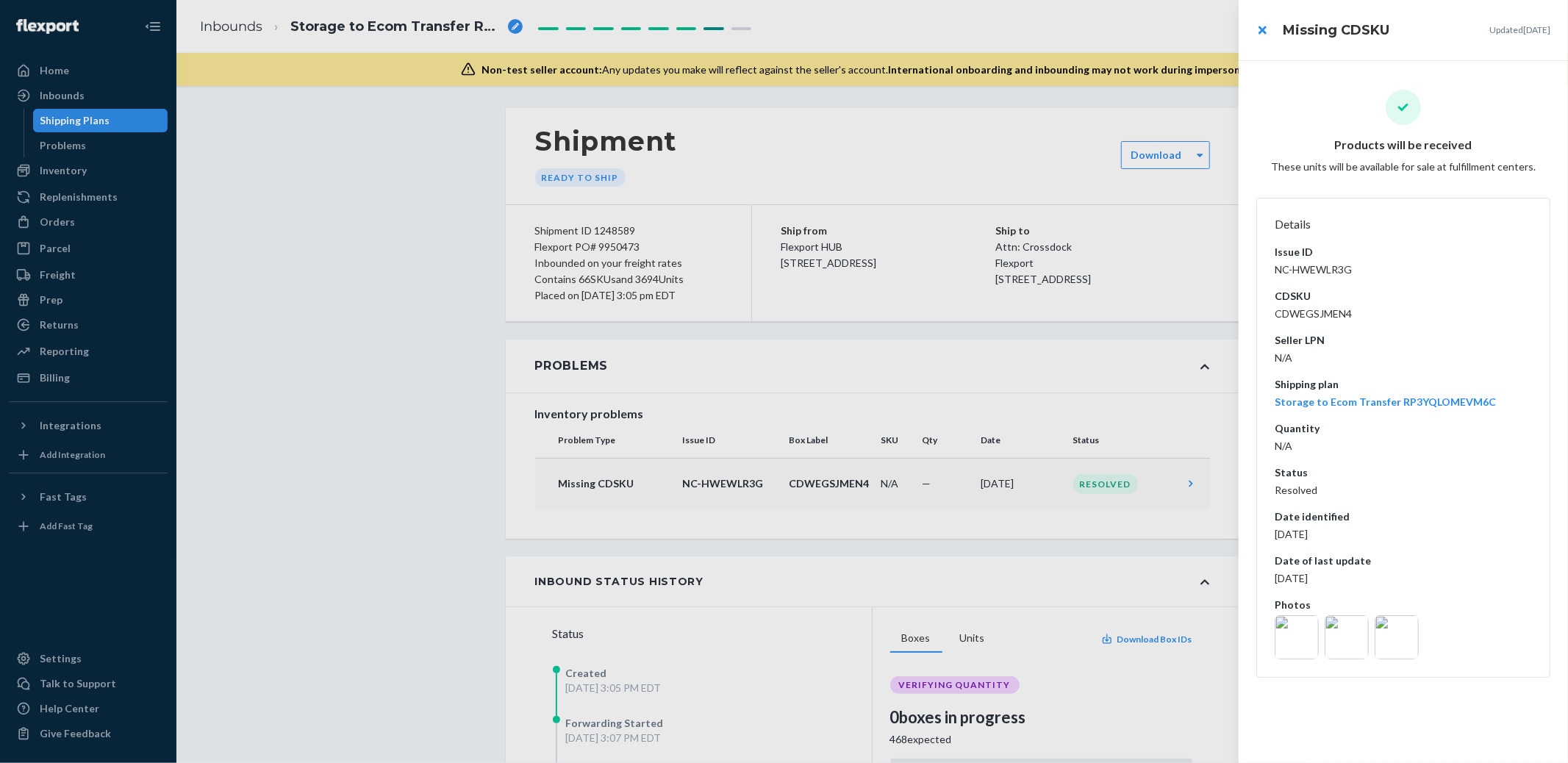
click at [1391, 638] on img at bounding box center [1396, 637] width 44 height 44
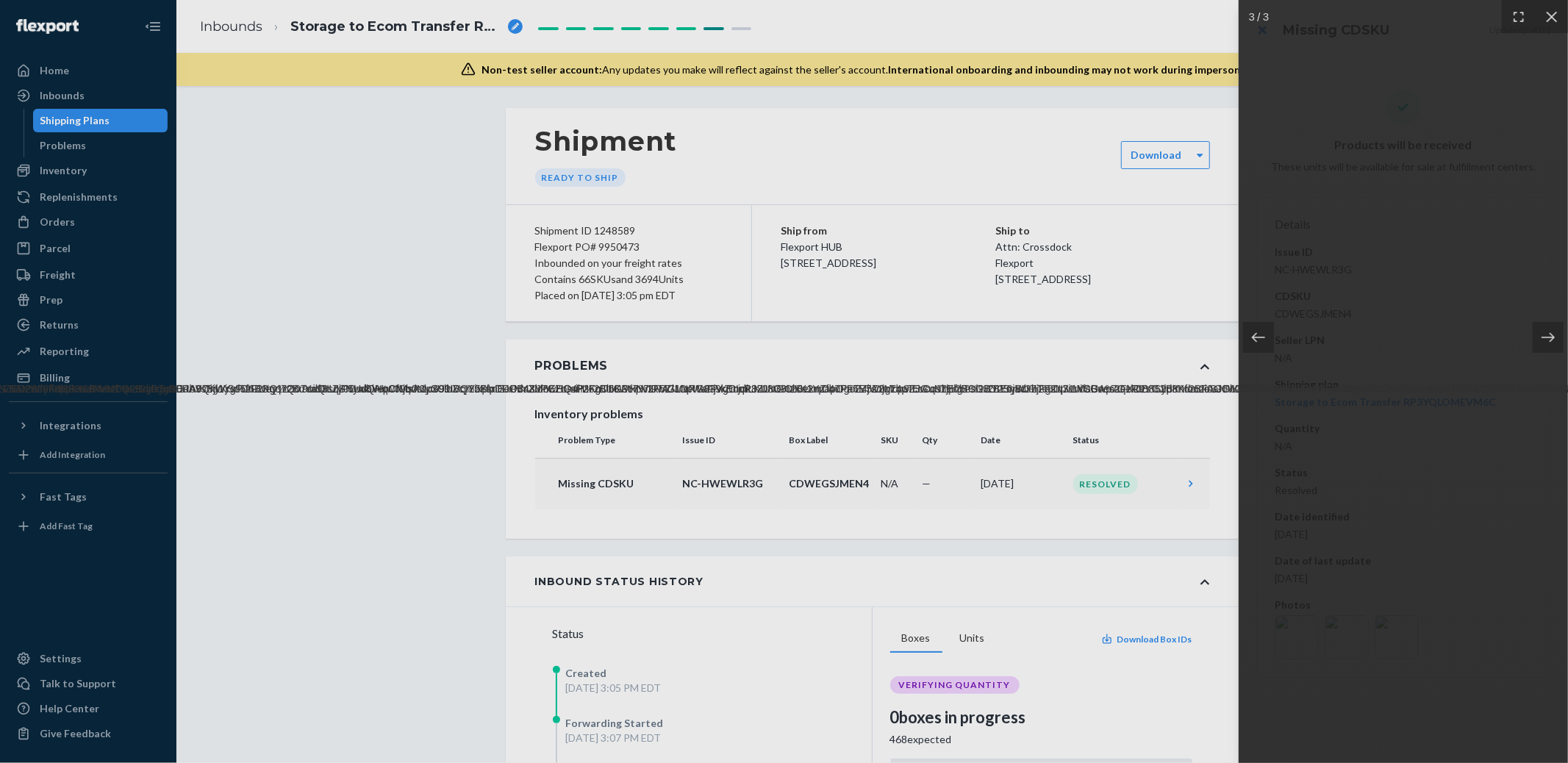
click at [1360, 390] on img at bounding box center [1403, 381] width 8619 height 29
click at [1554, 15] on icon at bounding box center [1551, 17] width 14 height 14
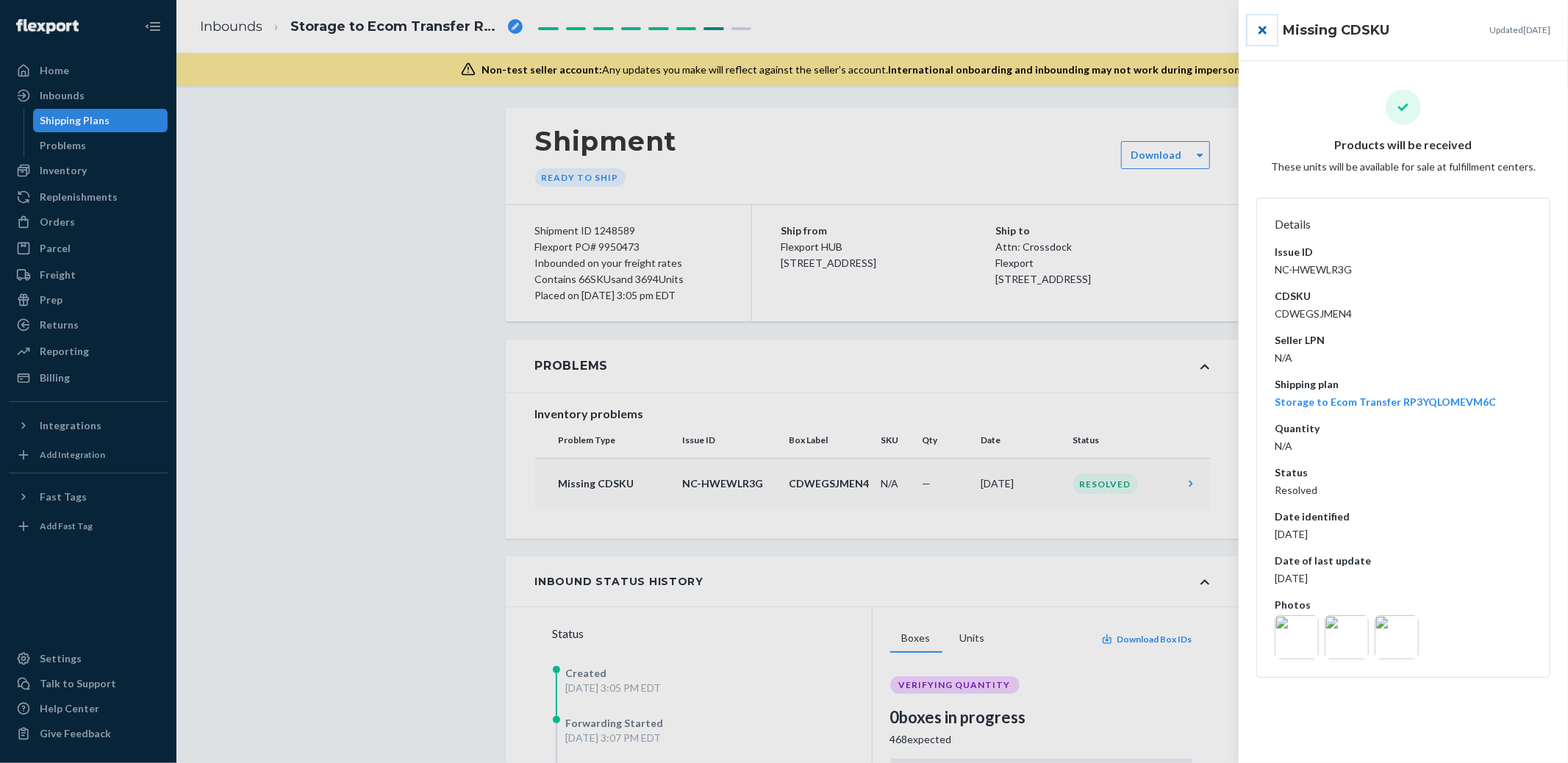
click at [1255, 27] on button "close" at bounding box center [1262, 29] width 29 height 29
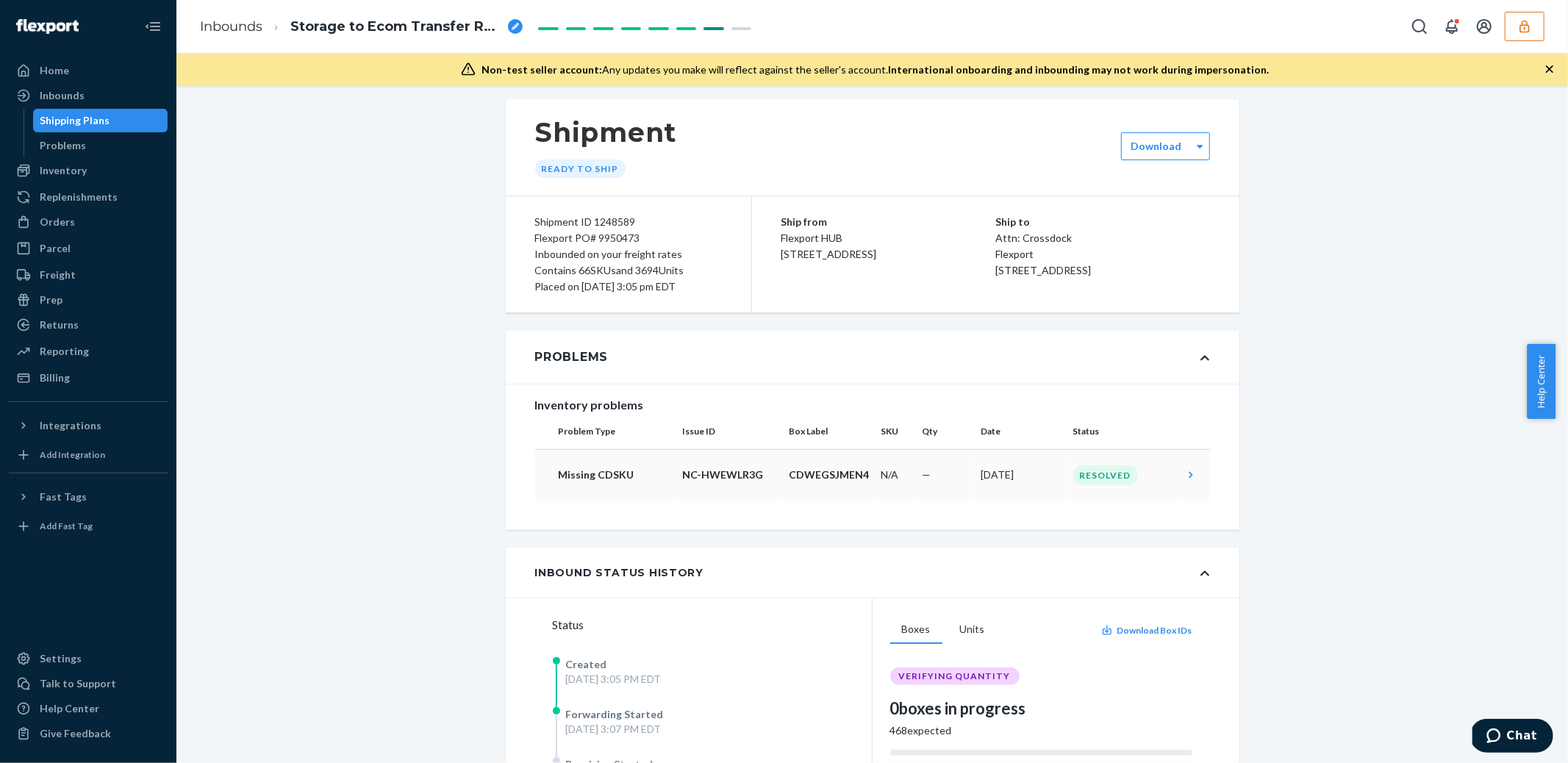
scroll to position [19, 0]
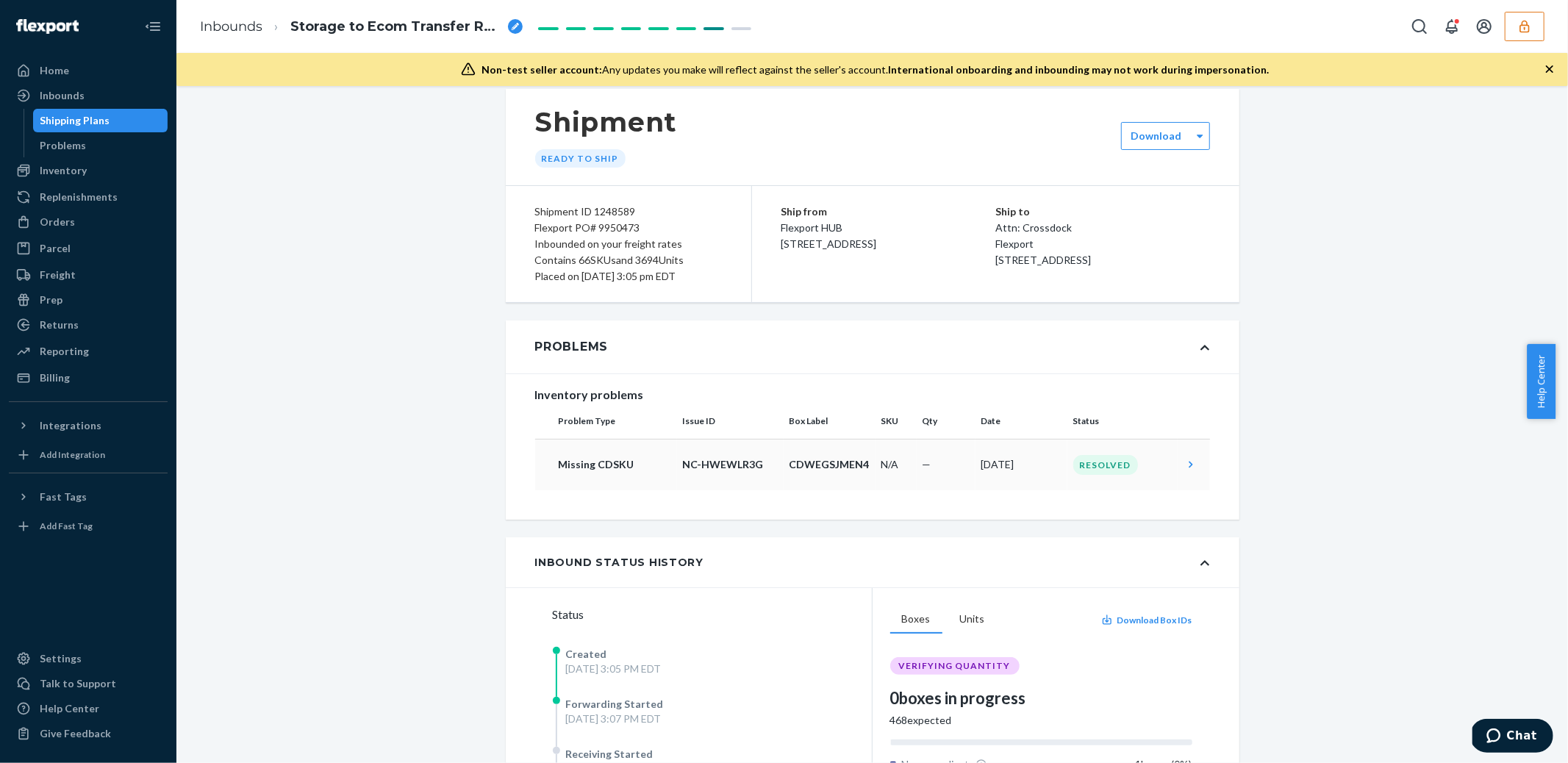
click at [99, 115] on div "Shipping Plans" at bounding box center [76, 120] width 70 height 14
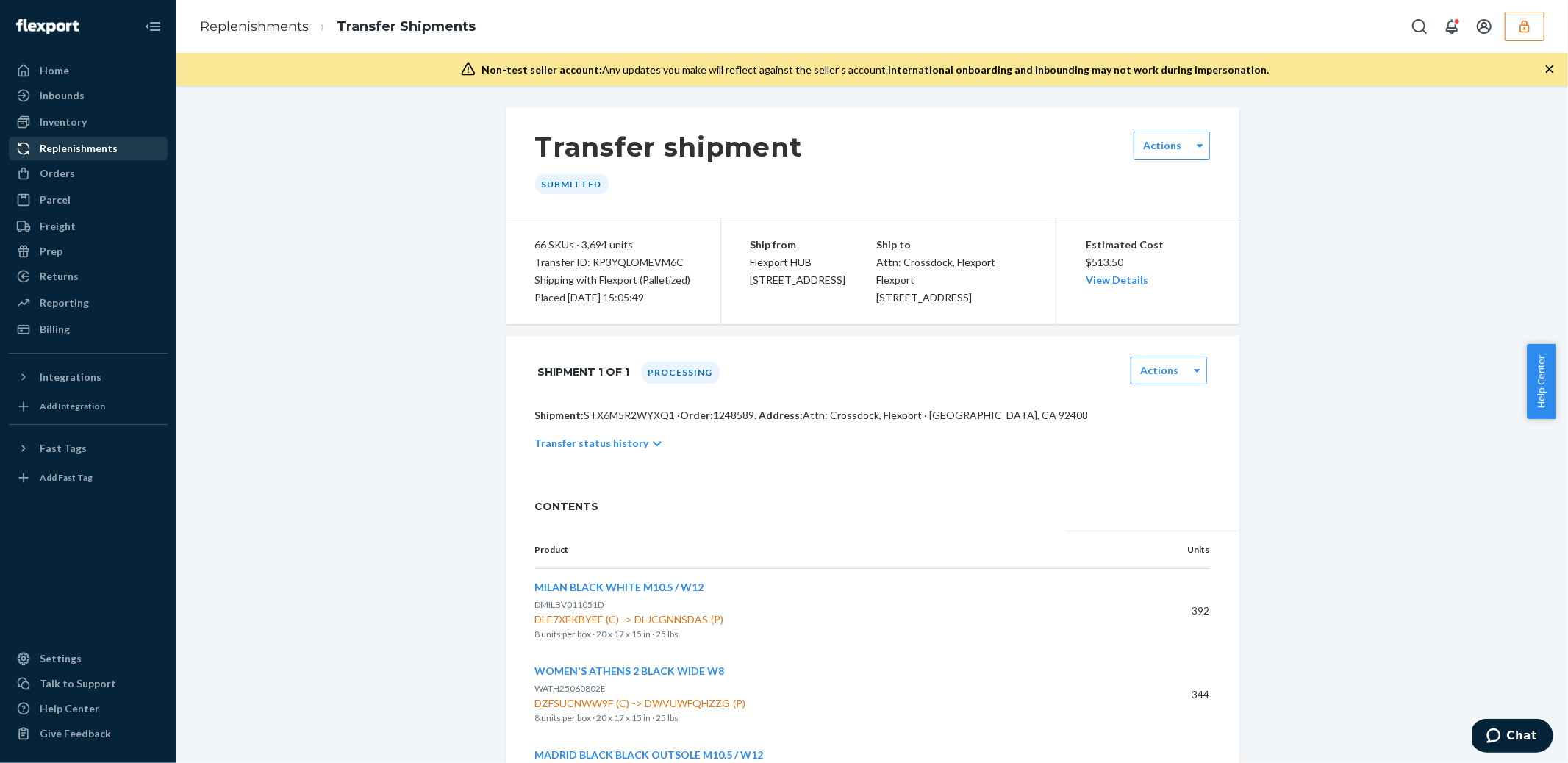
click at [70, 148] on div "Replenishments" at bounding box center [79, 148] width 78 height 14
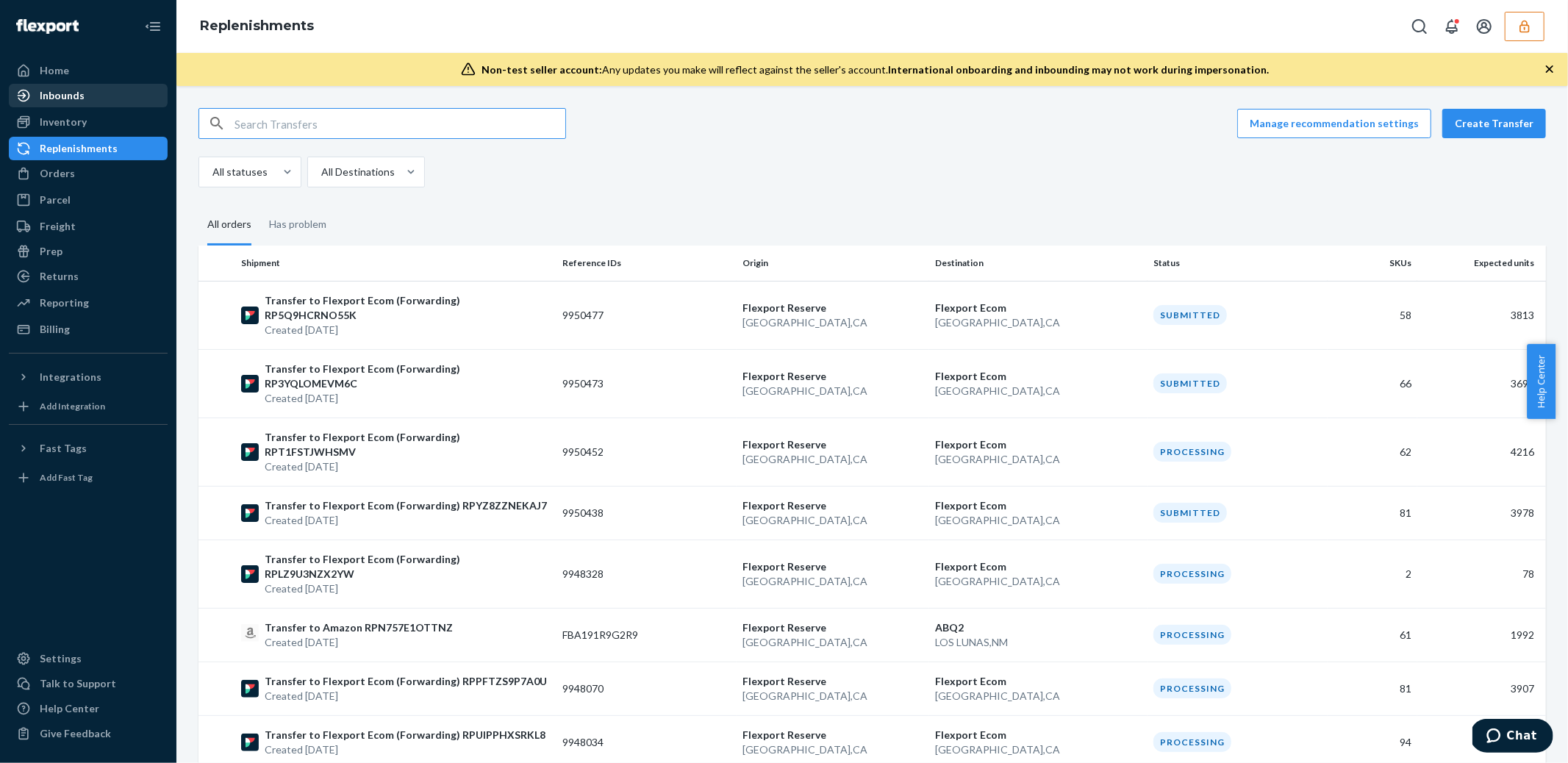
click at [78, 99] on div "Inbounds" at bounding box center [62, 95] width 45 height 14
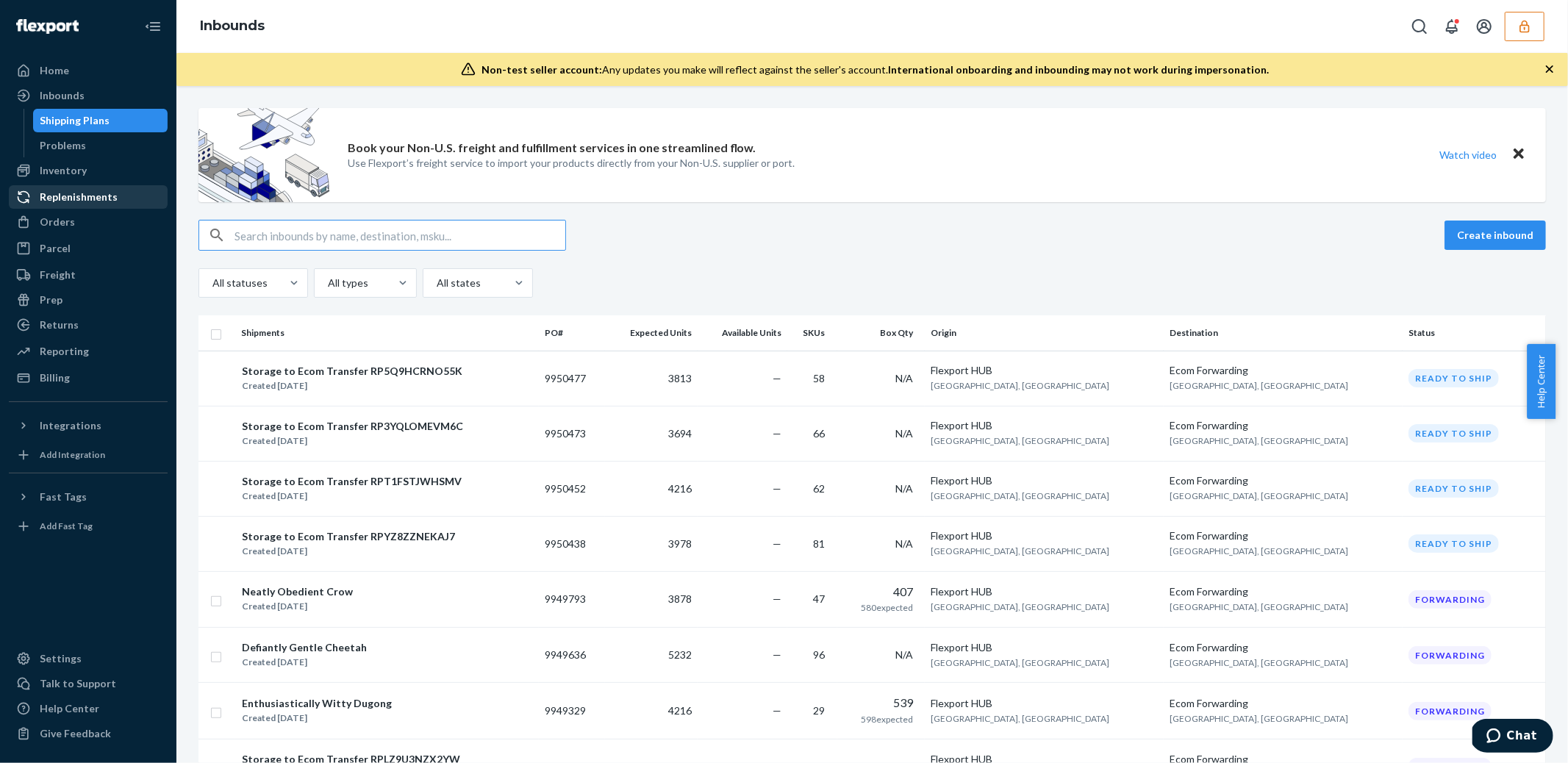
click at [111, 202] on div "Replenishments" at bounding box center [79, 196] width 78 height 14
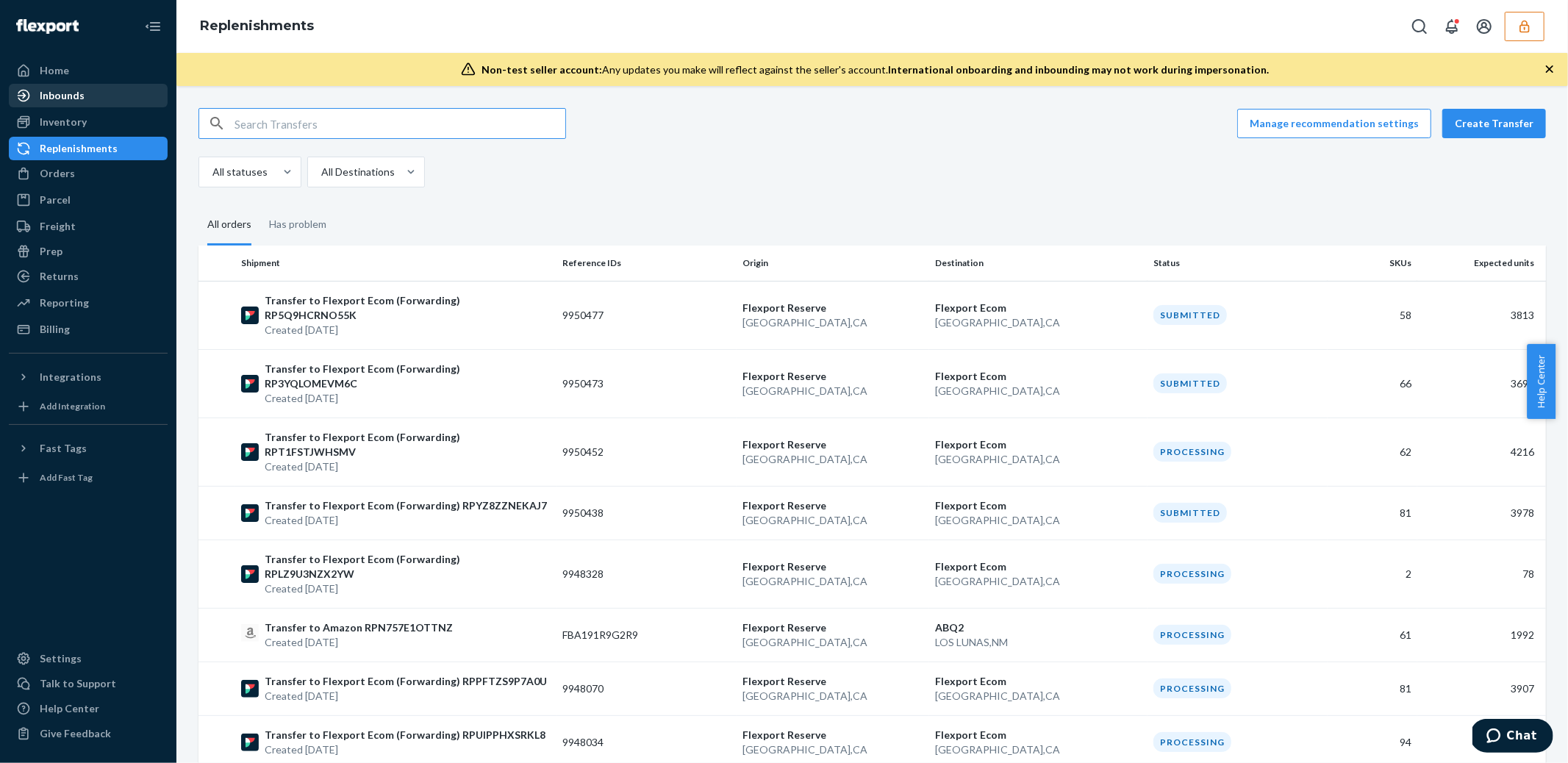
click at [74, 99] on div "Inbounds" at bounding box center [62, 95] width 45 height 14
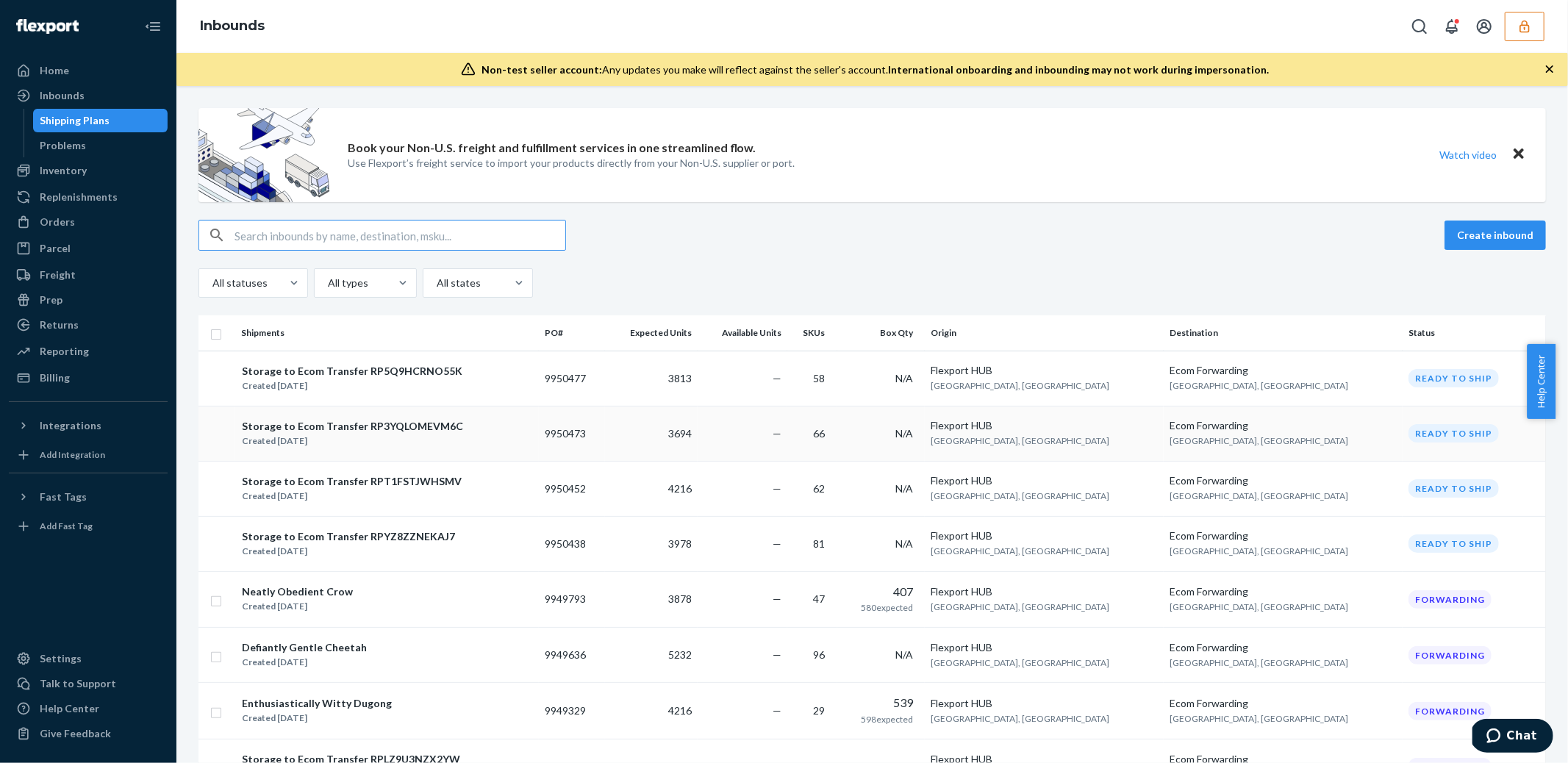
click at [478, 440] on div "Storage to Ecom Transfer RP3YQLOMEVM6C Created [DATE]" at bounding box center [387, 434] width 292 height 31
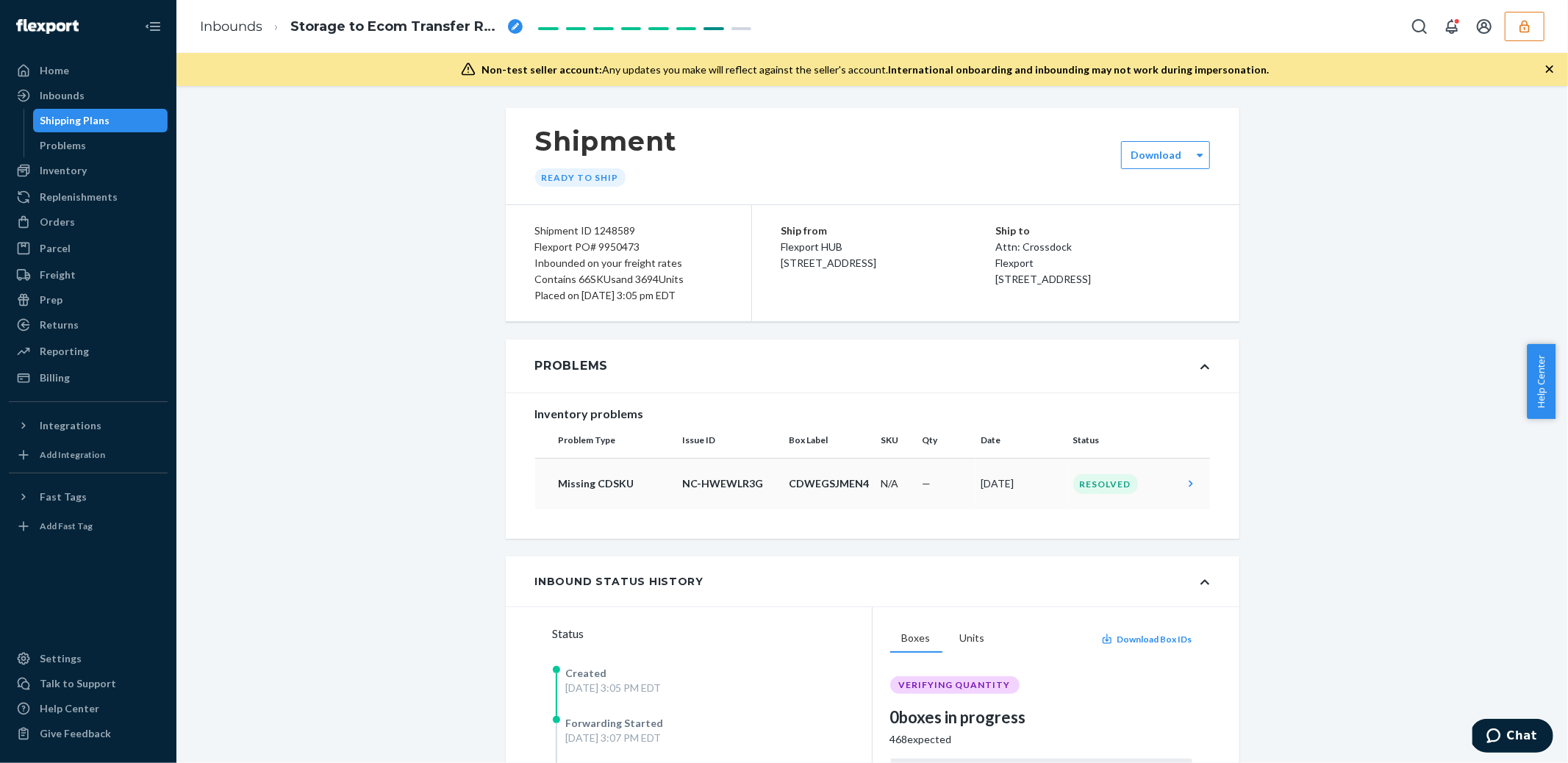
click at [1189, 480] on icon at bounding box center [1190, 483] width 4 height 7
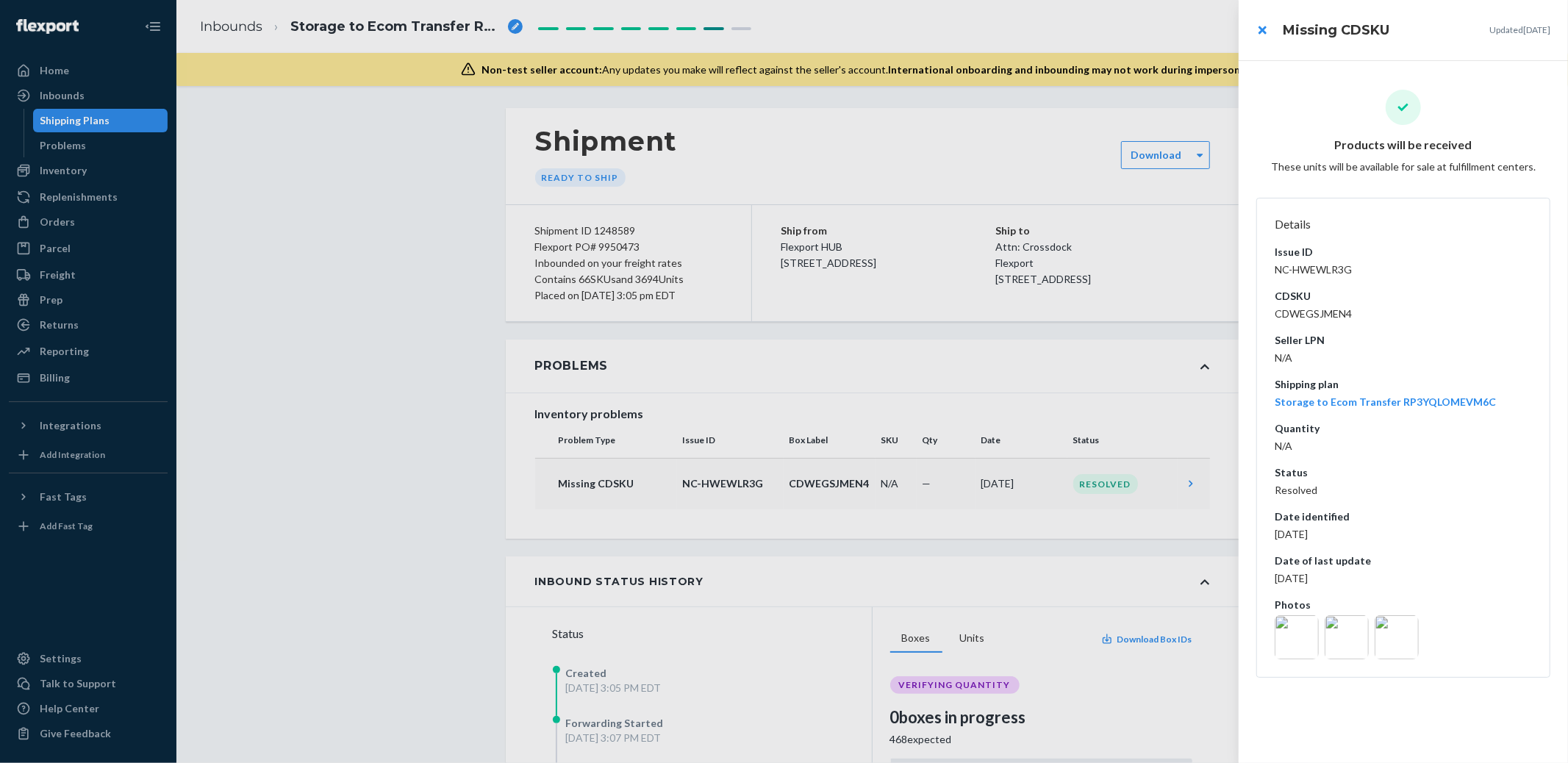
click at [1049, 504] on div at bounding box center [784, 382] width 1568 height 763
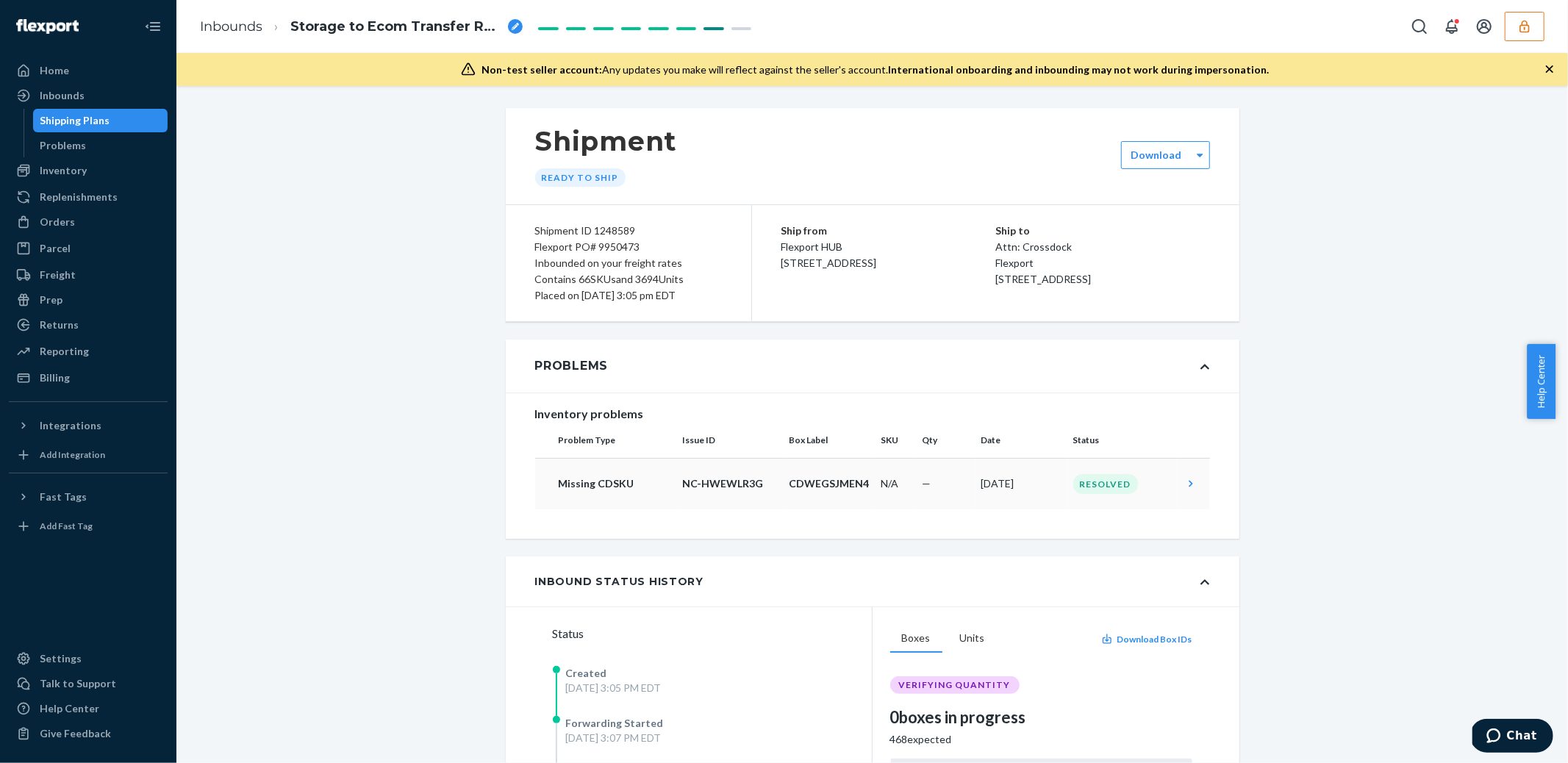
click at [97, 127] on div "Shipping Plans" at bounding box center [76, 120] width 70 height 14
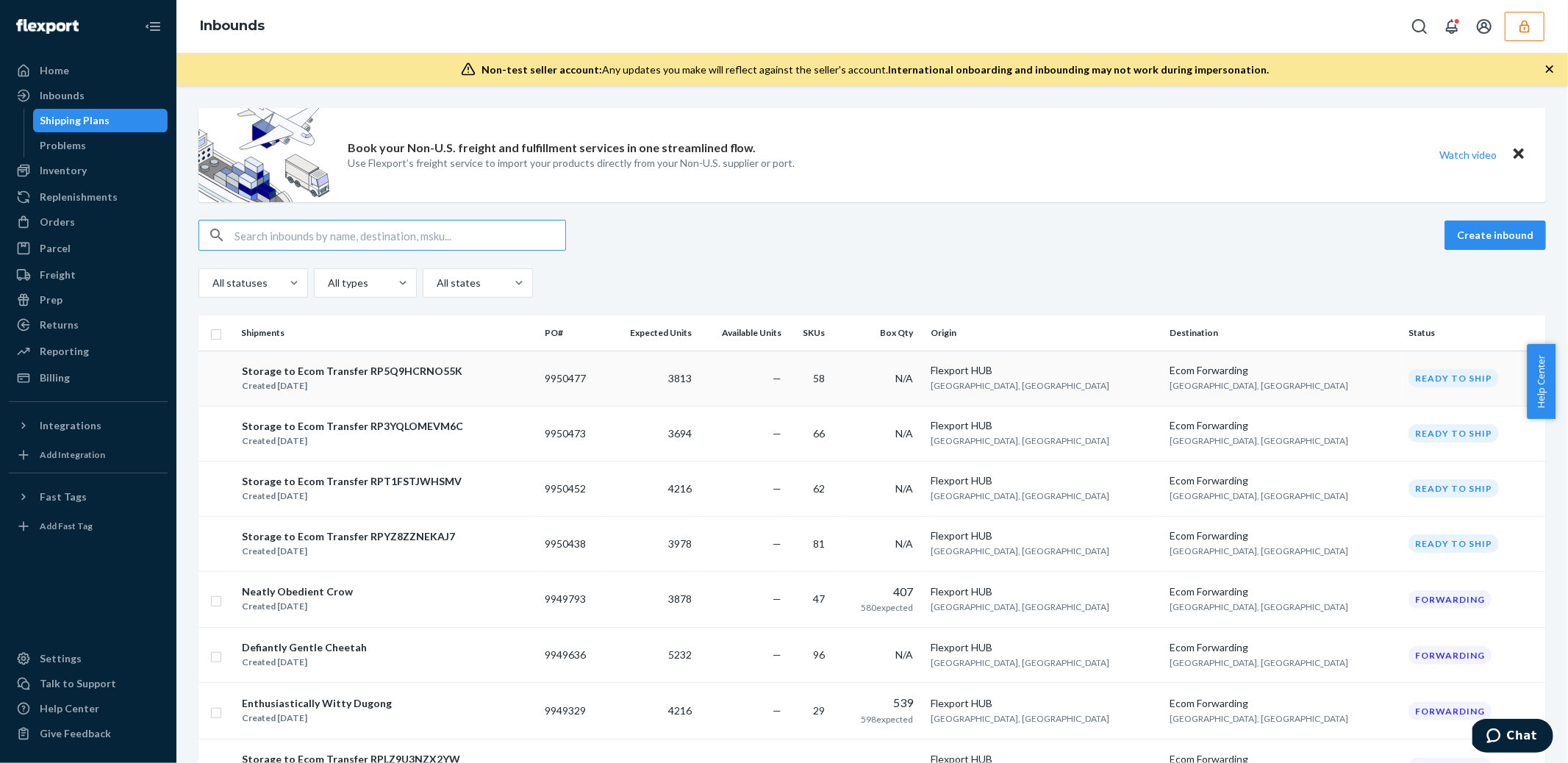
click at [459, 373] on div "Storage to Ecom Transfer RP5Q9HCRNO55K Created [DATE]" at bounding box center [387, 378] width 292 height 31
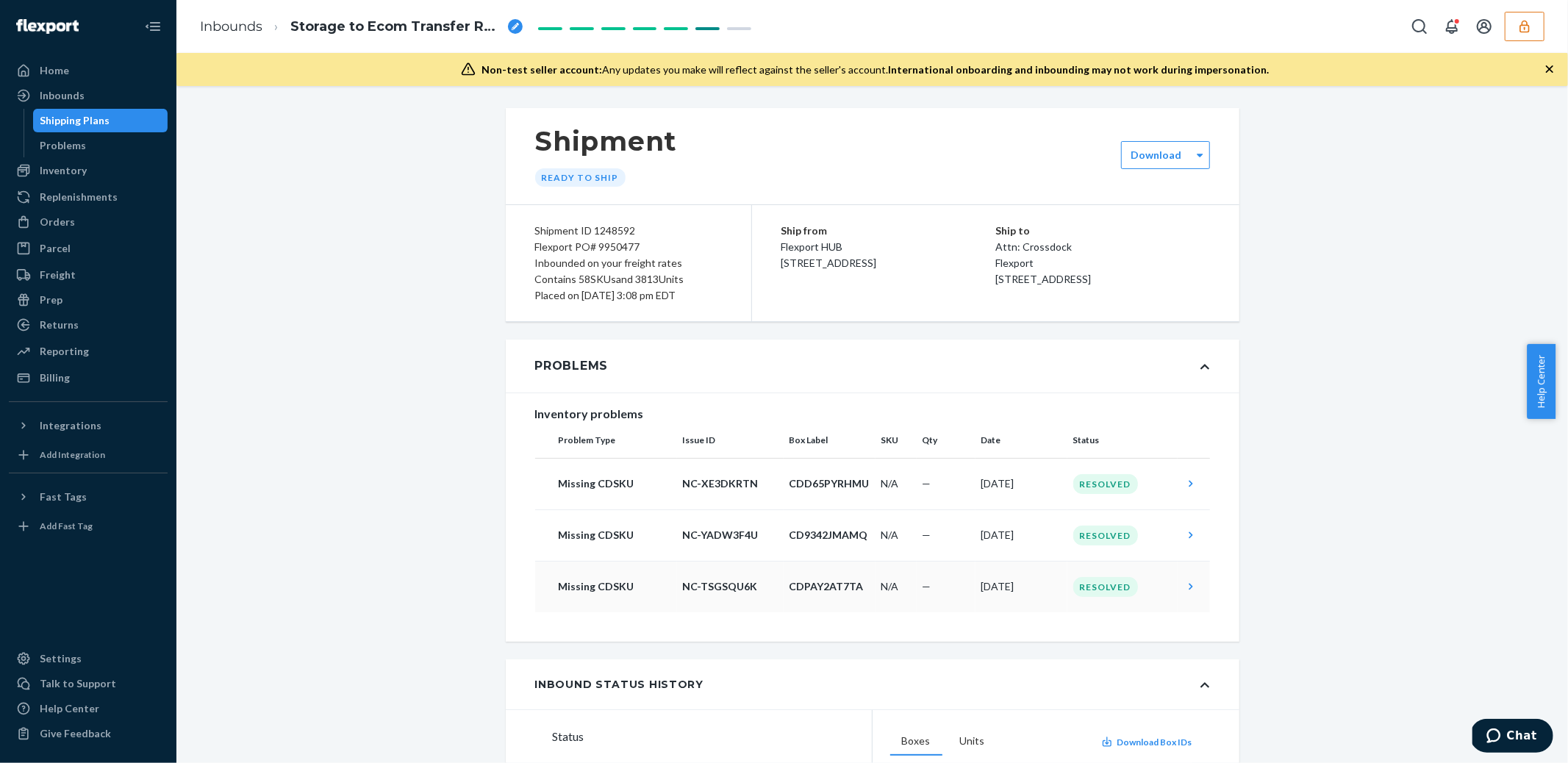
click at [1010, 593] on td "[DATE]" at bounding box center [1022, 586] width 92 height 51
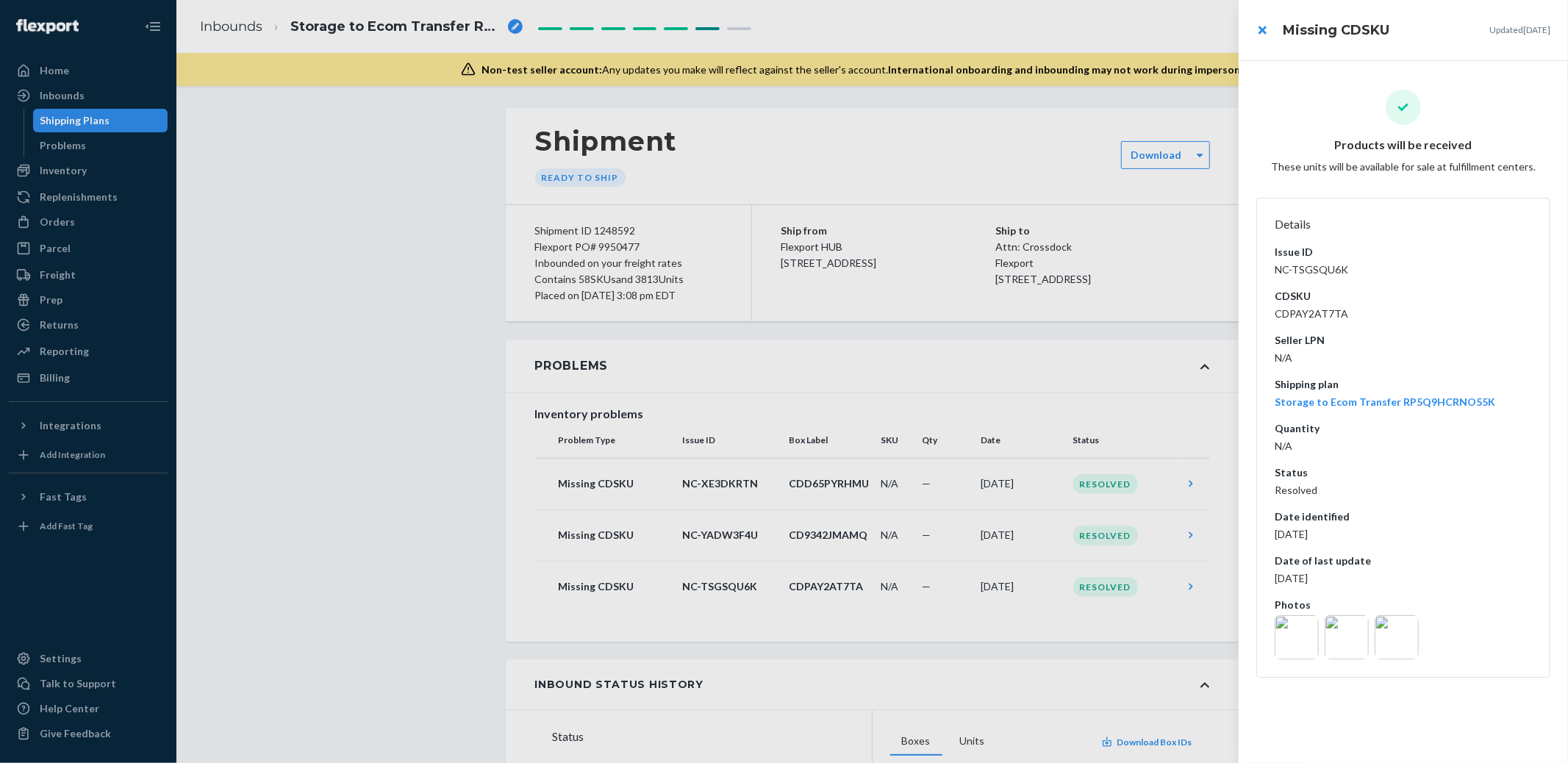
click at [1389, 631] on img at bounding box center [1396, 637] width 44 height 44
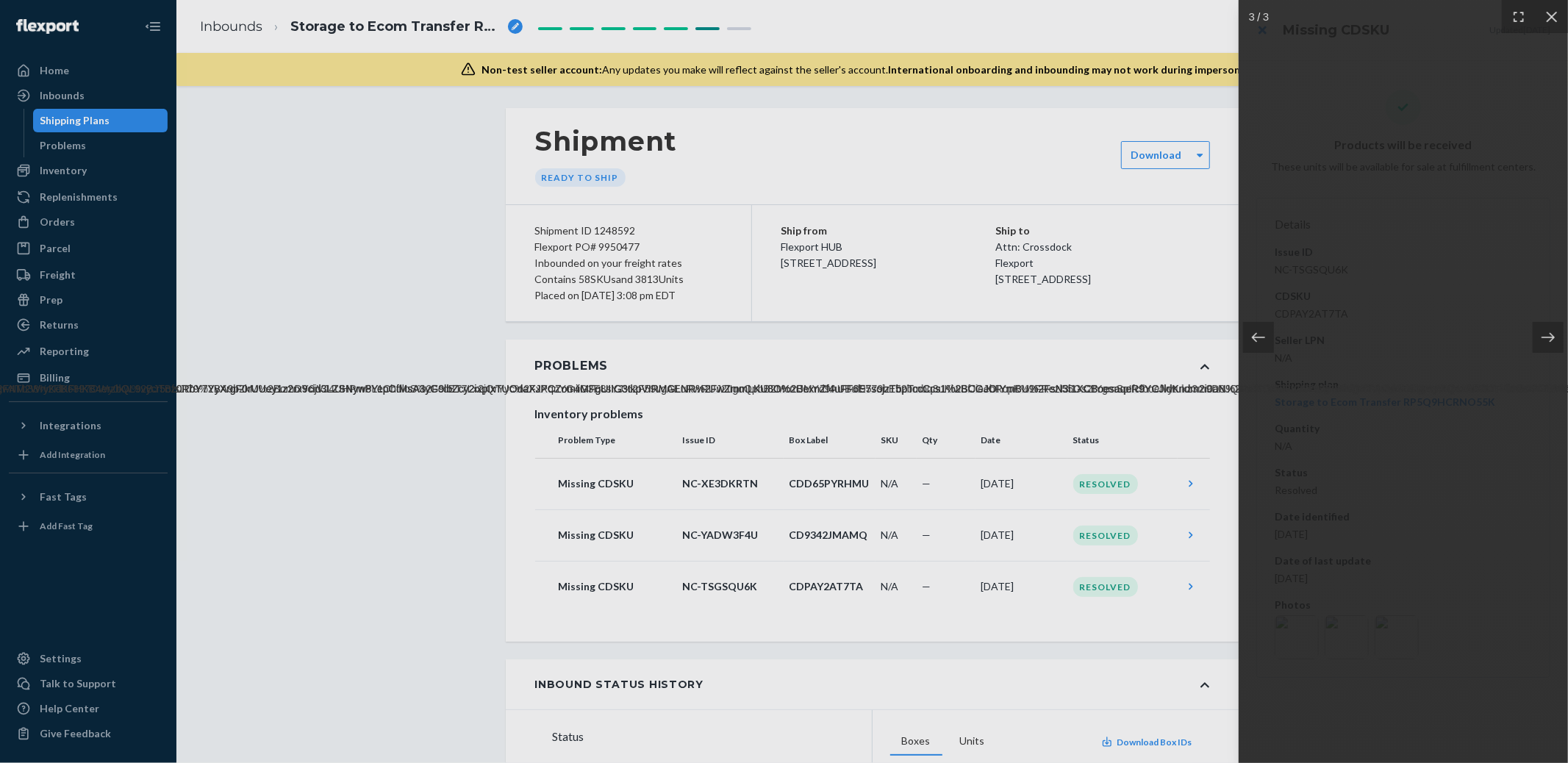
click at [1167, 607] on div at bounding box center [784, 382] width 1568 height 763
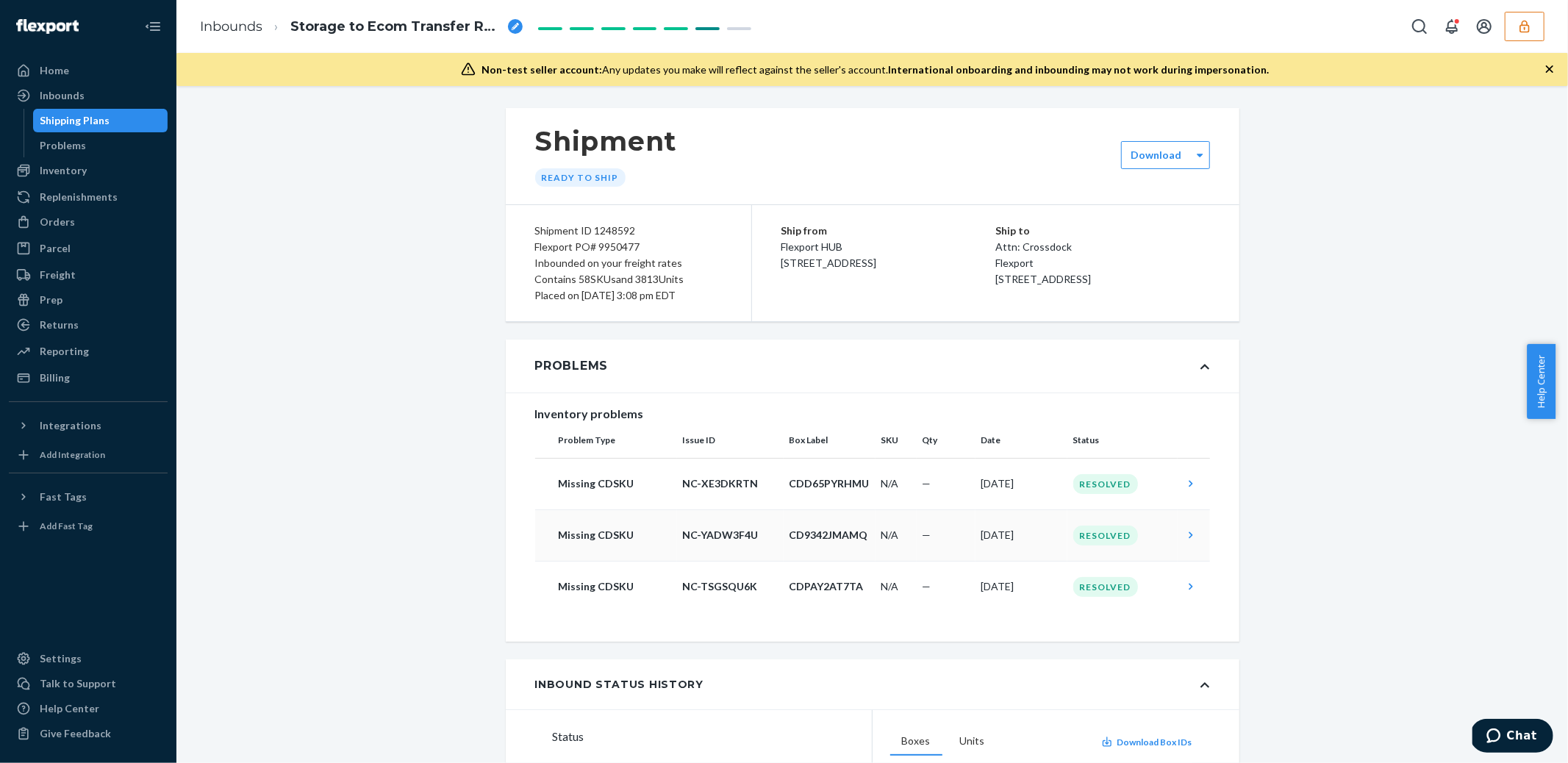
click at [1109, 530] on div "Resolved" at bounding box center [1106, 536] width 65 height 20
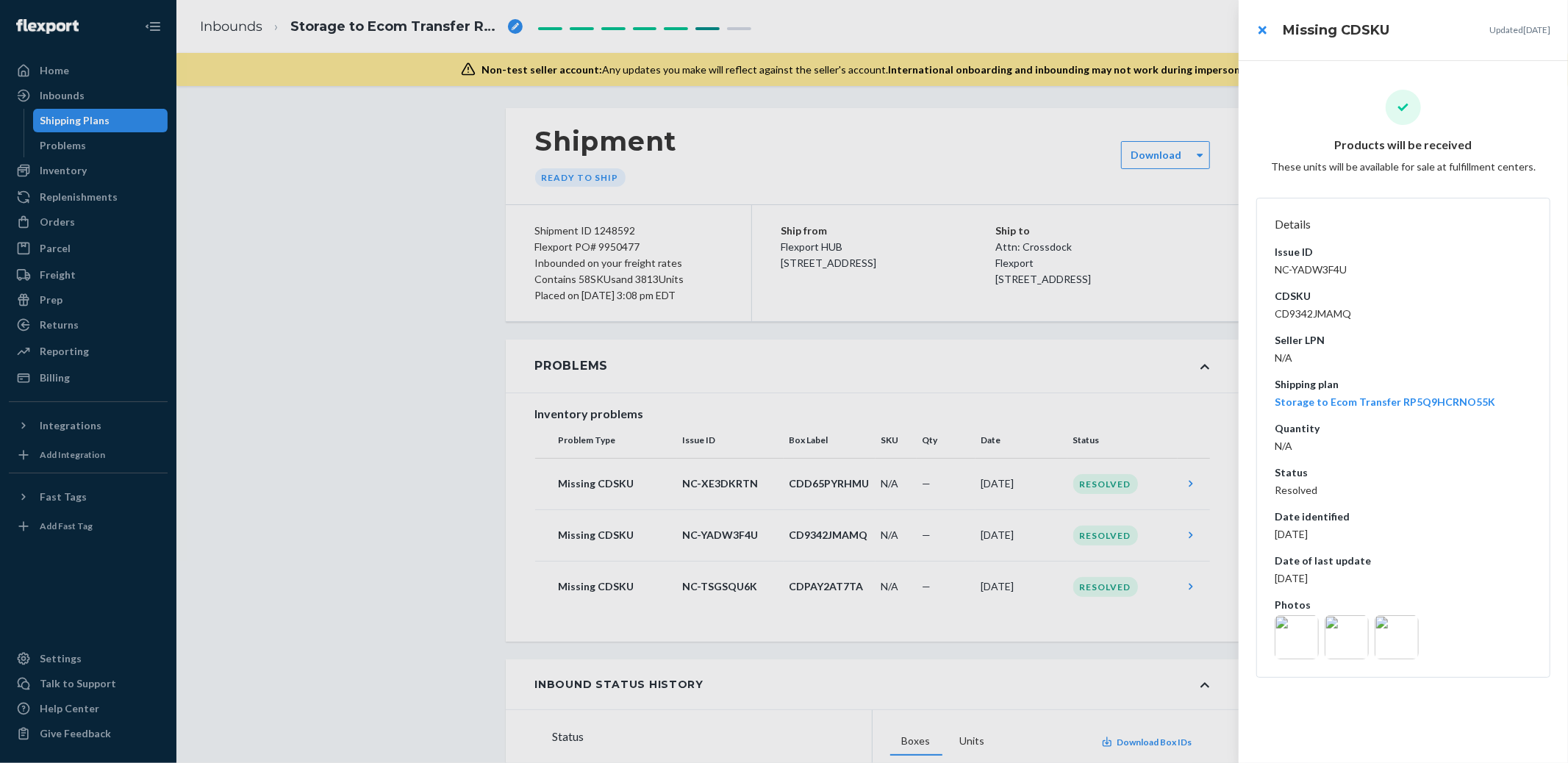
click at [1295, 635] on img at bounding box center [1297, 637] width 44 height 44
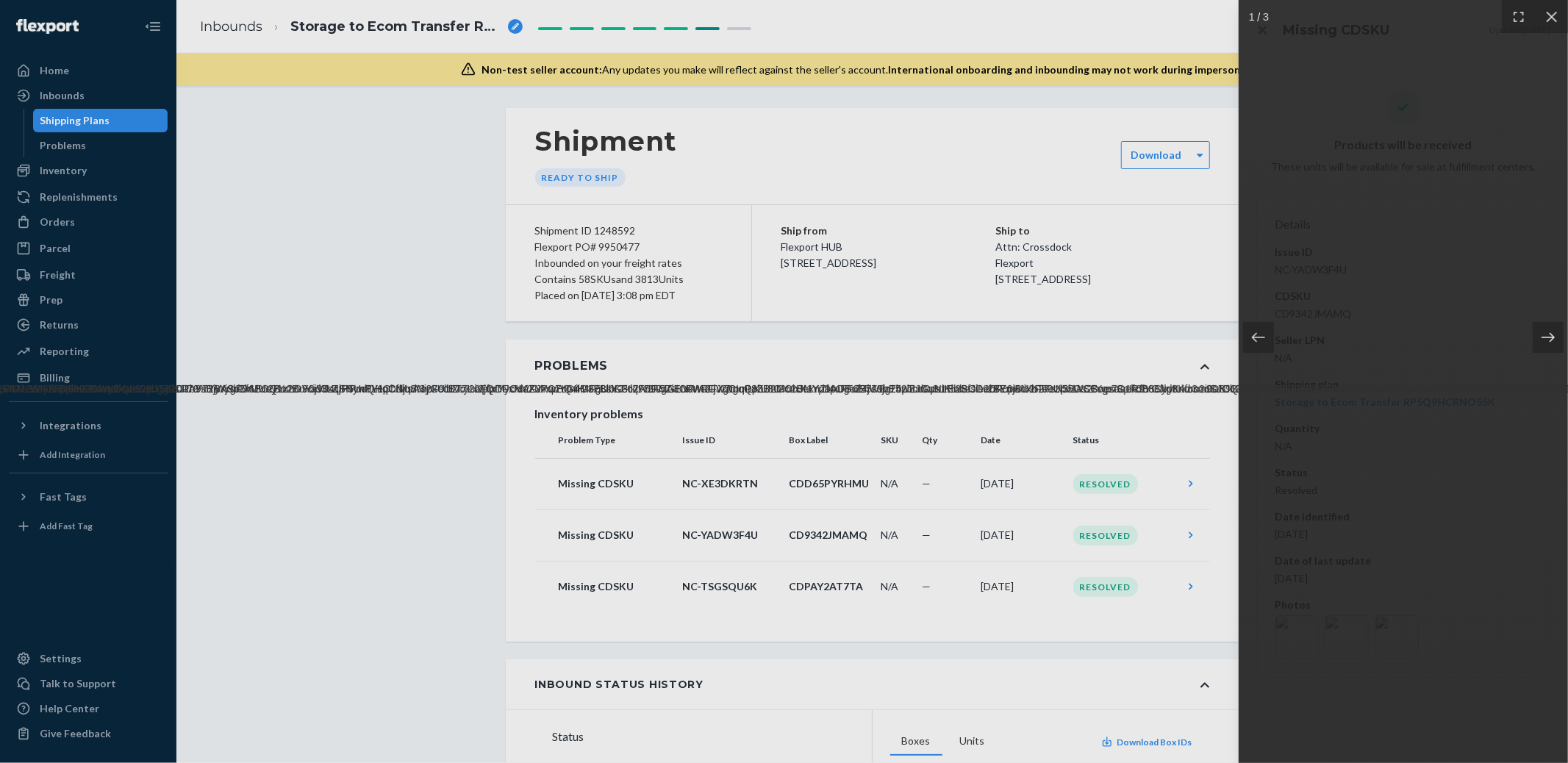
click at [1551, 336] on div at bounding box center [1548, 337] width 31 height 31
click at [1551, 21] on icon at bounding box center [1551, 17] width 14 height 14
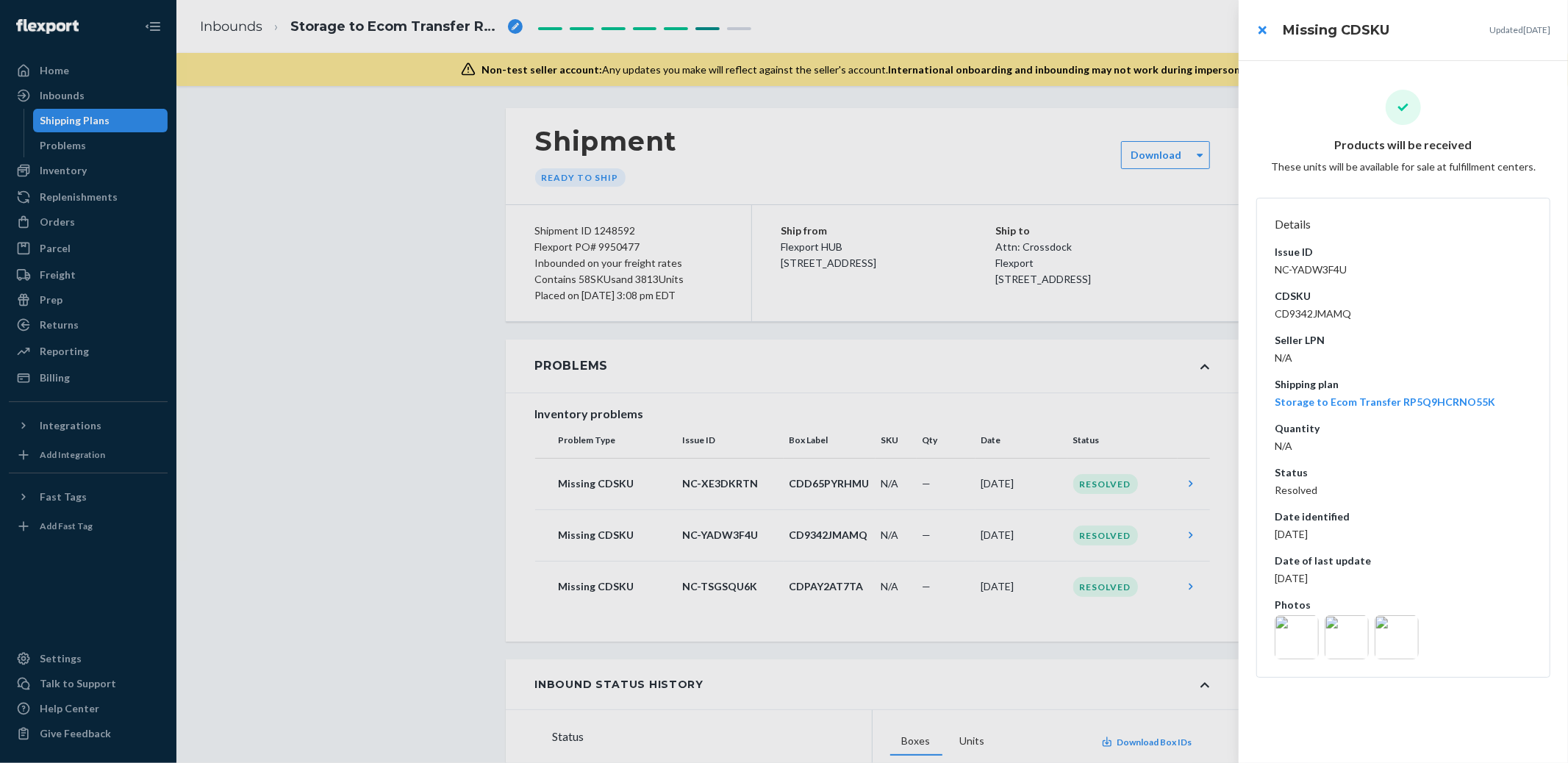
click at [1160, 476] on div at bounding box center [784, 382] width 1568 height 763
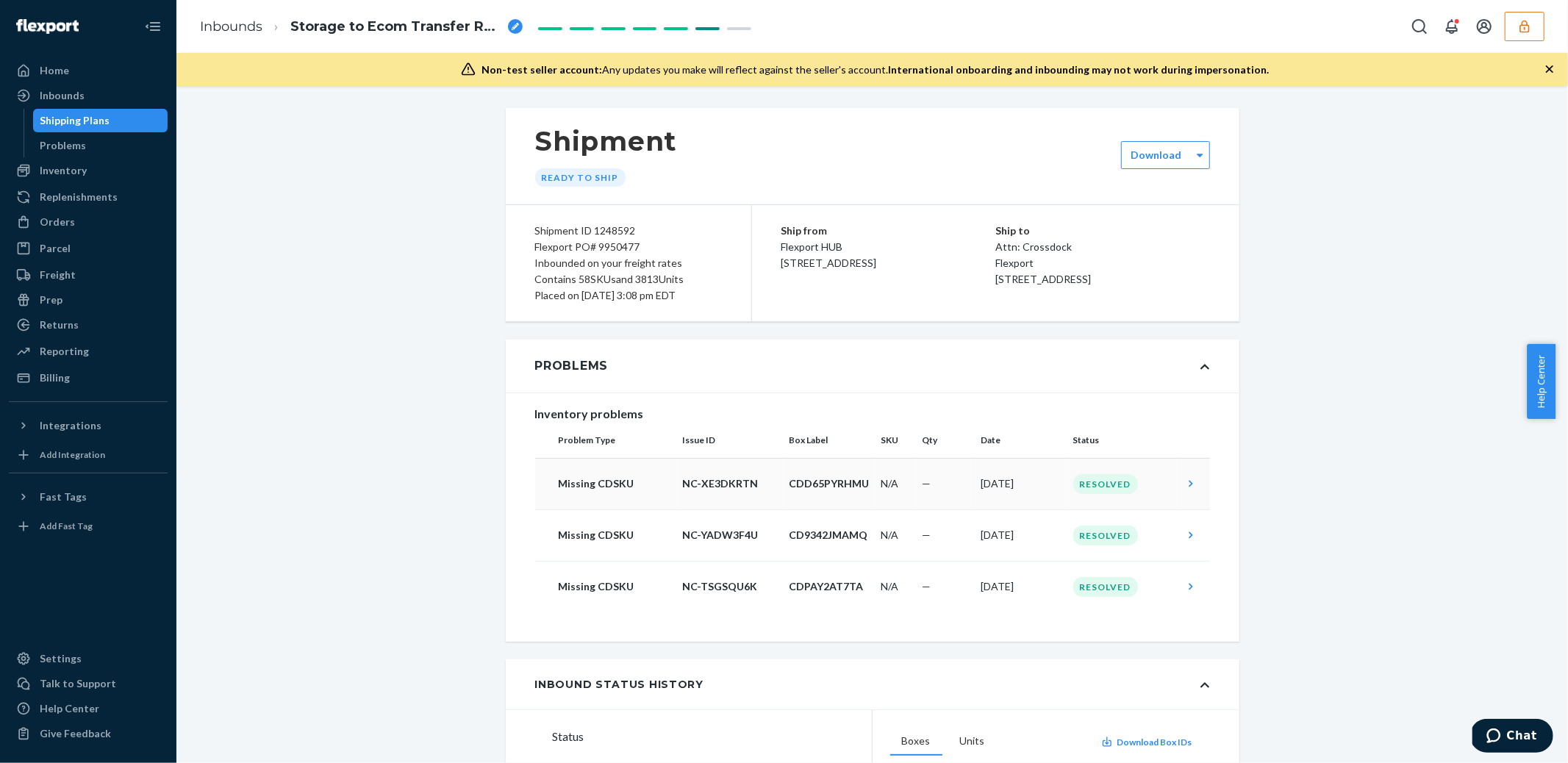
click at [1162, 478] on td "Resolved" at bounding box center [1123, 483] width 110 height 51
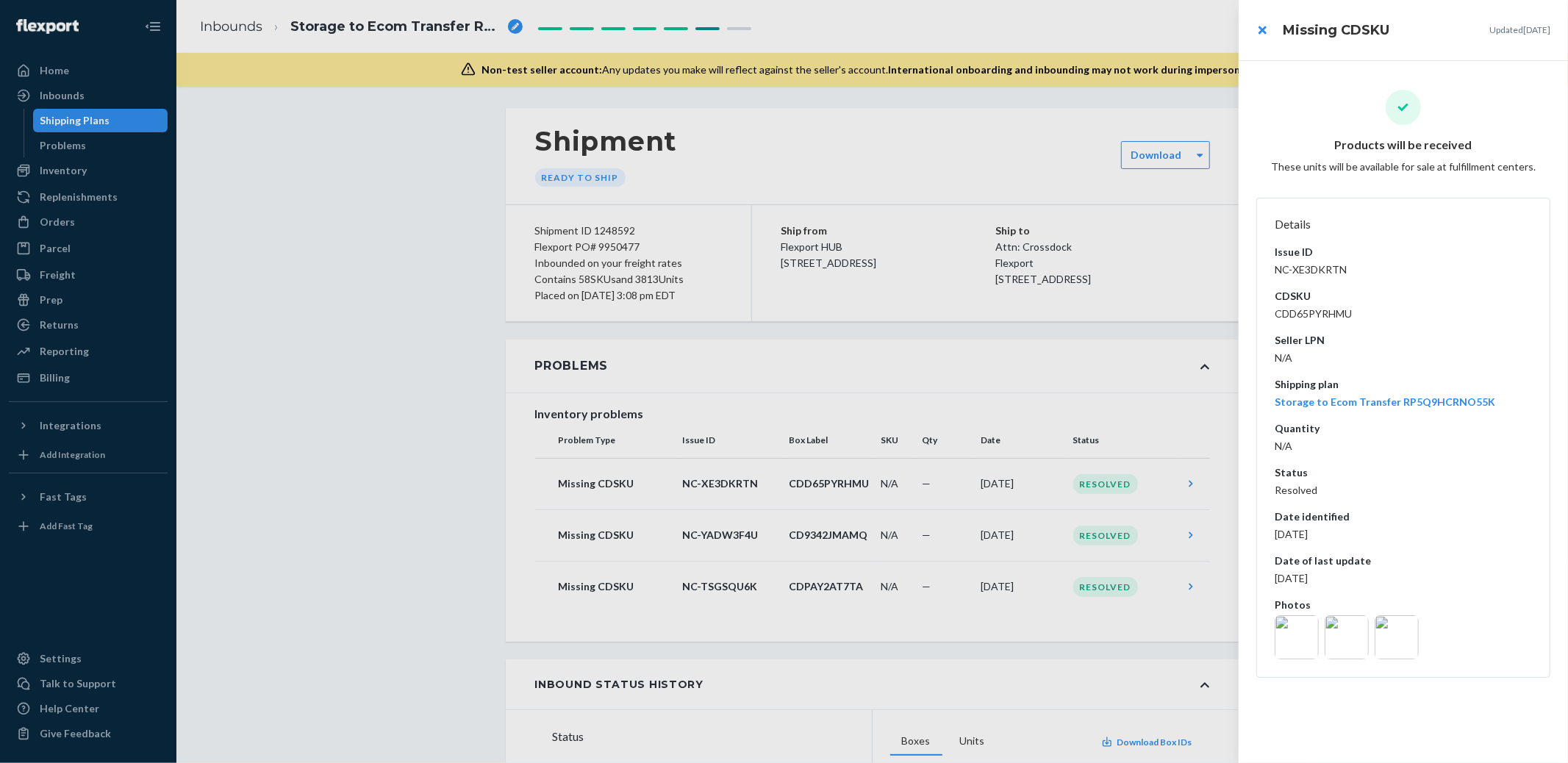
click at [1393, 641] on img at bounding box center [1396, 637] width 44 height 44
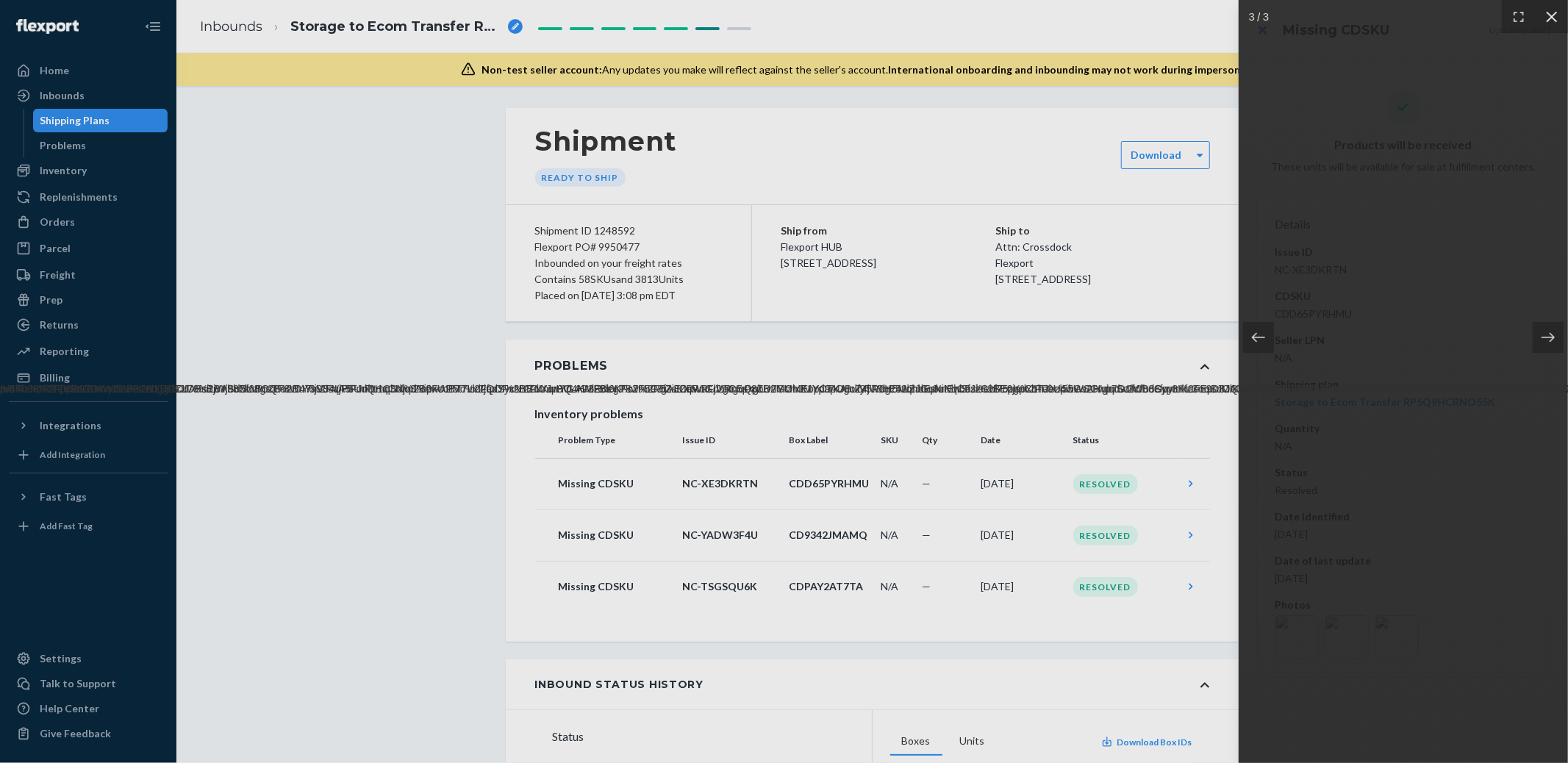
click at [1551, 19] on icon at bounding box center [1551, 17] width 14 height 14
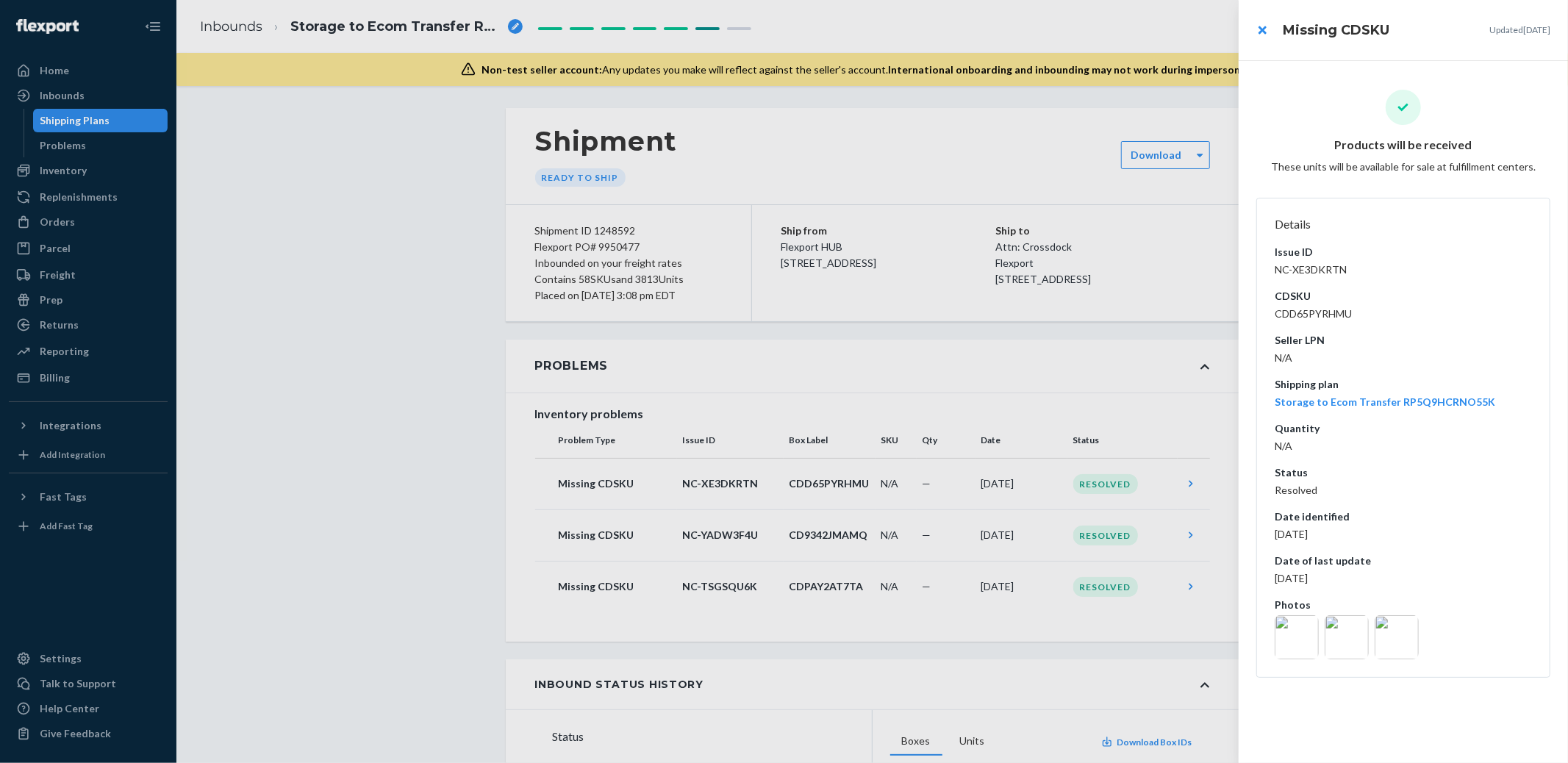
click at [1300, 639] on img at bounding box center [1297, 637] width 44 height 44
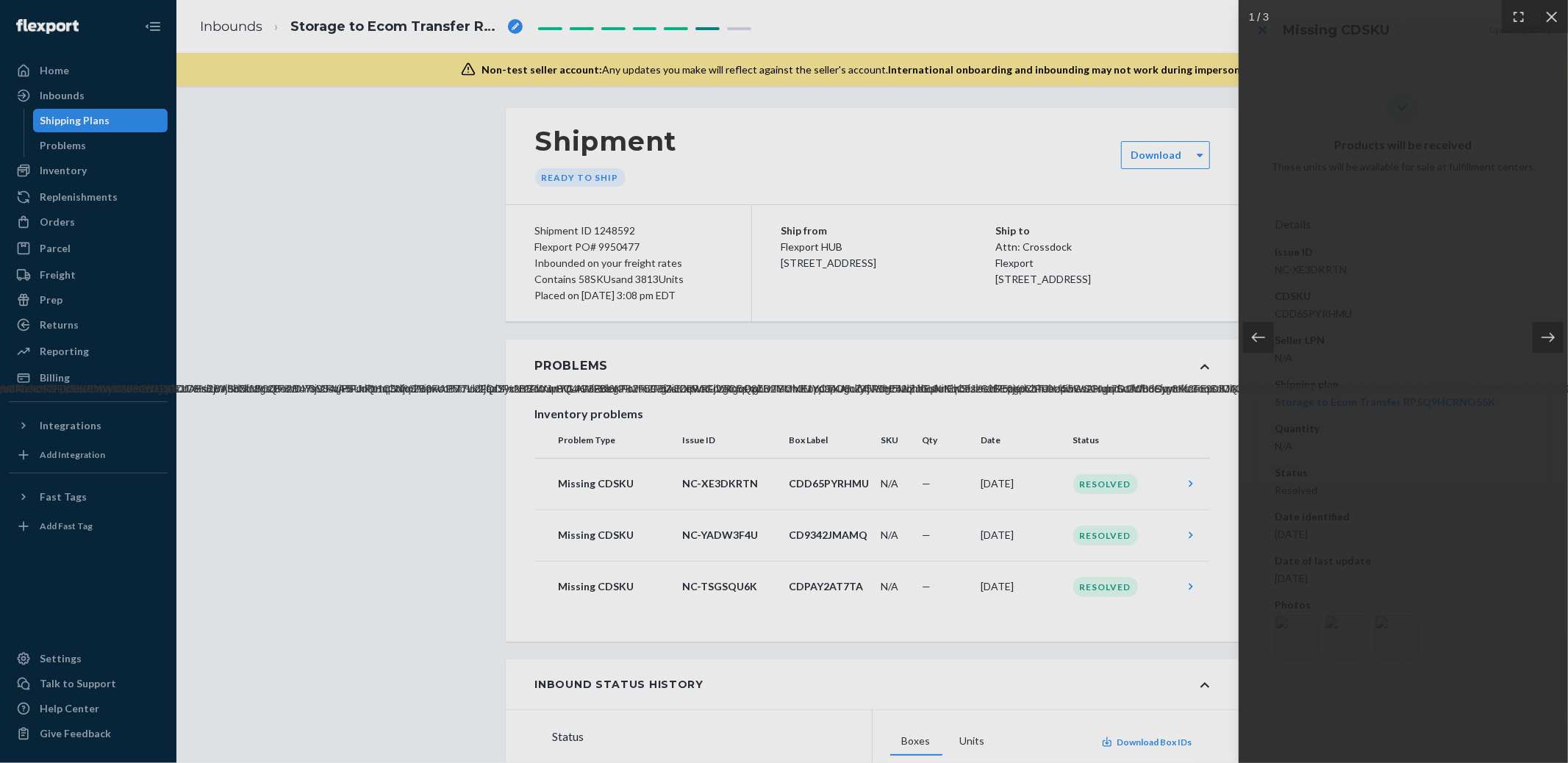
click at [1348, 638] on div at bounding box center [1403, 382] width 329 height 763
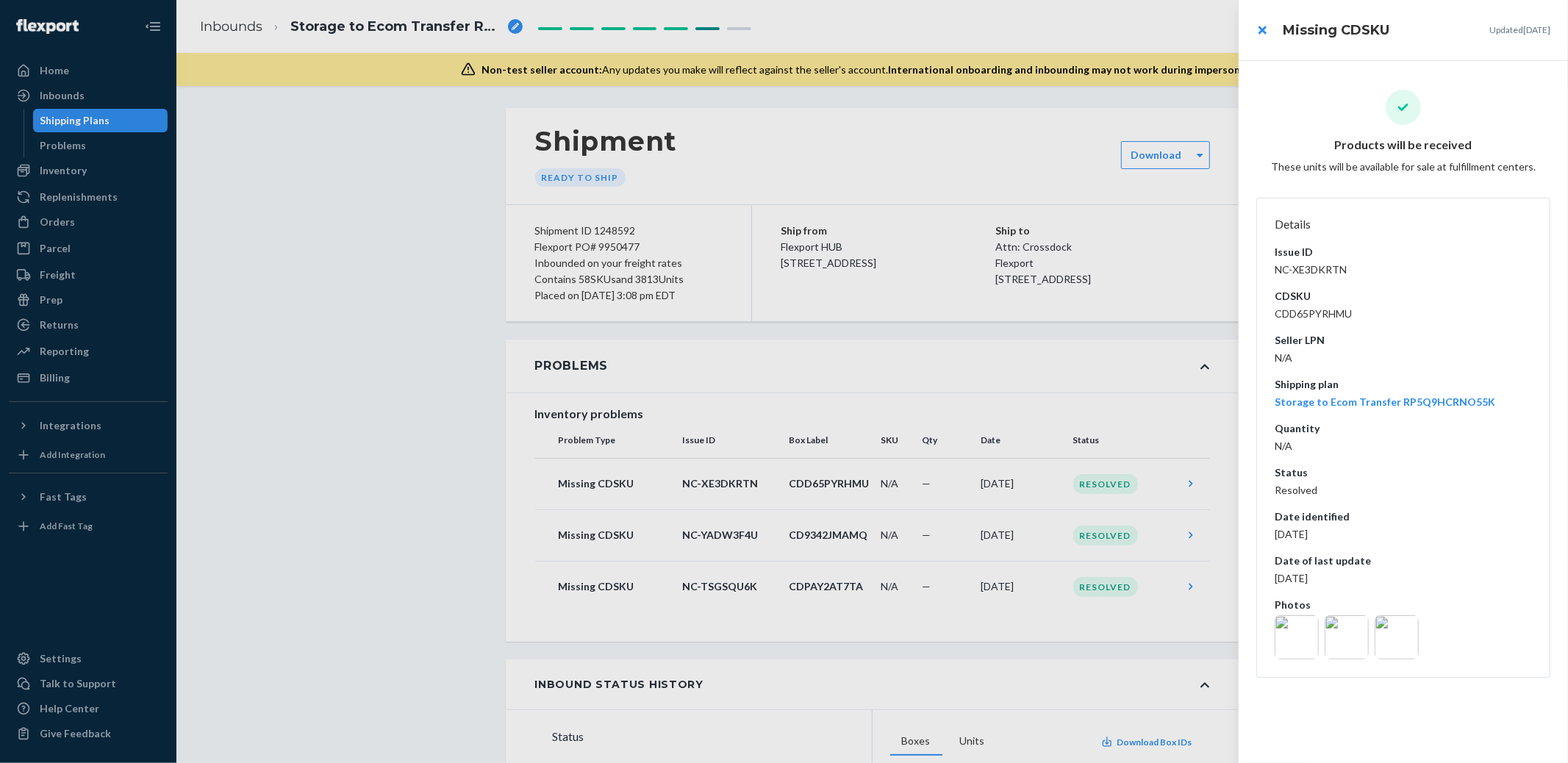
click at [1313, 637] on img at bounding box center [1297, 637] width 44 height 44
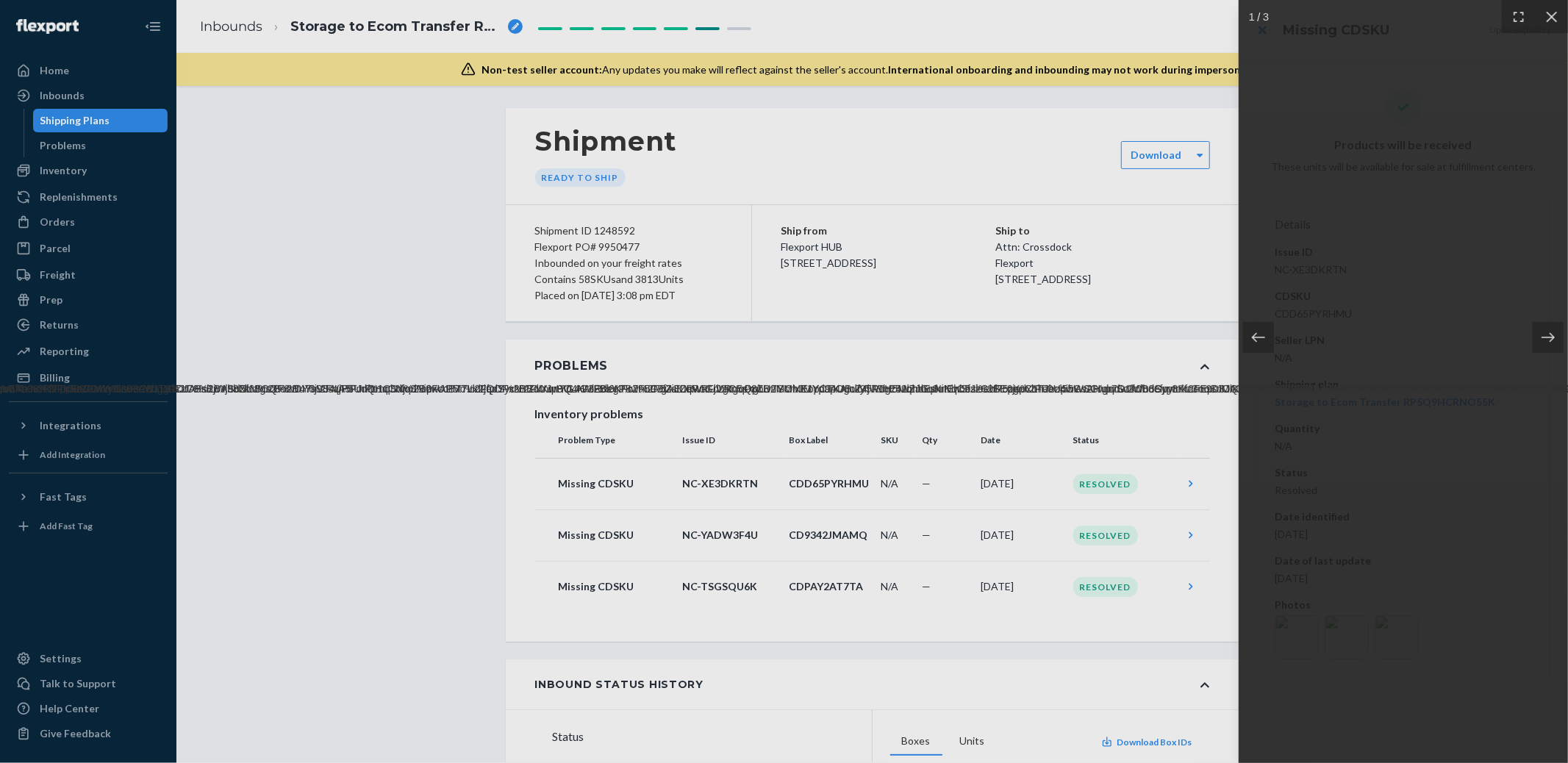
click at [1167, 451] on div at bounding box center [784, 382] width 1568 height 763
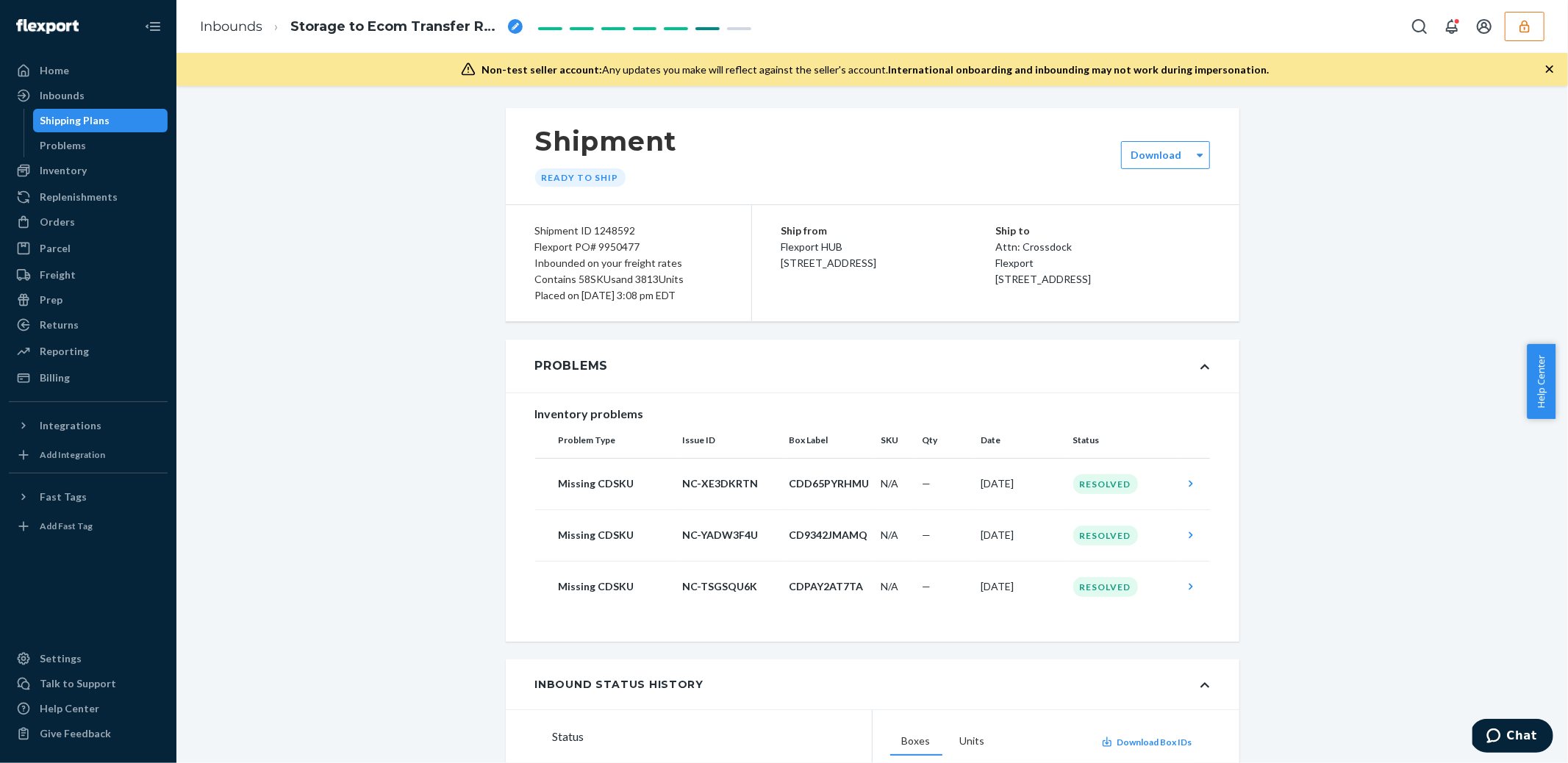
click at [1551, 68] on icon "button" at bounding box center [1549, 69] width 14 height 14
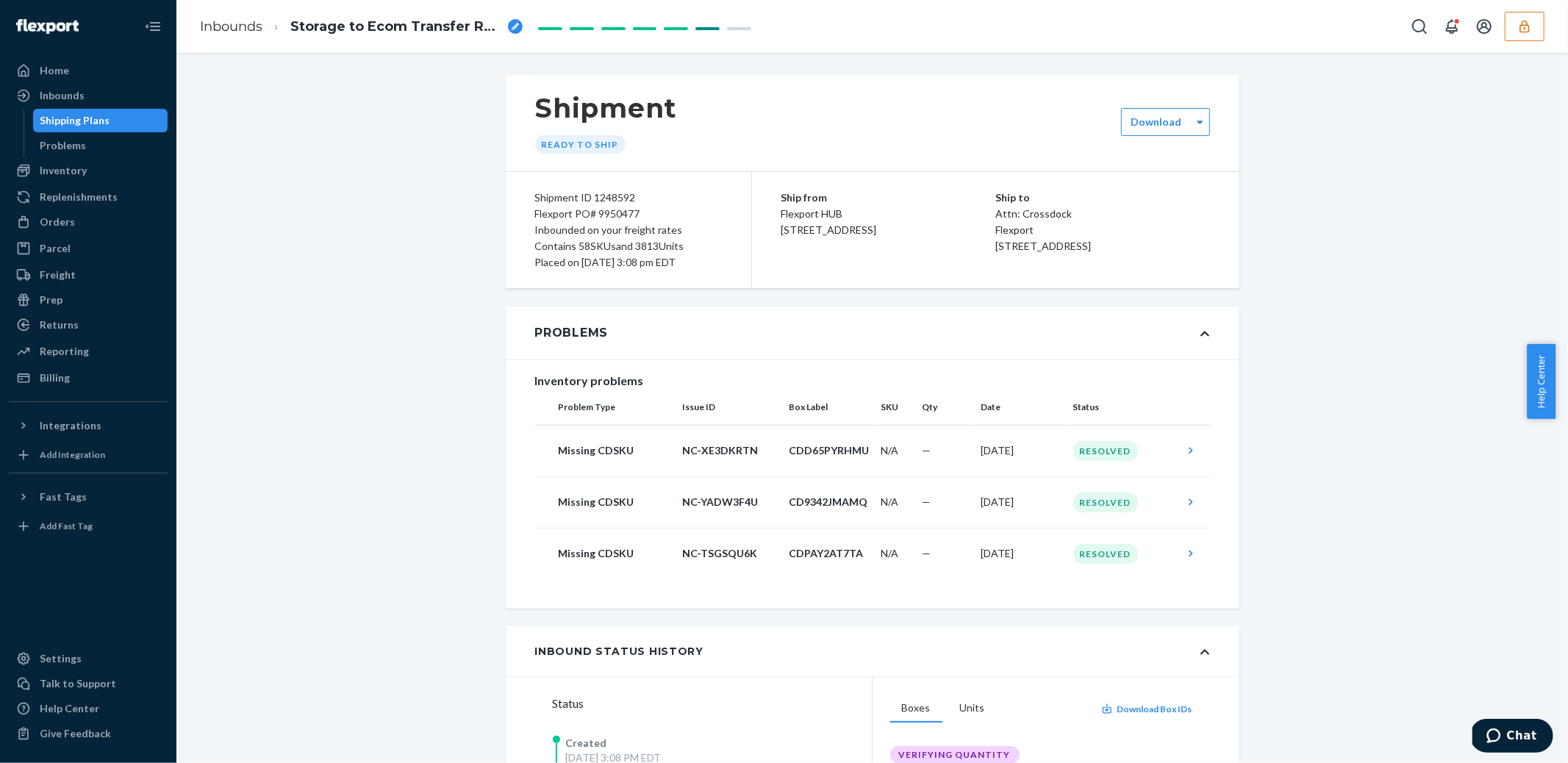
click at [118, 121] on div "Shipping Plans" at bounding box center [101, 120] width 132 height 20
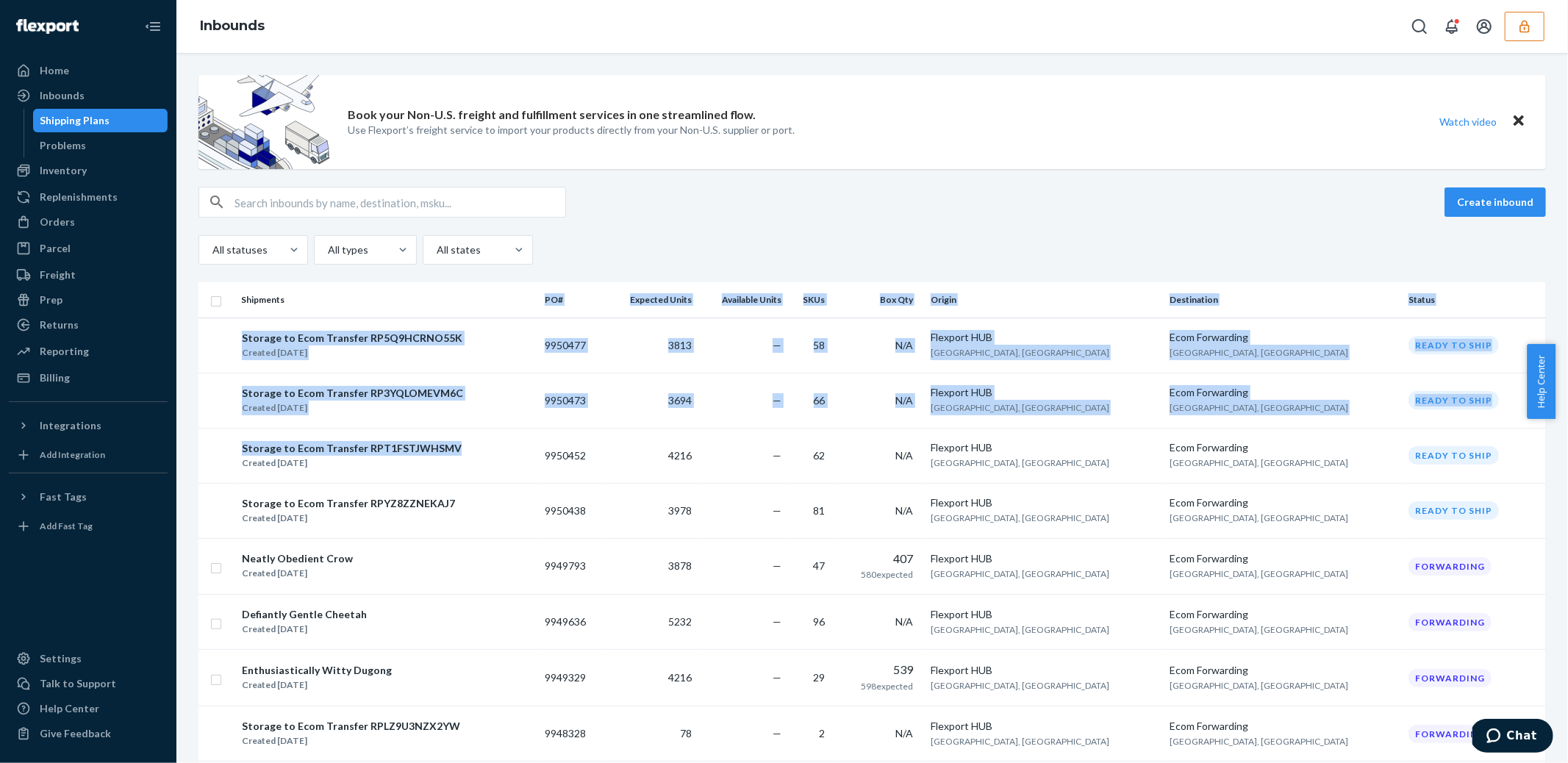
drag, startPoint x: 462, startPoint y: 446, endPoint x: 479, endPoint y: 312, distance: 135.1
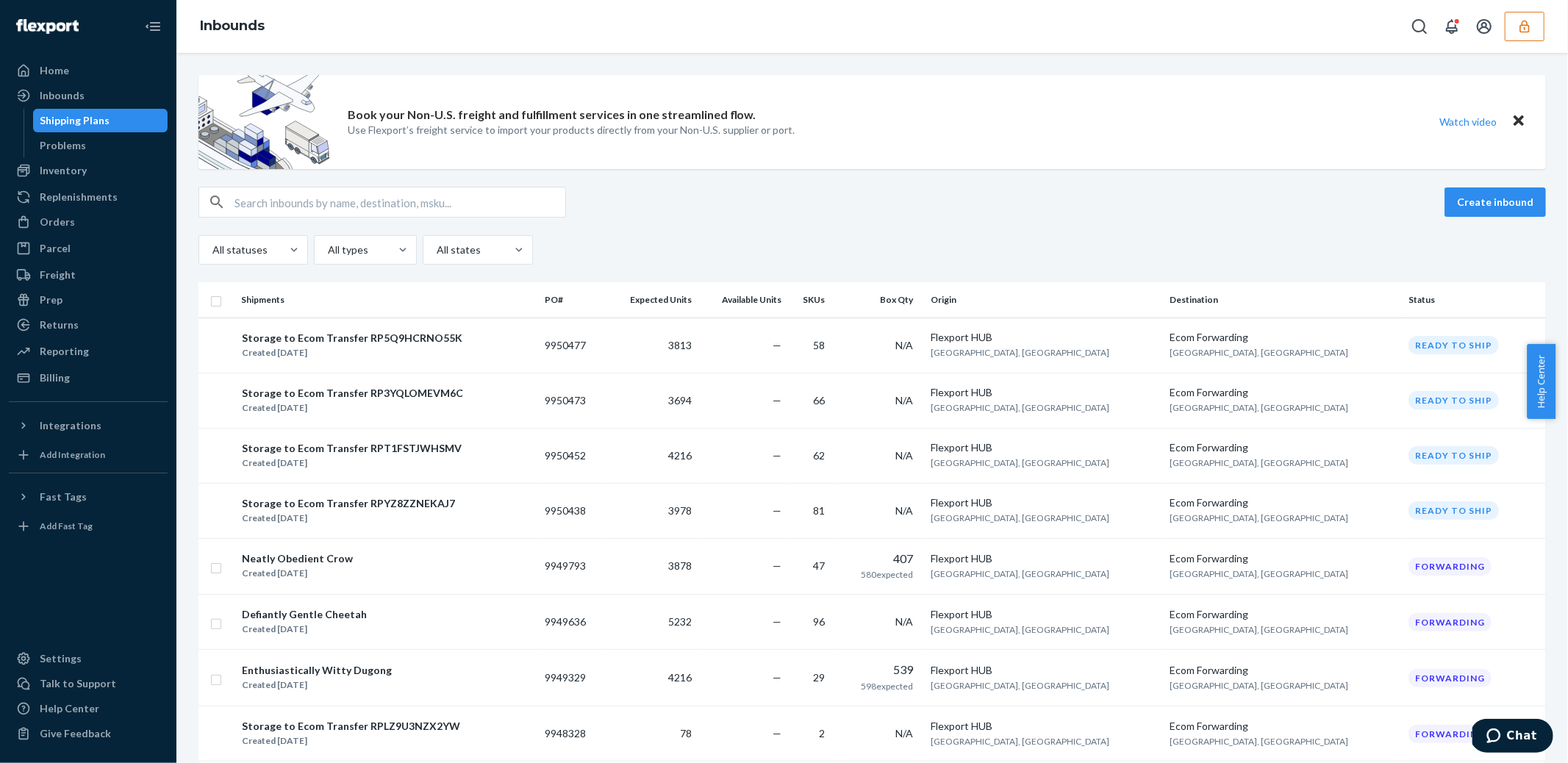
click at [682, 260] on div "All statuses All types All states" at bounding box center [872, 249] width 1347 height 29
copy div "RPT1FSTJWHSMV"
copy td "9950452"
click at [531, 456] on div "Storage to Ecom Transfer RPT1FSTJWHSMV Created [DATE]" at bounding box center [387, 456] width 292 height 31
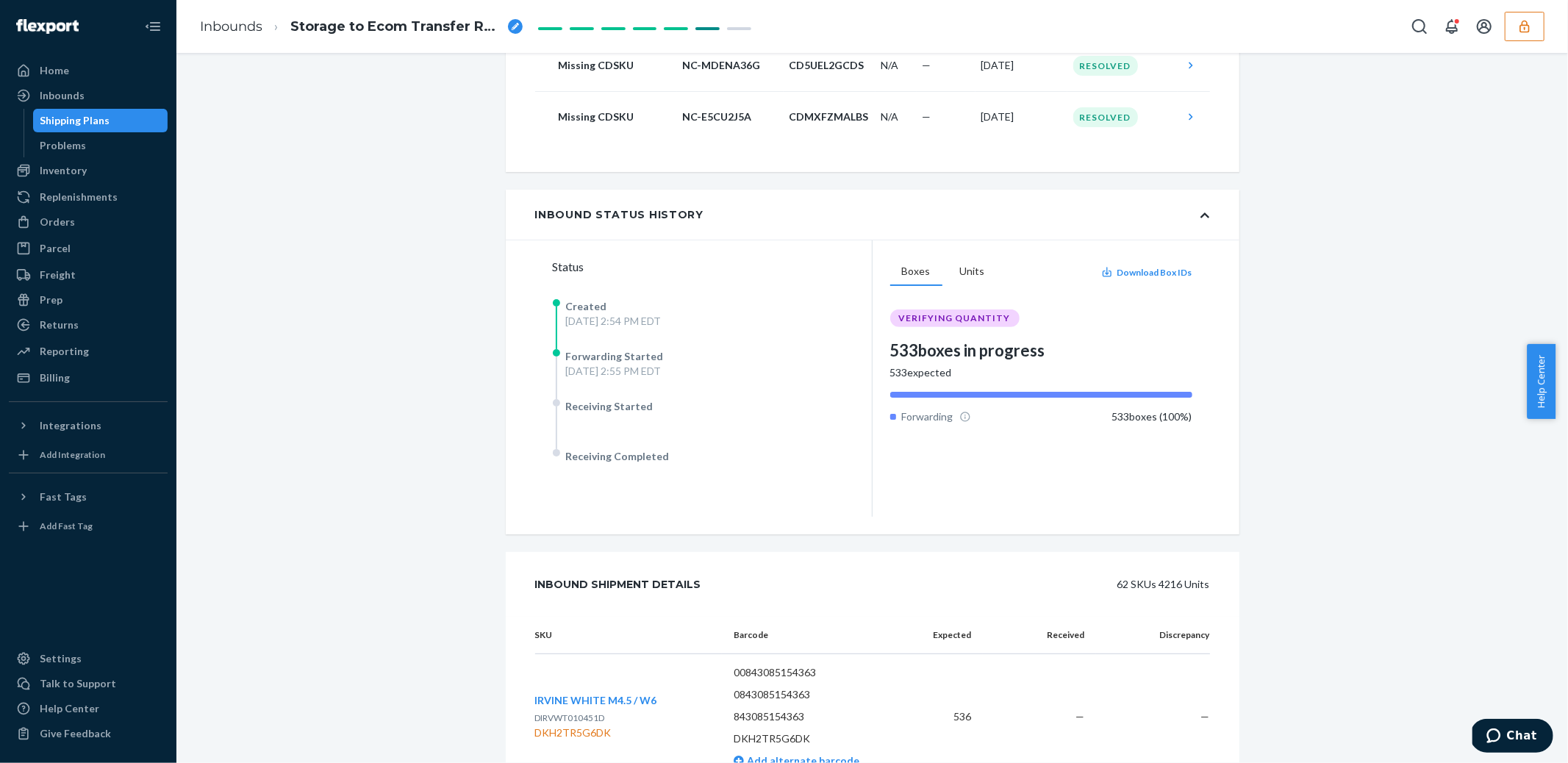
scroll to position [857, 0]
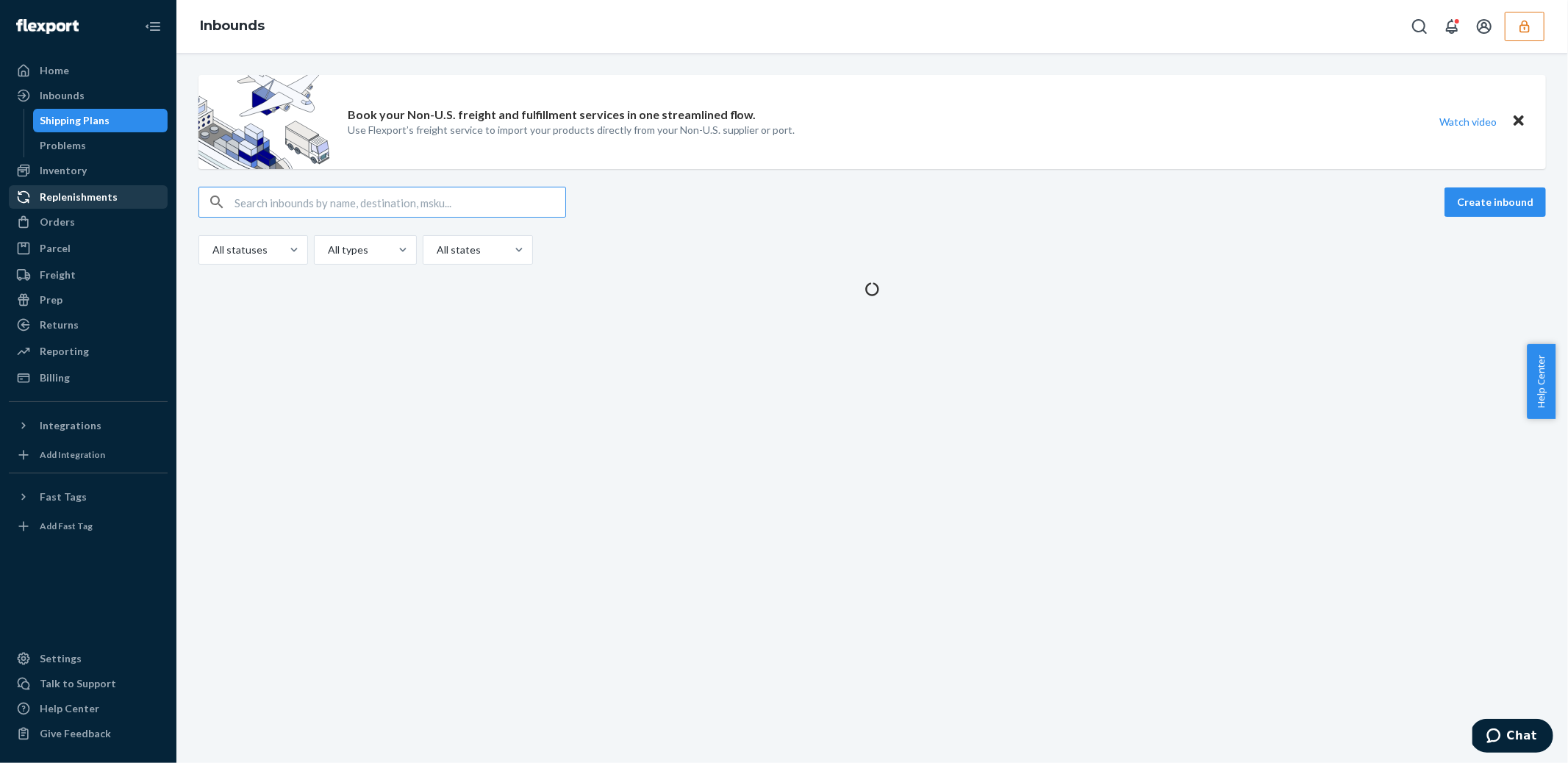
click at [55, 202] on div "Replenishments" at bounding box center [79, 196] width 78 height 14
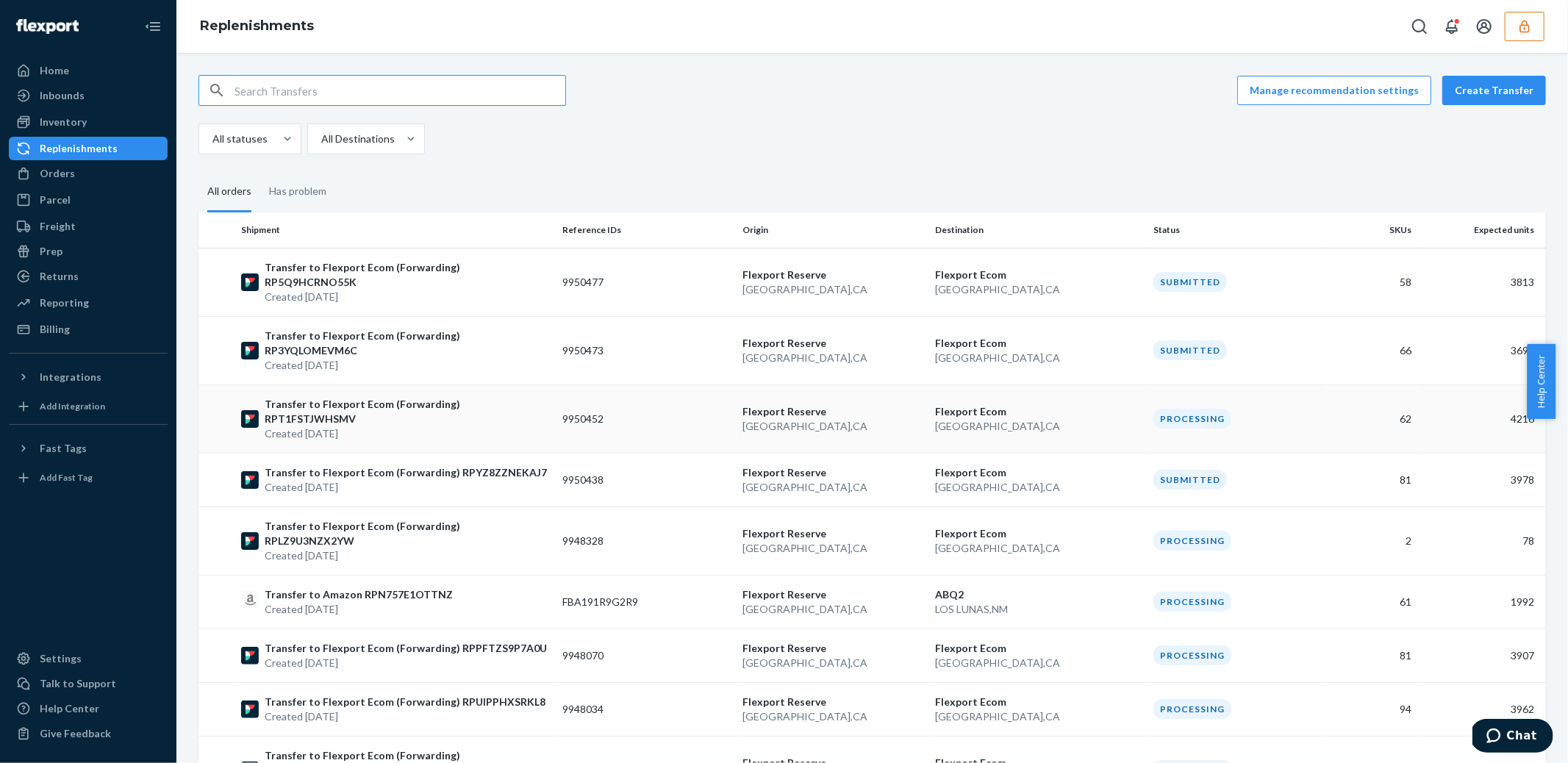
click at [488, 426] on p "Created [DATE]" at bounding box center [407, 433] width 286 height 14
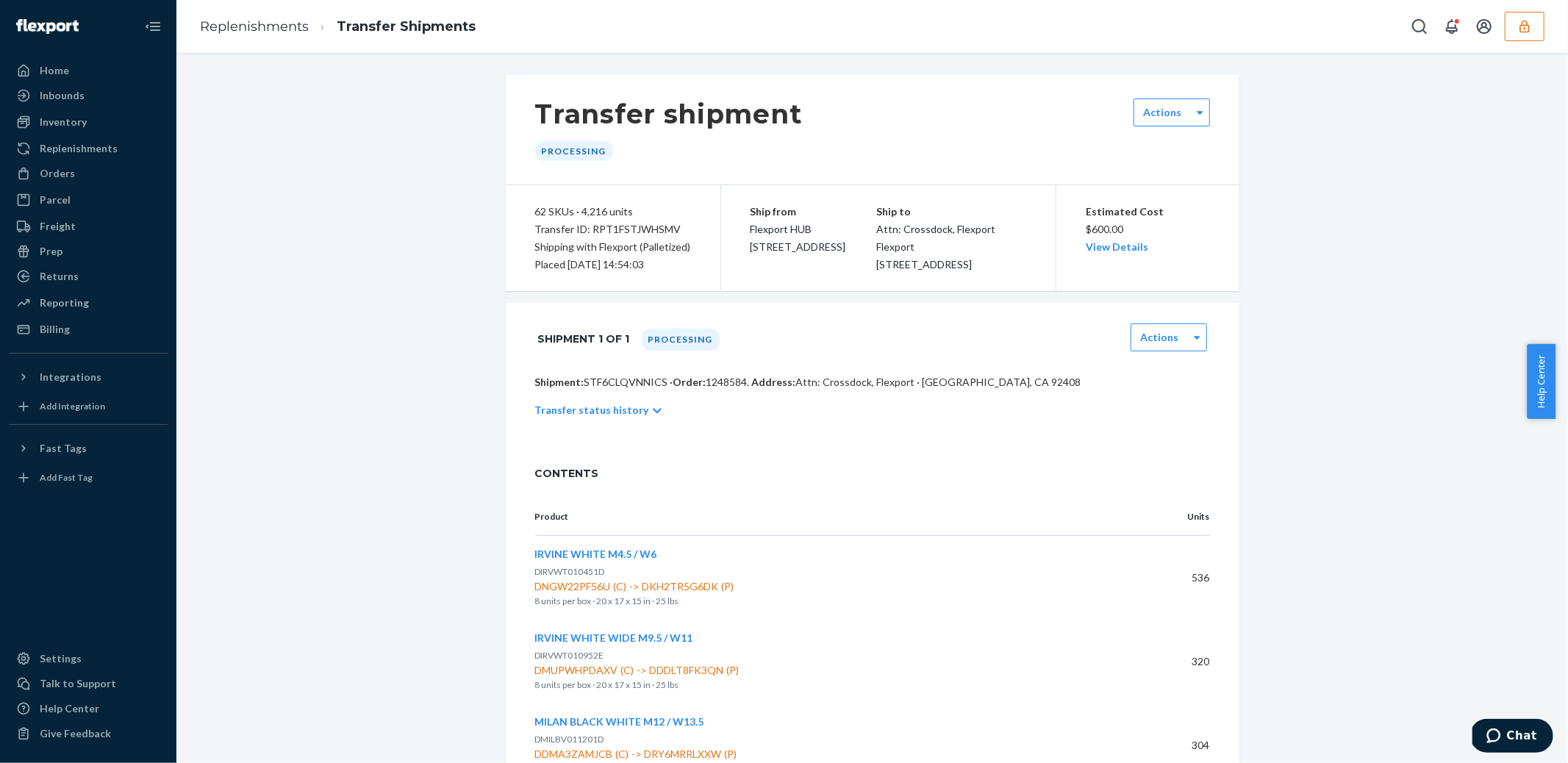
click at [617, 390] on p "Shipment: STF6CLQVNNICS · Order: 1248584 . Address: Attn: Crossdock, [GEOGRAPHI…" at bounding box center [872, 382] width 675 height 14
click at [627, 390] on p "Shipment: STF6CLQVNNICS · Order: 1248584 . Address: Attn: Crossdock, [GEOGRAPHI…" at bounding box center [872, 382] width 675 height 14
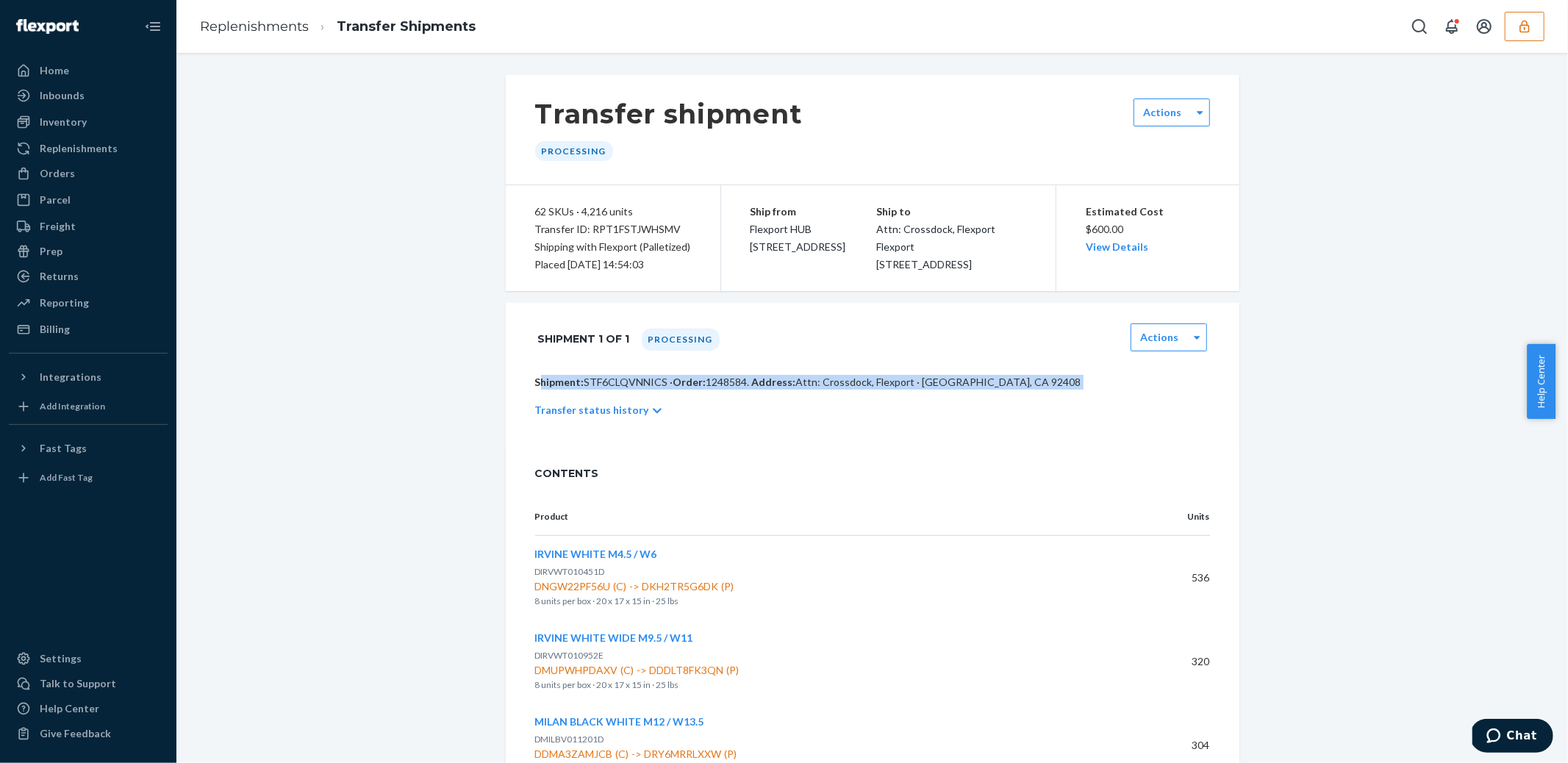
click at [627, 408] on div "Transfer status history" at bounding box center [872, 410] width 675 height 41
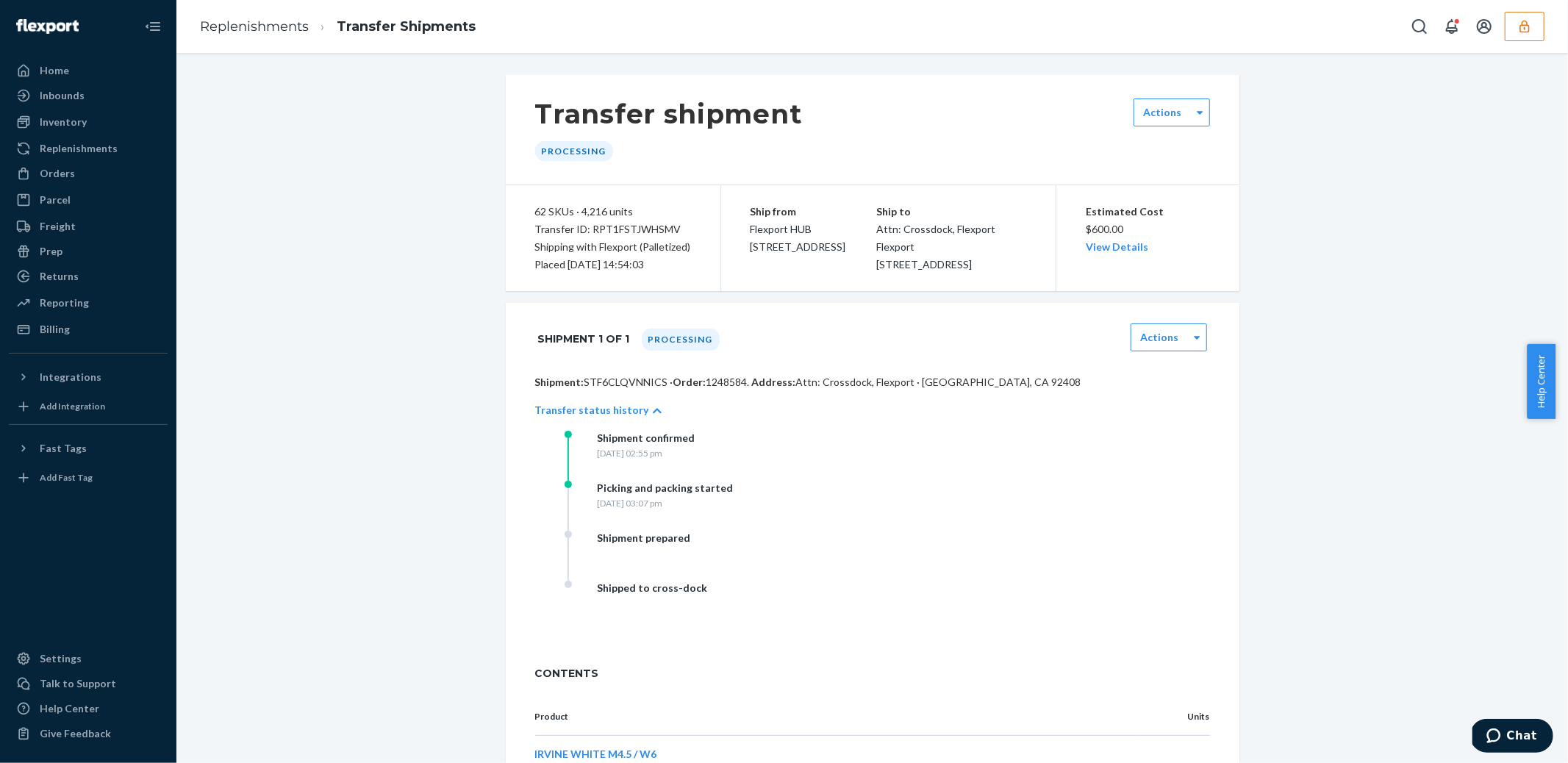
click at [628, 390] on p "Shipment: STF6CLQVNNICS · Order: 1248584 . Address: Attn: Crossdock, [GEOGRAPHI…" at bounding box center [872, 382] width 675 height 14
copy p "STF6CLQVNNICS"
click at [59, 100] on div "Inbounds" at bounding box center [62, 95] width 45 height 14
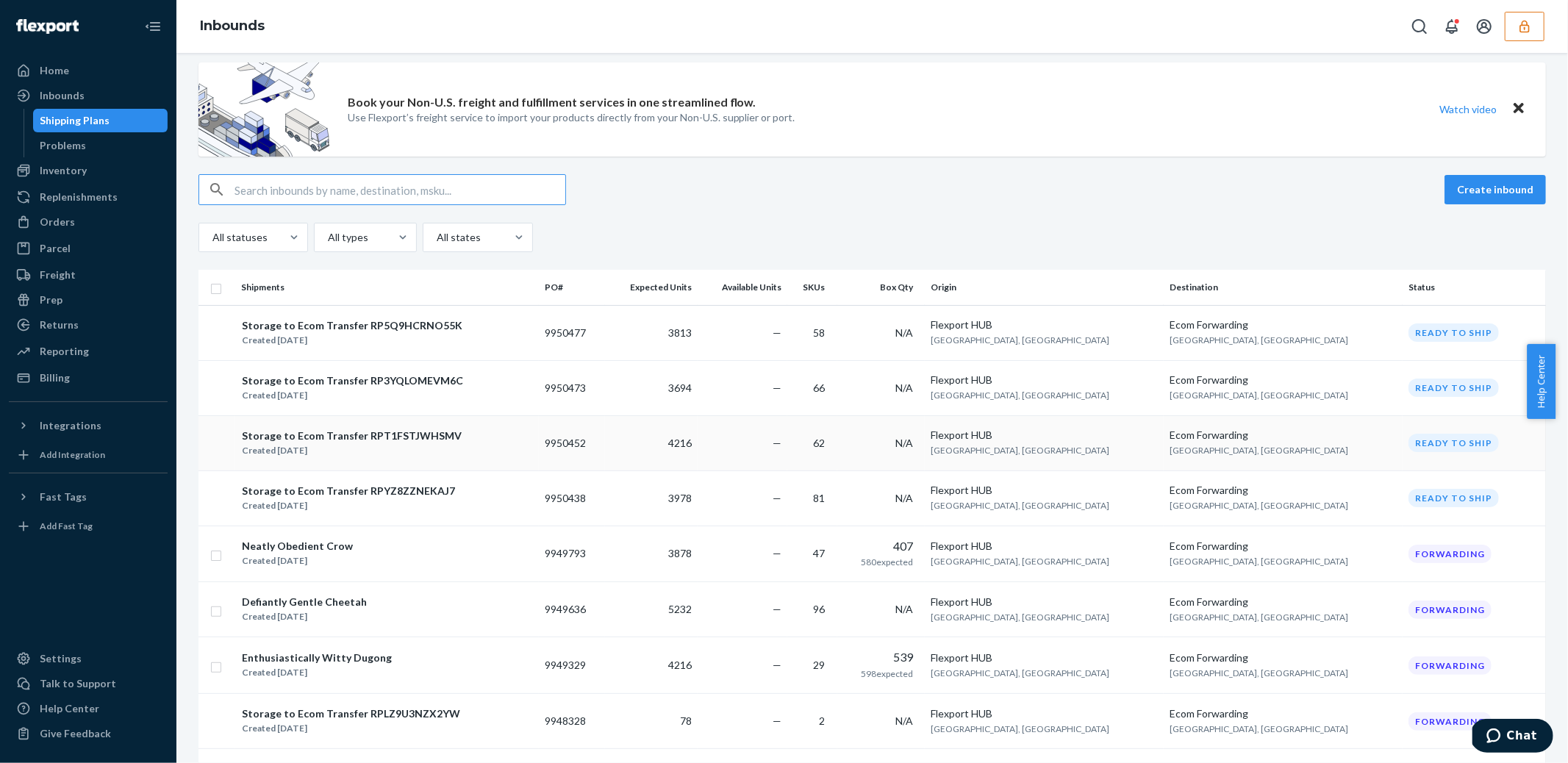
scroll to position [13, 0]
click at [682, 498] on td "3978" at bounding box center [651, 498] width 93 height 55
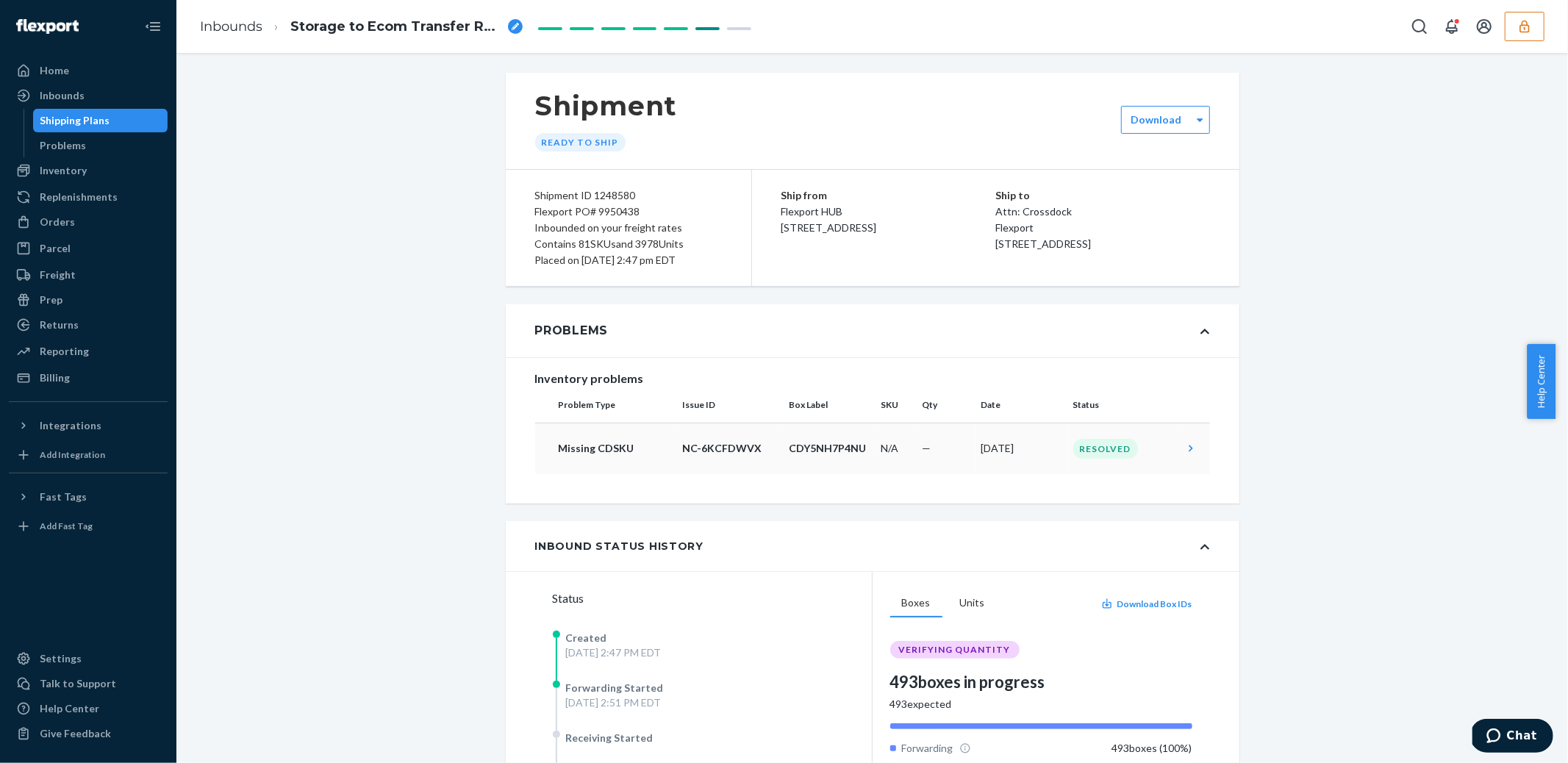
scroll to position [3, 0]
click at [66, 110] on div "Shipping Plans" at bounding box center [101, 120] width 132 height 20
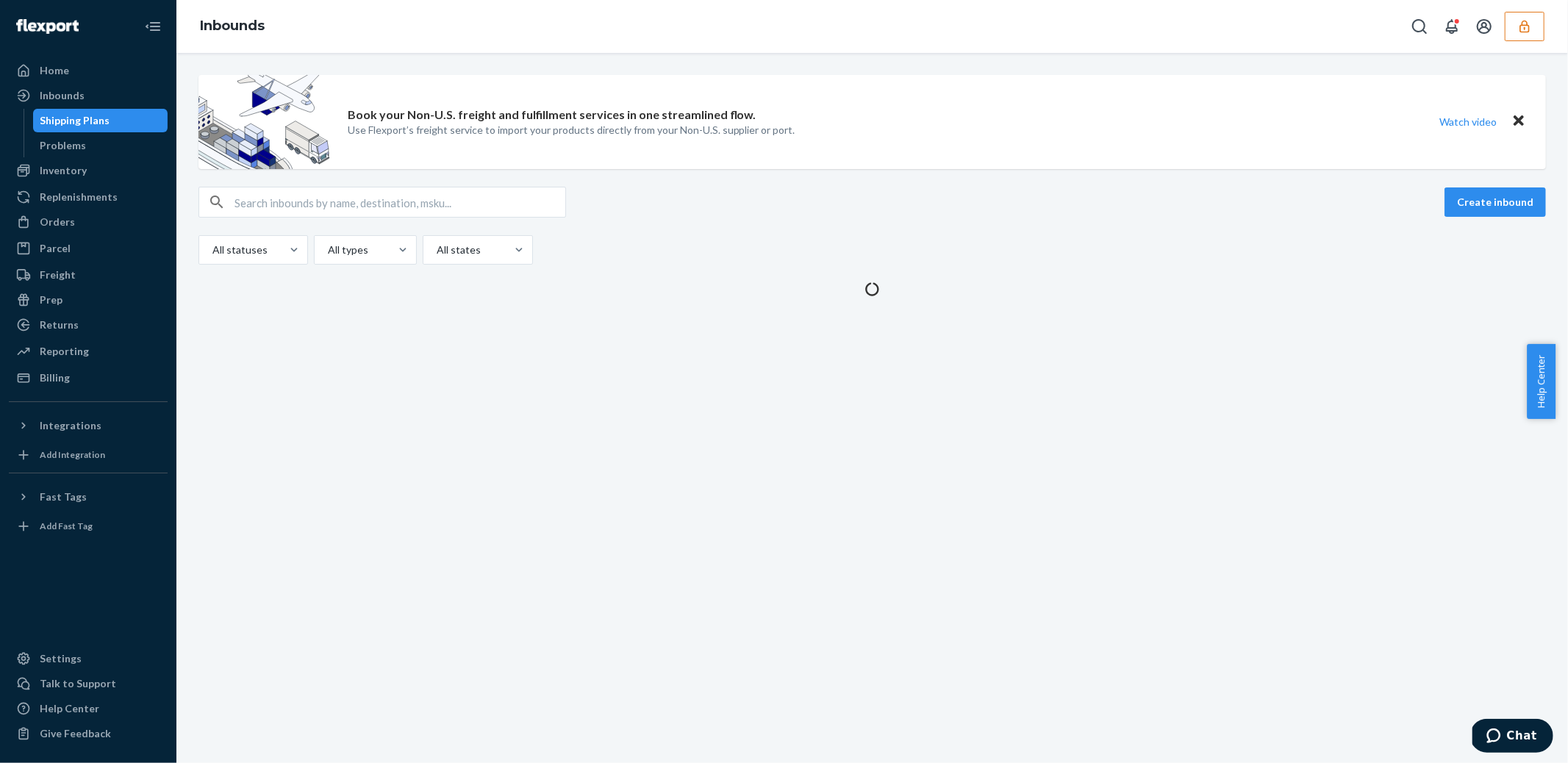
click at [66, 119] on div "Shipping Plans" at bounding box center [76, 120] width 70 height 14
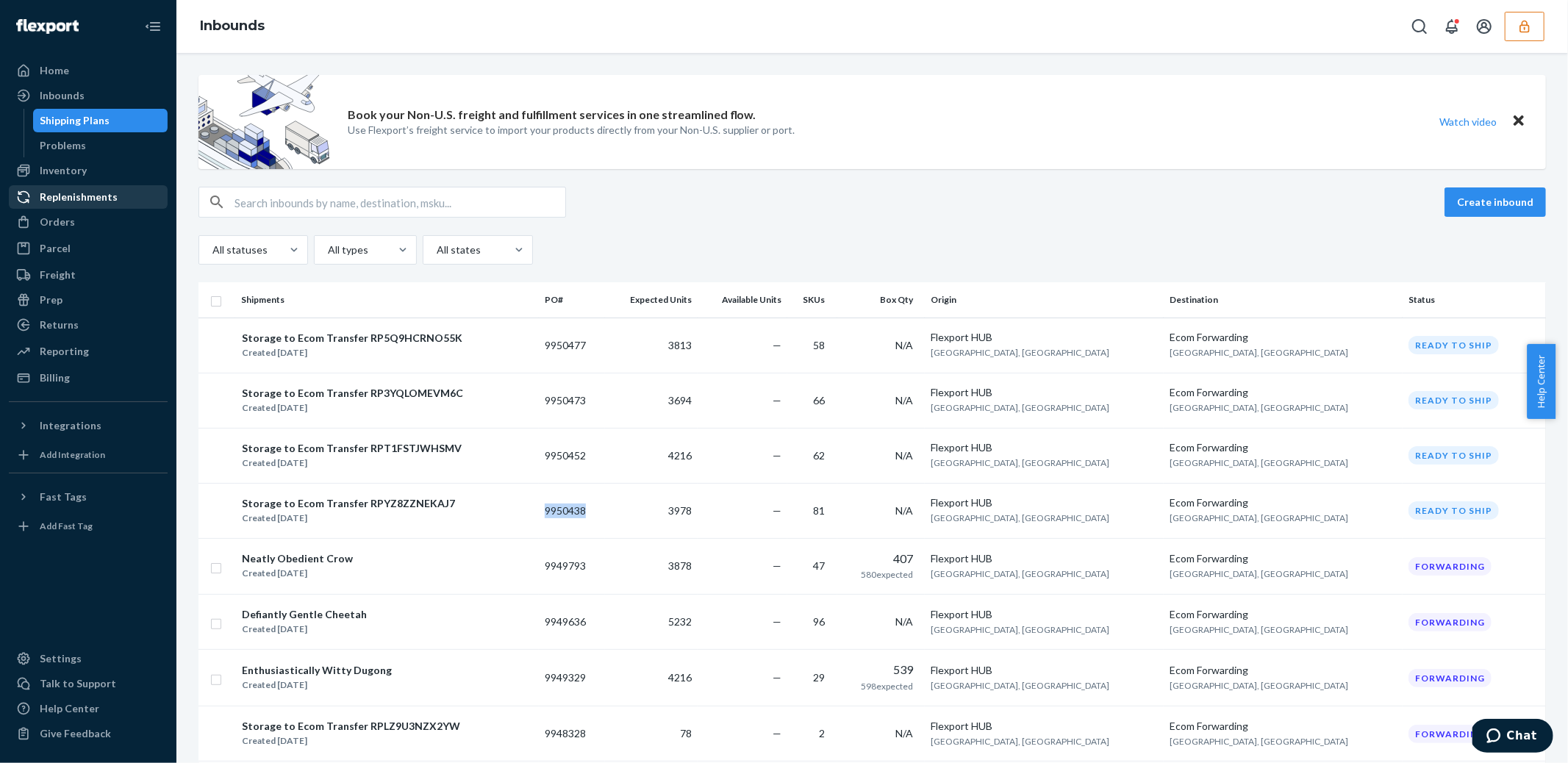
click at [70, 200] on div "Replenishments" at bounding box center [79, 196] width 78 height 14
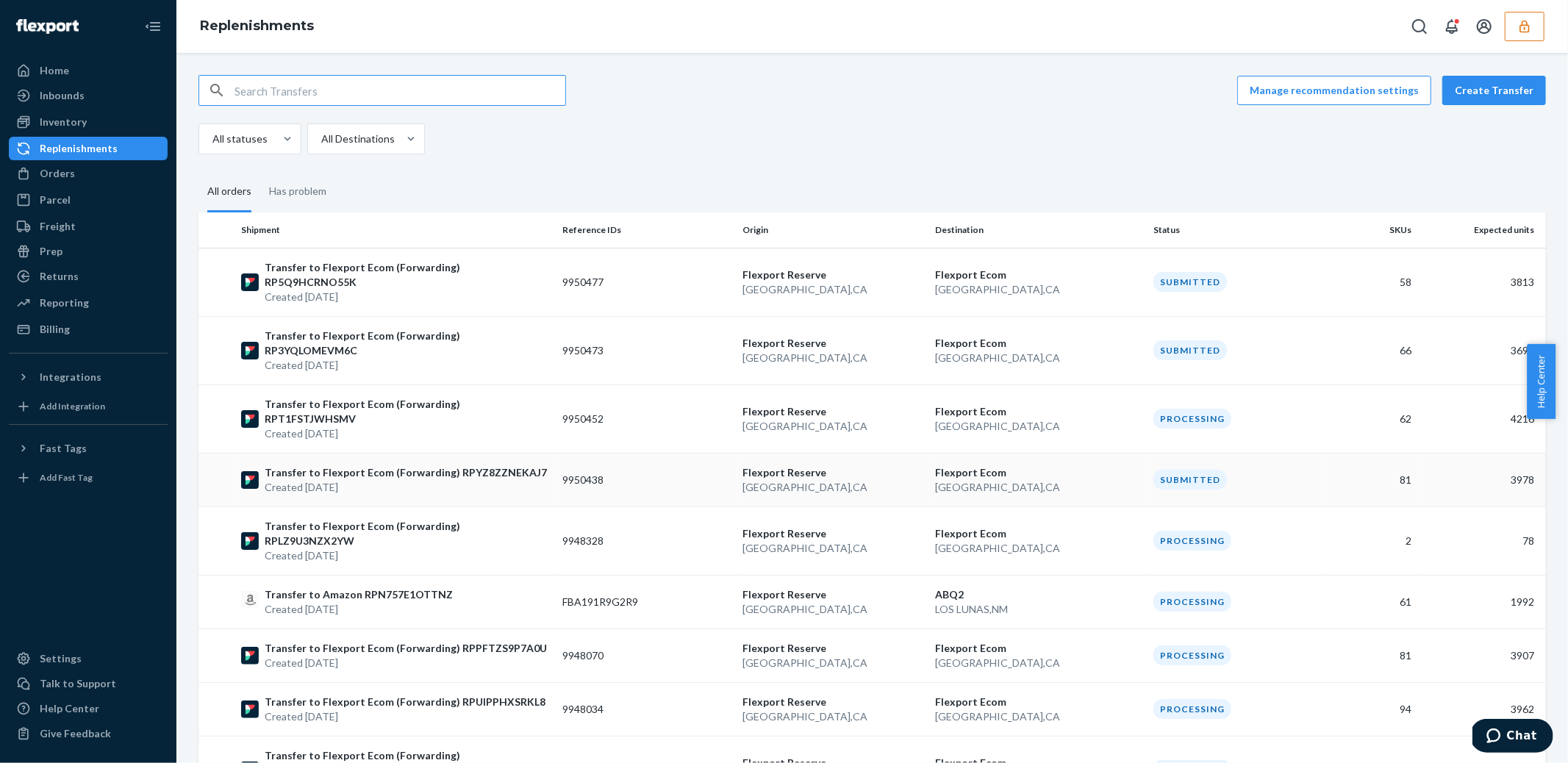
click at [667, 453] on td "9950438" at bounding box center [646, 479] width 180 height 54
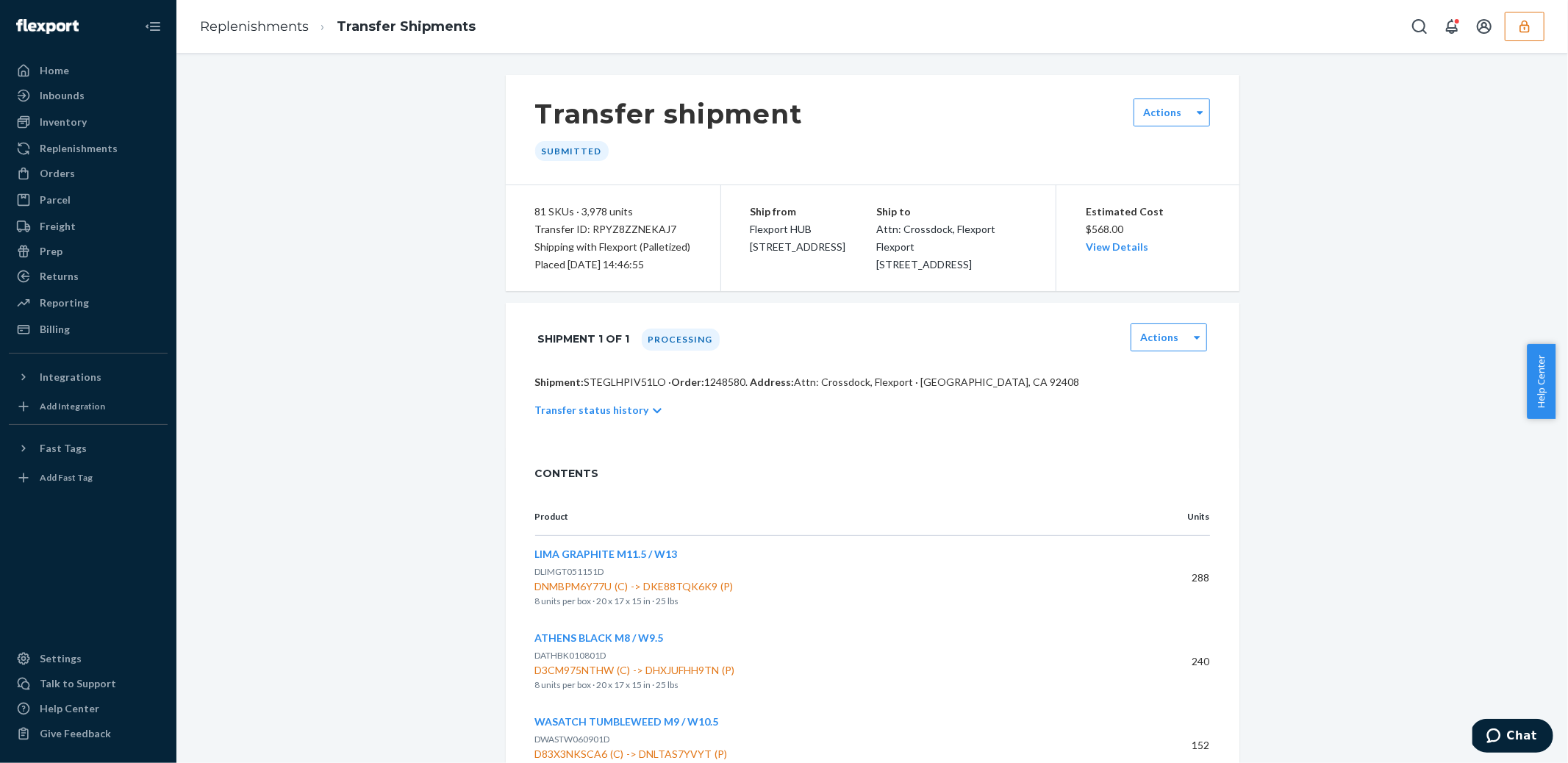
click at [591, 390] on p "Shipment: STEGLHPIV51LO · Order: 1248580 . Address: Attn: Crossdock, [GEOGRAPHI…" at bounding box center [872, 382] width 675 height 14
copy p "STEGLHPIV51LO"
click at [80, 150] on div "Replenishments" at bounding box center [79, 148] width 78 height 14
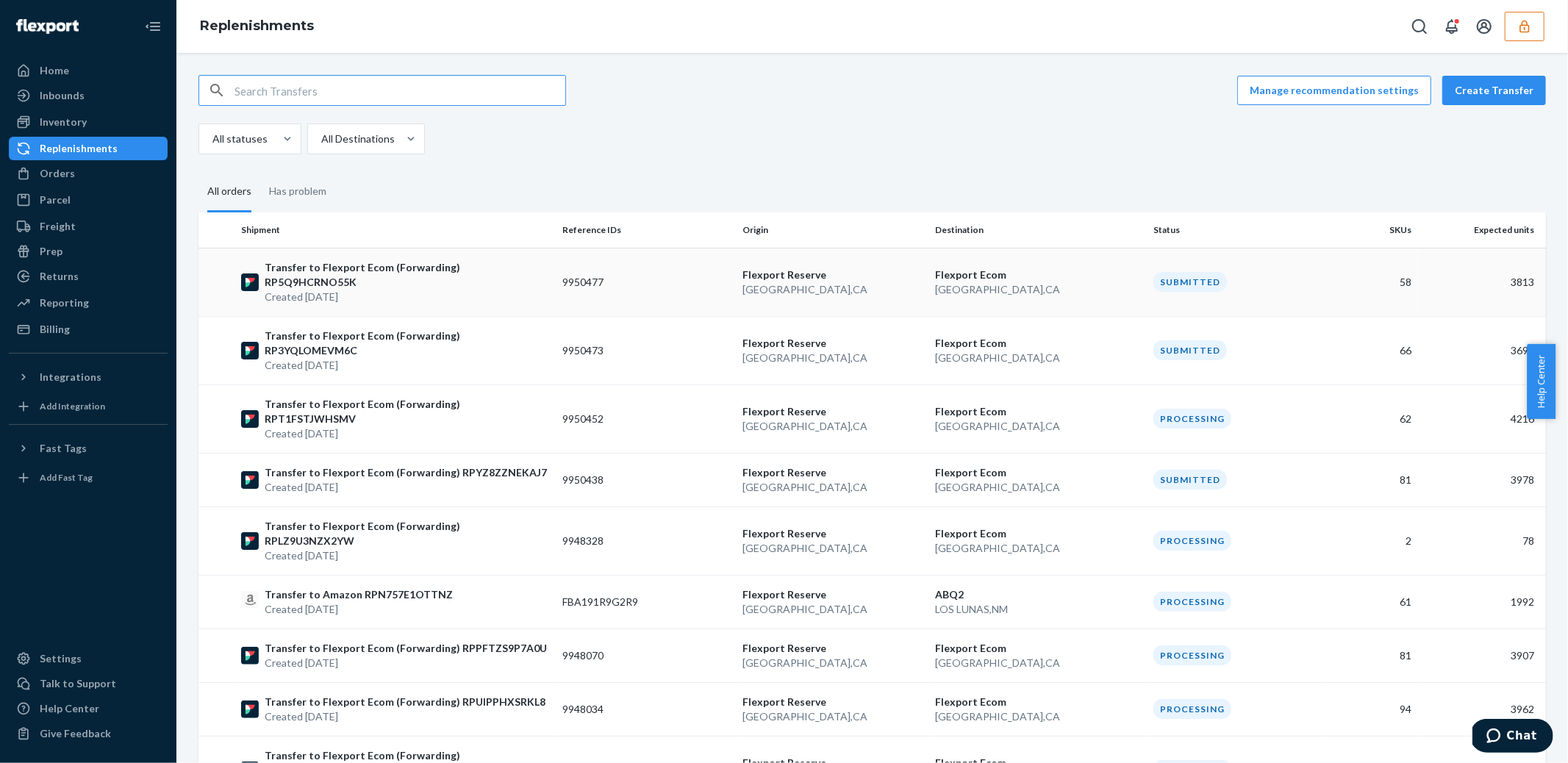
click at [435, 289] on p "Created [DATE]" at bounding box center [407, 296] width 286 height 14
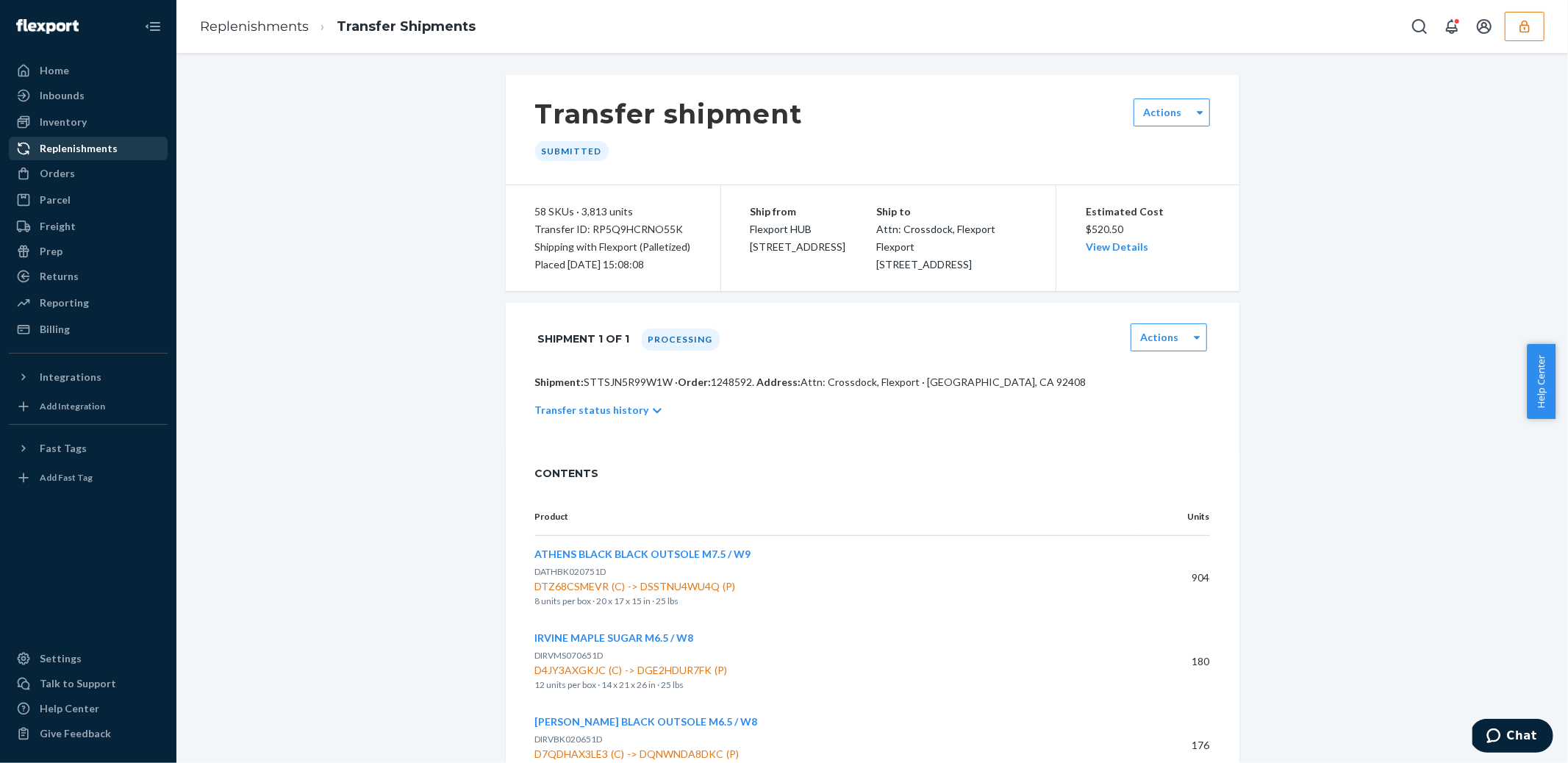
click at [60, 148] on div "Replenishments" at bounding box center [79, 148] width 78 height 14
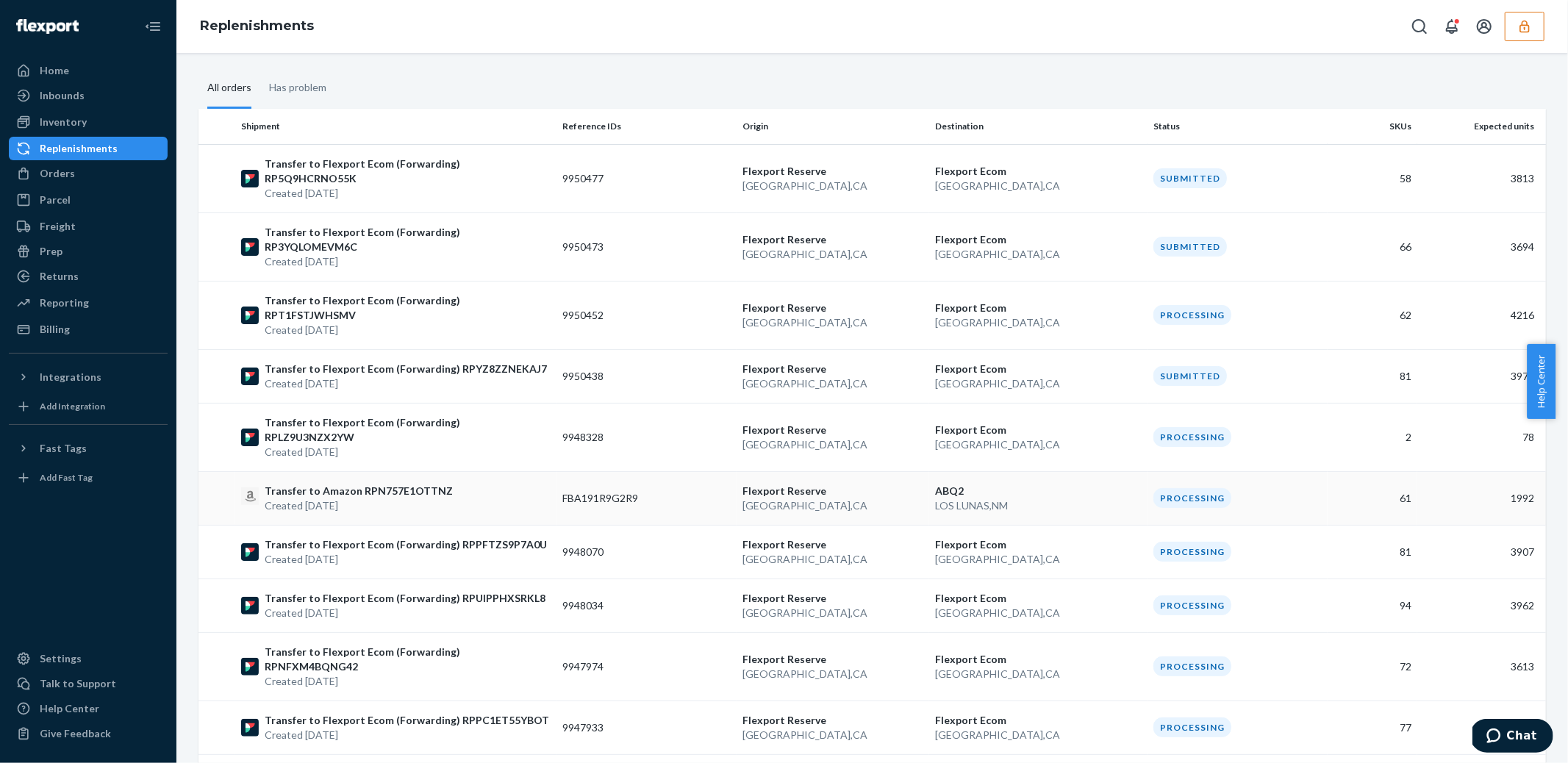
scroll to position [134, 0]
